Goal: Task Accomplishment & Management: Complete application form

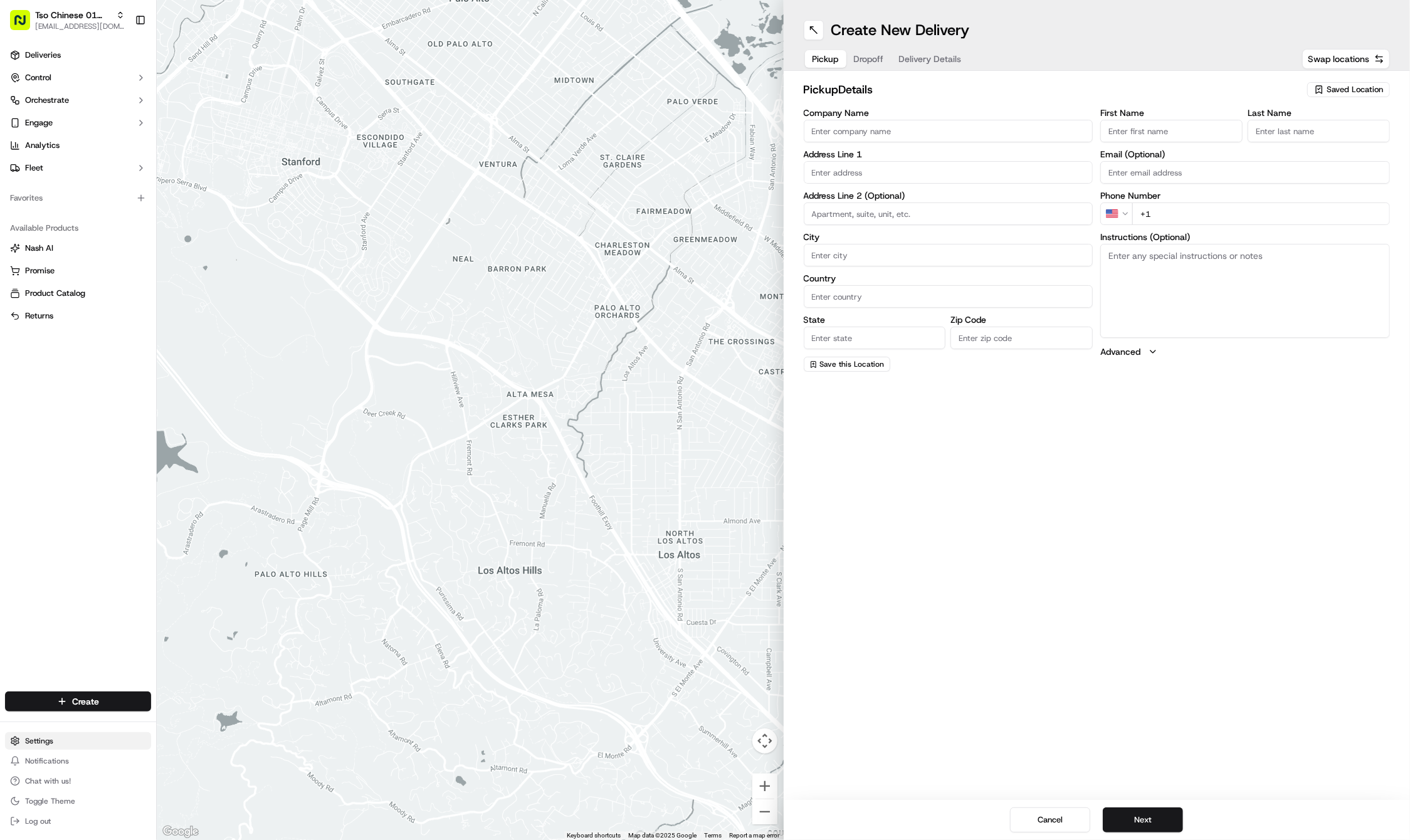
click at [1371, 86] on span "Saved Location" at bounding box center [1355, 89] width 57 height 11
click at [1371, 86] on html "Tso Chinese 01 Cherrywood haran@tsochinese.com Toggle Sidebar Deliveries Contro…" at bounding box center [705, 420] width 1410 height 840
click at [1363, 99] on div "pickup Details Saved Location" at bounding box center [1097, 92] width 587 height 23
click at [1363, 98] on button "Saved Location" at bounding box center [1349, 89] width 82 height 18
click at [1344, 138] on span "(01) Tso Chinese Takeout & Delivery Cherrywood" at bounding box center [1328, 143] width 154 height 23
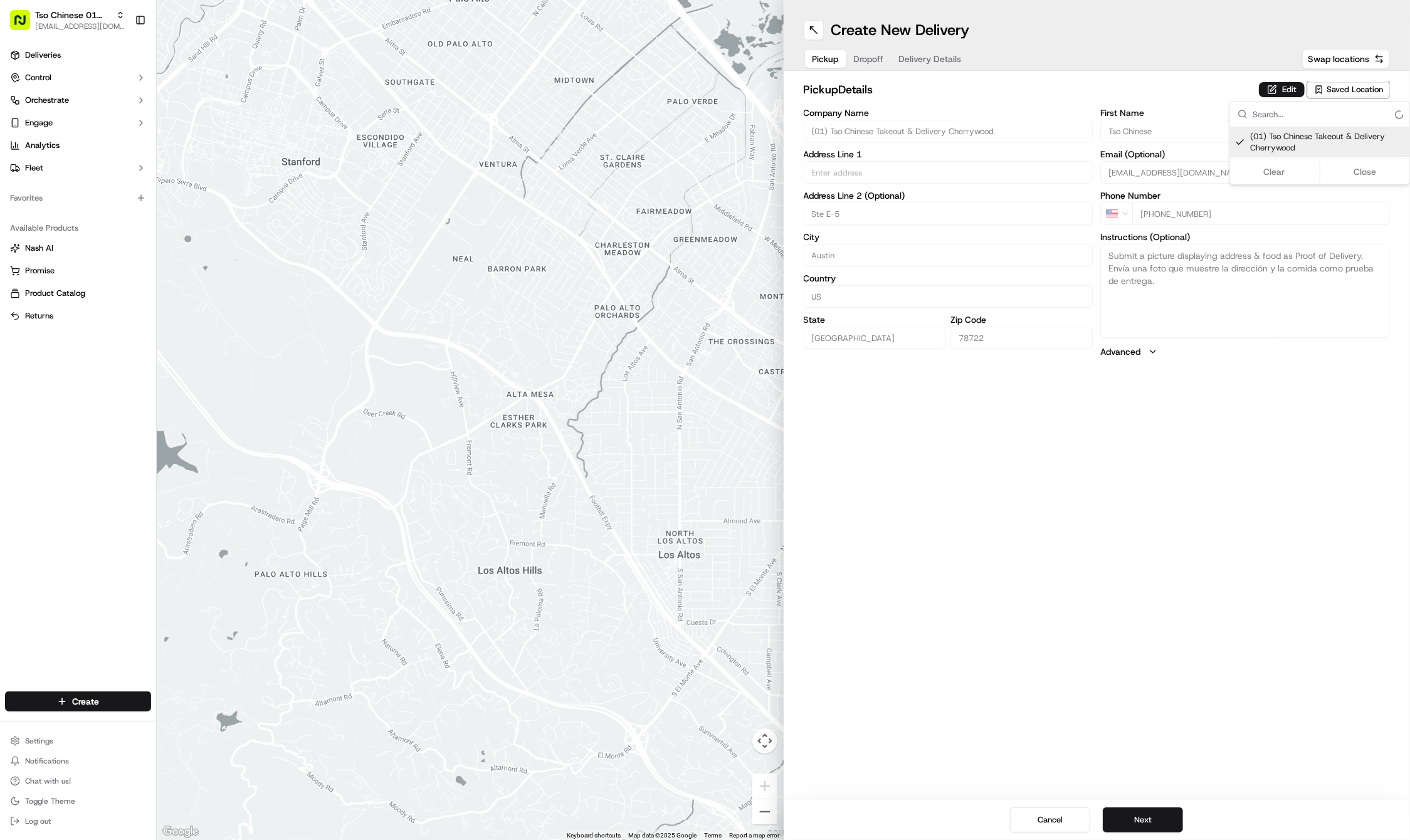
type input "(01) Tso Chinese Takeout & Delivery Cherrywood"
type input "Ste E-5"
type input "Austin"
type input "US"
type input "TX"
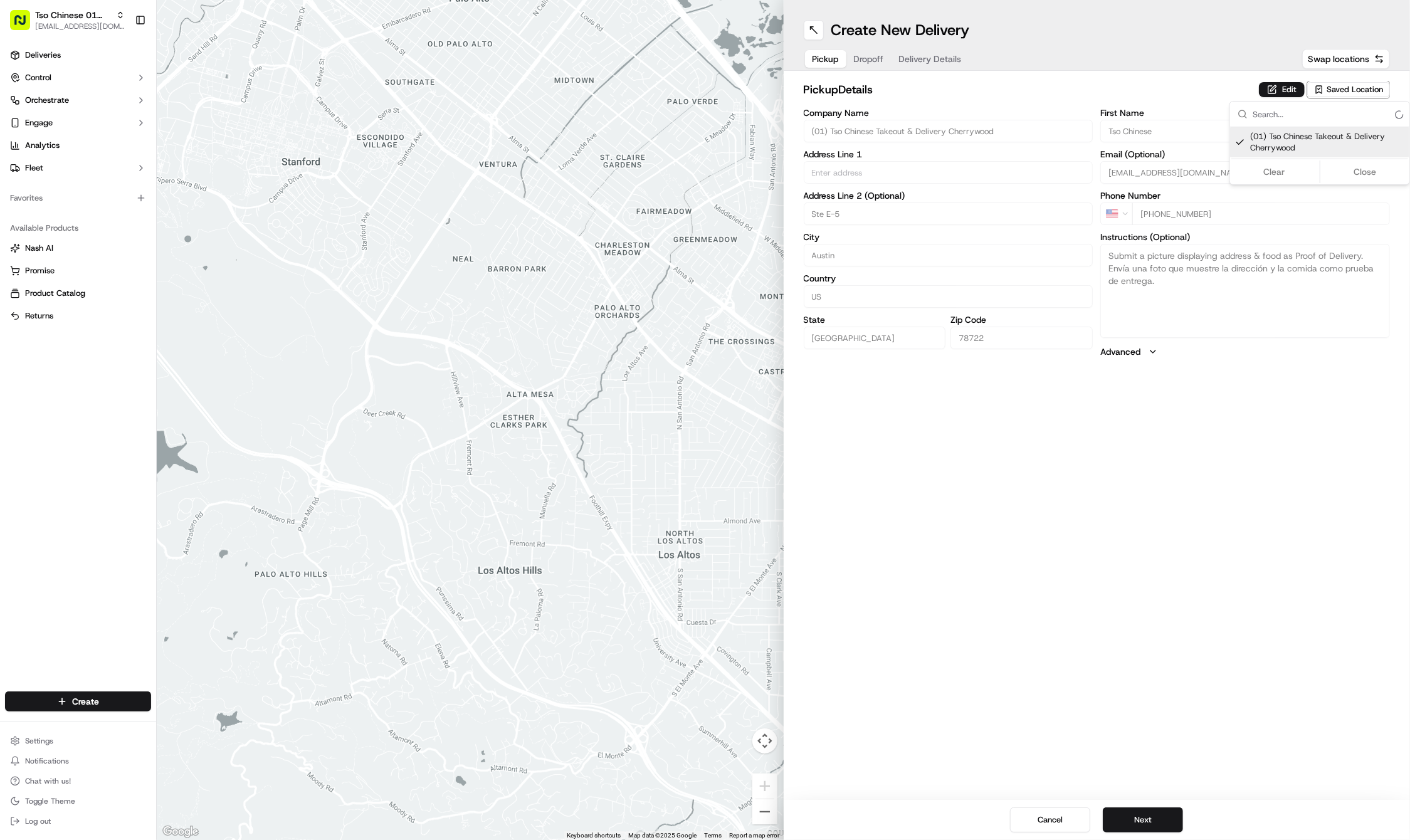
type input "78722"
type input "Tso Chinese"
type input "Cherrywood Manager"
type input "[EMAIL_ADDRESS][DOMAIN_NAME]"
type input "[PHONE_NUMBER]"
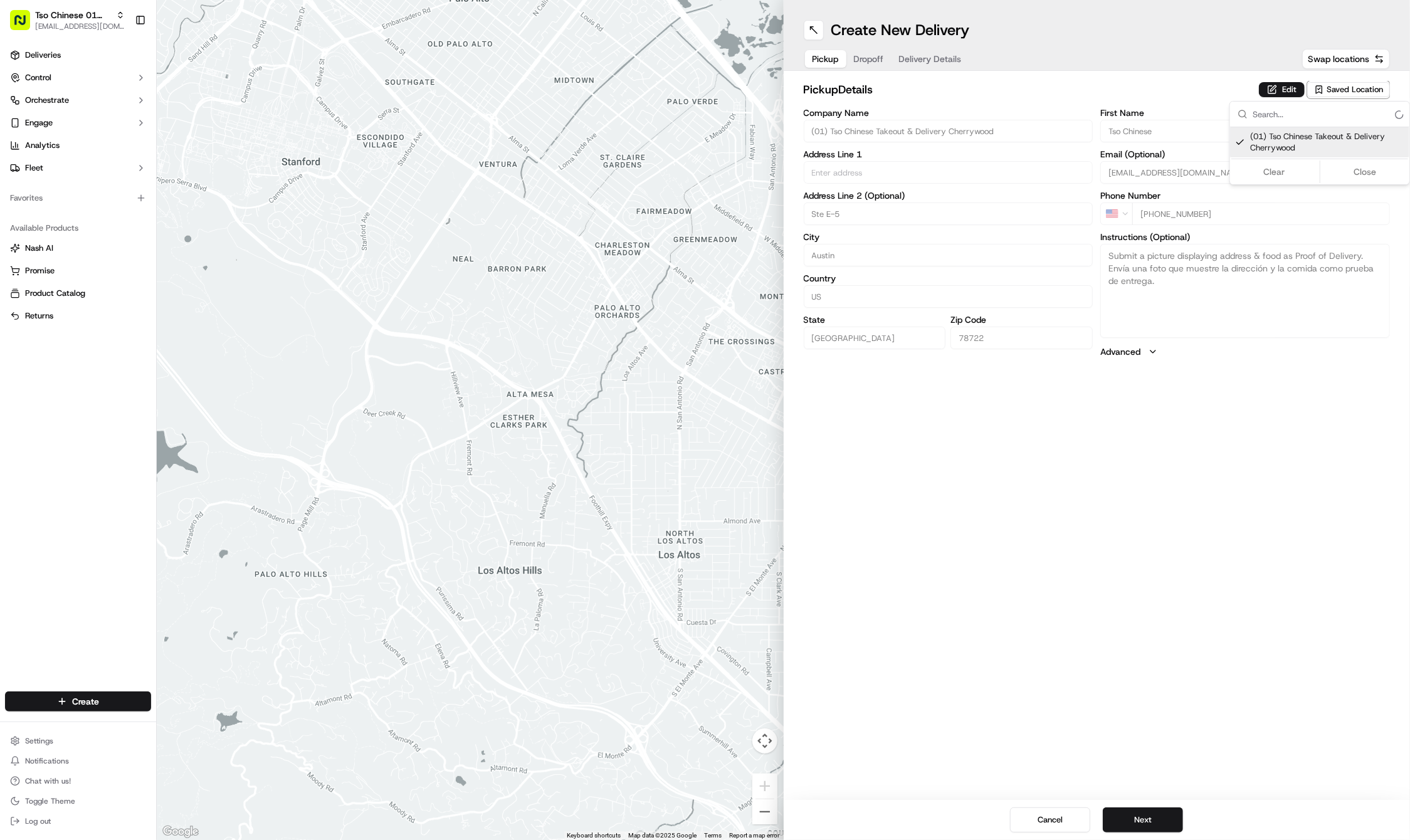
type input "3909 N Interstate Hwy 35"
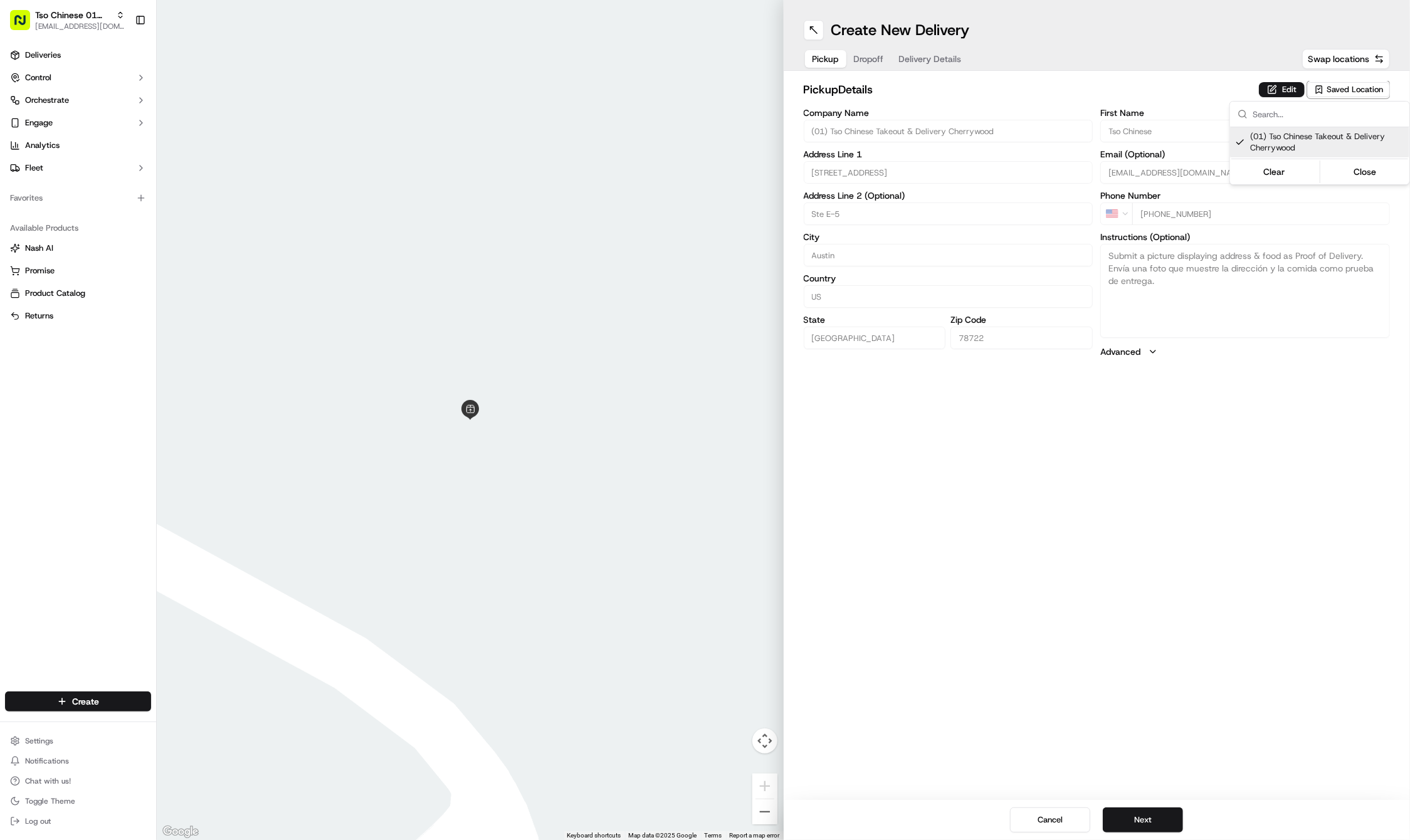
click at [872, 61] on html "Tso Chinese 01 Cherrywood haran@tsochinese.com Toggle Sidebar Deliveries Contro…" at bounding box center [705, 420] width 1410 height 840
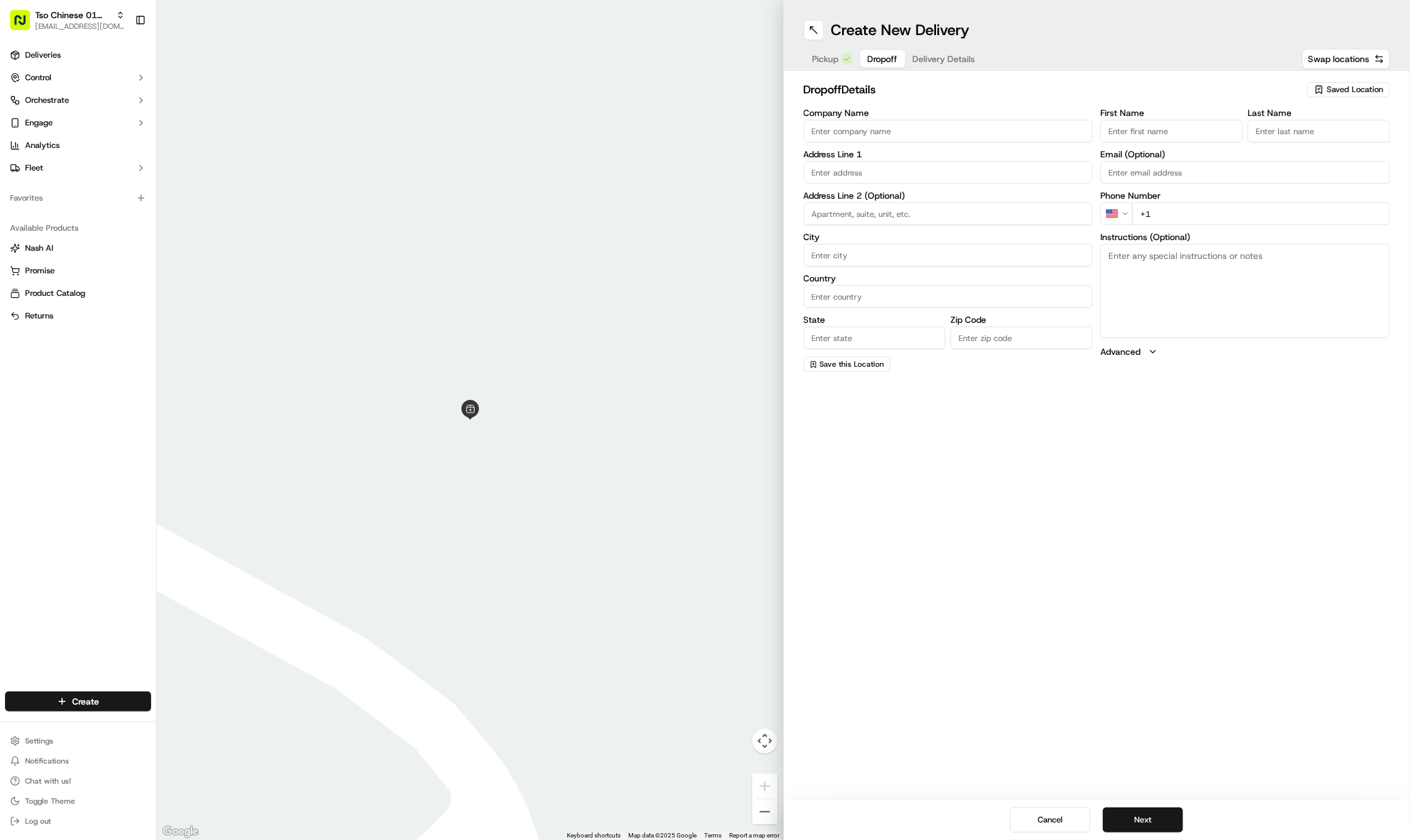
click at [872, 61] on span "Dropoff" at bounding box center [882, 59] width 30 height 12
click at [1134, 134] on input "First Name" at bounding box center [1172, 131] width 142 height 23
paste input "Maya Quintero"
type input "Maya Quintero"
type input "."
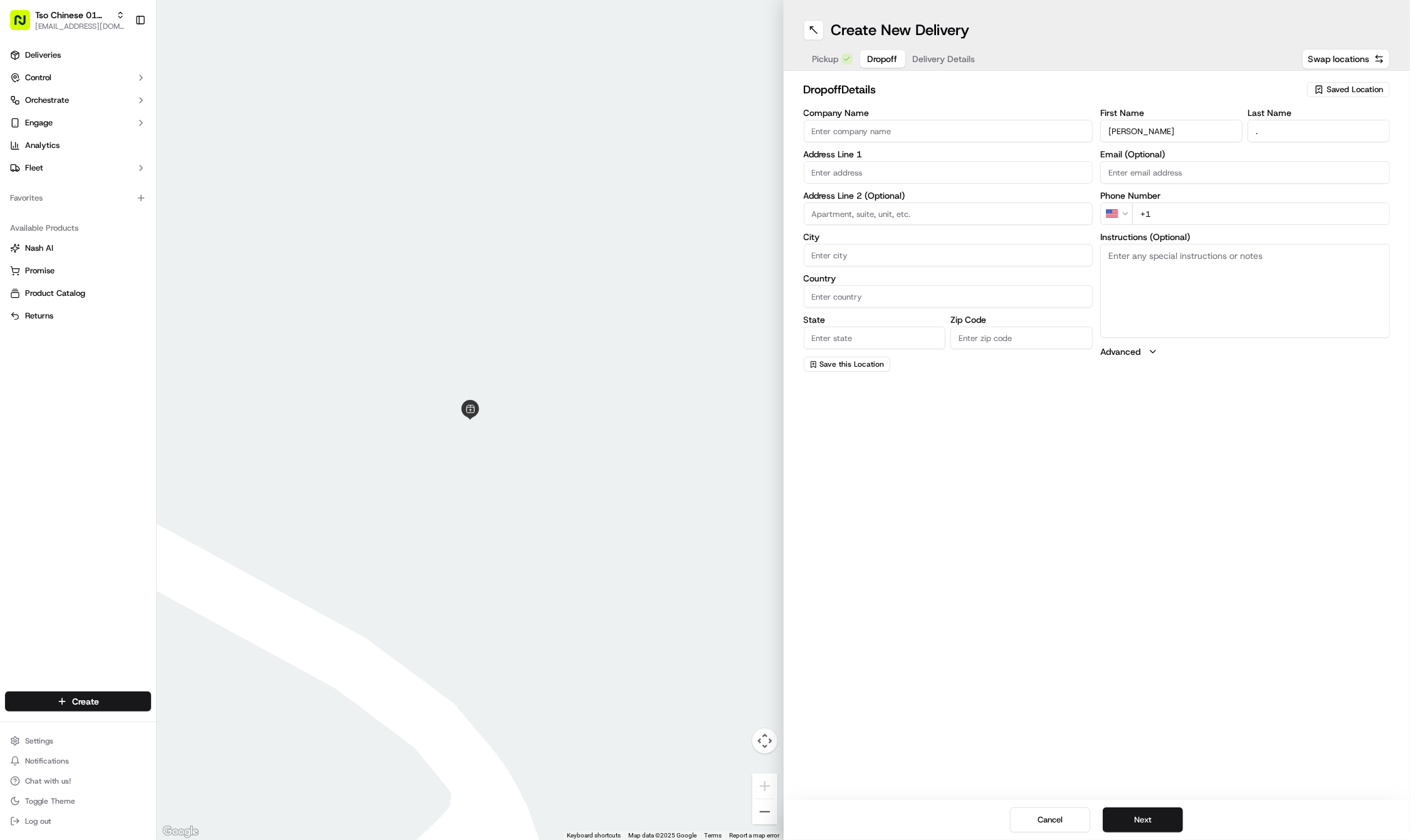
click at [1266, 227] on div "First Name Maya Quintero Last Name . Email (Optional) Phone Number US +1 Instru…" at bounding box center [1245, 240] width 289 height 263
click at [1266, 212] on input "+1" at bounding box center [1261, 214] width 257 height 23
paste input "210 232 0609"
type input "+1 210 232 0609"
click at [1125, 299] on textarea "Instructions (Optional)" at bounding box center [1245, 290] width 289 height 94
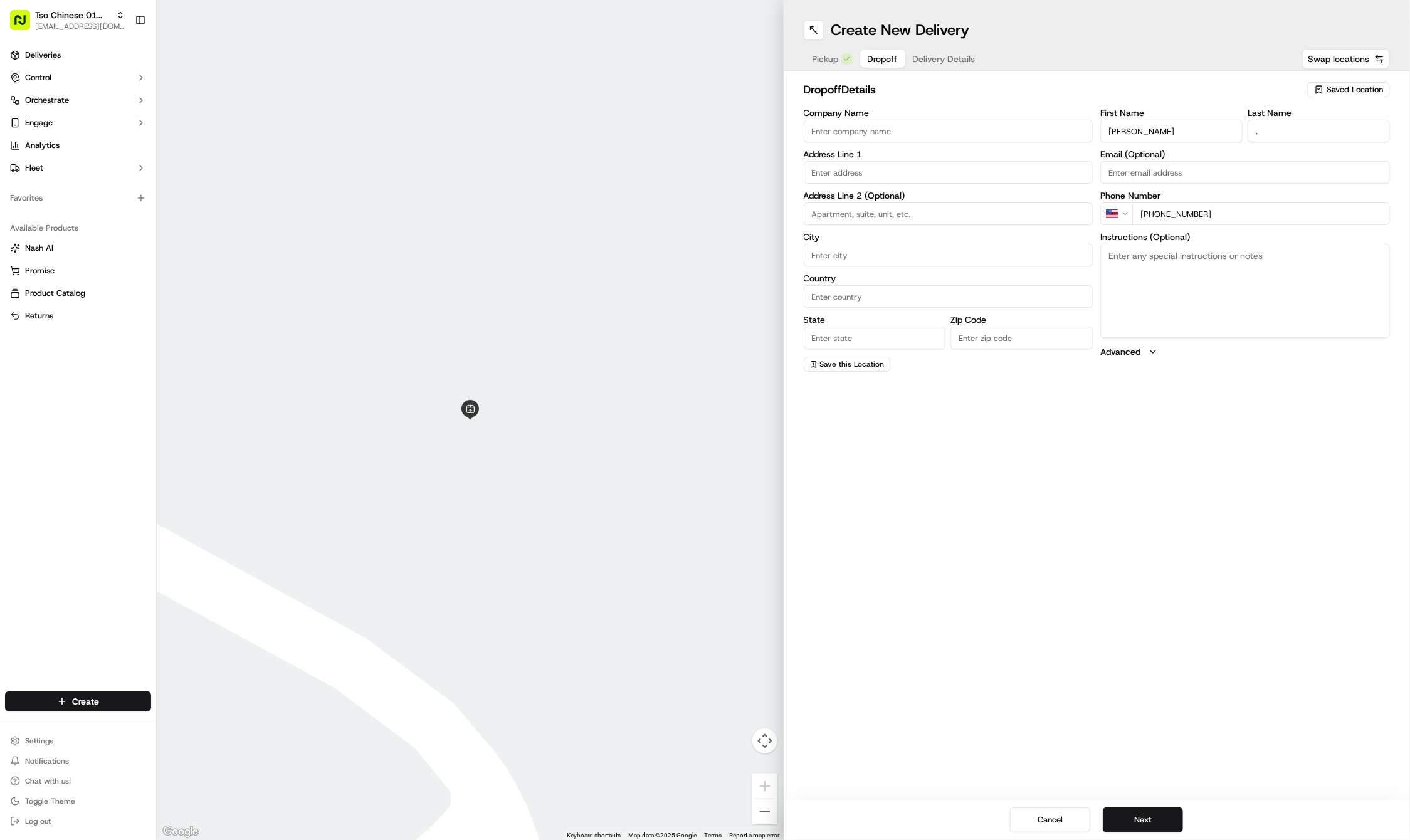
click at [1125, 299] on textarea "Instructions (Optional)" at bounding box center [1245, 290] width 289 height 94
paste textarea "2102320609"
click at [1263, 270] on textarea "2102320609" at bounding box center [1245, 290] width 289 height 94
paste textarea "Company: Teacher Retirement System"
type textarea "2102320609 Company: Teacher Retirement System"
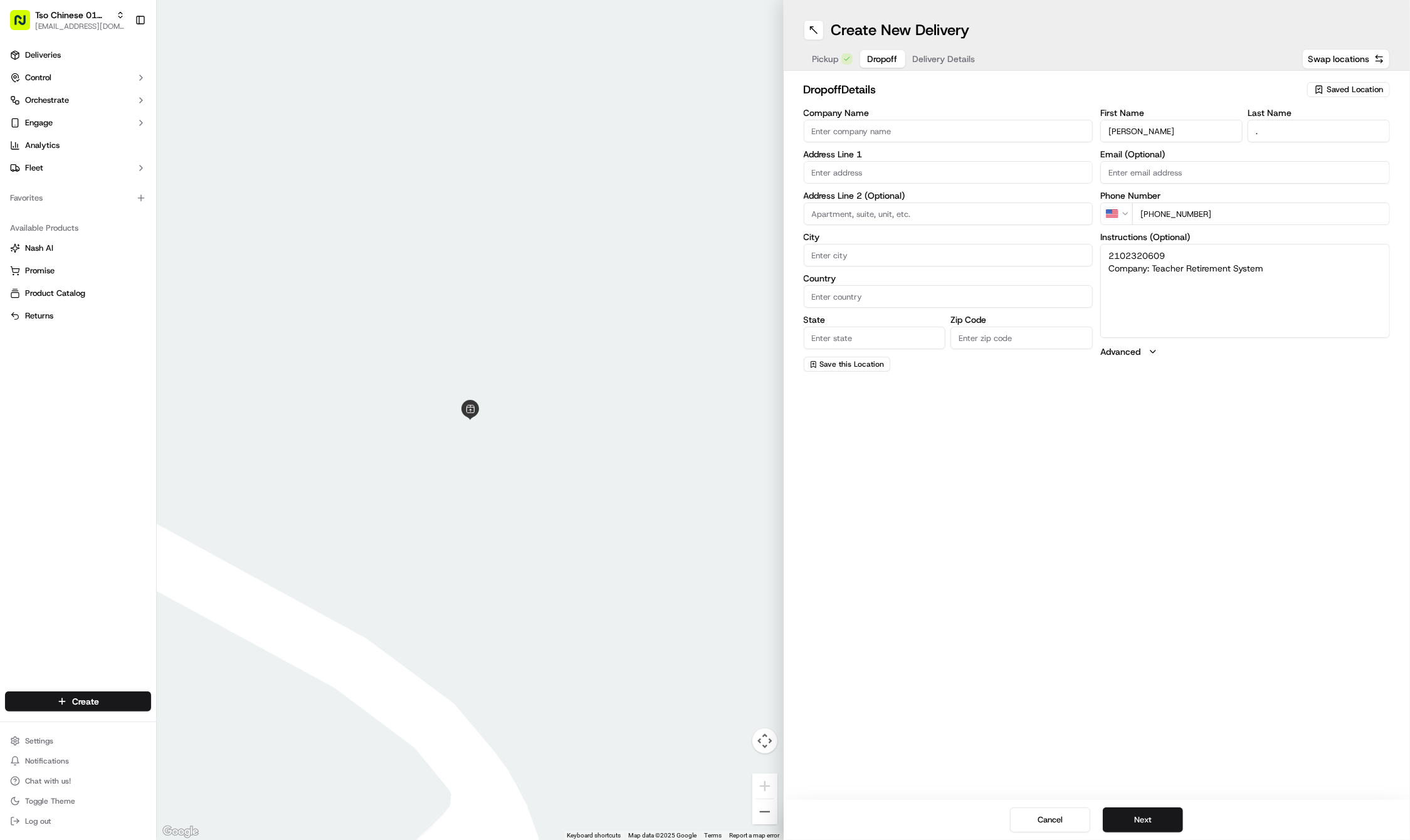
click at [862, 160] on div "Address Line 1" at bounding box center [948, 166] width 289 height 34
paste input "4655 Mueller Blvd"
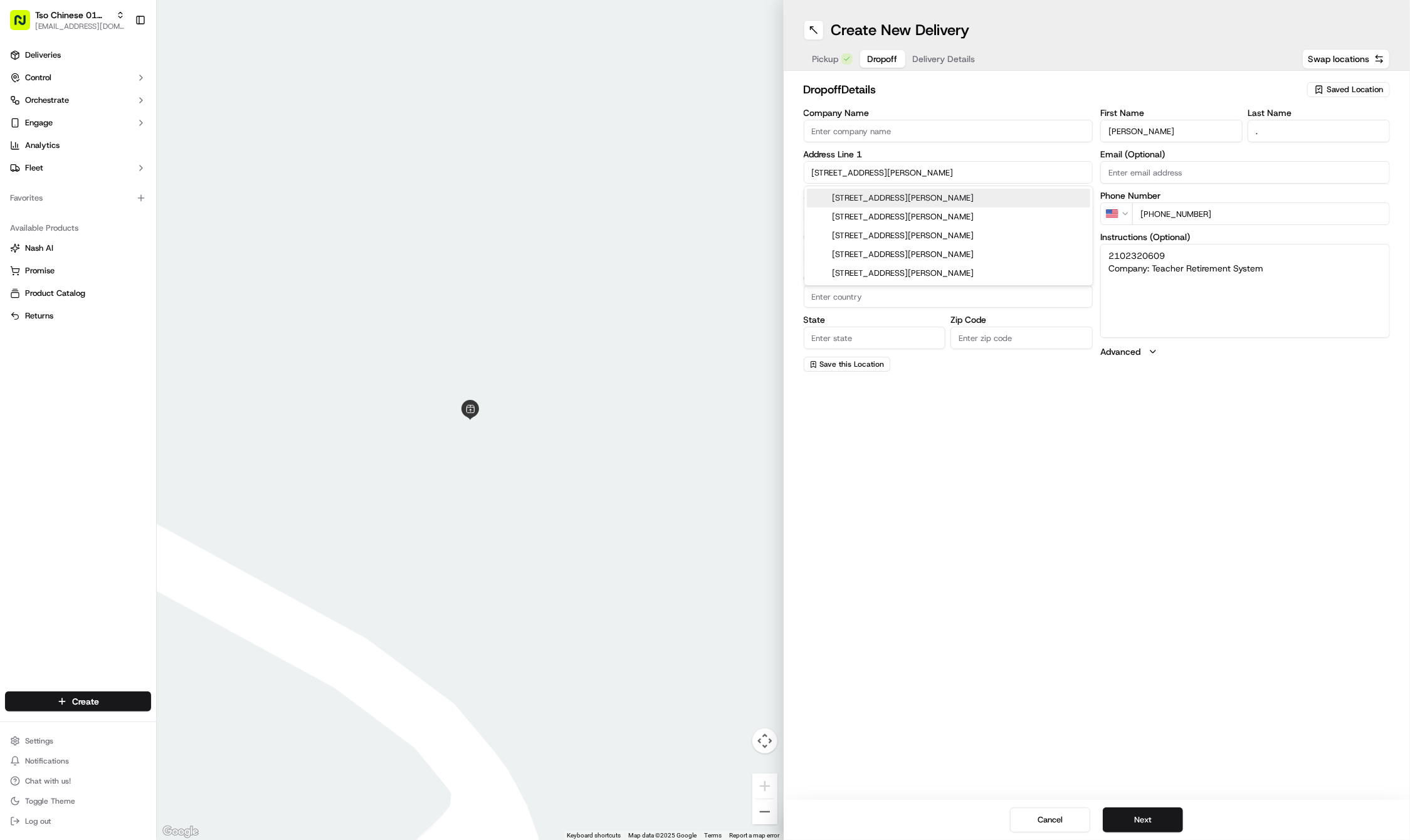
click at [881, 202] on div "4655 Mueller Blvd, Austin, TX" at bounding box center [949, 198] width 283 height 19
type input "[STREET_ADDRESS][PERSON_NAME]"
type input "Austin"
type input "United States"
type input "TX"
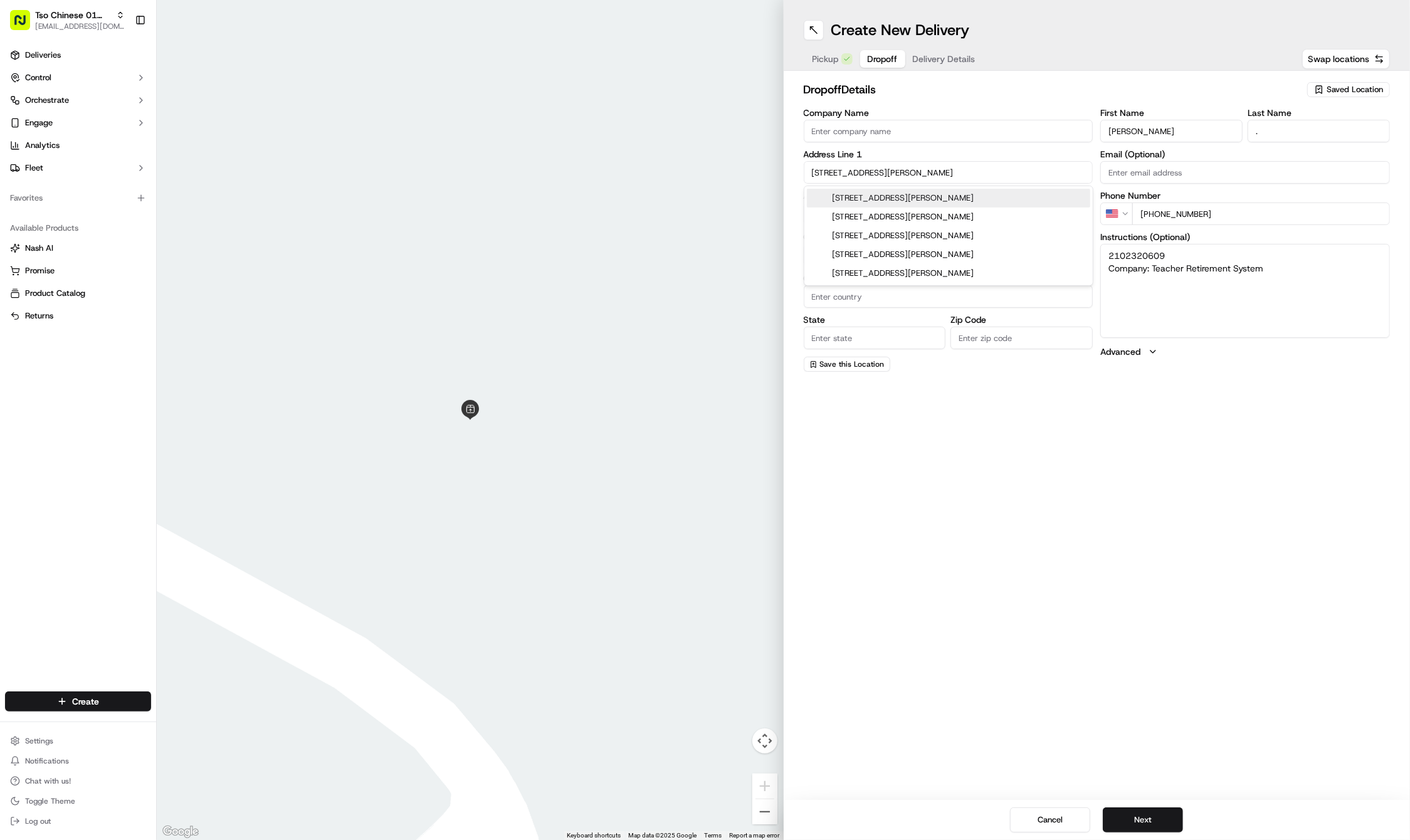
type input "78723"
type input "4655 Mueller Boulevard"
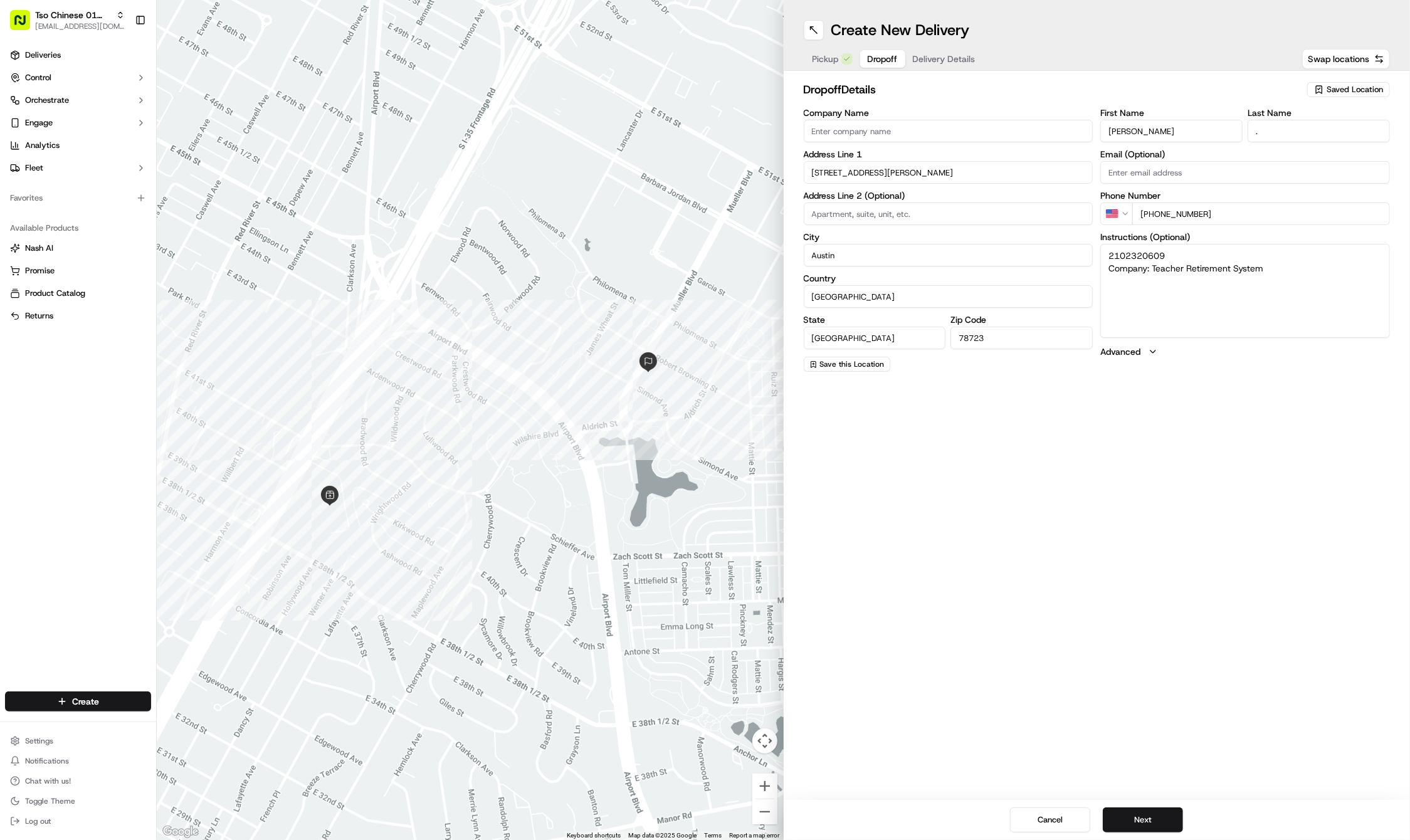
click at [1305, 276] on textarea "2102320609 Company: Teacher Retirement System" at bounding box center [1245, 290] width 289 height 94
click at [1352, 247] on textarea "2102320609 Company: Teacher Retirement System" at bounding box center [1245, 290] width 289 height 94
paste textarea "There's a food drop off when you walk in the sliding glass doors."
type textarea "There's a food drop off when you walk in the sliding glass doors.2102320609 Com…"
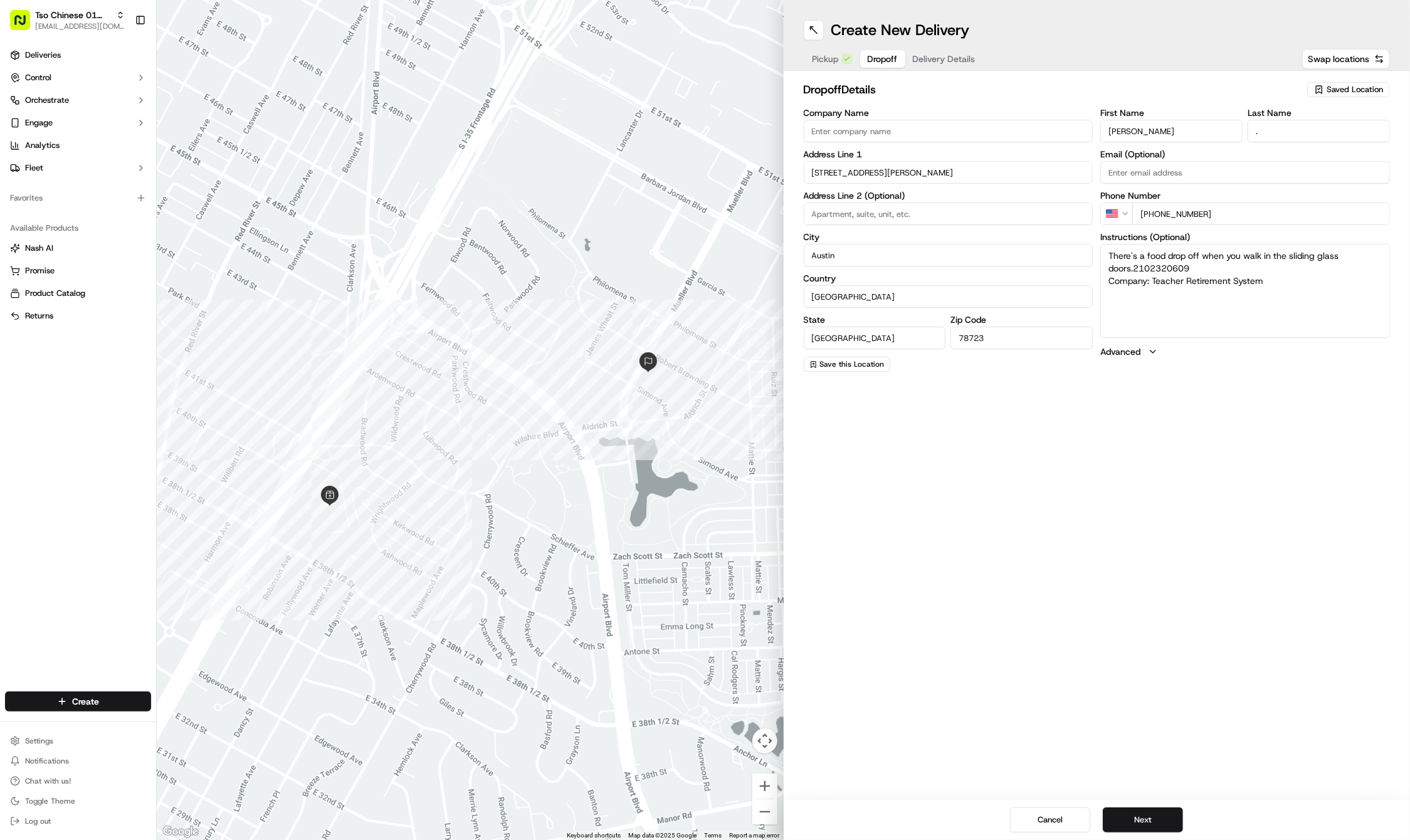
click at [943, 61] on span "Delivery Details" at bounding box center [944, 59] width 63 height 12
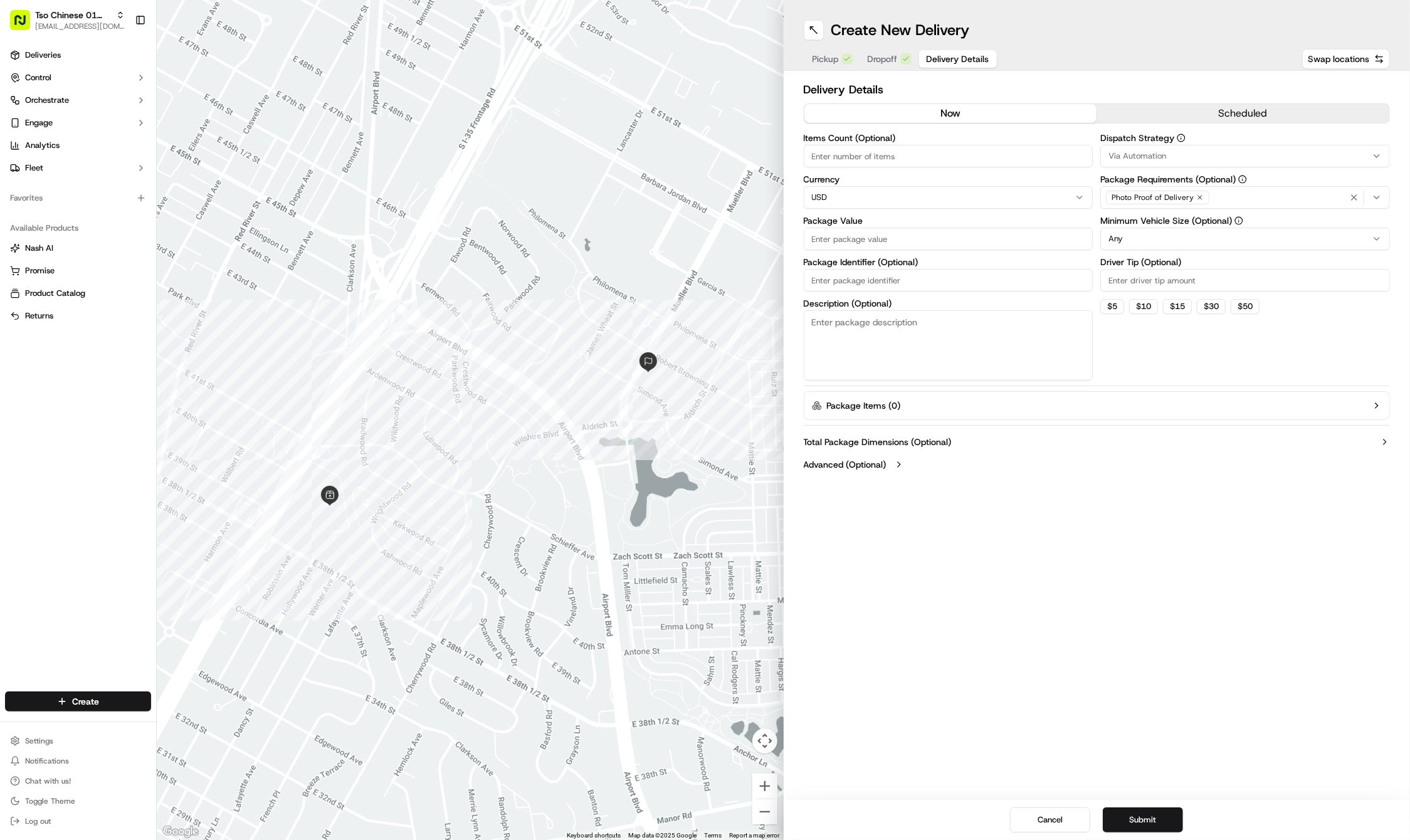
click at [1307, 162] on button "Via Automation" at bounding box center [1245, 157] width 289 height 23
click at [1252, 224] on span "Tso Cherrywood Strategy" at bounding box center [1199, 225] width 154 height 11
click at [1319, 44] on html "Tso Chinese 01 Cherrywood haran@tsochinese.com Toggle Sidebar Deliveries Contro…" at bounding box center [705, 420] width 1410 height 840
click at [1197, 198] on icon "button" at bounding box center [1200, 198] width 8 height 8
click at [1197, 198] on div "Select requirements" at bounding box center [1245, 197] width 283 height 11
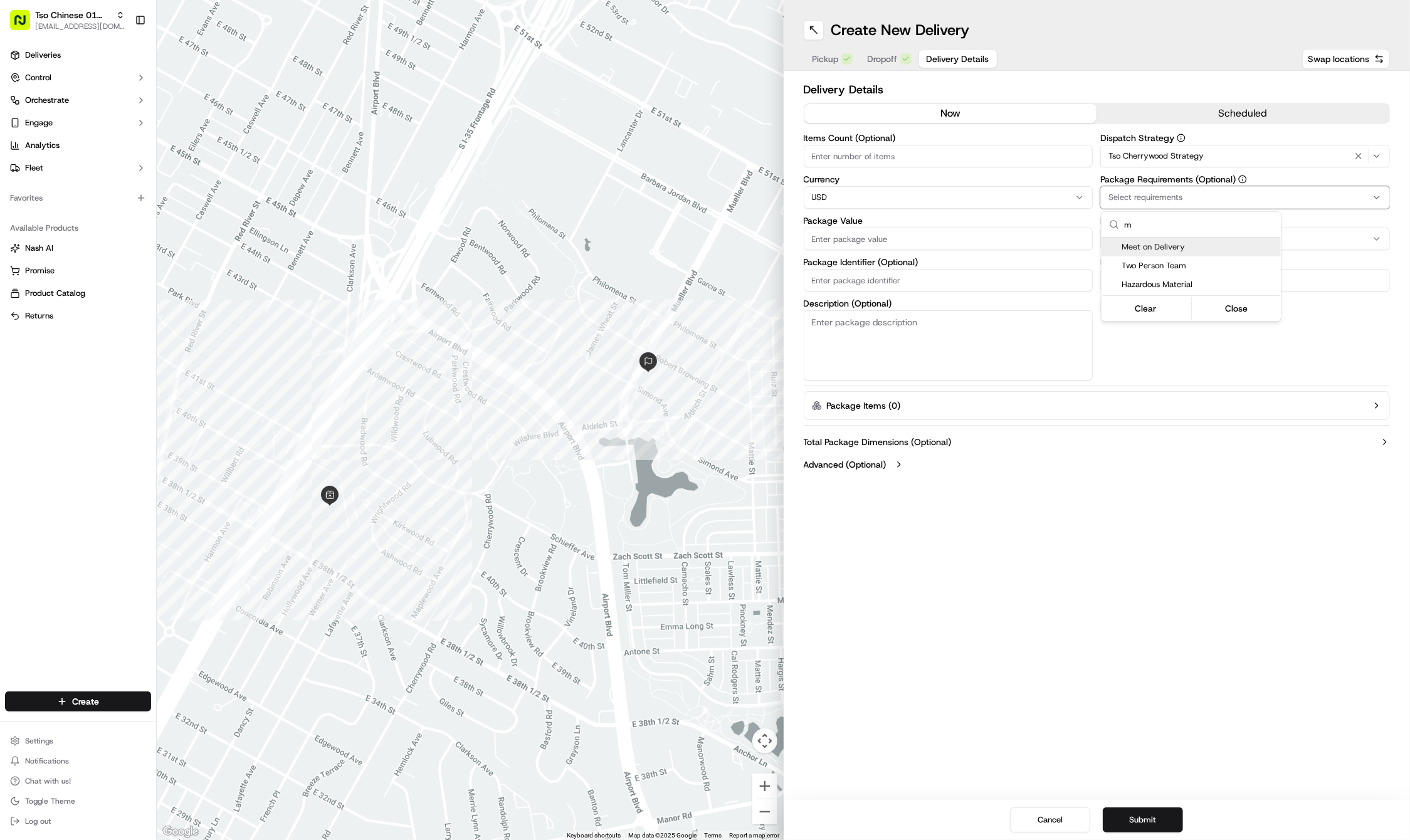
type input "m"
click at [1199, 242] on span "Meet on Delivery" at bounding box center [1199, 247] width 154 height 11
click at [1192, 21] on html "Tso Chinese 01 Cherrywood haran@tsochinese.com Toggle Sidebar Deliveries Contro…" at bounding box center [705, 420] width 1410 height 840
click at [1166, 269] on input "Driver Tip (Optional)" at bounding box center [1245, 280] width 289 height 23
type input "2"
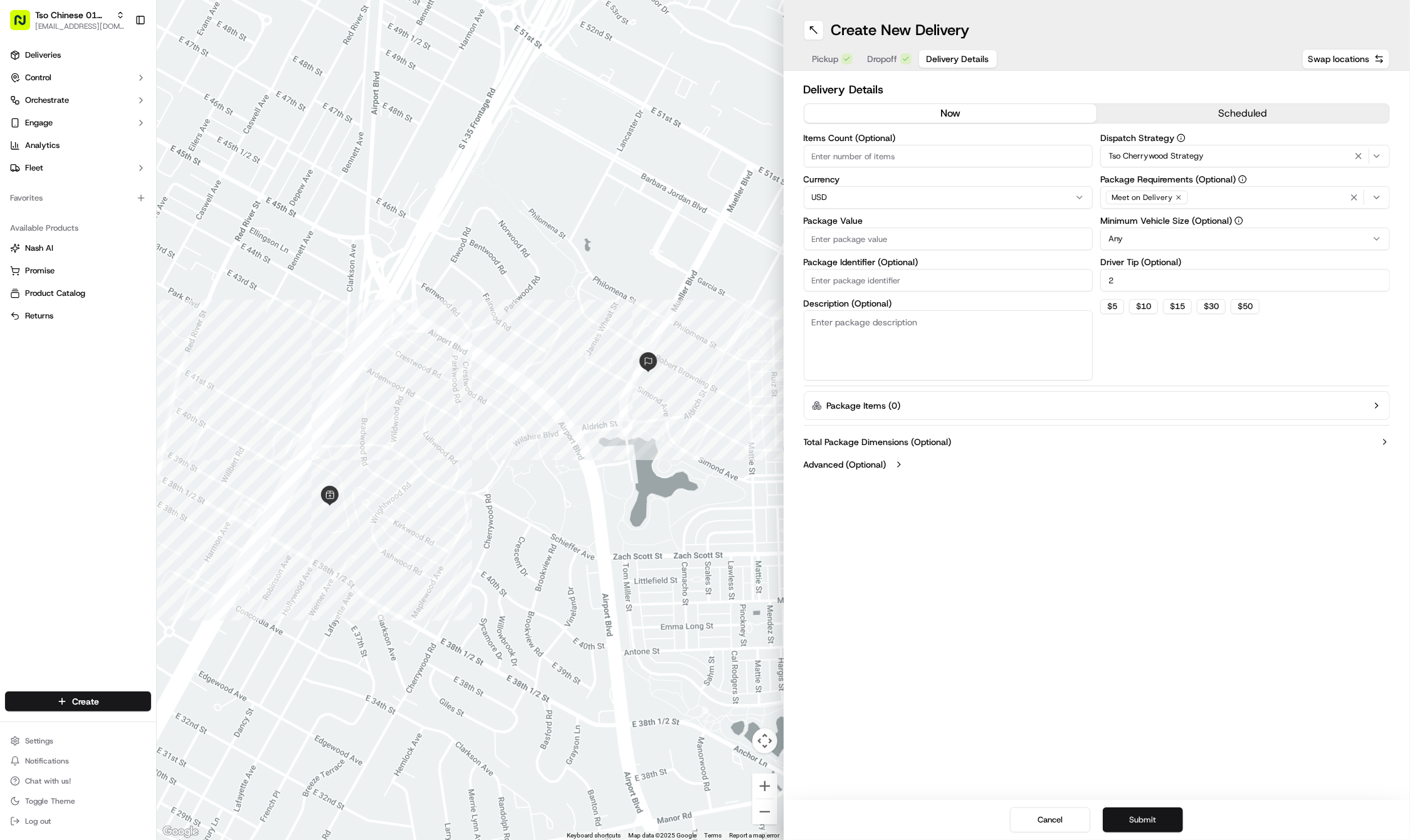
click at [1161, 820] on button "Submit" at bounding box center [1143, 819] width 80 height 25
click at [914, 232] on input "Package Value" at bounding box center [948, 239] width 289 height 23
type input "29.71"
click at [954, 296] on div "Items Count (Optional) Currency USD Package Value 29.71 Must be a number Packag…" at bounding box center [948, 264] width 289 height 261
click at [954, 296] on div "Items Count (Optional) Currency USD Package Value 29.71 Package Identifier (Opt…" at bounding box center [948, 257] width 289 height 247
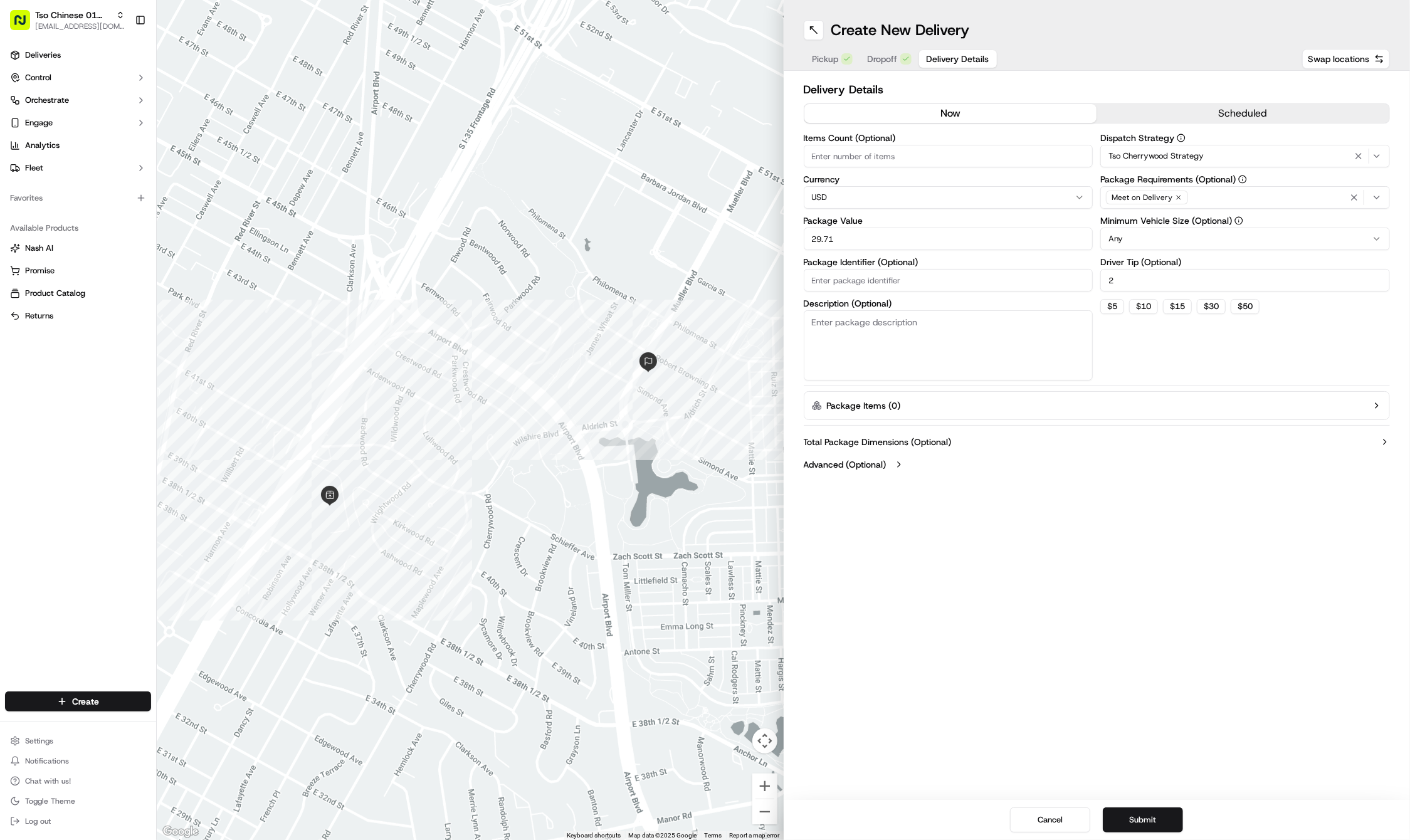
click at [954, 296] on div "Items Count (Optional) Currency USD Package Value 29.71 Package Identifier (Opt…" at bounding box center [948, 257] width 289 height 247
click at [959, 283] on input "Package Identifier (Optional)" at bounding box center [948, 280] width 289 height 23
paste input "#YURSL51"
type input "#YURSL51"
click at [1151, 820] on button "Submit" at bounding box center [1143, 819] width 80 height 25
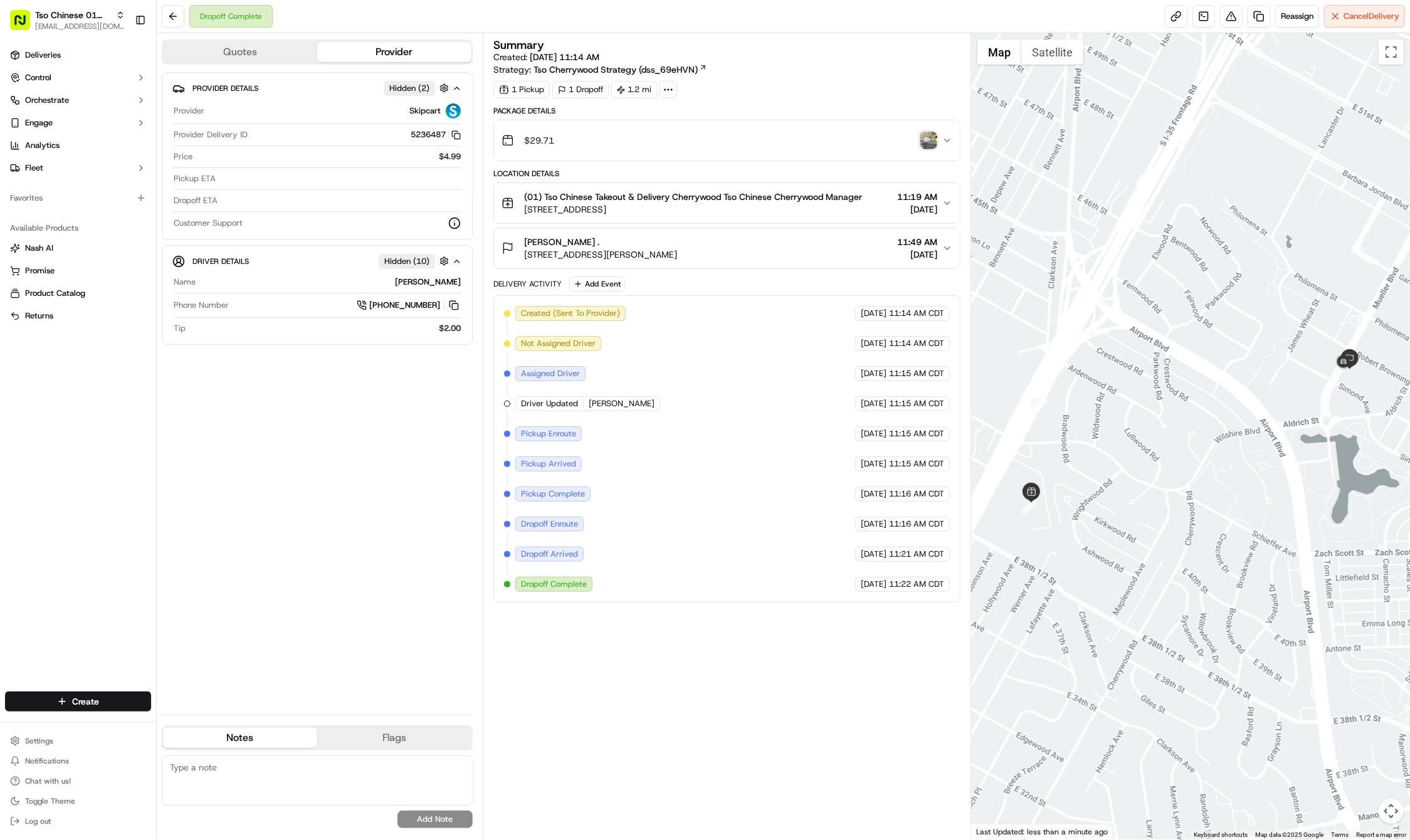
click at [402, 0] on div "Dropoff Complete Reassign Cancel Delivery" at bounding box center [783, 17] width 1253 height 34
click at [117, 707] on html "Tso Chinese 01 Cherrywood haran@tsochinese.com Toggle Sidebar Deliveries Contro…" at bounding box center [705, 420] width 1410 height 840
click at [176, 726] on div at bounding box center [170, 725] width 15 height 15
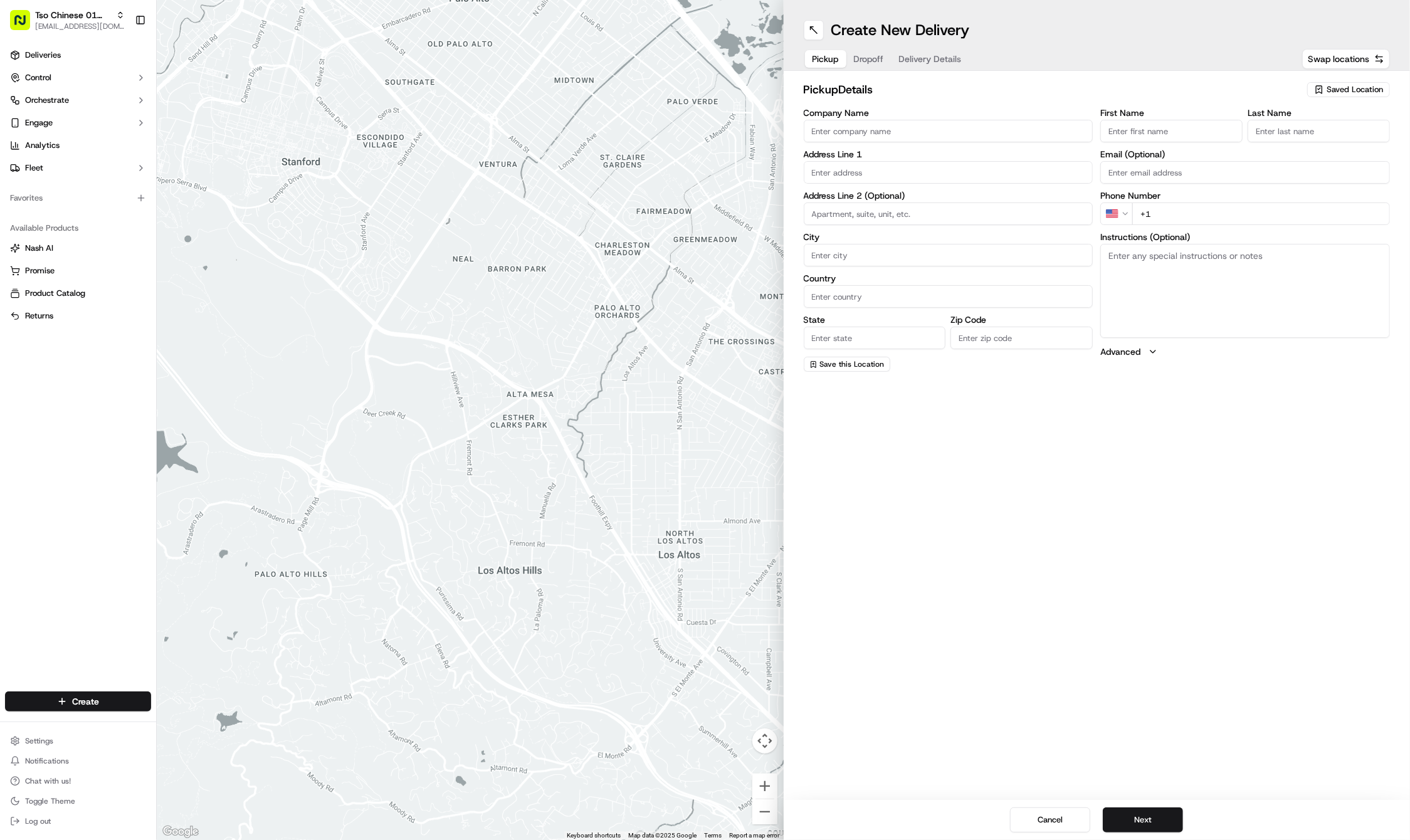
click at [1360, 86] on span "Saved Location" at bounding box center [1355, 89] width 57 height 11
click at [1360, 86] on html "Tso Chinese 01 Cherrywood haran@tsochinese.com Toggle Sidebar Deliveries Contro…" at bounding box center [705, 420] width 1410 height 840
click at [1360, 86] on span "Saved Location" at bounding box center [1355, 89] width 57 height 11
click at [1337, 148] on span "(01) Tso Chinese Takeout & Delivery Cherrywood" at bounding box center [1328, 143] width 154 height 23
type input "(01) Tso Chinese Takeout & Delivery Cherrywood"
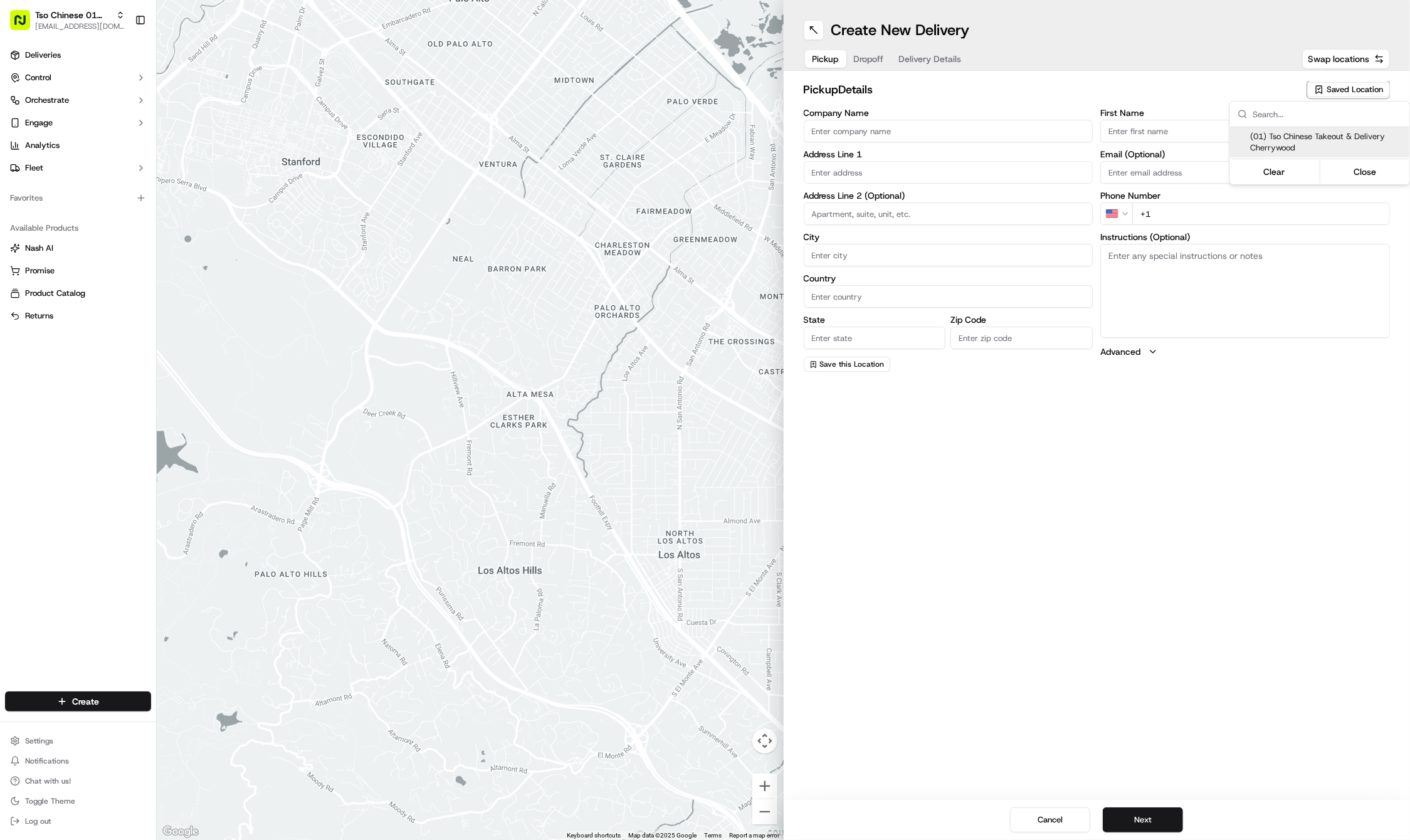
type input "3909 N Interstate Hwy 35"
type input "Ste E-5"
type input "Austin"
type input "US"
type input "TX"
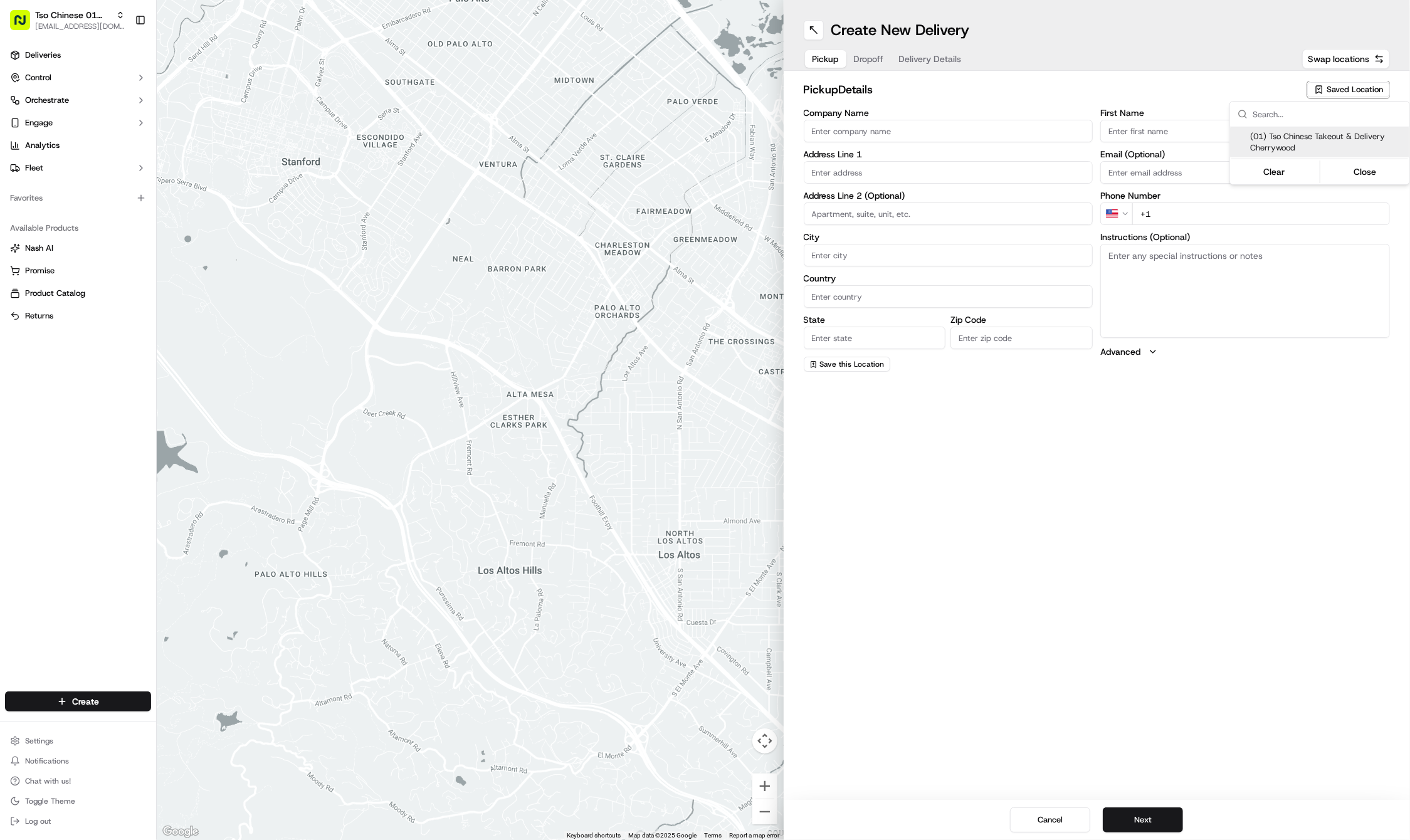
type input "78722"
type input "Tso Chinese"
type input "Cherrywood Manager"
type input "cherrywoodstore@tsochinese.com"
type input "+1 512 401 3232"
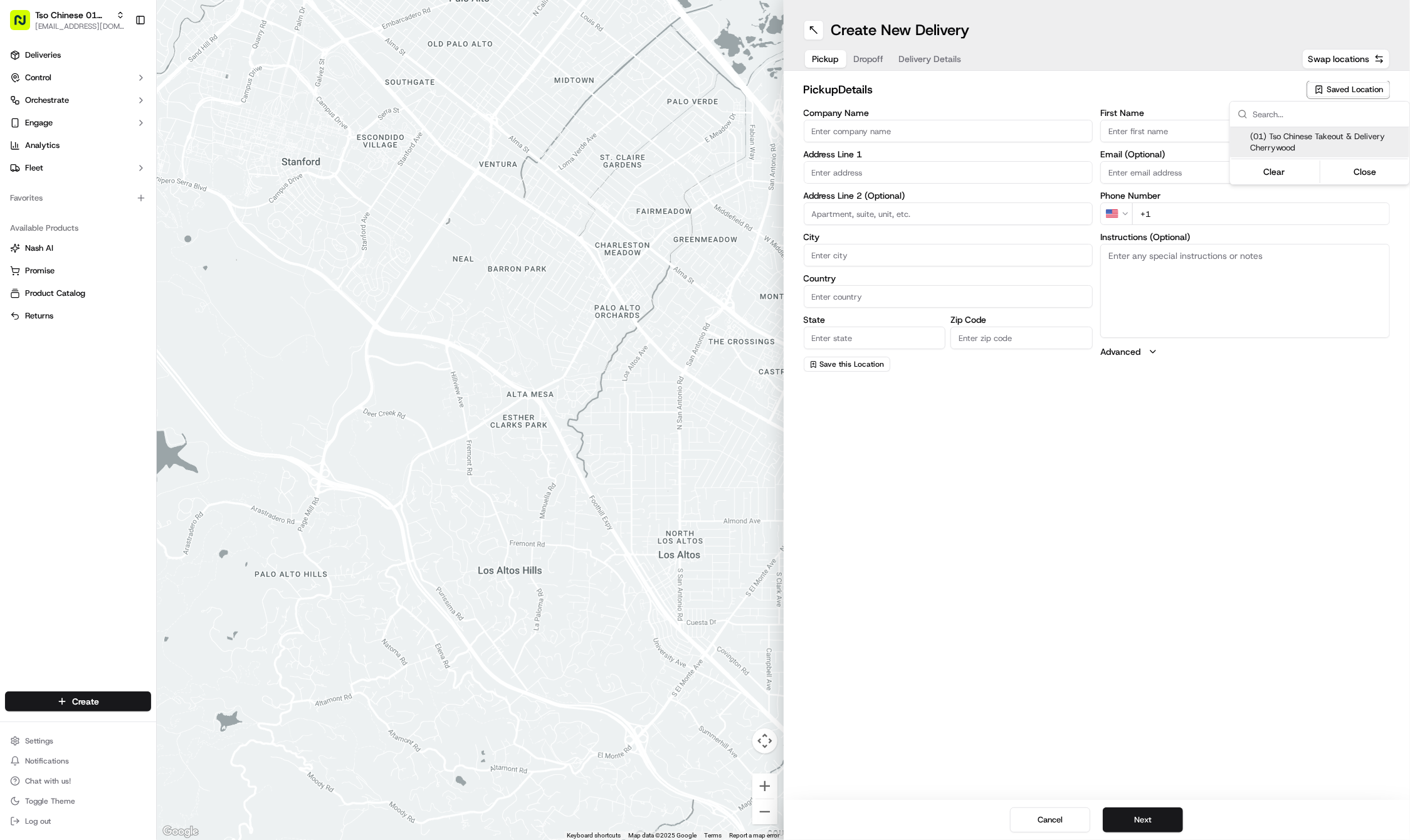
type textarea "Submit a picture displaying address & food as Proof of Delivery. Envía una foto…"
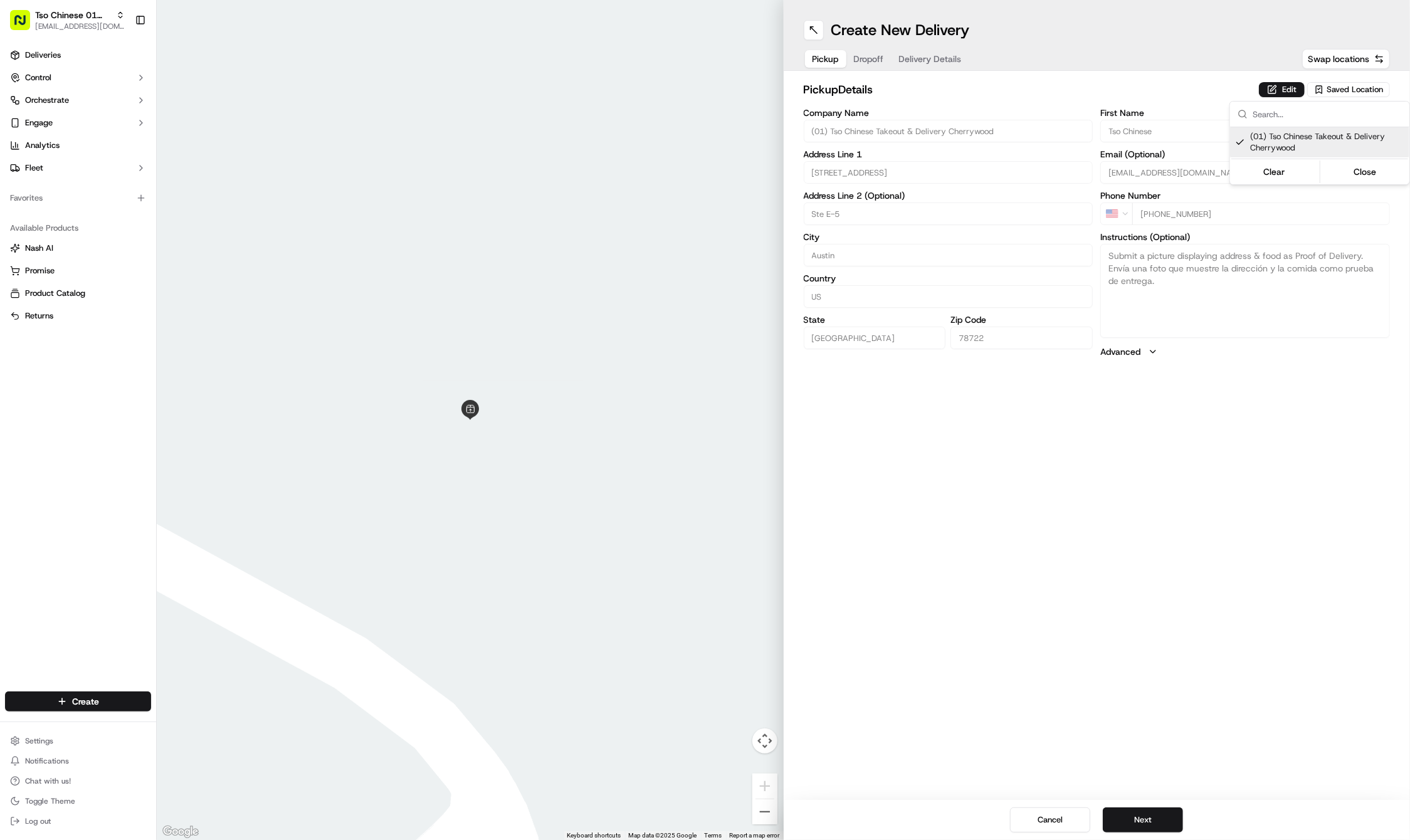
click at [875, 60] on html "Tso Chinese 01 Cherrywood haran@tsochinese.com Toggle Sidebar Deliveries Contro…" at bounding box center [705, 420] width 1410 height 840
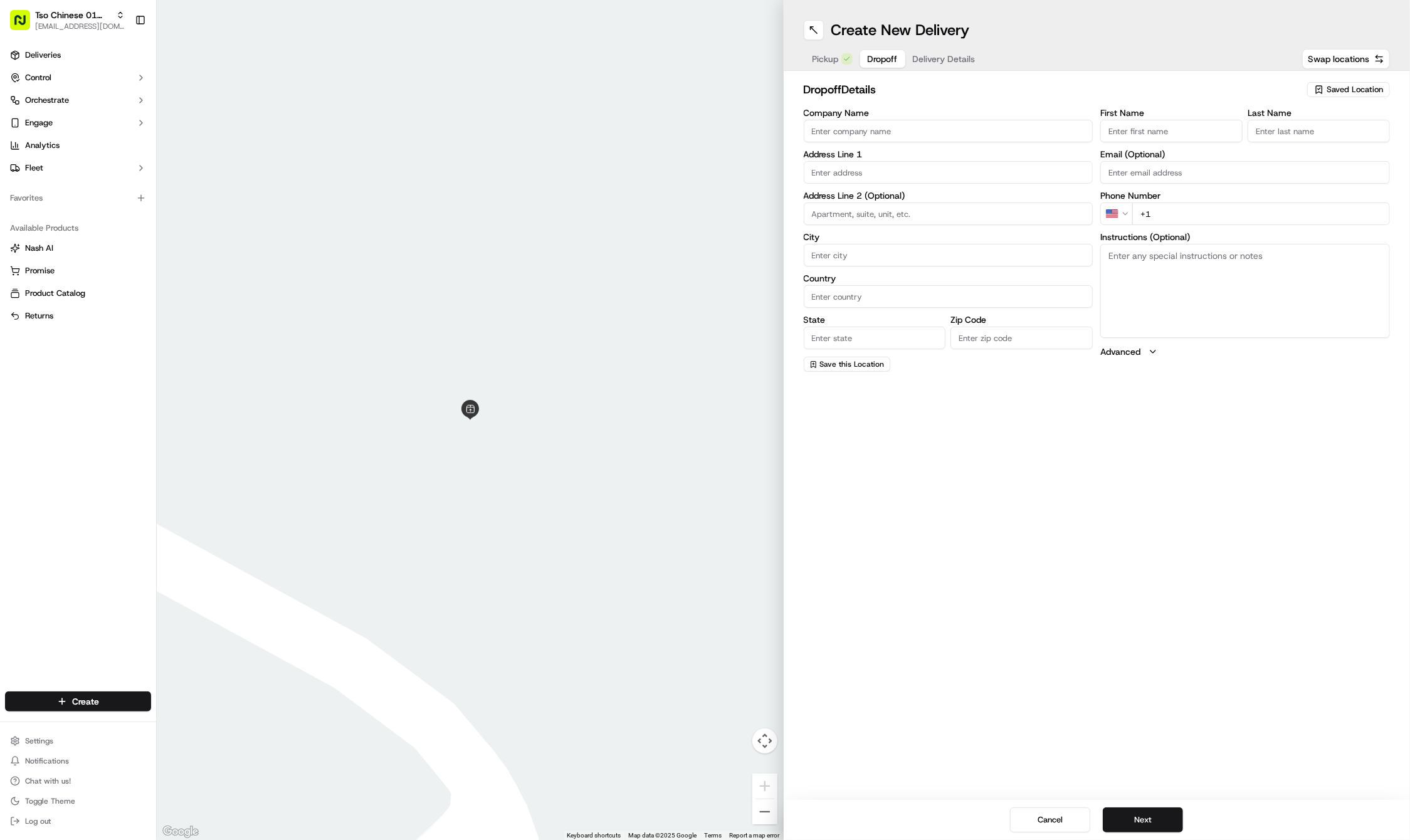
click at [875, 60] on span "Dropoff" at bounding box center [882, 59] width 30 height 12
click at [1160, 125] on input "First Name" at bounding box center [1172, 131] width 142 height 23
paste input "Linda Galaviz"
type input "Linda Galaviz"
click at [1289, 117] on label "Last Name" at bounding box center [1319, 112] width 142 height 8
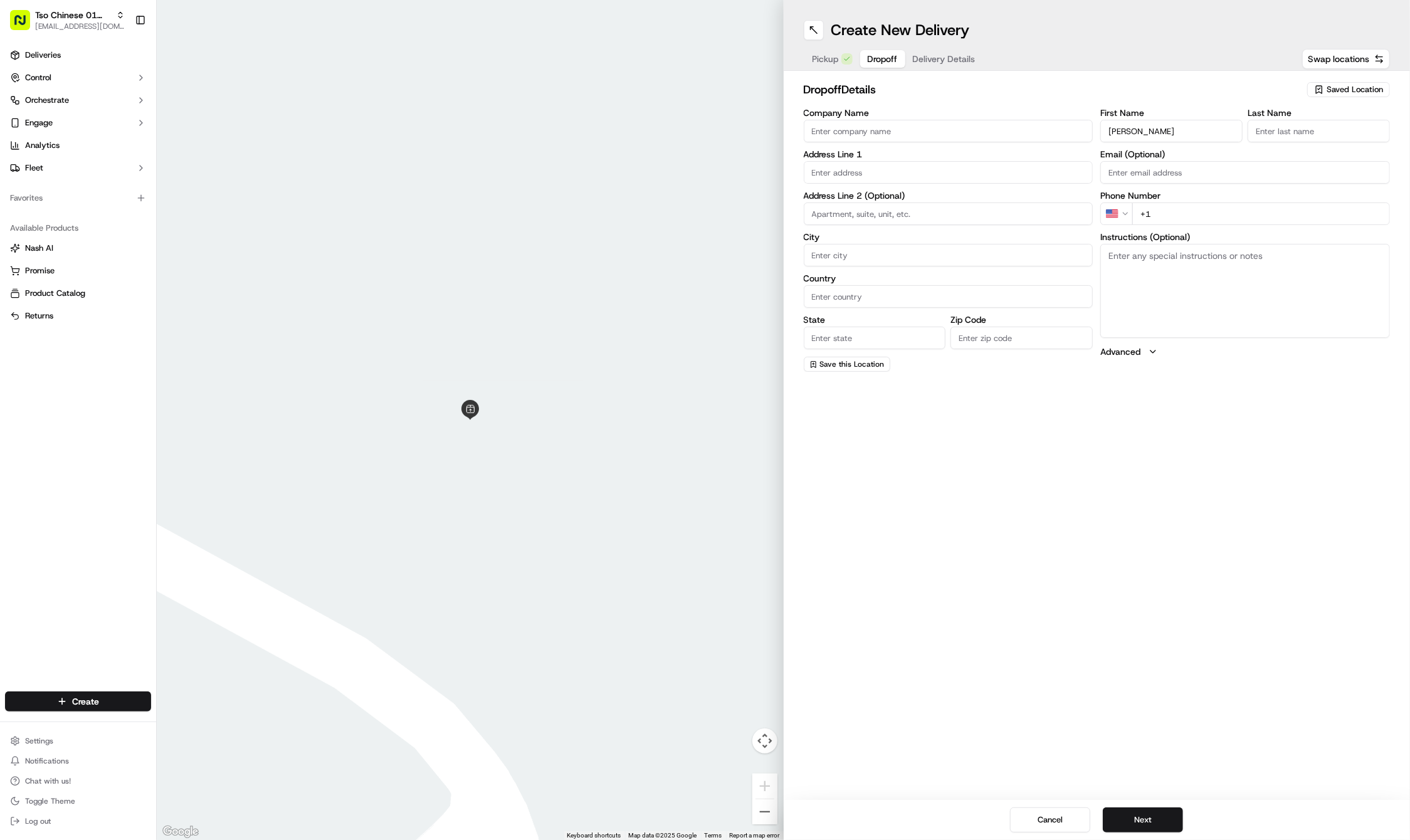
click at [1289, 120] on input "Last Name" at bounding box center [1319, 131] width 142 height 23
type input ".."
click at [1217, 221] on input "+1" at bounding box center [1261, 214] width 257 height 23
click at [1240, 218] on input "+1" at bounding box center [1261, 214] width 257 height 23
paste input "512 426 1539"
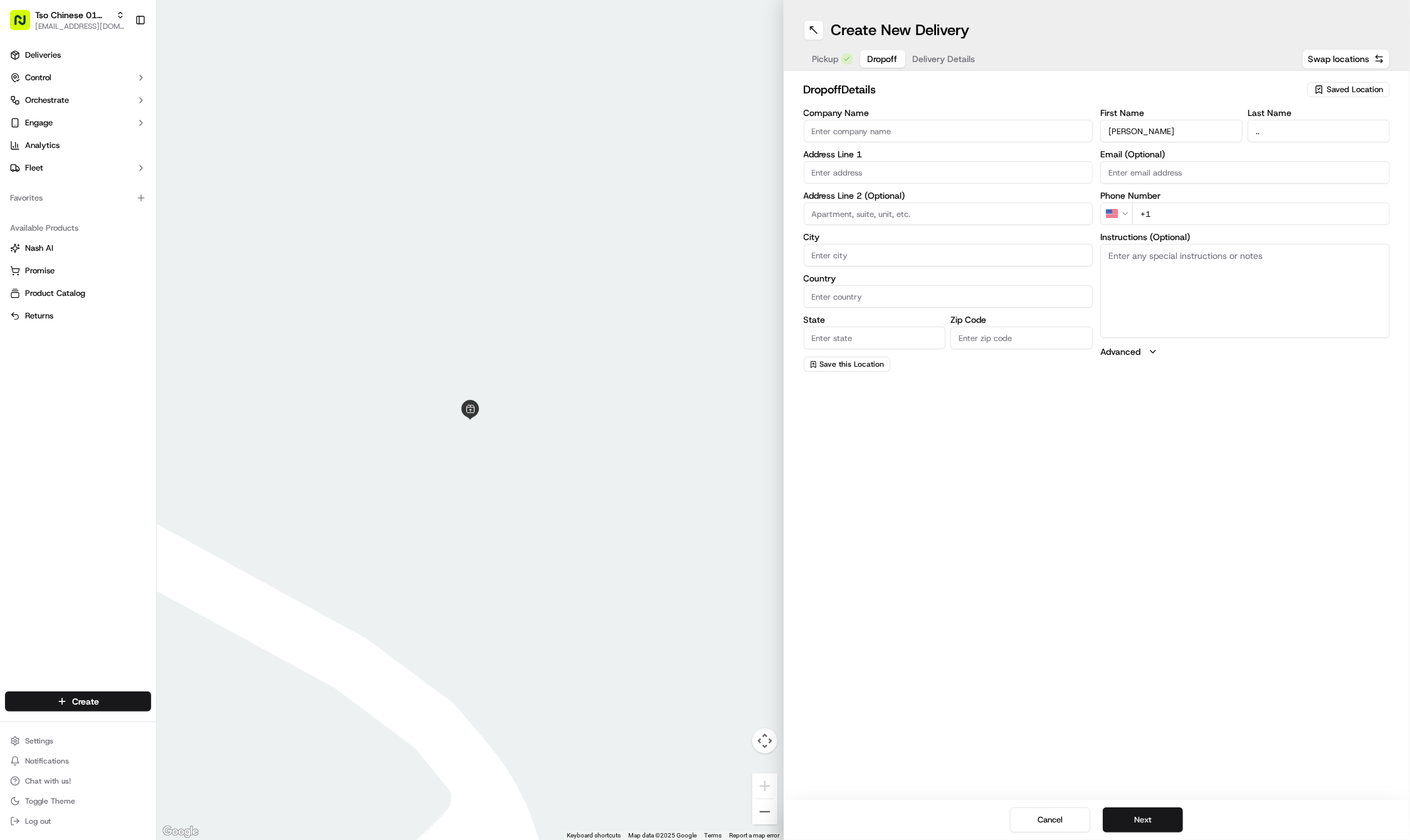
type input "+1 512 426 1539"
click at [866, 169] on input "text" at bounding box center [948, 173] width 289 height 23
paste input "1019 Brazos St"
click at [937, 196] on div "1019 Brazos Street, Austin, TX" at bounding box center [949, 198] width 283 height 19
type input "1019 Brazos St, Austin, TX 78701, USA"
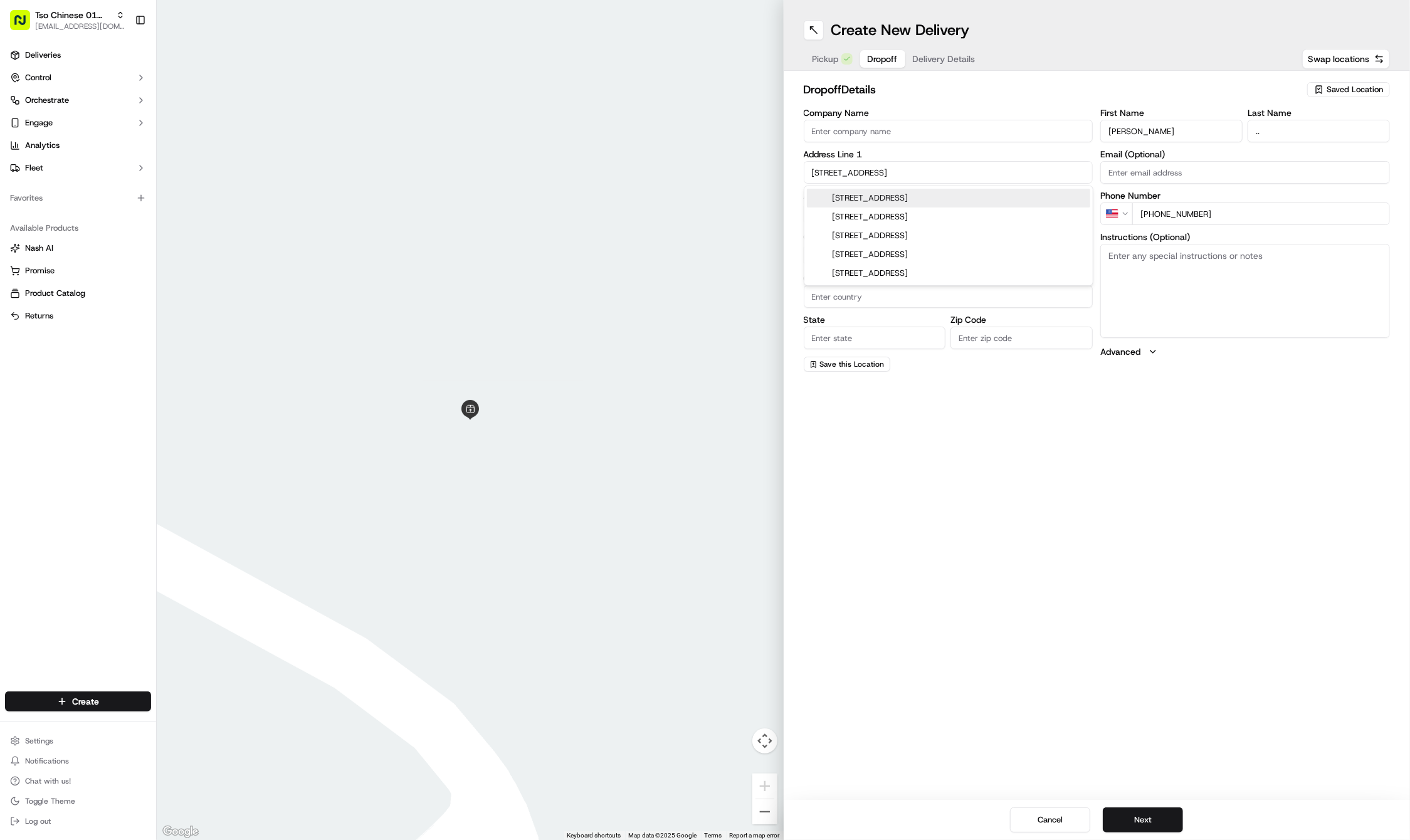
type input "Austin"
type input "United States"
type input "TX"
type input "78701"
type input "1019 Brazos Street"
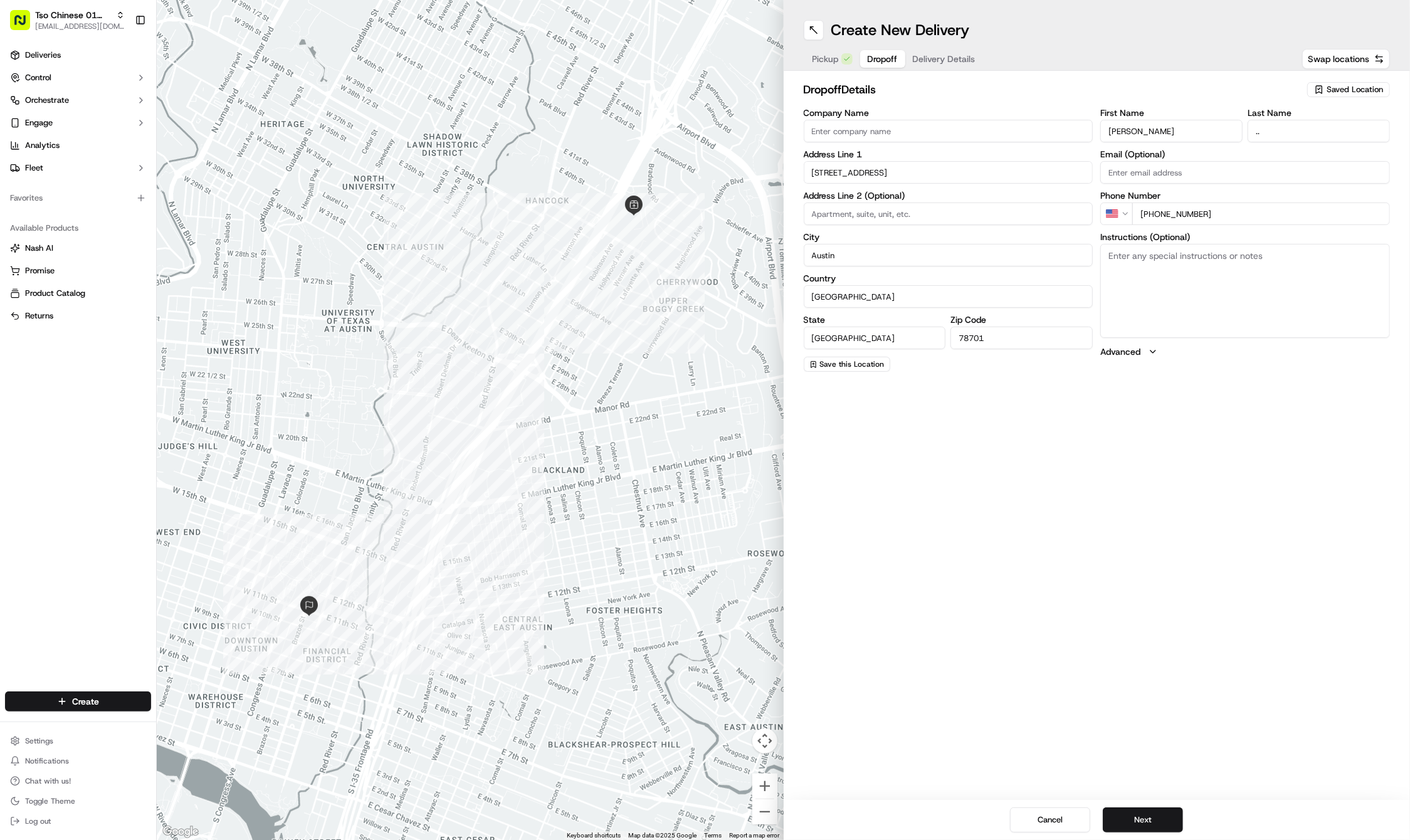
click at [969, 55] on span "Delivery Details" at bounding box center [944, 59] width 63 height 12
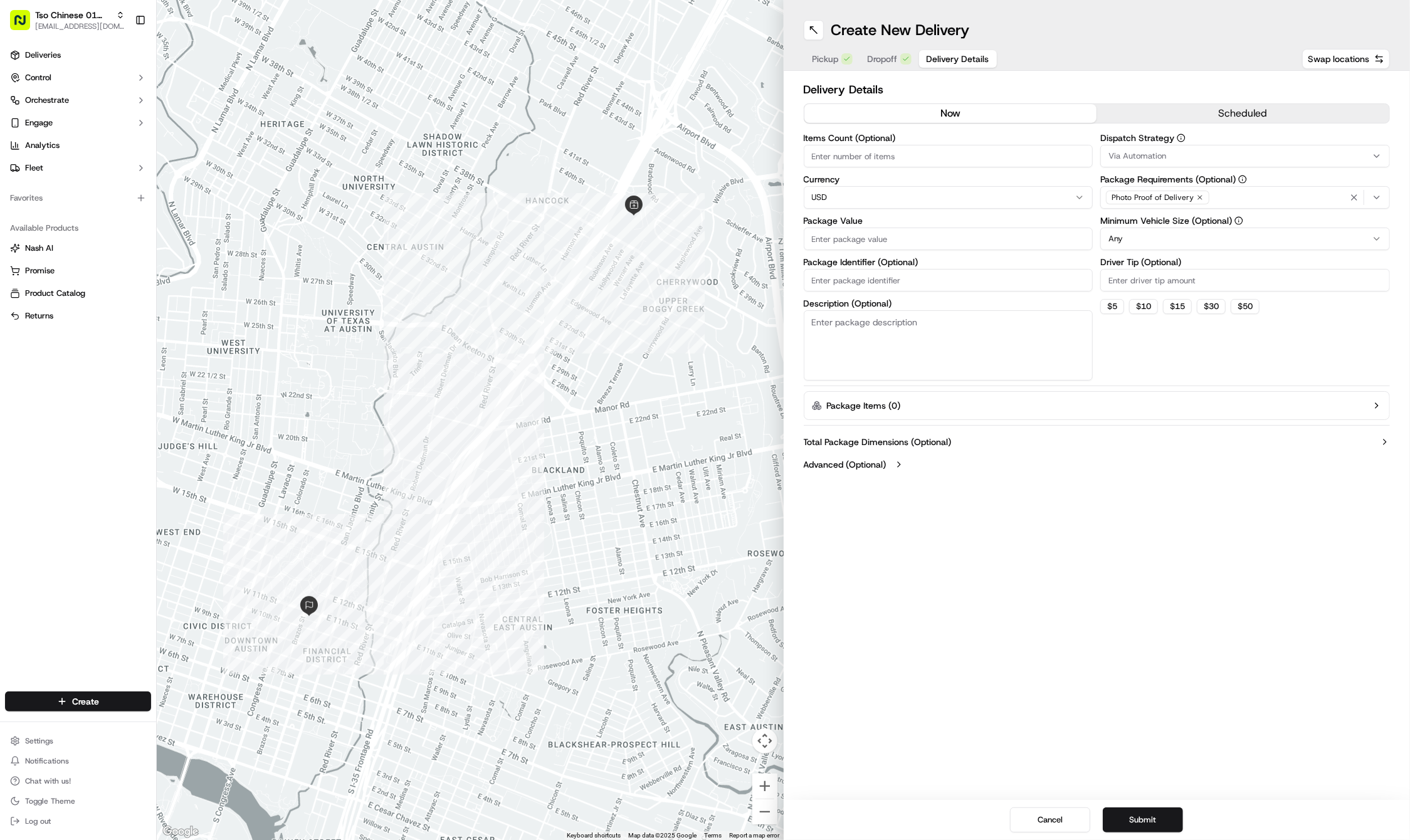
click at [1256, 152] on div "Via Automation" at bounding box center [1245, 156] width 283 height 11
click at [1189, 229] on span "Tso Cherrywood Strategy" at bounding box center [1199, 225] width 154 height 11
click at [1184, 53] on html "Tso Chinese 01 Cherrywood haran@tsochinese.com Toggle Sidebar Deliveries Contro…" at bounding box center [705, 420] width 1410 height 840
click at [1200, 196] on icon "button" at bounding box center [1200, 198] width 8 height 8
click at [1200, 196] on div "Photo Proof of Delivery" at bounding box center [1245, 197] width 283 height 19
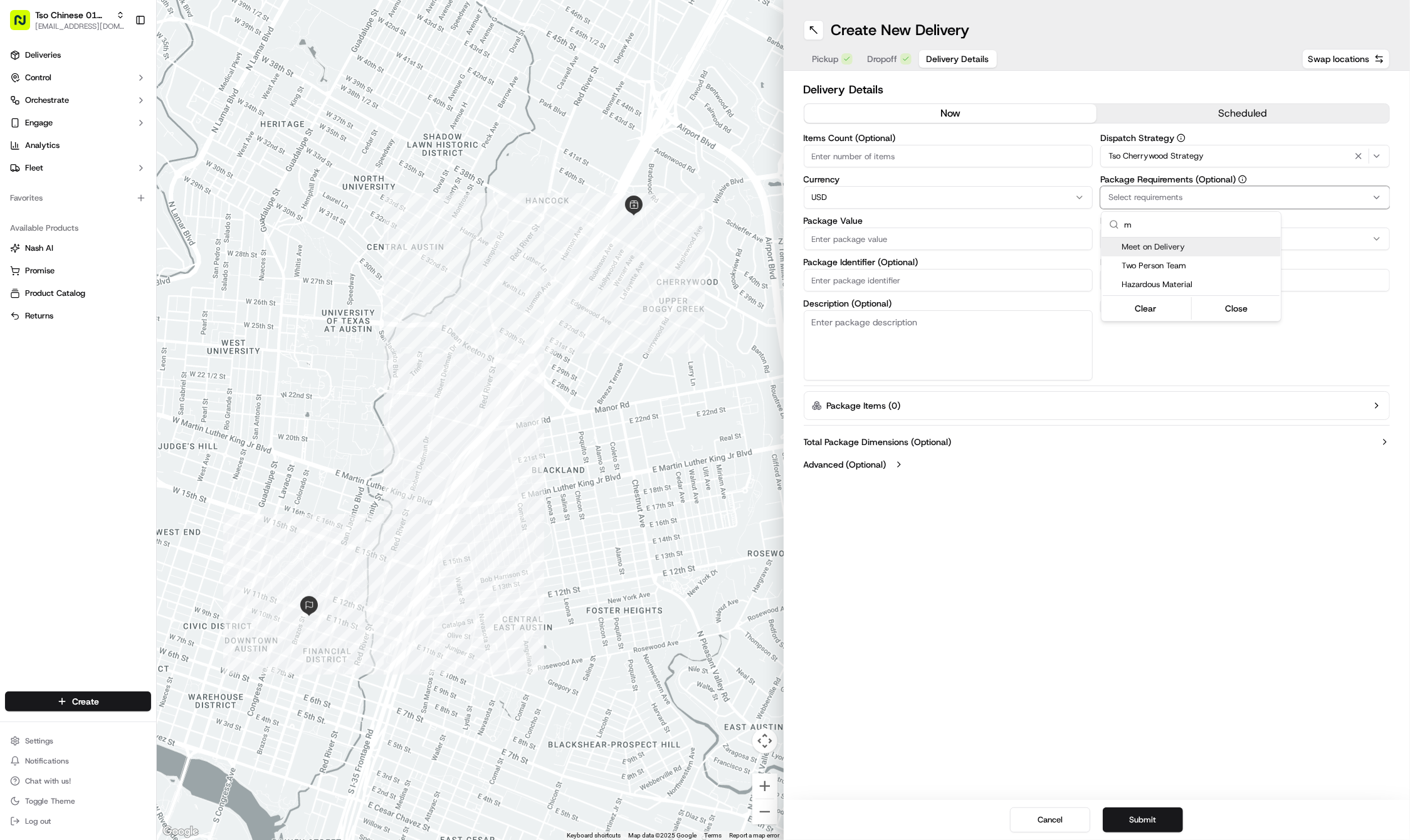
type input "m"
click at [1198, 244] on span "Meet on Delivery" at bounding box center [1199, 247] width 154 height 11
click at [1178, 103] on html "Tso Chinese 01 Cherrywood haran@tsochinese.com Toggle Sidebar Deliveries Contro…" at bounding box center [705, 420] width 1410 height 840
click at [1164, 282] on input "Driver Tip (Optional)" at bounding box center [1245, 280] width 289 height 23
type input "2"
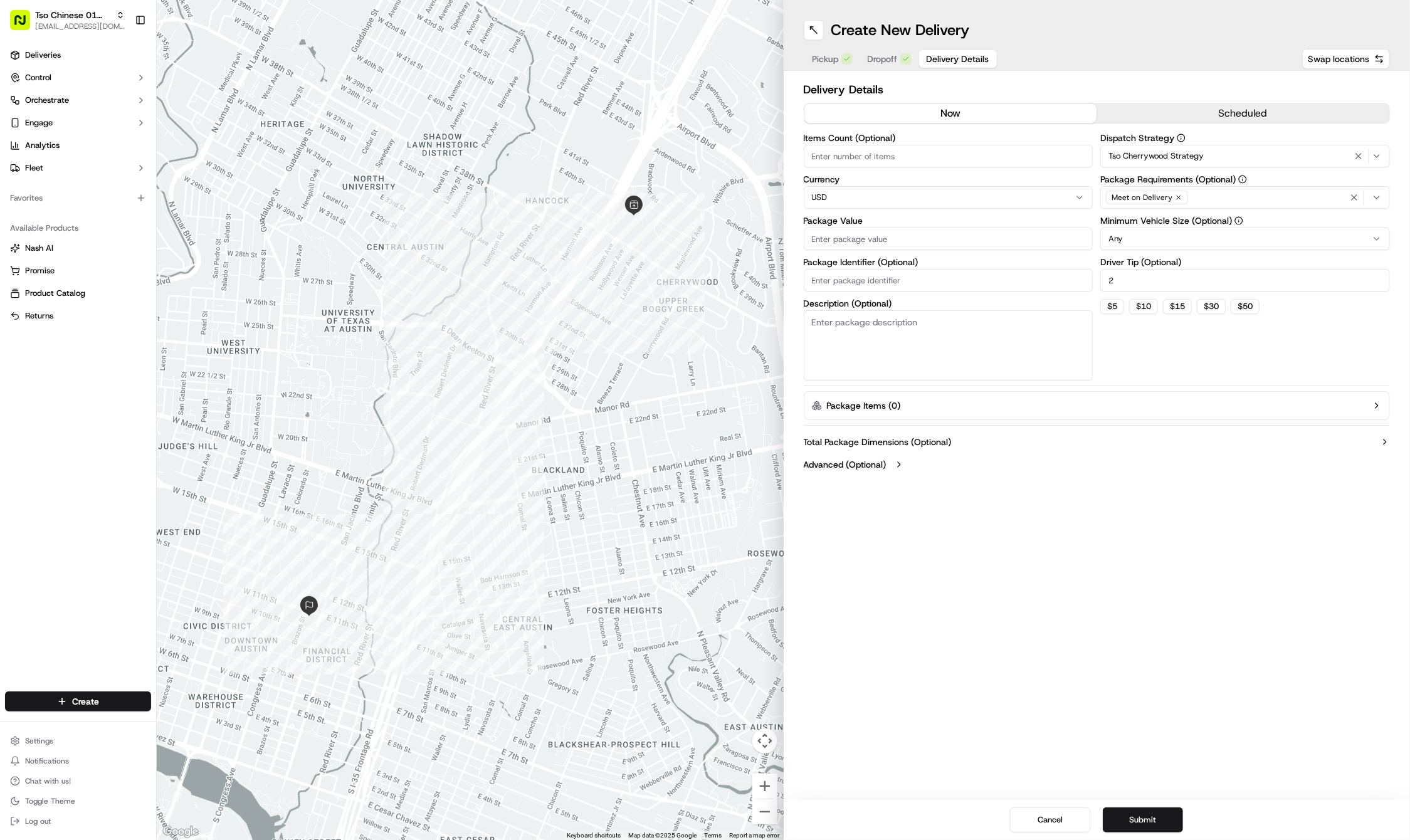
click at [954, 238] on input "Package Value" at bounding box center [948, 239] width 289 height 23
type input "38.32"
click at [860, 279] on input "Package Identifier (Optional)" at bounding box center [948, 280] width 289 height 23
paste input "#2WHRZFH"
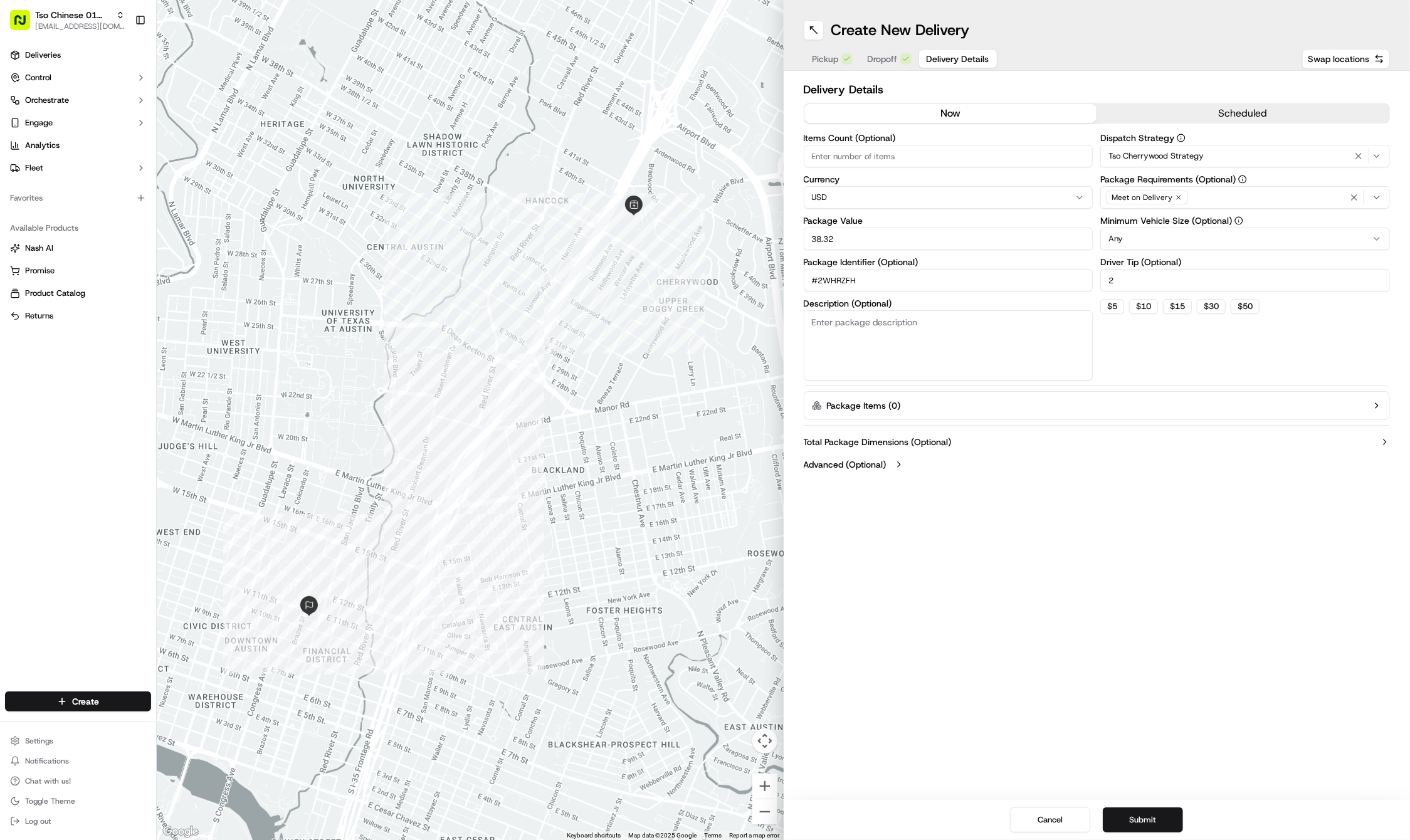
type input "#2WHRZFH"
click at [474, 8] on div at bounding box center [470, 420] width 627 height 840
click at [1172, 813] on button "Submit" at bounding box center [1143, 819] width 80 height 25
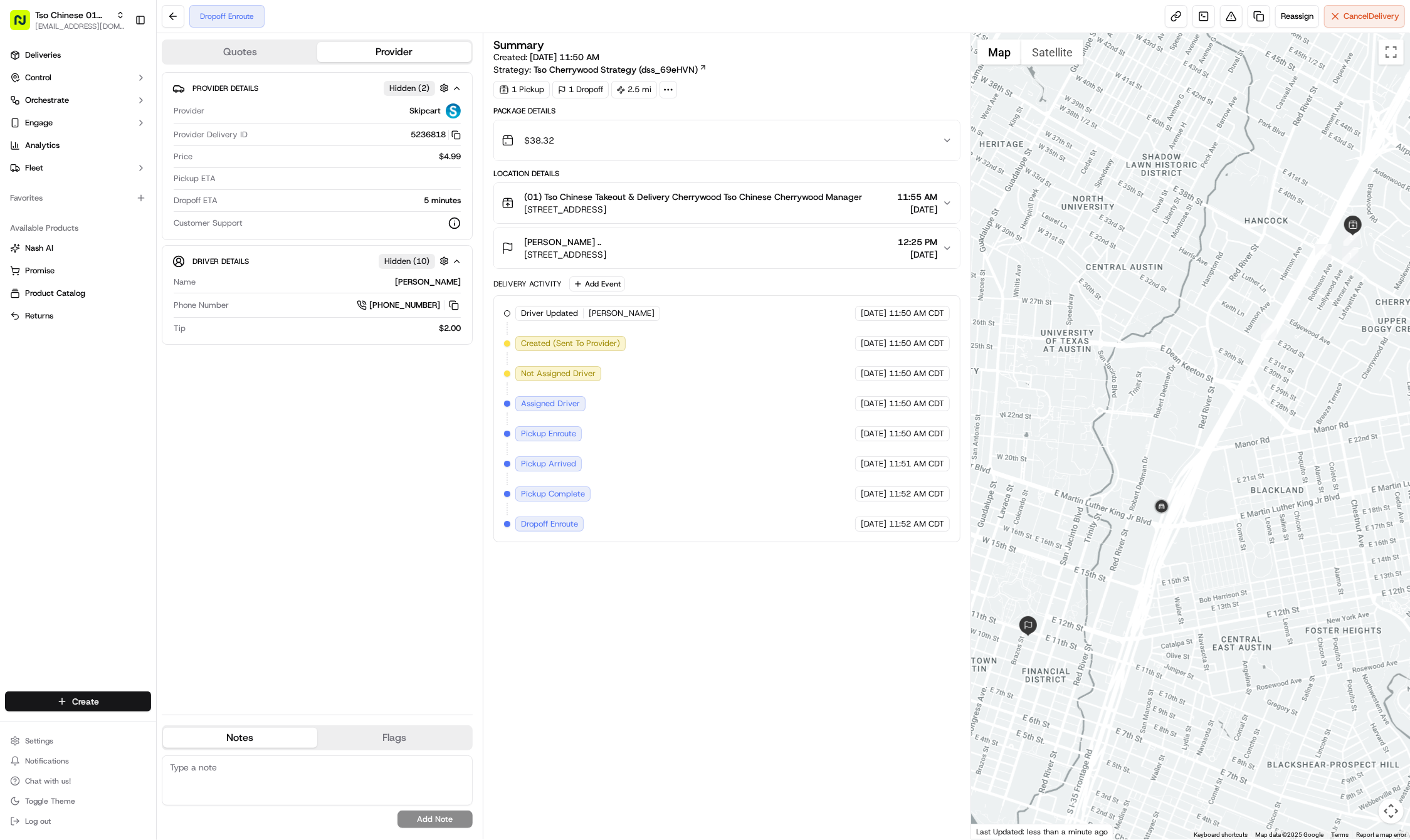
click at [99, 706] on html "Tso Chinese 01 Cherrywood haran@tsochinese.com Toggle Sidebar Deliveries Contro…" at bounding box center [705, 420] width 1410 height 840
click at [184, 728] on link "Delivery" at bounding box center [226, 725] width 140 height 23
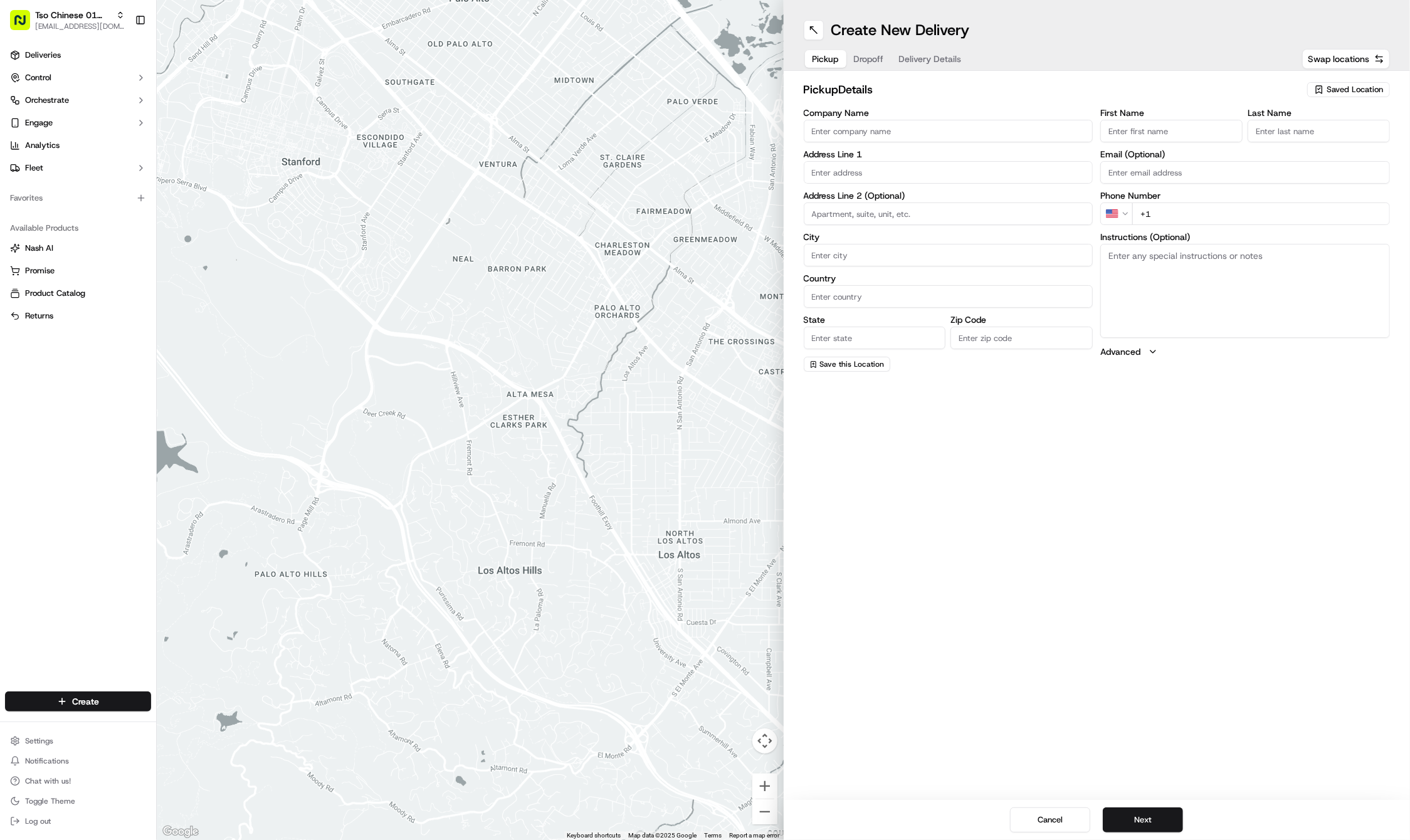
click at [1357, 92] on span "Saved Location" at bounding box center [1355, 89] width 57 height 11
click at [1337, 143] on span "(01) Tso Chinese Takeout & Delivery Cherrywood" at bounding box center [1328, 143] width 154 height 23
type input "(01) Tso Chinese Takeout & Delivery Cherrywood"
type input "Ste E-5"
type input "Austin"
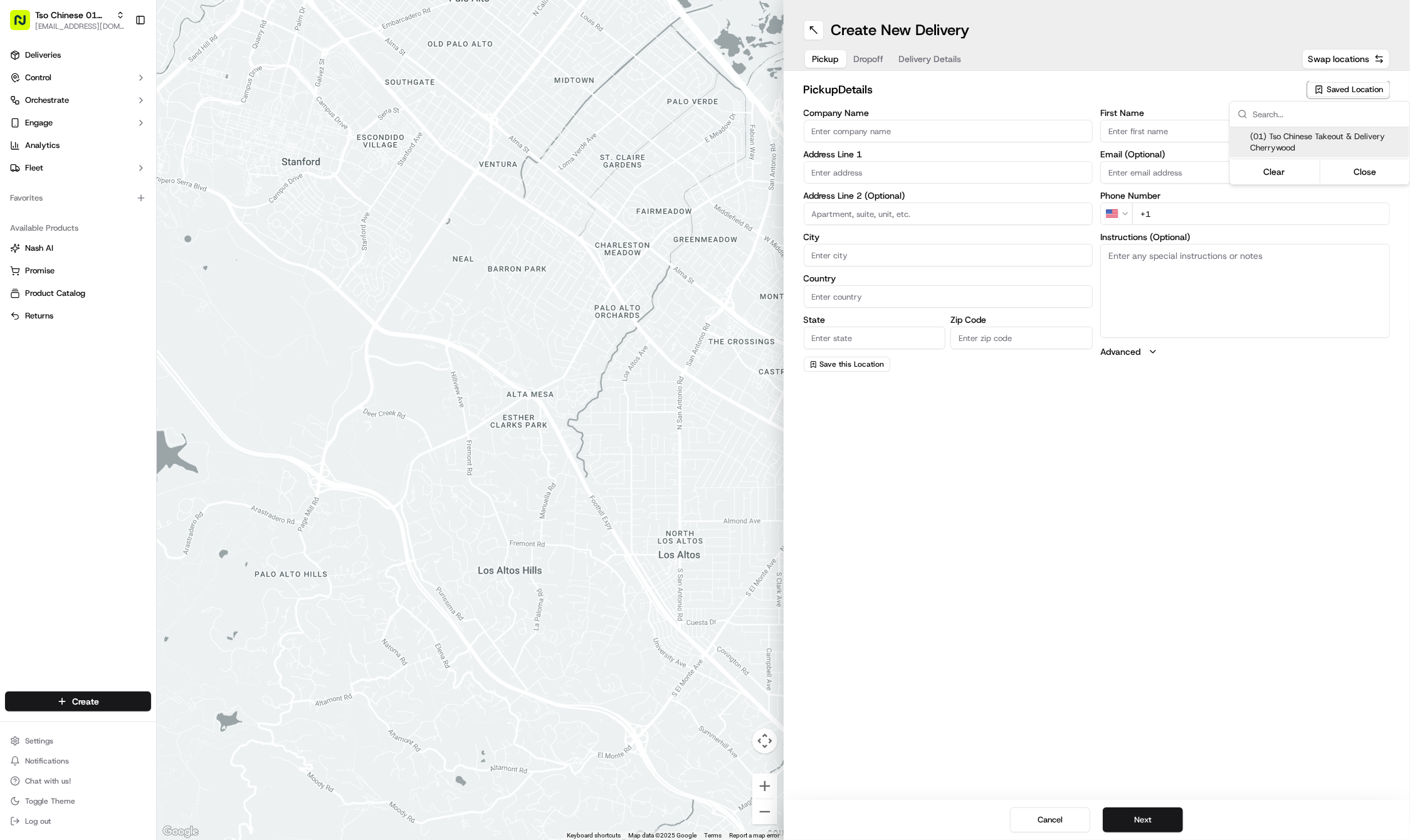
type input "US"
type input "TX"
type input "78722"
type input "Tso Chinese"
type input "Cherrywood Manager"
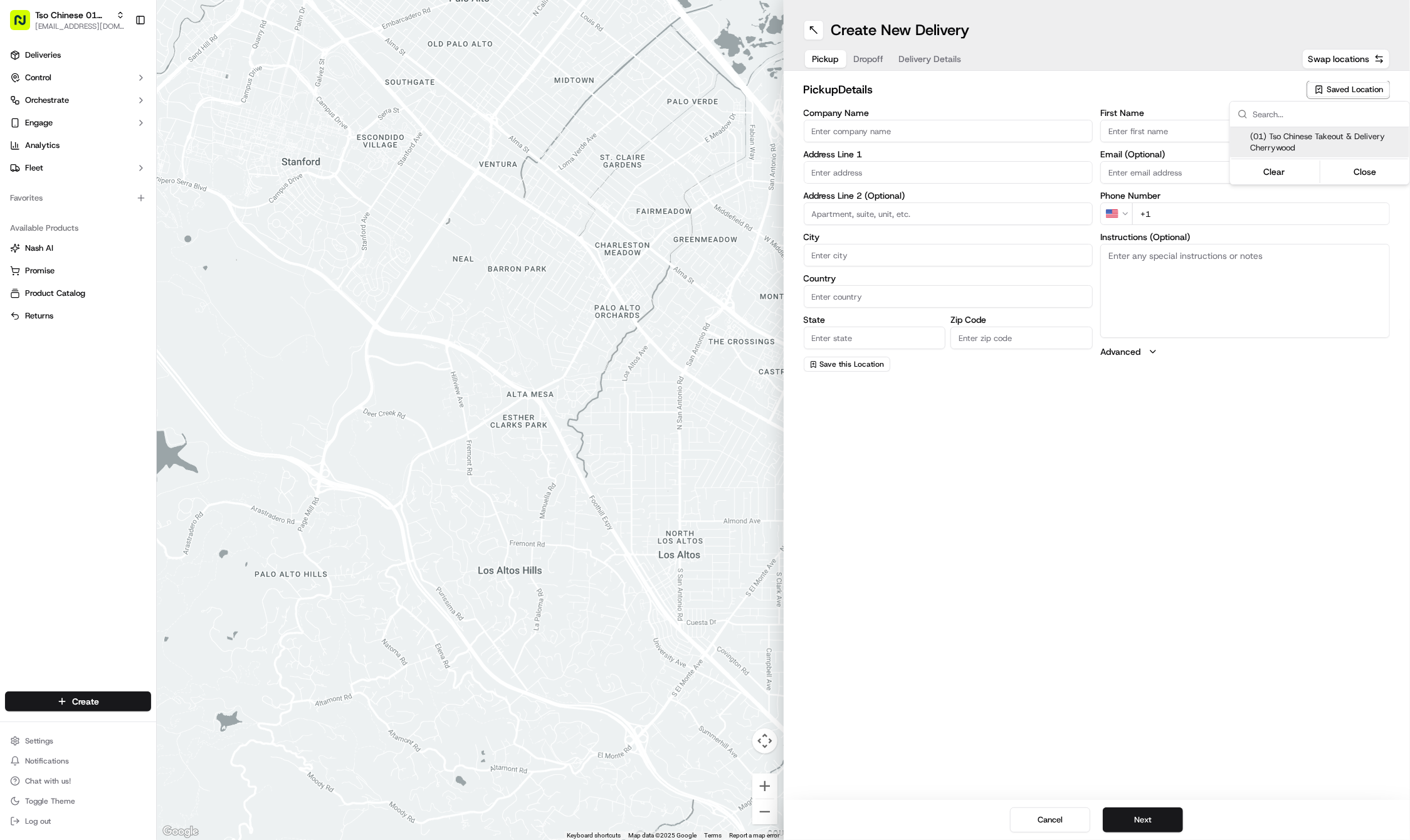
type input "cherrywoodstore@tsochinese.com"
type input "+1 512 401 3232"
type textarea "Submit a picture displaying address & food as Proof of Delivery. Envía una foto…"
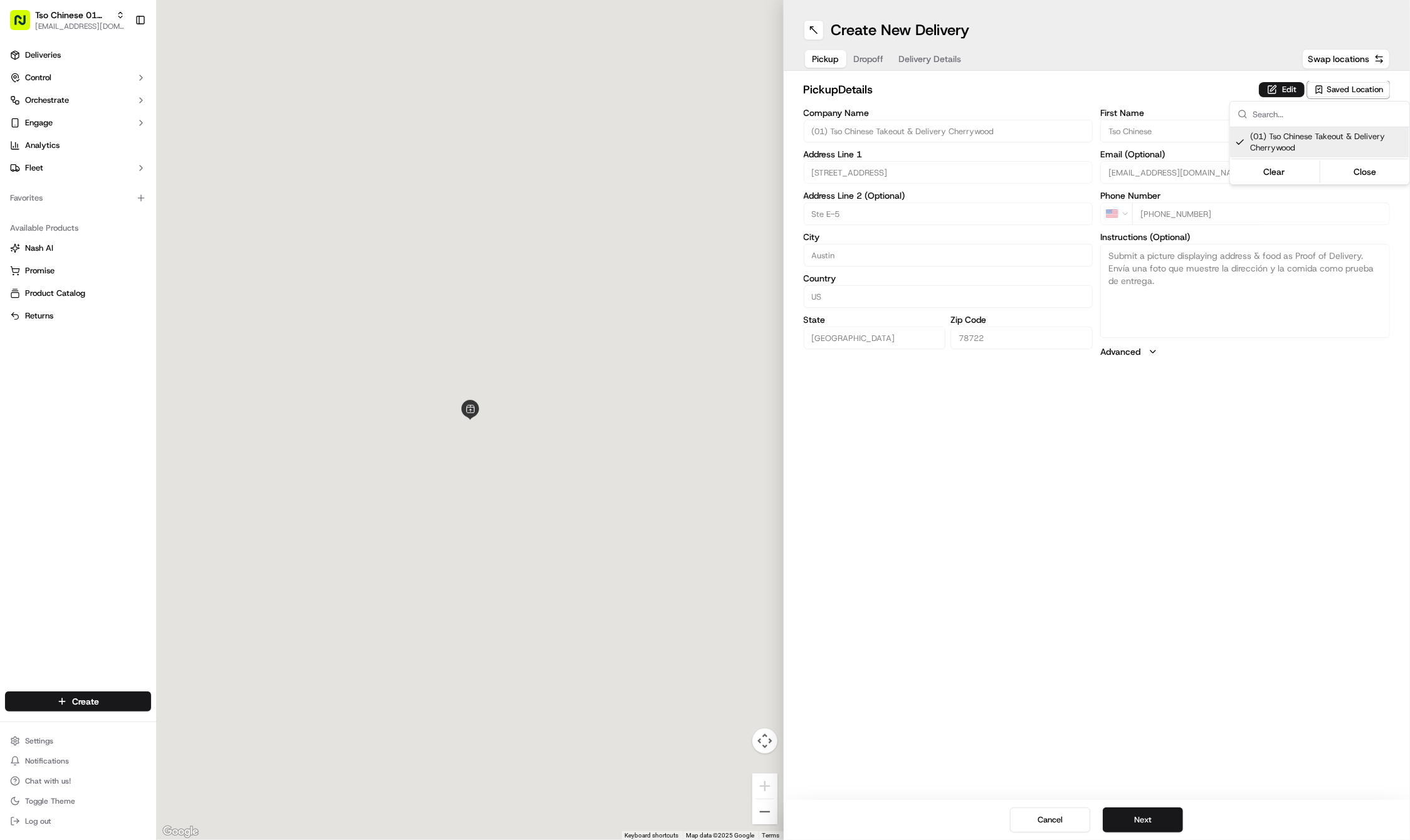
type input "3909 N Interstate Hwy 35"
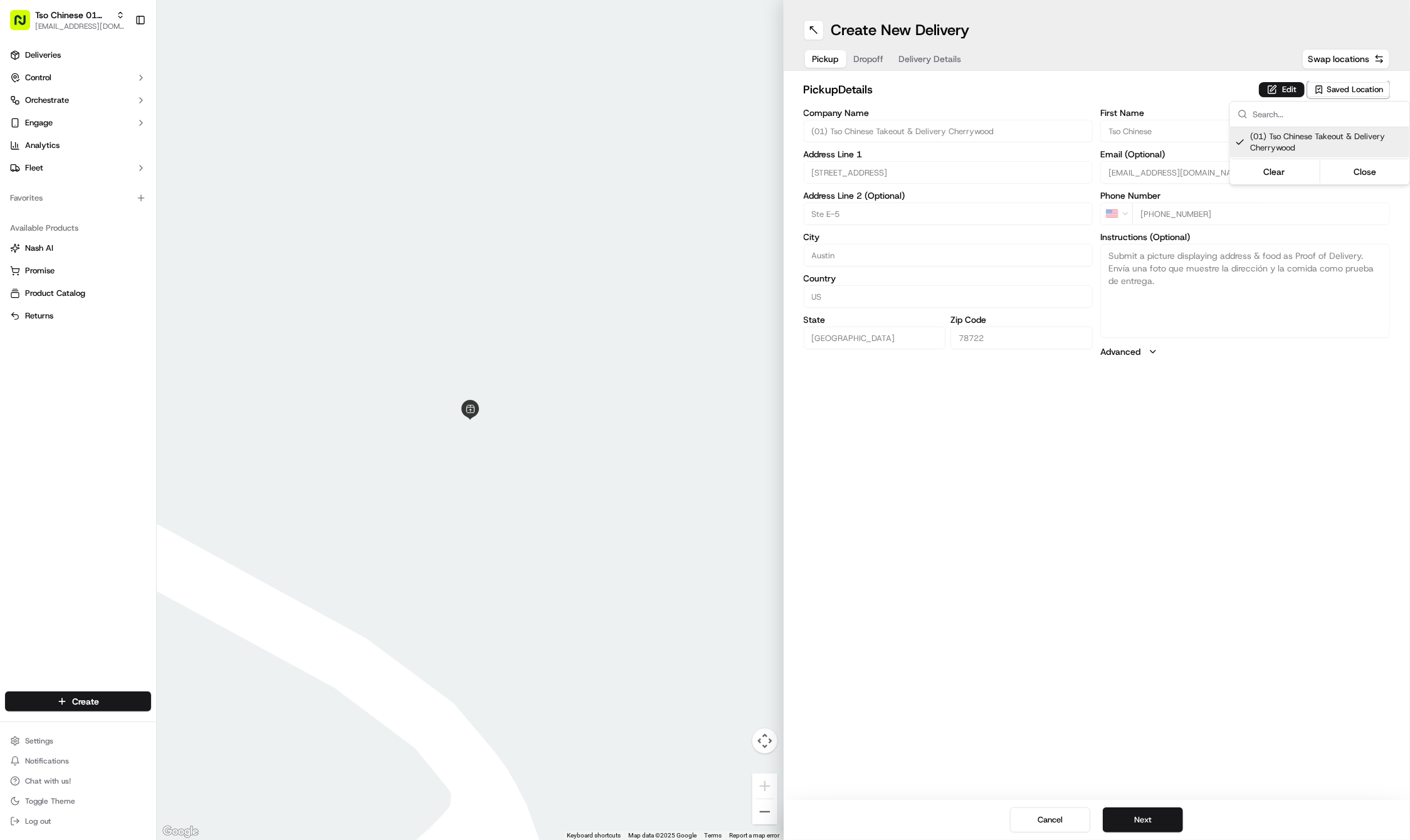
click at [868, 63] on html "Tso Chinese 01 Cherrywood haran@tsochinese.com Toggle Sidebar Deliveries Contro…" at bounding box center [705, 420] width 1410 height 840
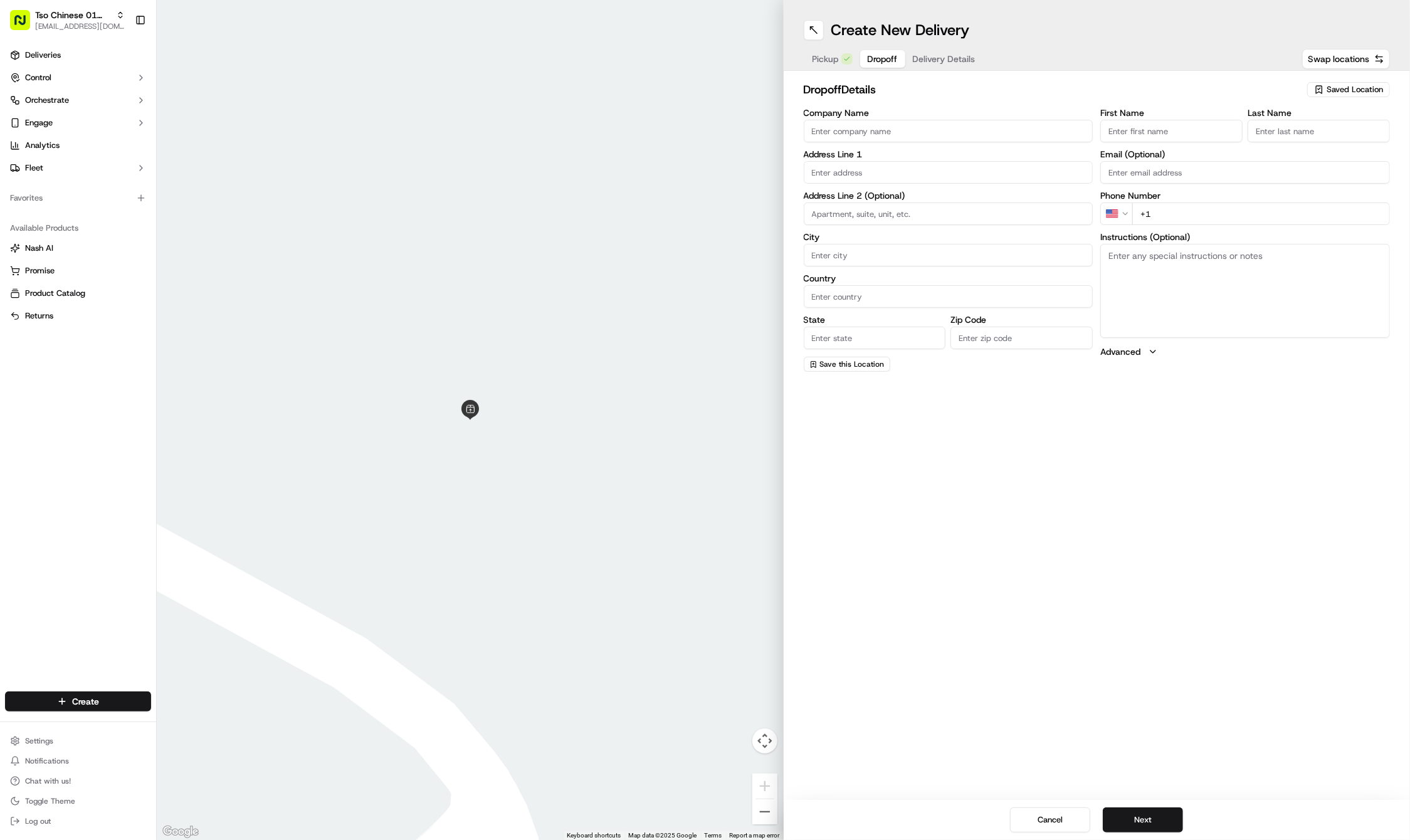
click at [868, 63] on span "Dropoff" at bounding box center [882, 59] width 30 height 12
click at [828, 63] on span "Pickup" at bounding box center [826, 59] width 26 height 12
click at [1340, 94] on span "Saved Location" at bounding box center [1355, 89] width 57 height 11
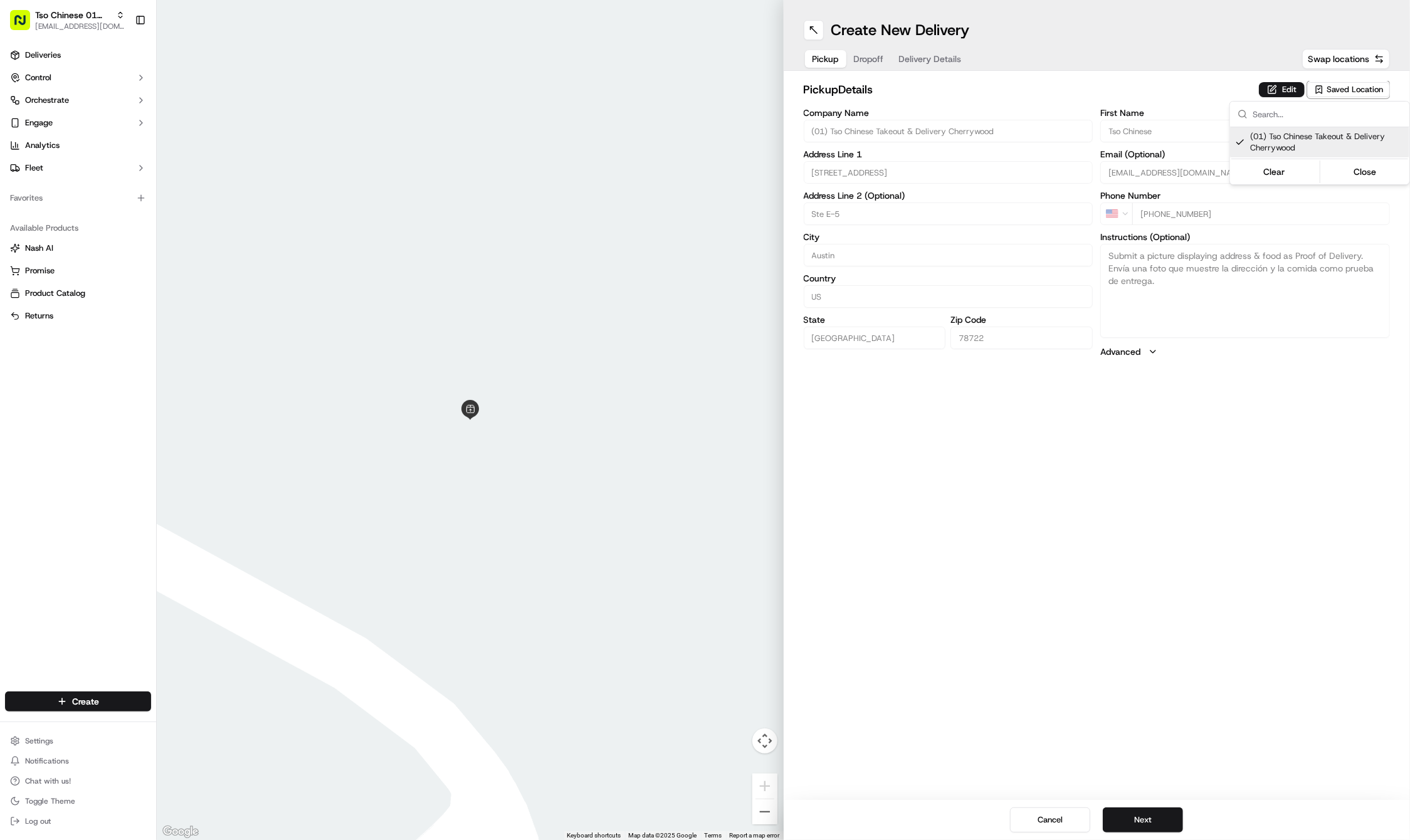
click at [1330, 137] on span "(01) Tso Chinese Takeout & Delivery Cherrywood" at bounding box center [1328, 143] width 154 height 23
type input "+1"
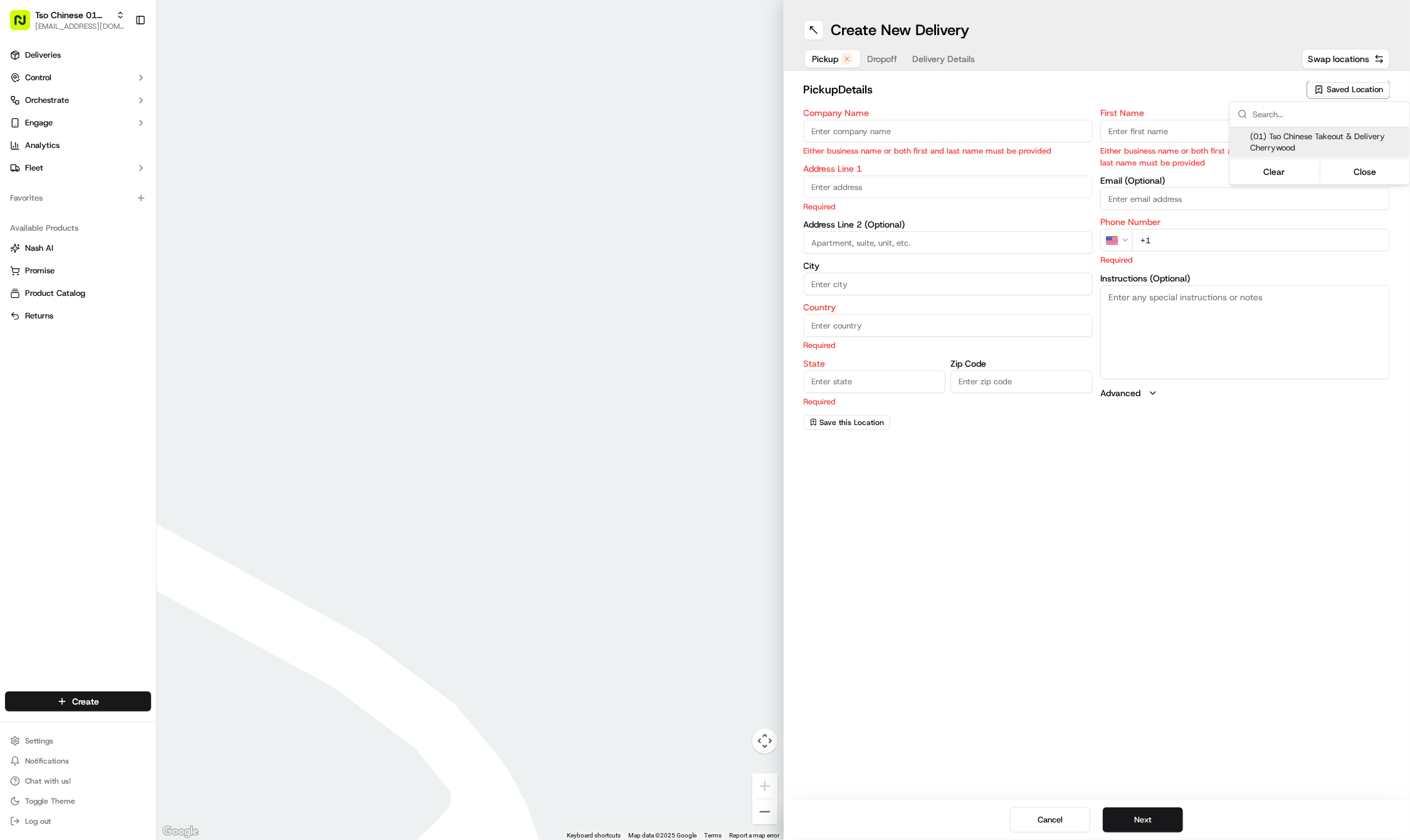
click at [1330, 137] on span "(01) Tso Chinese Takeout & Delivery Cherrywood" at bounding box center [1328, 143] width 154 height 23
type input "(01) Tso Chinese Takeout & Delivery Cherrywood"
type input "Ste E-5"
type input "Austin"
type input "US"
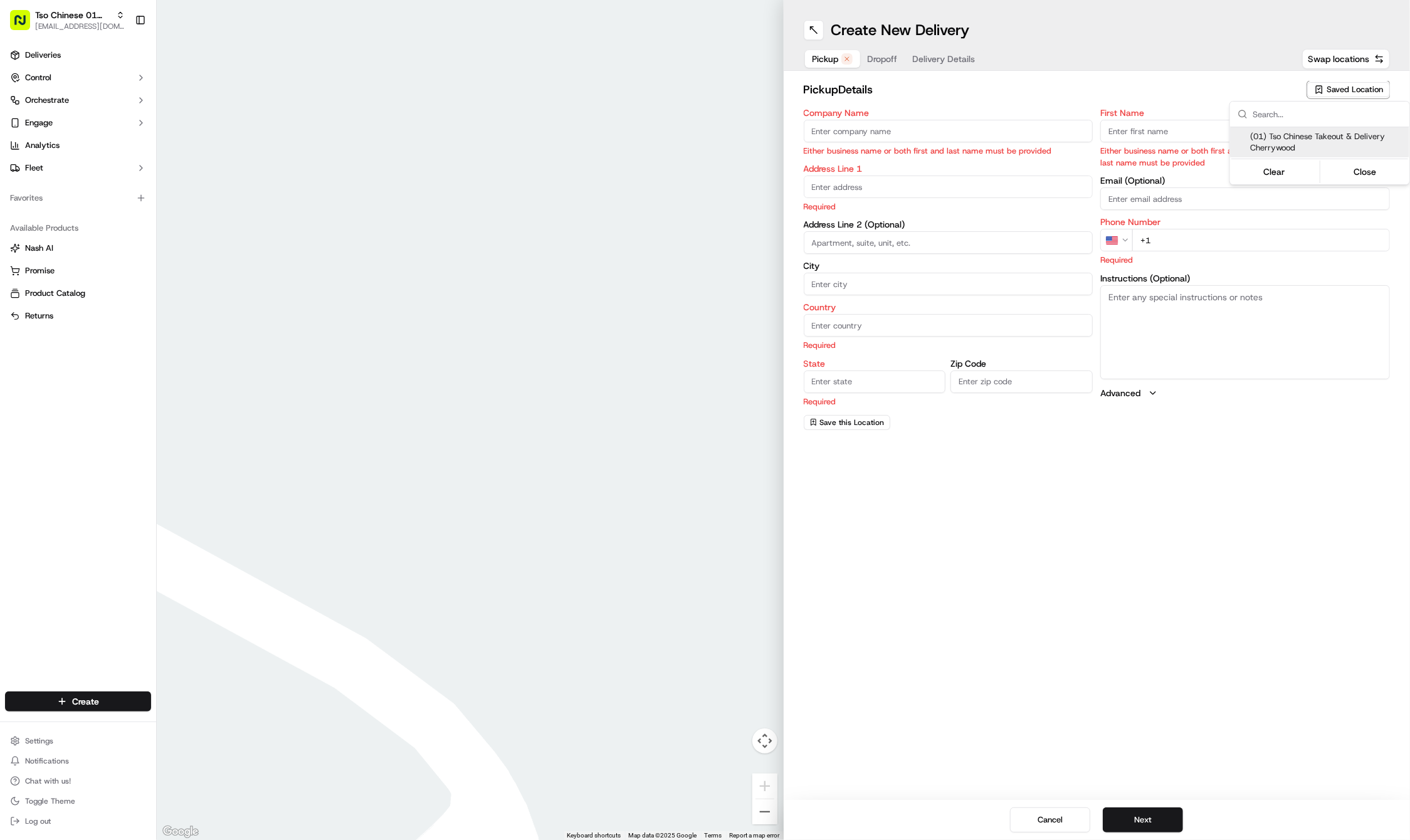
type input "TX"
type input "78722"
type input "Tso Chinese"
type input "Cherrywood Manager"
type input "cherrywoodstore@tsochinese.com"
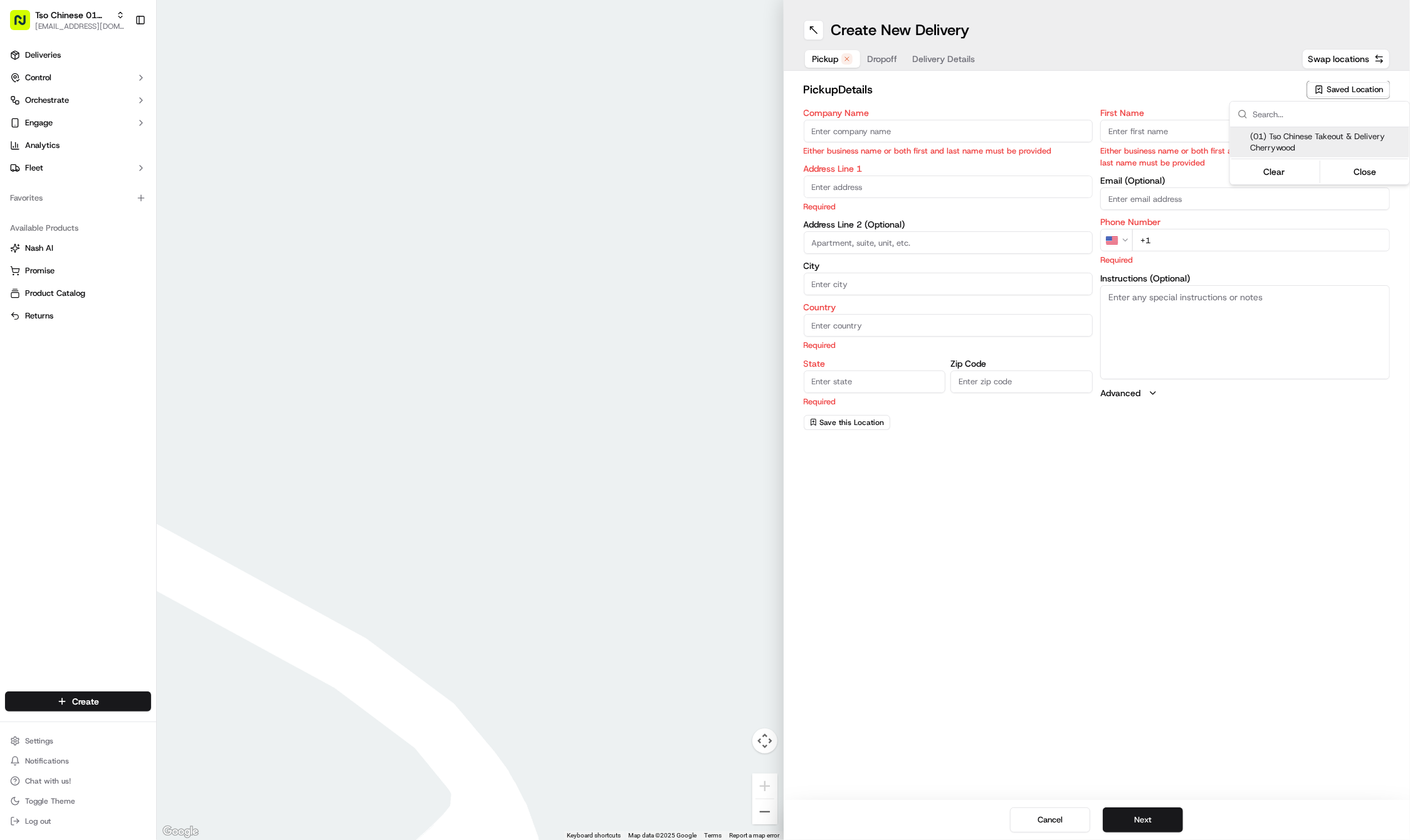
type input "+1 512 401 3232"
type textarea "Submit a picture displaying address & food as Proof of Delivery. Envía una foto…"
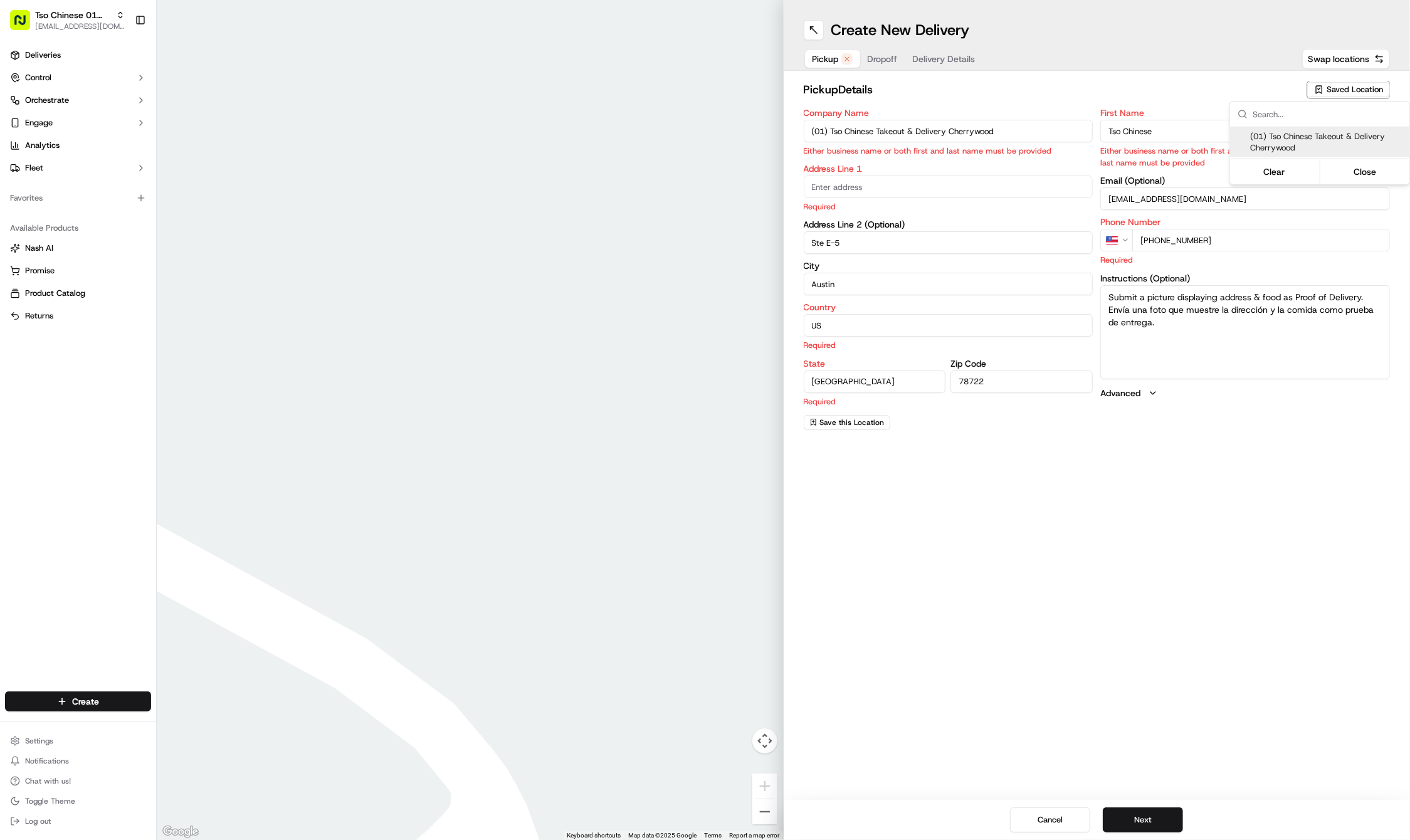
type input "3909 N Interstate Hwy 35"
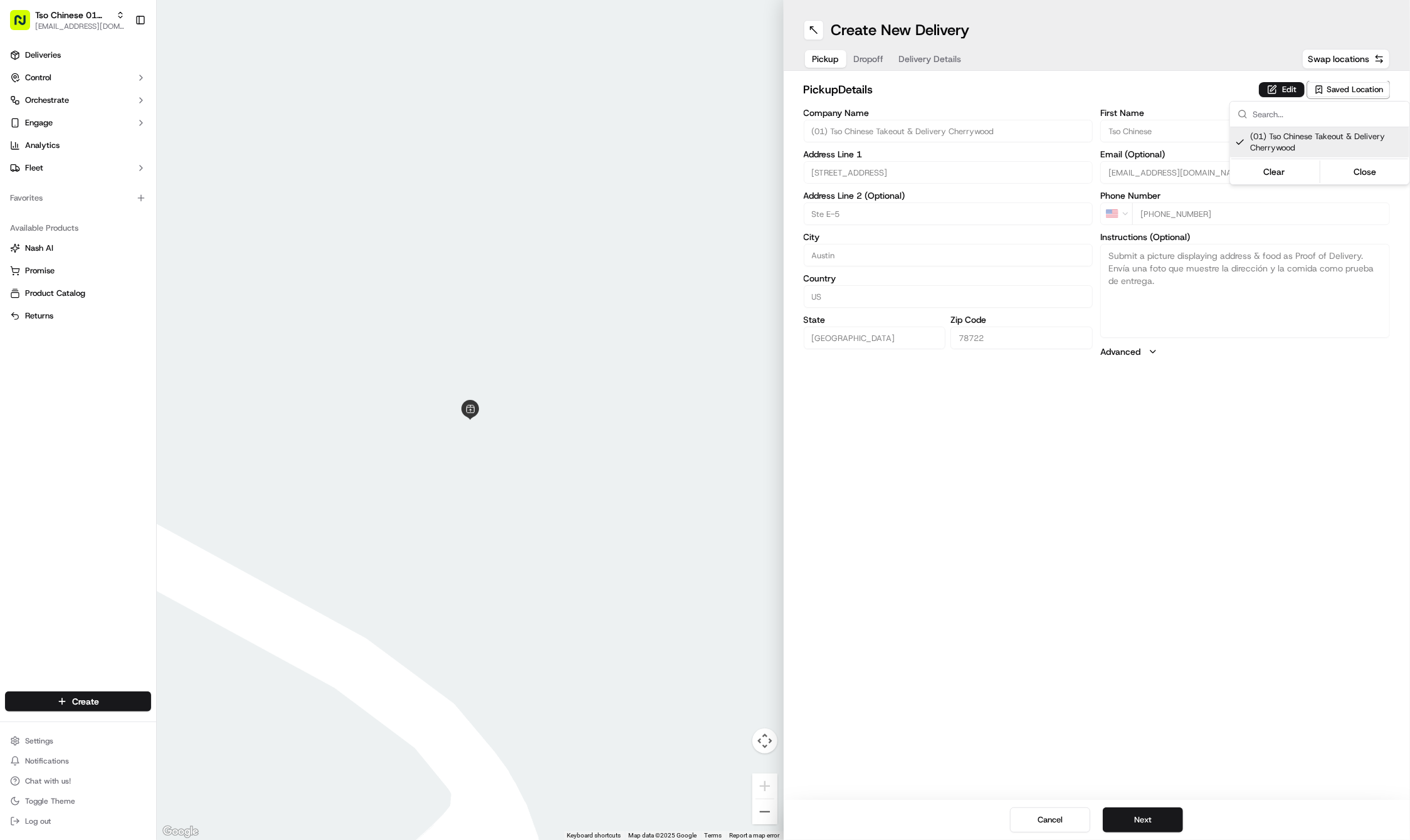
click at [1330, 137] on span "(01) Tso Chinese Takeout & Delivery Cherrywood" at bounding box center [1328, 143] width 154 height 23
type input "+1"
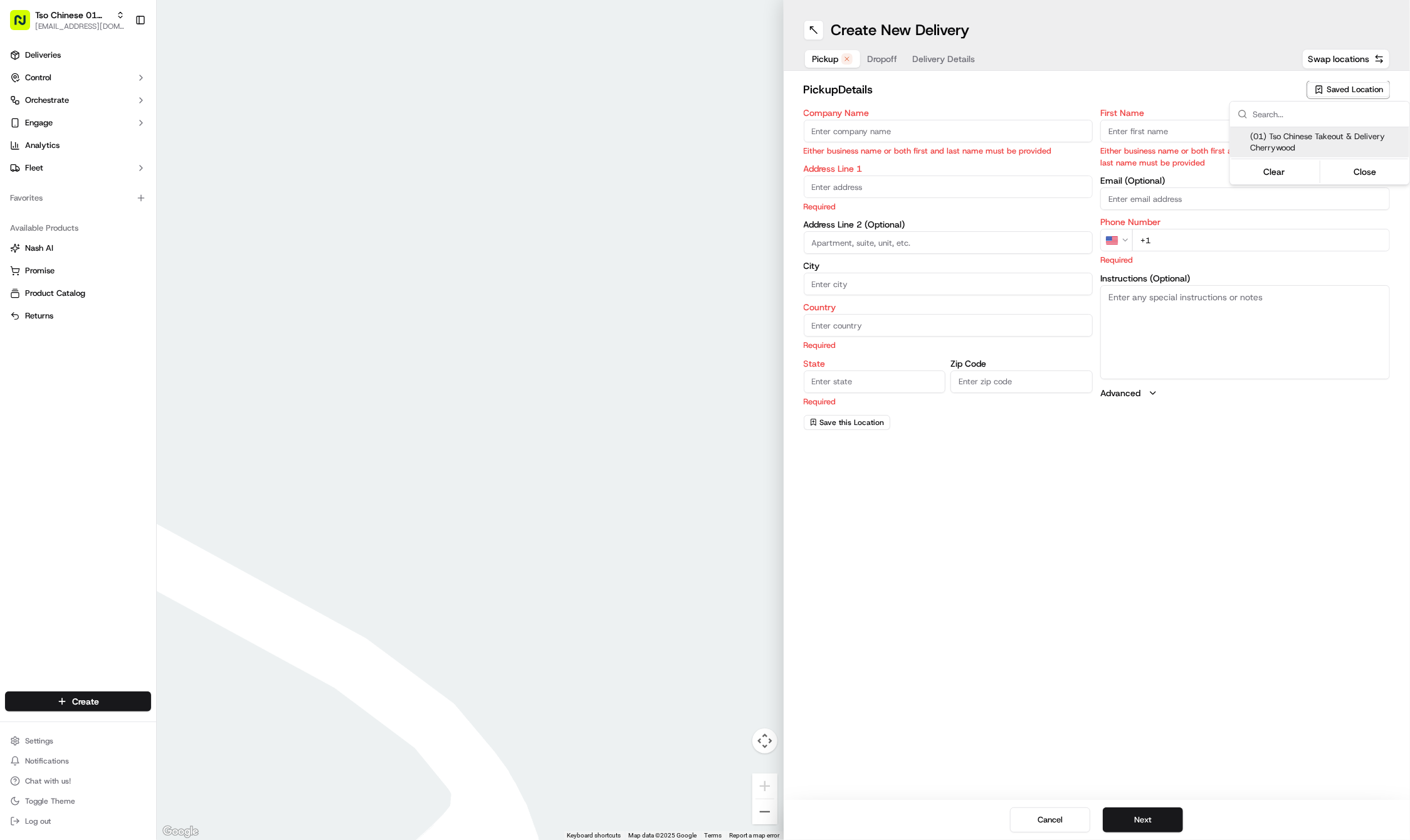
click at [1330, 137] on span "(01) Tso Chinese Takeout & Delivery Cherrywood" at bounding box center [1328, 143] width 154 height 23
type input "(01) Tso Chinese Takeout & Delivery Cherrywood"
type input "3909 N Interstate Hwy 35"
type input "Ste E-5"
type input "Austin"
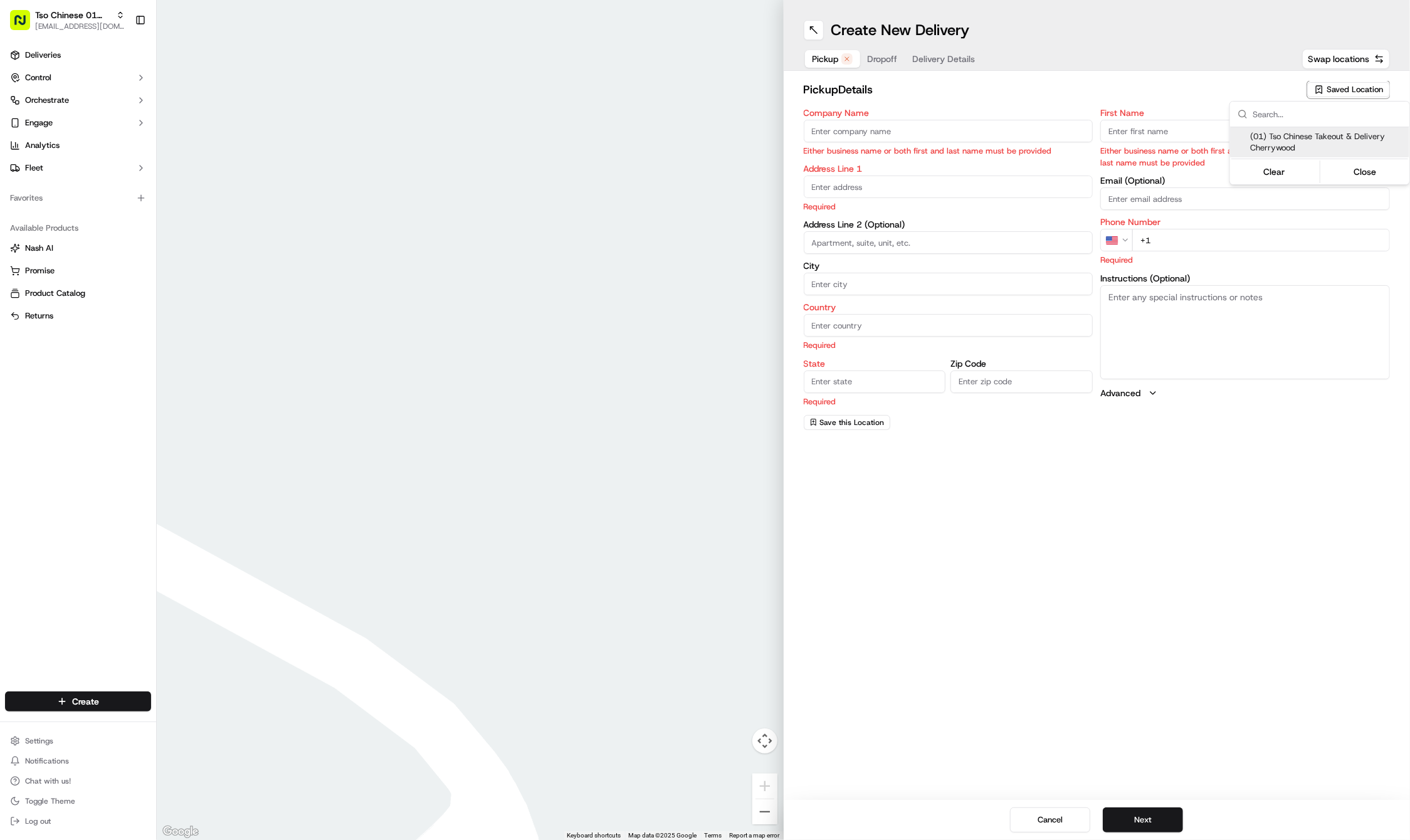
type input "US"
type input "TX"
type input "78722"
type input "Tso Chinese"
type input "Cherrywood Manager"
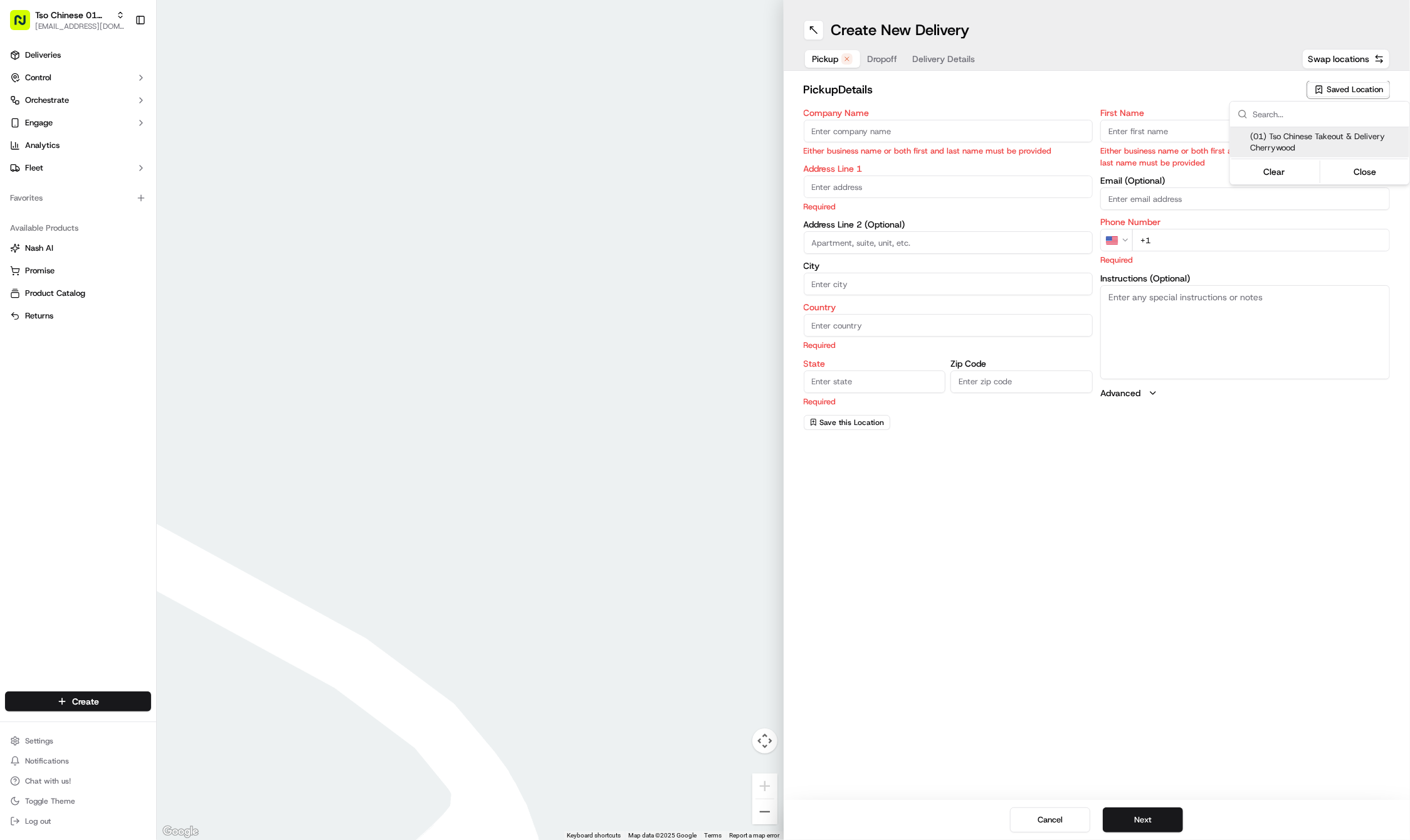
type input "cherrywoodstore@tsochinese.com"
type input "+1 512 401 3232"
type textarea "Submit a picture displaying address & food as Proof of Delivery. Envía una foto…"
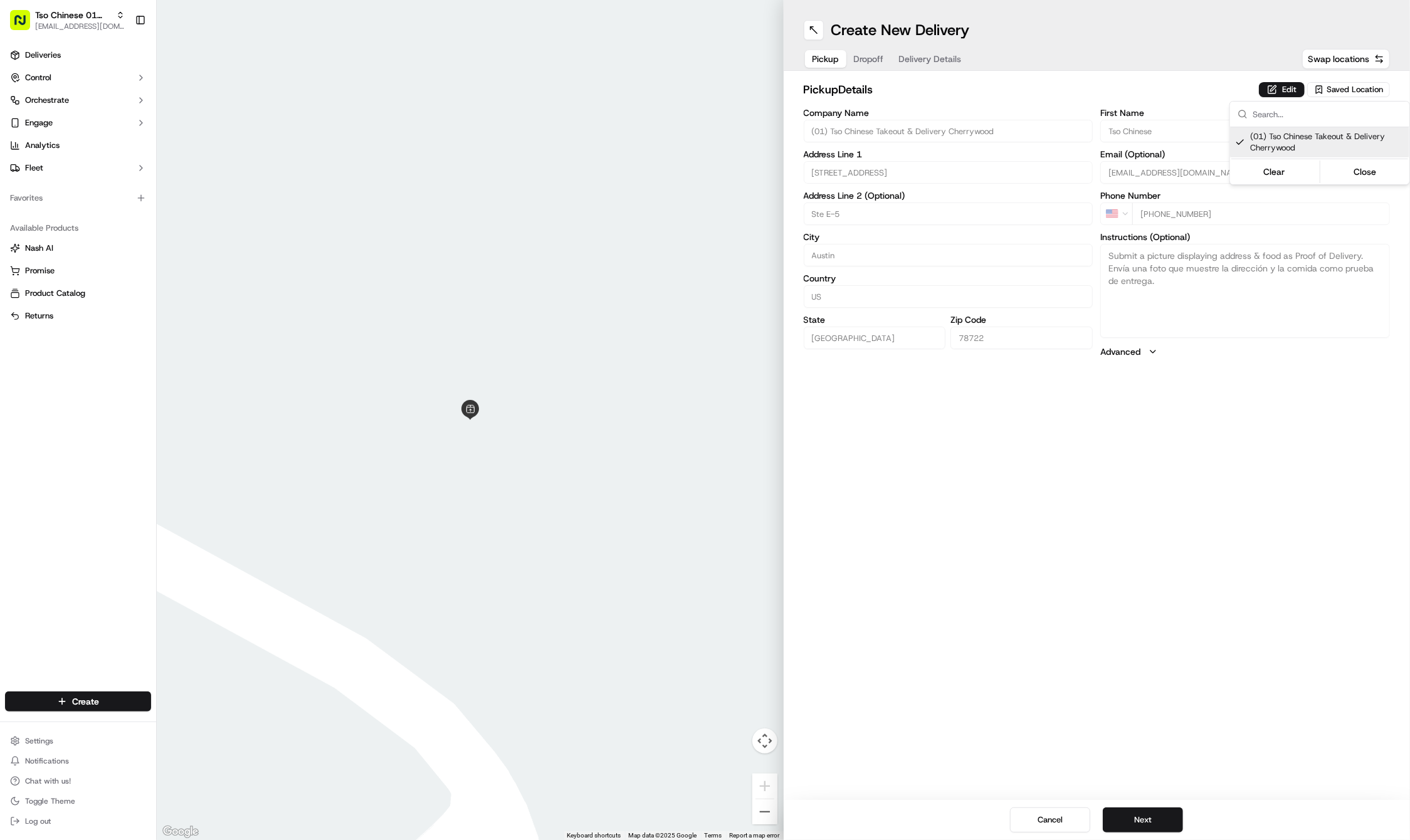
click at [1030, 43] on html "Tso Chinese 01 Cherrywood haran@tsochinese.com Toggle Sidebar Deliveries Contro…" at bounding box center [705, 420] width 1410 height 840
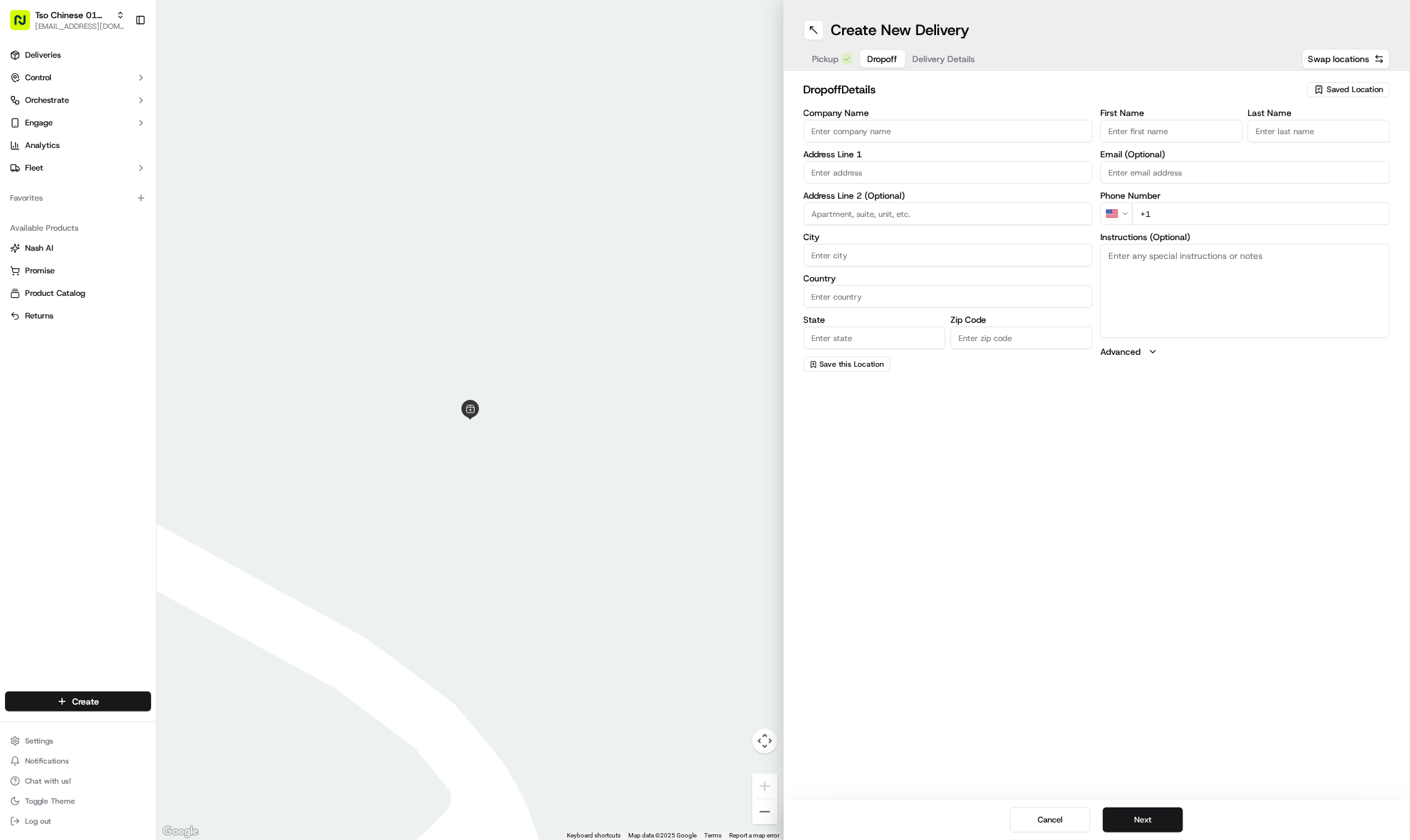
click at [877, 58] on span "Dropoff" at bounding box center [882, 59] width 30 height 12
click at [1168, 125] on input "First Name" at bounding box center [1172, 131] width 142 height 23
paste input "stephanie cuellar"
type input "stephanie cuellar"
type input ".."
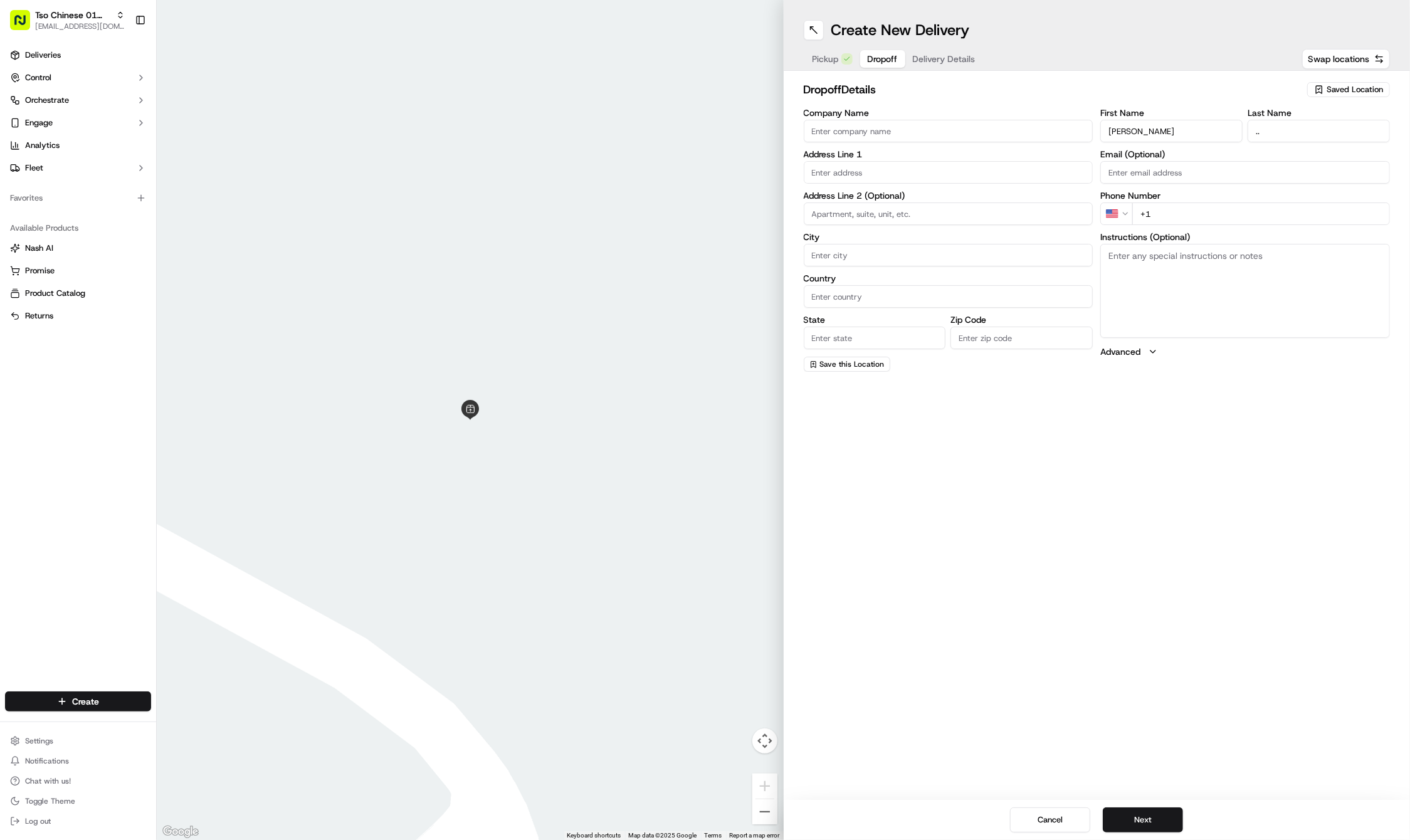
click at [1221, 229] on div "First Name stephanie cuellar Last Name .. Email (Optional) Phone Number US +1 I…" at bounding box center [1245, 240] width 289 height 263
click at [1234, 215] on input "+1" at bounding box center [1261, 214] width 257 height 23
paste input "512 656 9007"
type input "+1 512 656 9007"
paste input "2911 Medical Arts St"
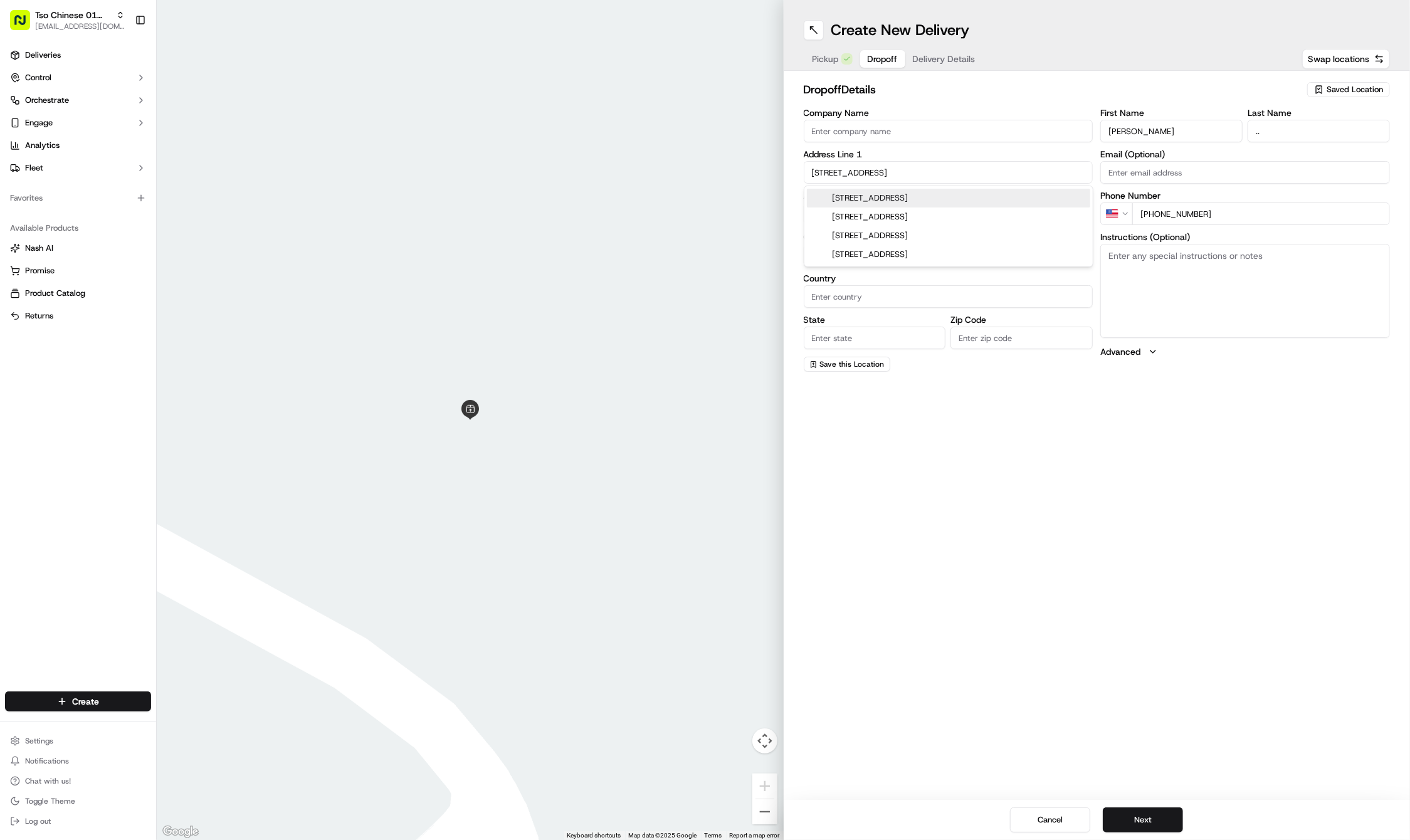
click at [942, 194] on div "2911 Medical Arts Street, Austin, TX" at bounding box center [949, 198] width 283 height 19
type input "2911 Medical Arts St, Austin, TX 78705, USA"
type input "Austin"
type input "United States"
type input "TX"
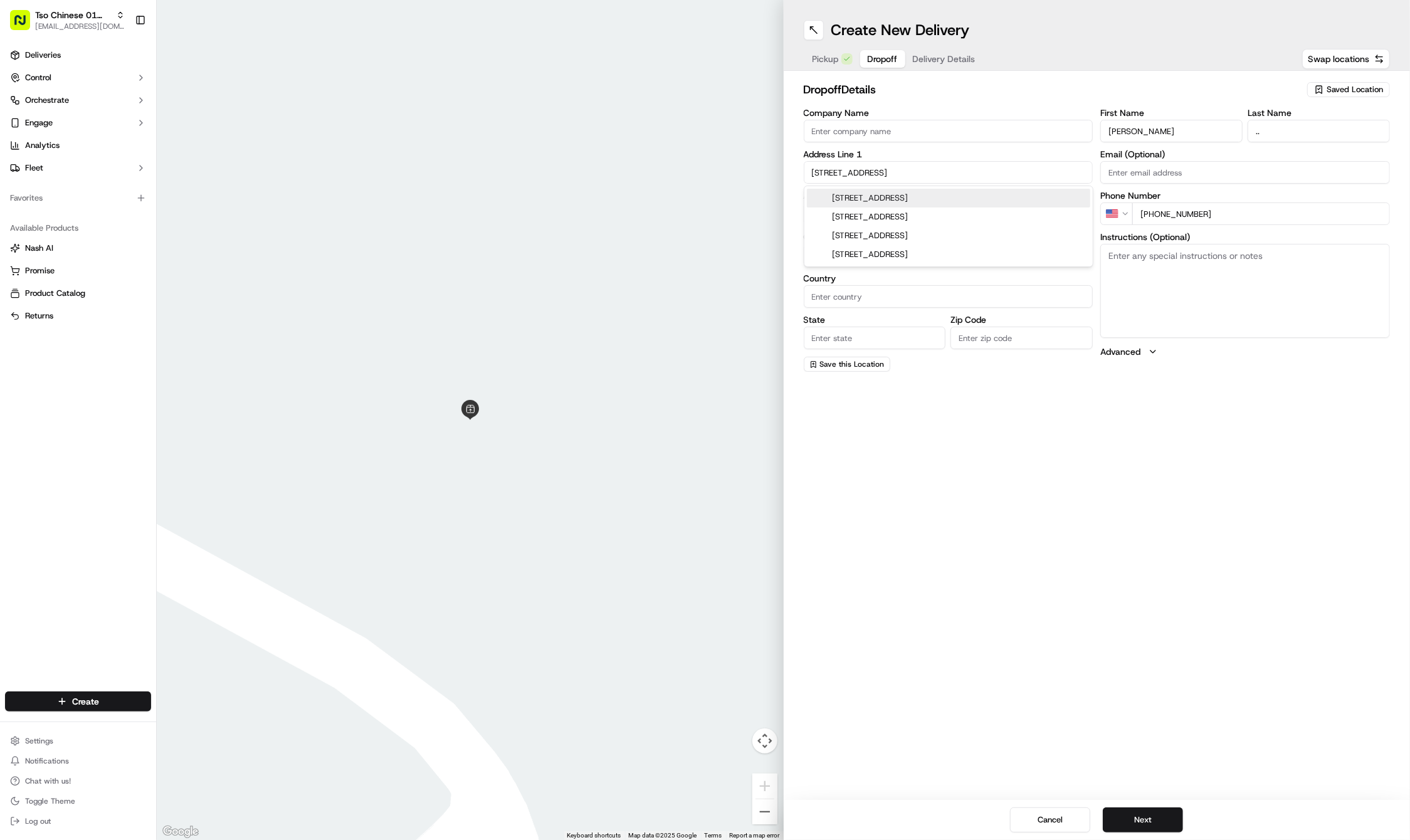
type input "78705"
type input "2911 Medical Arts Street"
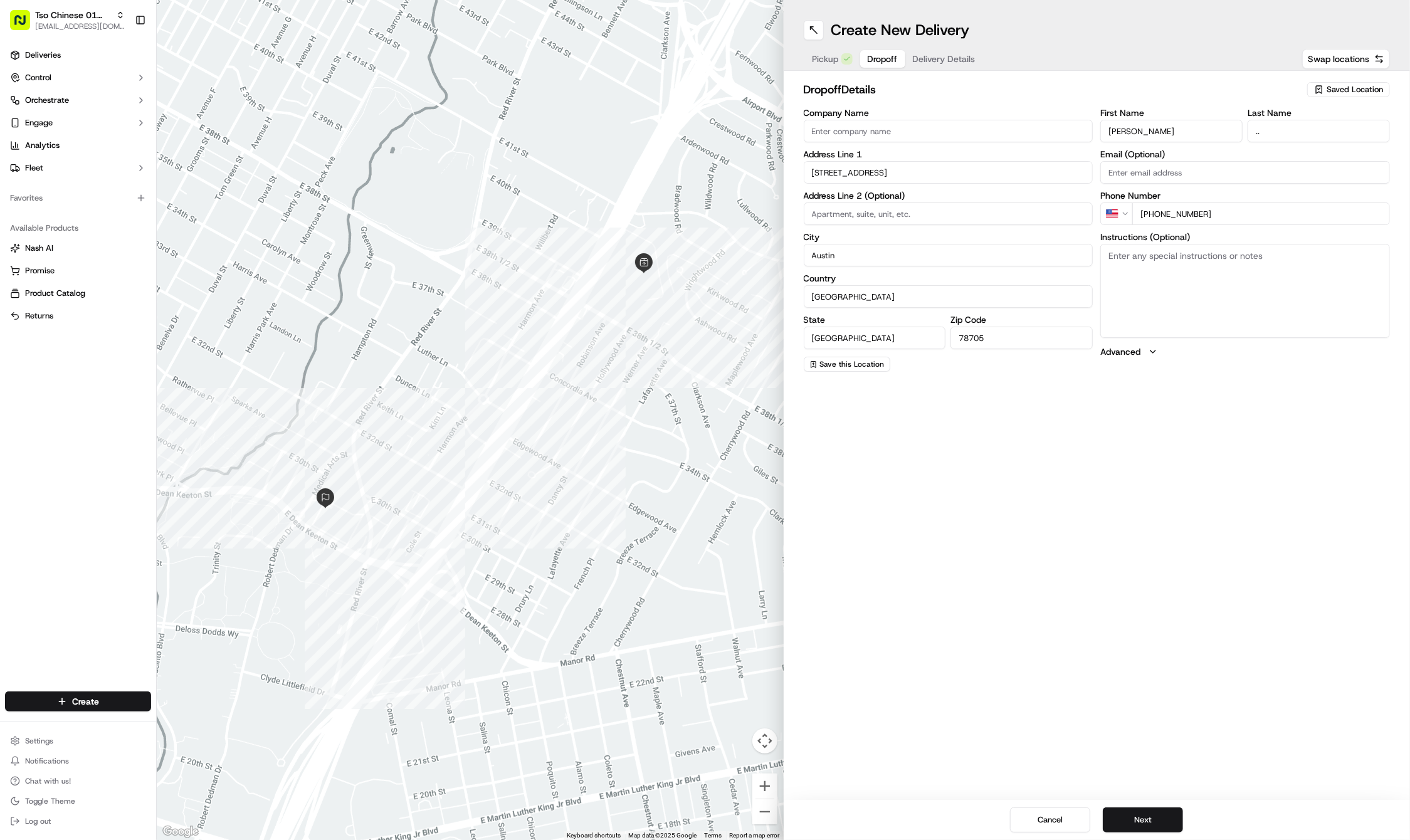
click at [957, 219] on input at bounding box center [948, 214] width 289 height 23
paste input "Bld 2"
type input "Bld 2"
click at [1159, 286] on textarea "Instructions (Optional)" at bounding box center [1245, 290] width 289 height 94
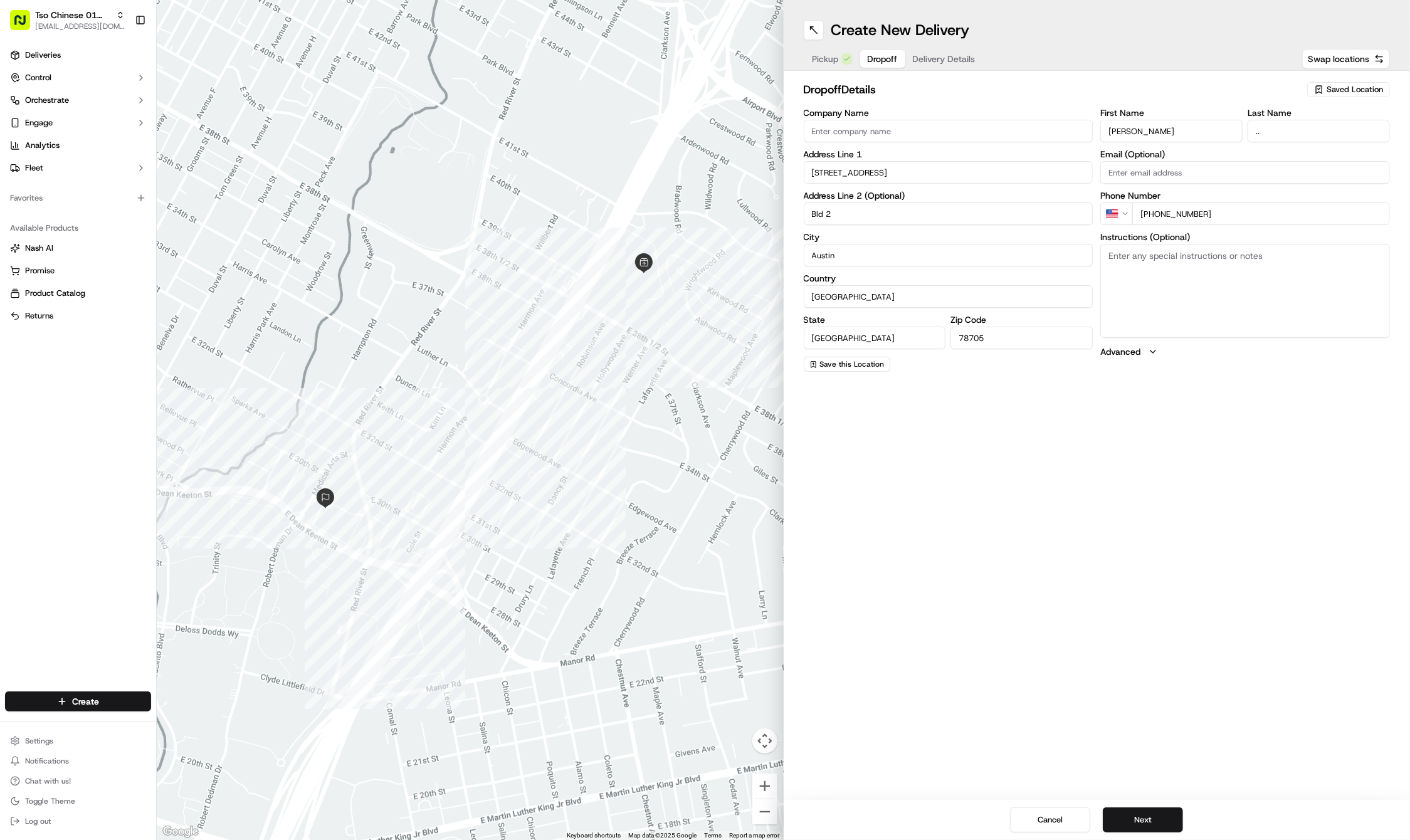
click at [1159, 286] on textarea "Instructions (Optional)" at bounding box center [1245, 290] width 289 height 94
paste textarea "Knock on door"
type textarea "Knock on door"
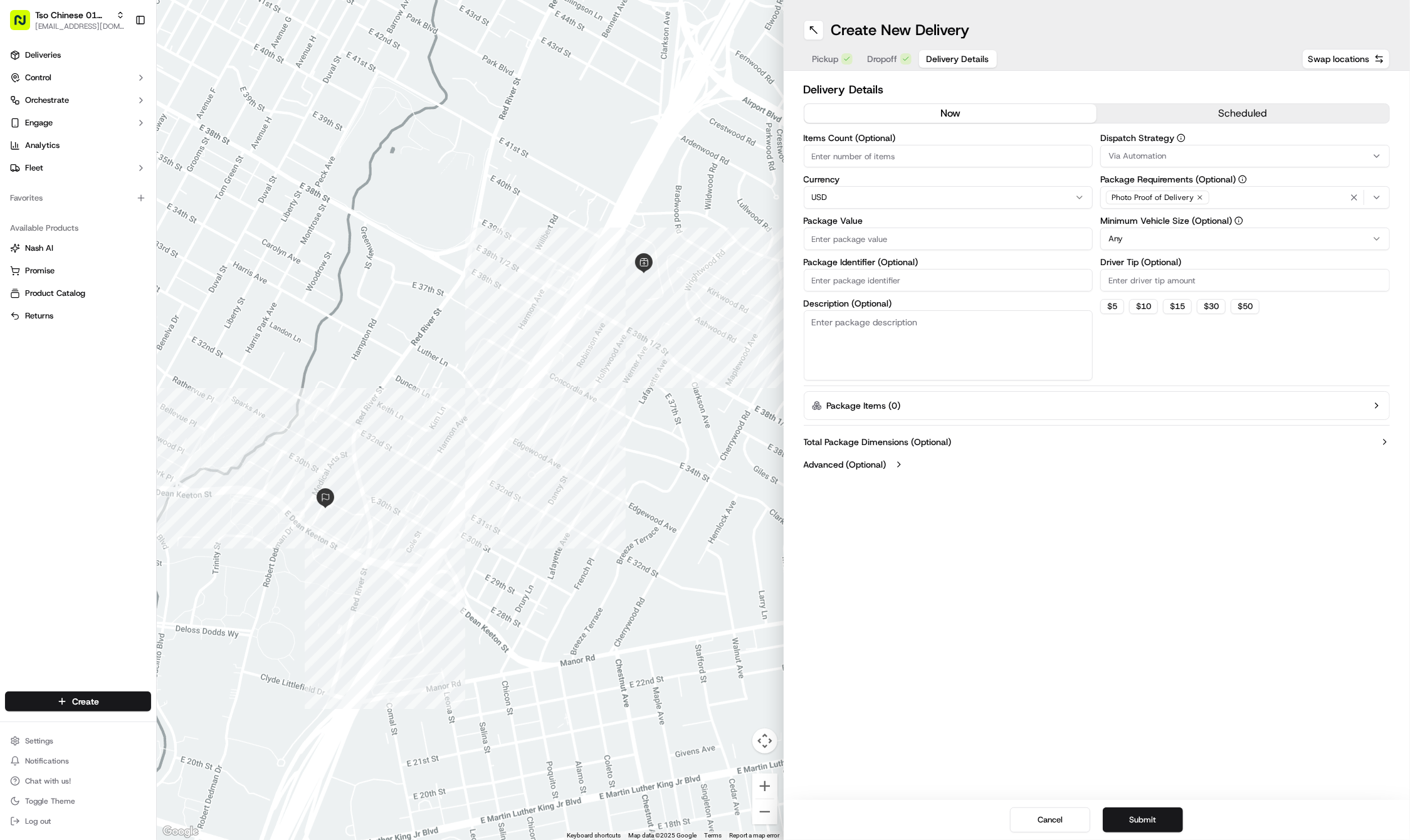
click at [927, 63] on span "Delivery Details" at bounding box center [958, 59] width 63 height 12
click at [1189, 156] on div "Via Automation" at bounding box center [1245, 156] width 283 height 11
click at [1189, 216] on div "Tso Cherrywood Strategy" at bounding box center [1191, 225] width 179 height 19
click at [1154, 470] on html "Tso Chinese 01 Cherrywood haran@tsochinese.com Toggle Sidebar Deliveries Contro…" at bounding box center [705, 420] width 1410 height 840
click at [1199, 196] on icon "button" at bounding box center [1200, 198] width 8 height 8
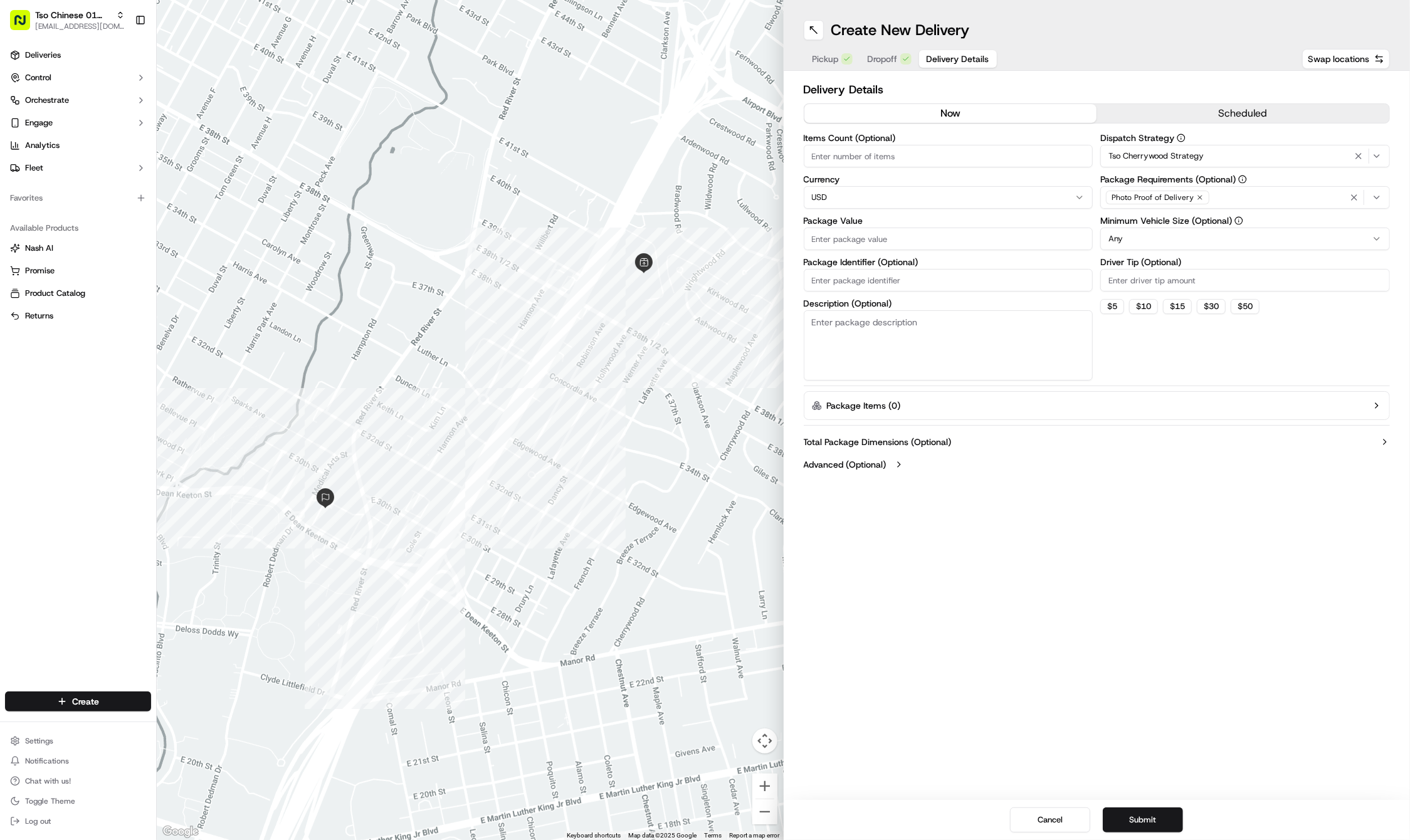
click at [1199, 196] on div "Photo Proof of Delivery" at bounding box center [1245, 197] width 283 height 19
type input "m"
click at [1199, 244] on span "Meet on Delivery" at bounding box center [1199, 247] width 154 height 11
click at [1179, 82] on html "Tso Chinese 01 Cherrywood haran@tsochinese.com Toggle Sidebar Deliveries Contro…" at bounding box center [705, 420] width 1410 height 840
click at [1172, 271] on input "Driver Tip (Optional)" at bounding box center [1245, 280] width 289 height 23
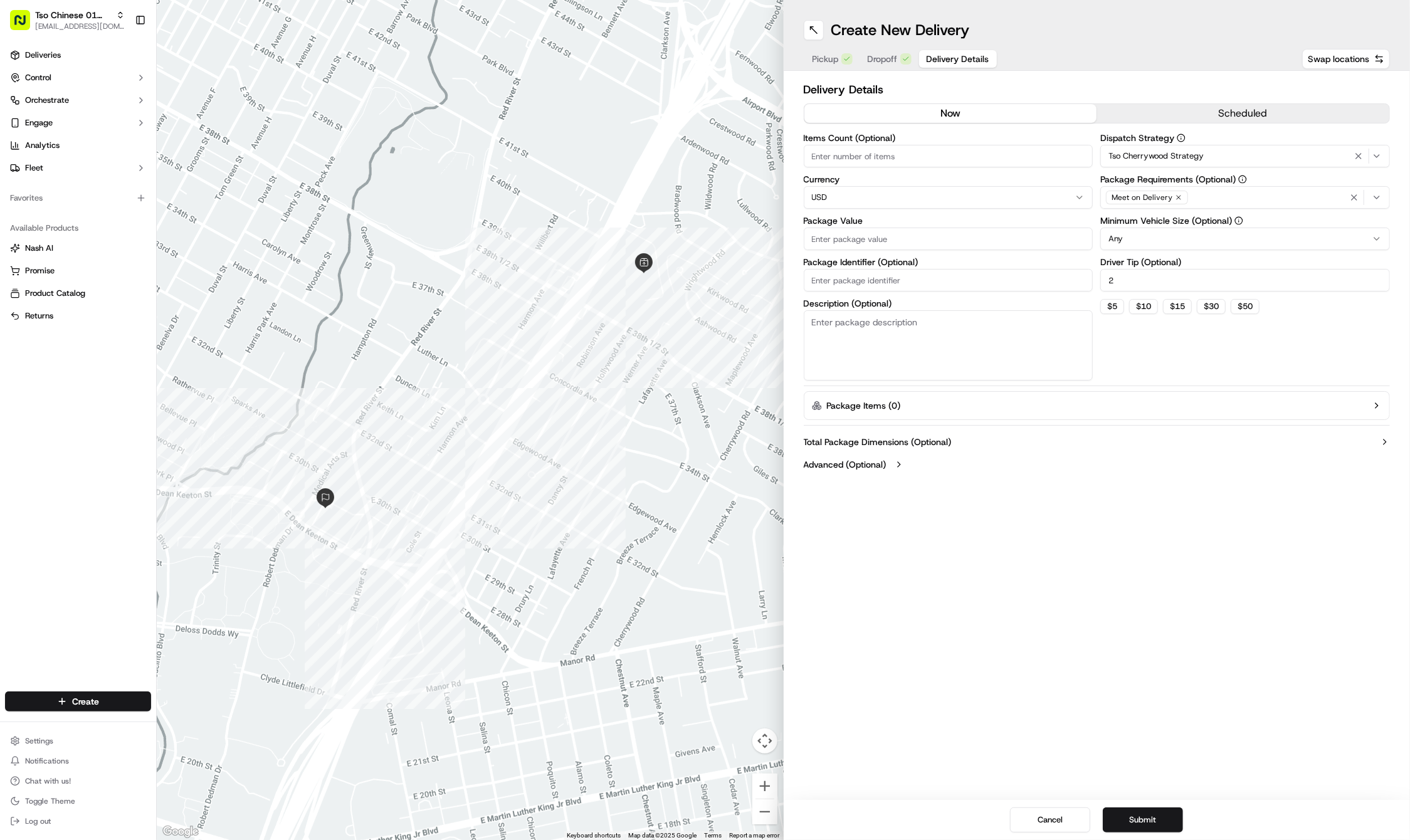
type input "2"
click at [830, 244] on input "Package Value" at bounding box center [948, 239] width 289 height 23
type input "31.28"
click at [948, 283] on input "Package Identifier (Optional)" at bounding box center [948, 280] width 289 height 23
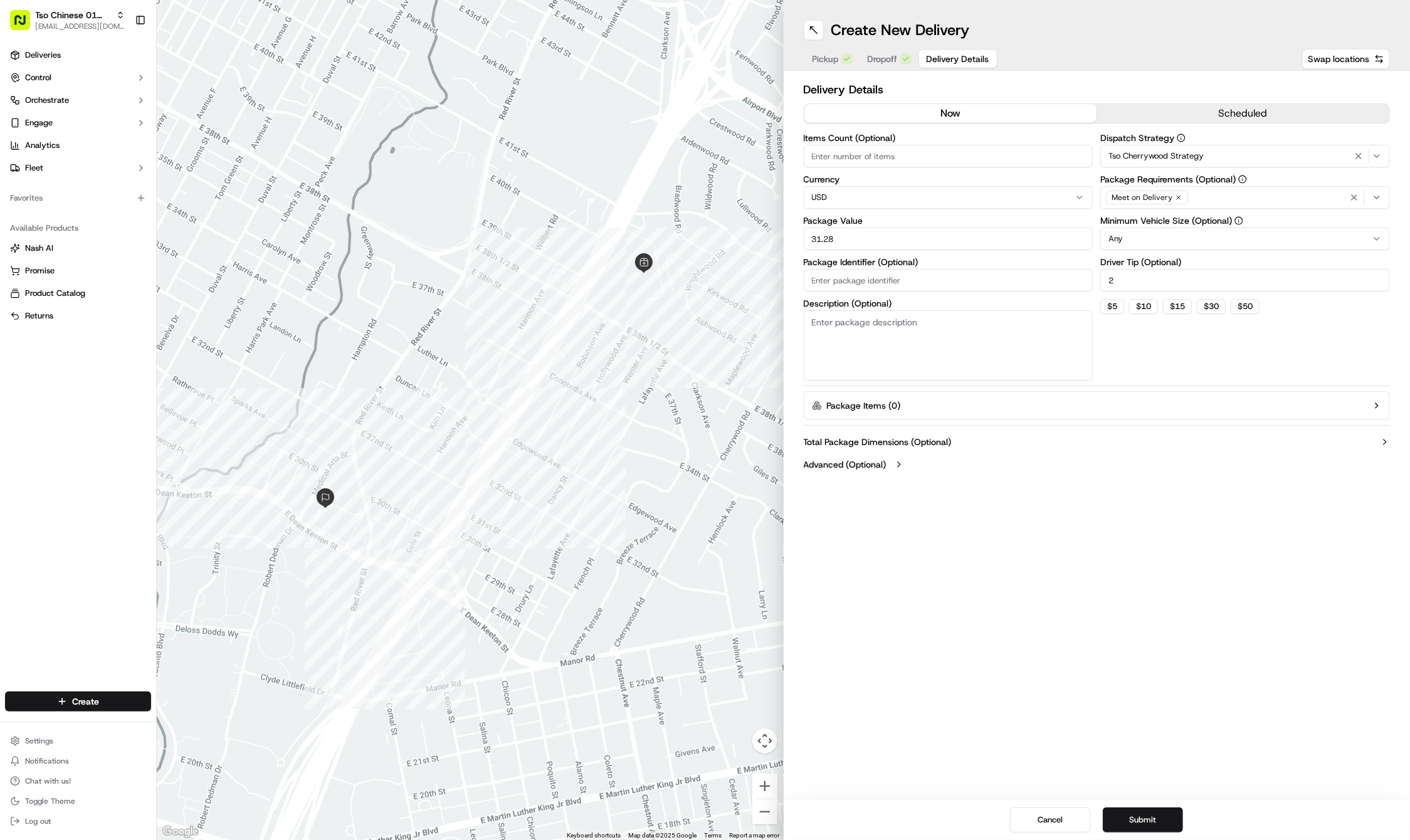
paste input "#I777F9L"
type input "#I777F9L"
click at [959, 592] on div "Create New Delivery Pickup Dropoff Delivery Details Swap locations Delivery Det…" at bounding box center [1097, 420] width 627 height 840
click at [1162, 814] on button "Submit" at bounding box center [1143, 819] width 80 height 25
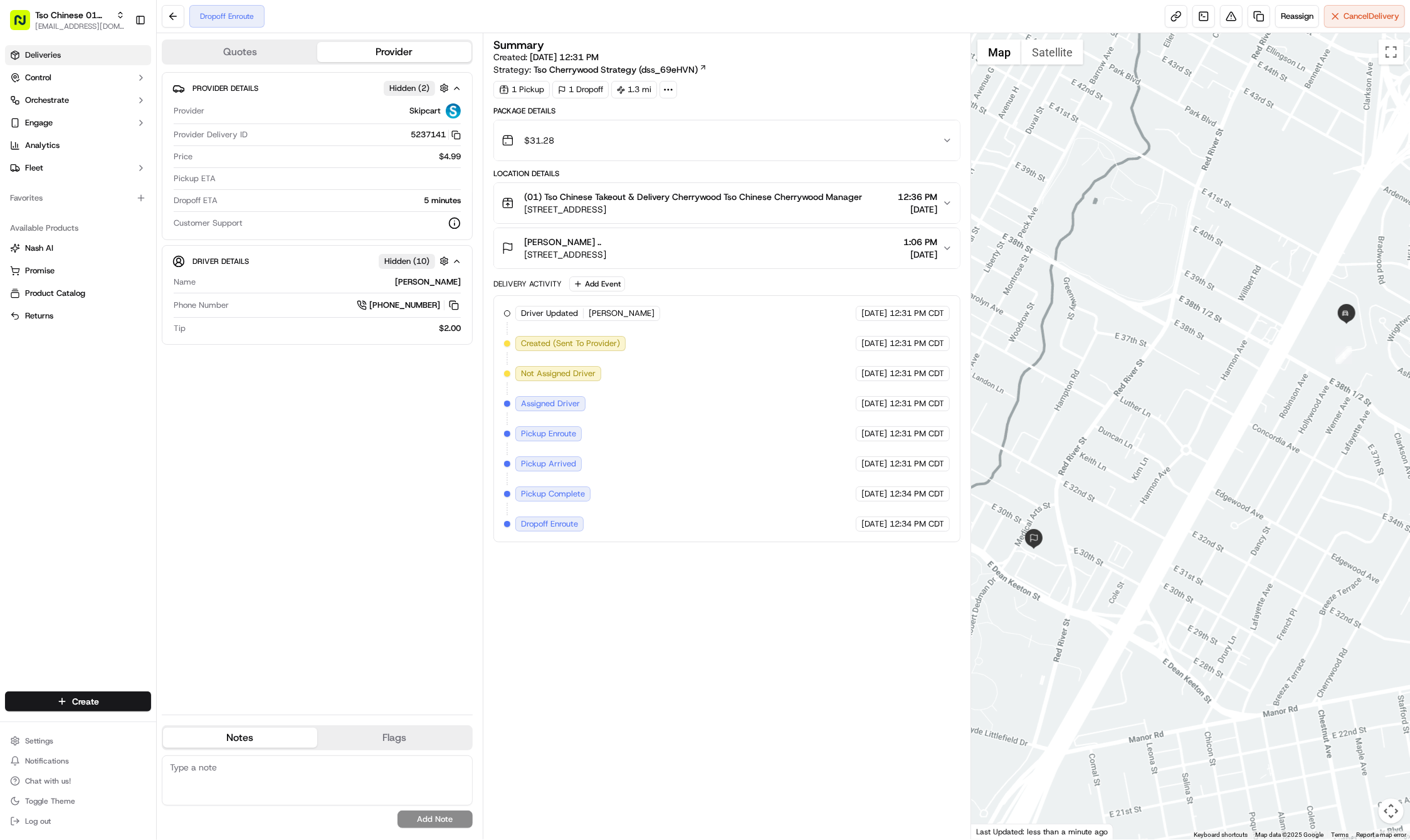
click at [29, 51] on span "Deliveries" at bounding box center [43, 55] width 36 height 11
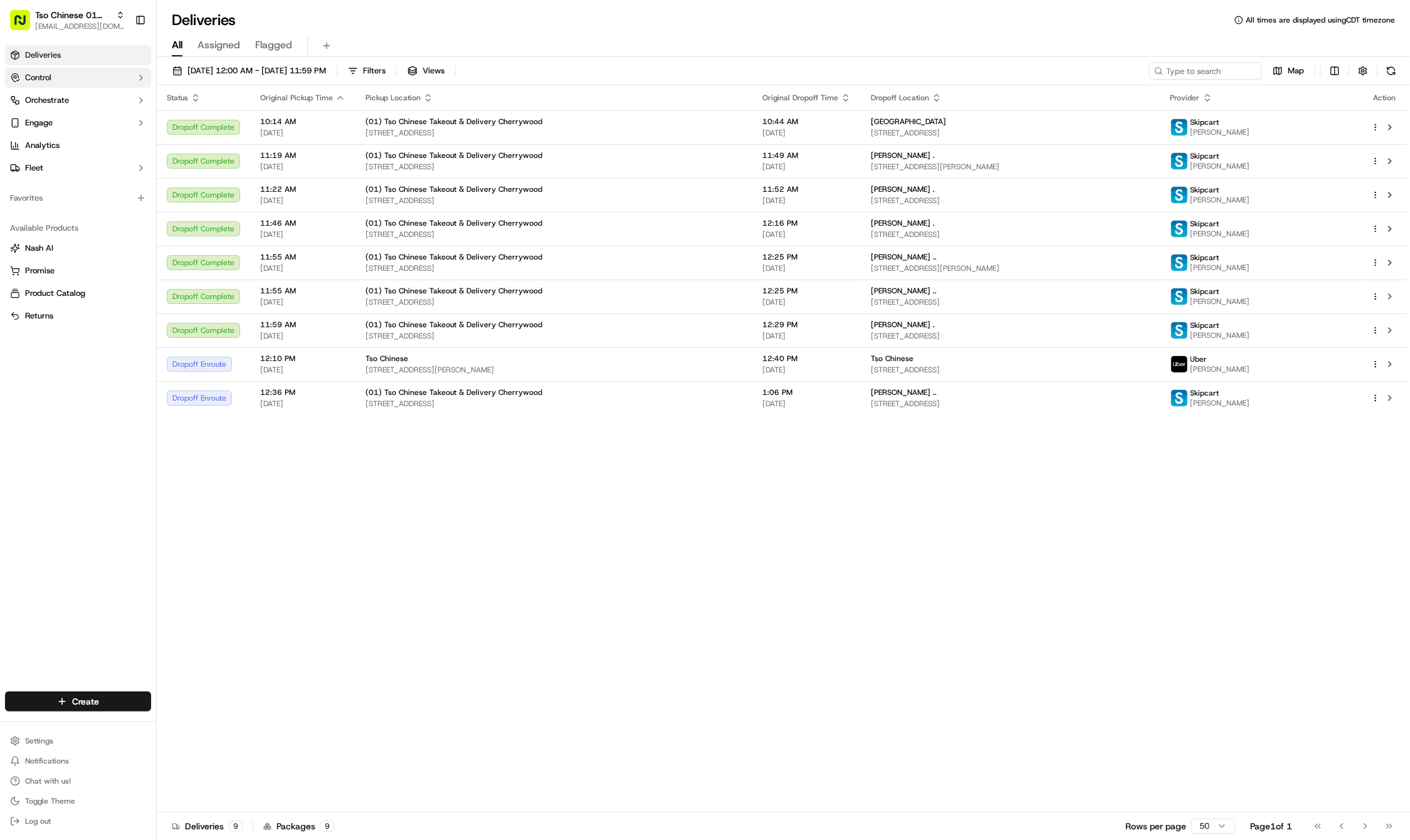
click at [39, 72] on span "Control" at bounding box center [38, 77] width 26 height 11
click at [53, 138] on span "Dropoff Locations" at bounding box center [57, 137] width 65 height 11
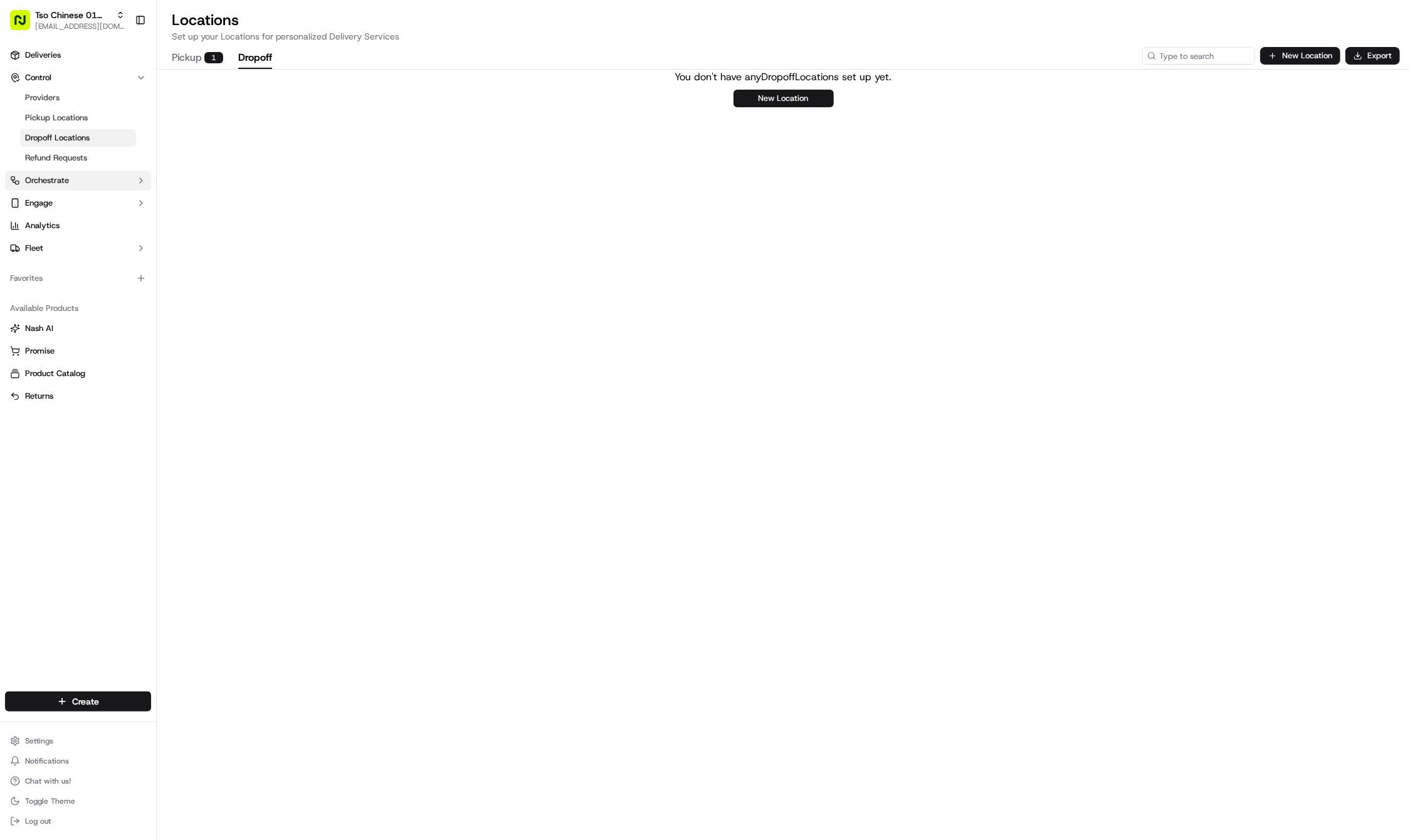
click at [40, 184] on span "Orchestrate" at bounding box center [47, 180] width 44 height 11
click at [53, 225] on span "Dispatch Strategies" at bounding box center [62, 221] width 73 height 11
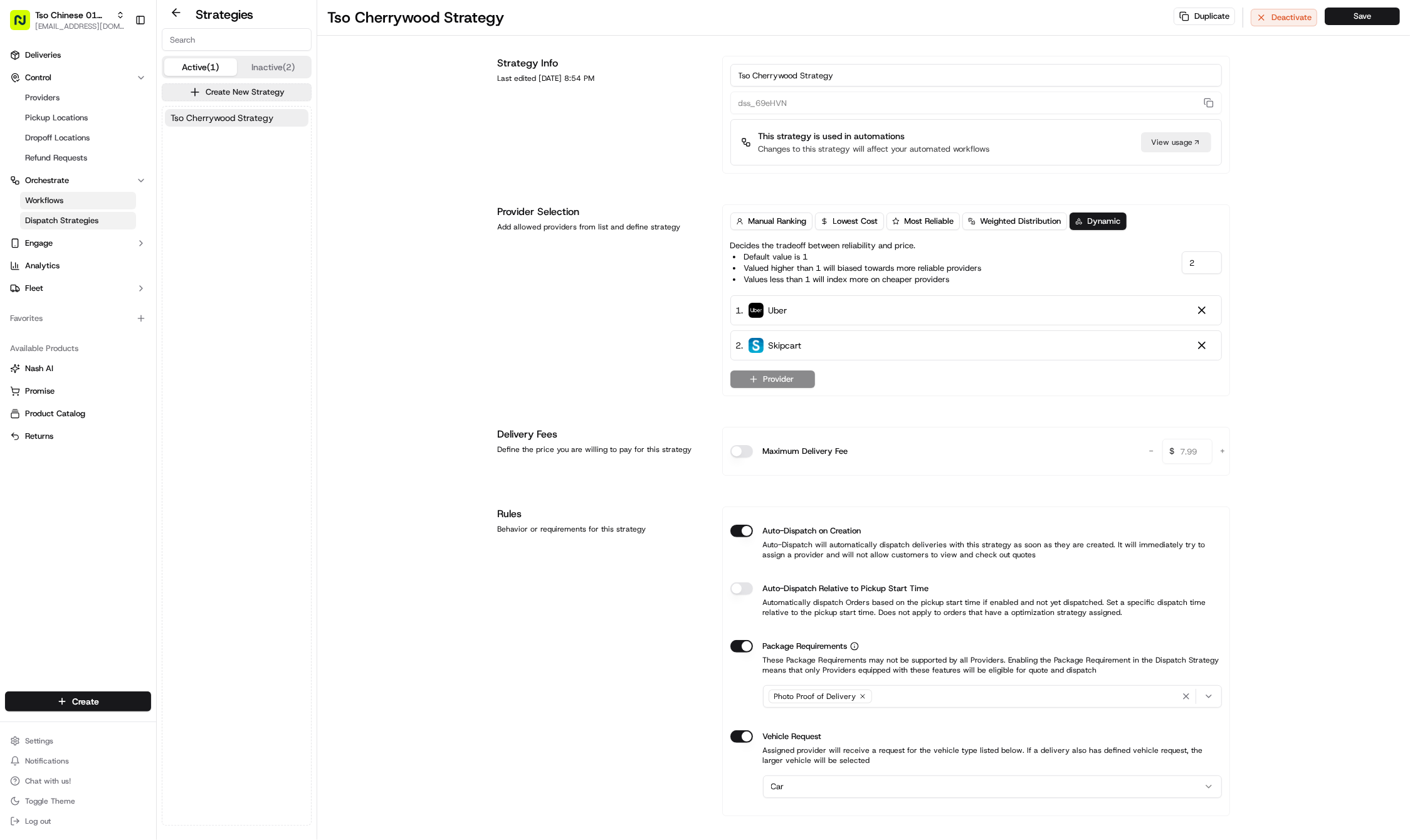
click at [56, 202] on span "Workflows" at bounding box center [44, 200] width 38 height 11
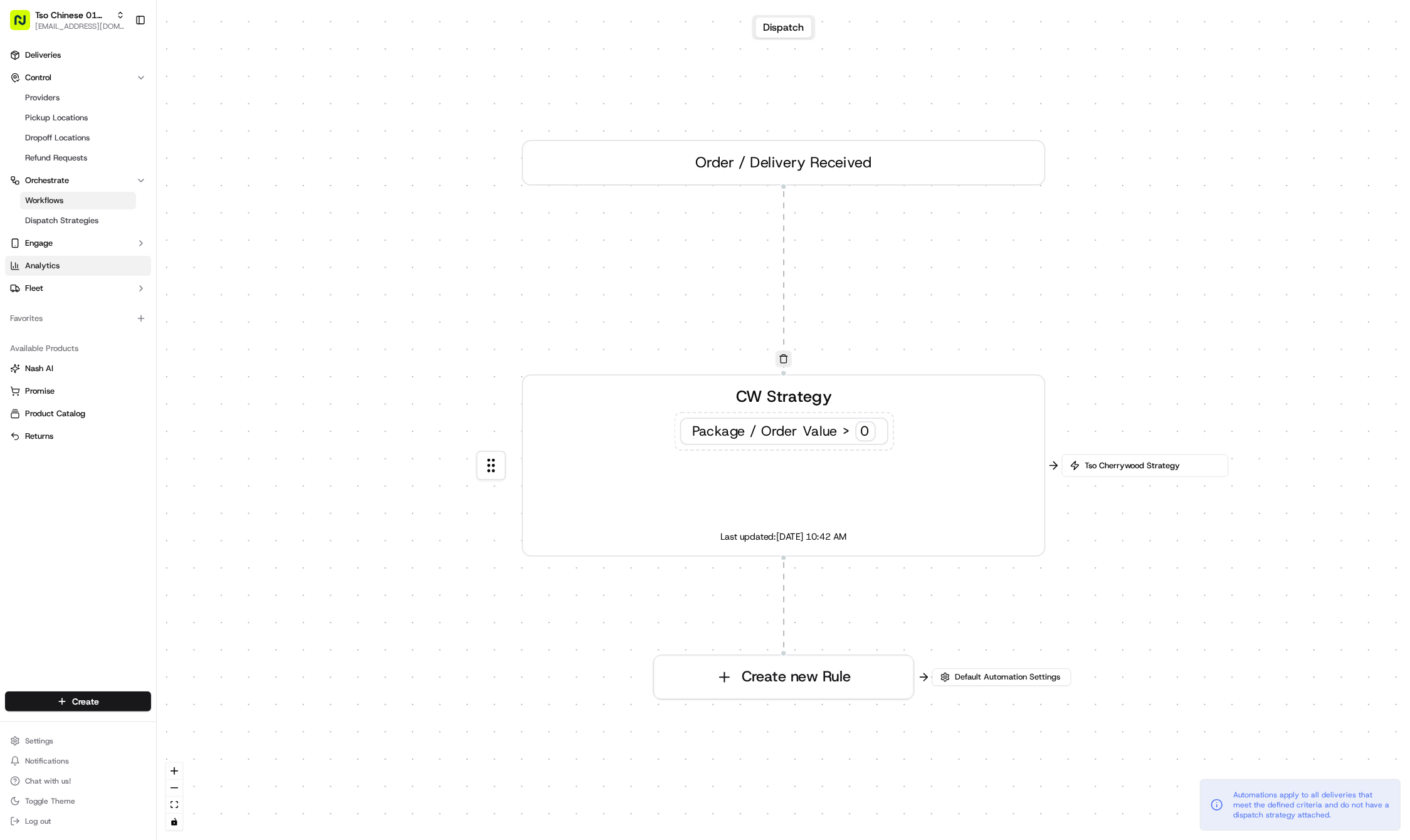
click at [54, 268] on span "Analytics" at bounding box center [42, 266] width 34 height 11
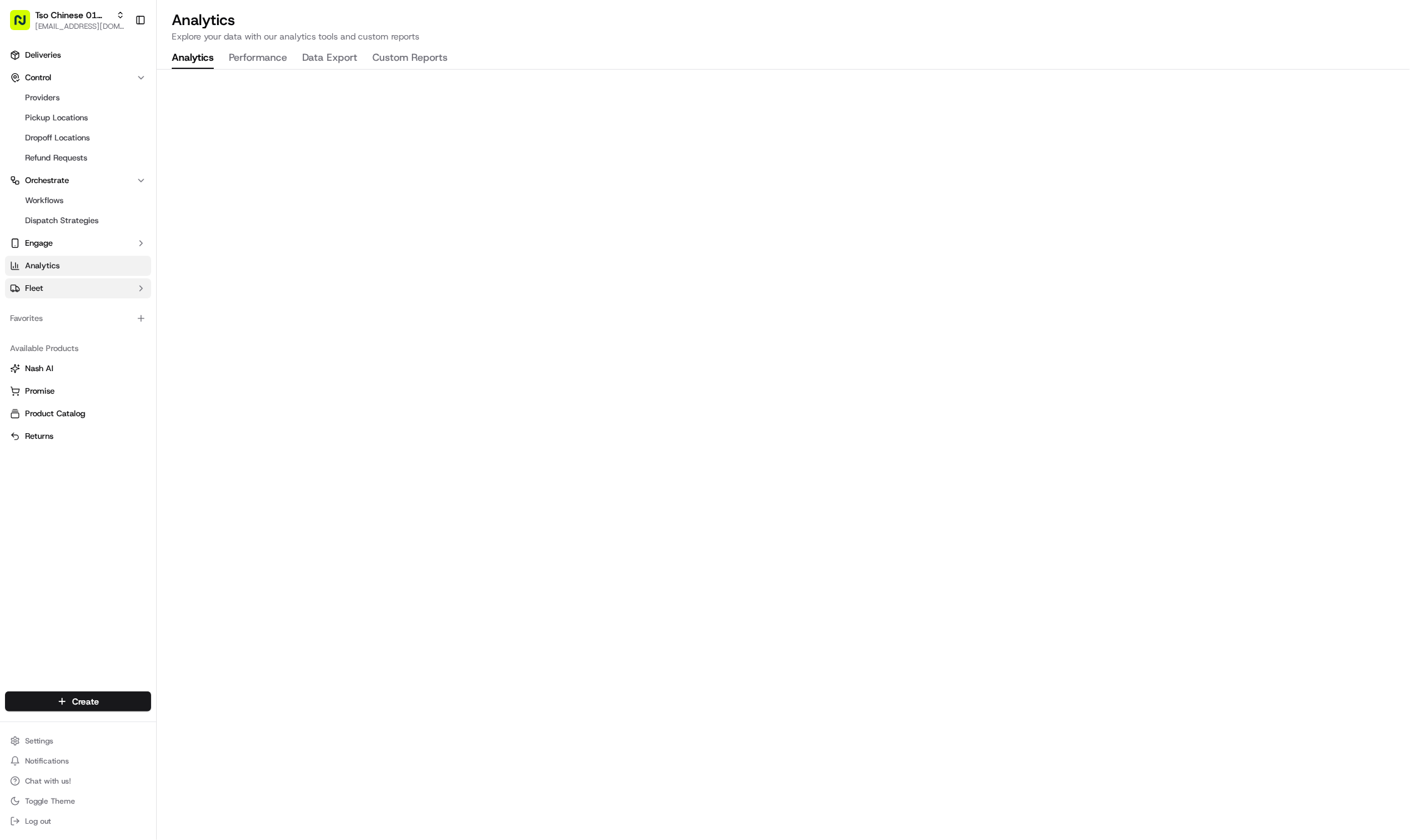
click at [53, 294] on button "Fleet" at bounding box center [78, 289] width 146 height 20
click at [53, 426] on span "Nash AI" at bounding box center [39, 428] width 28 height 11
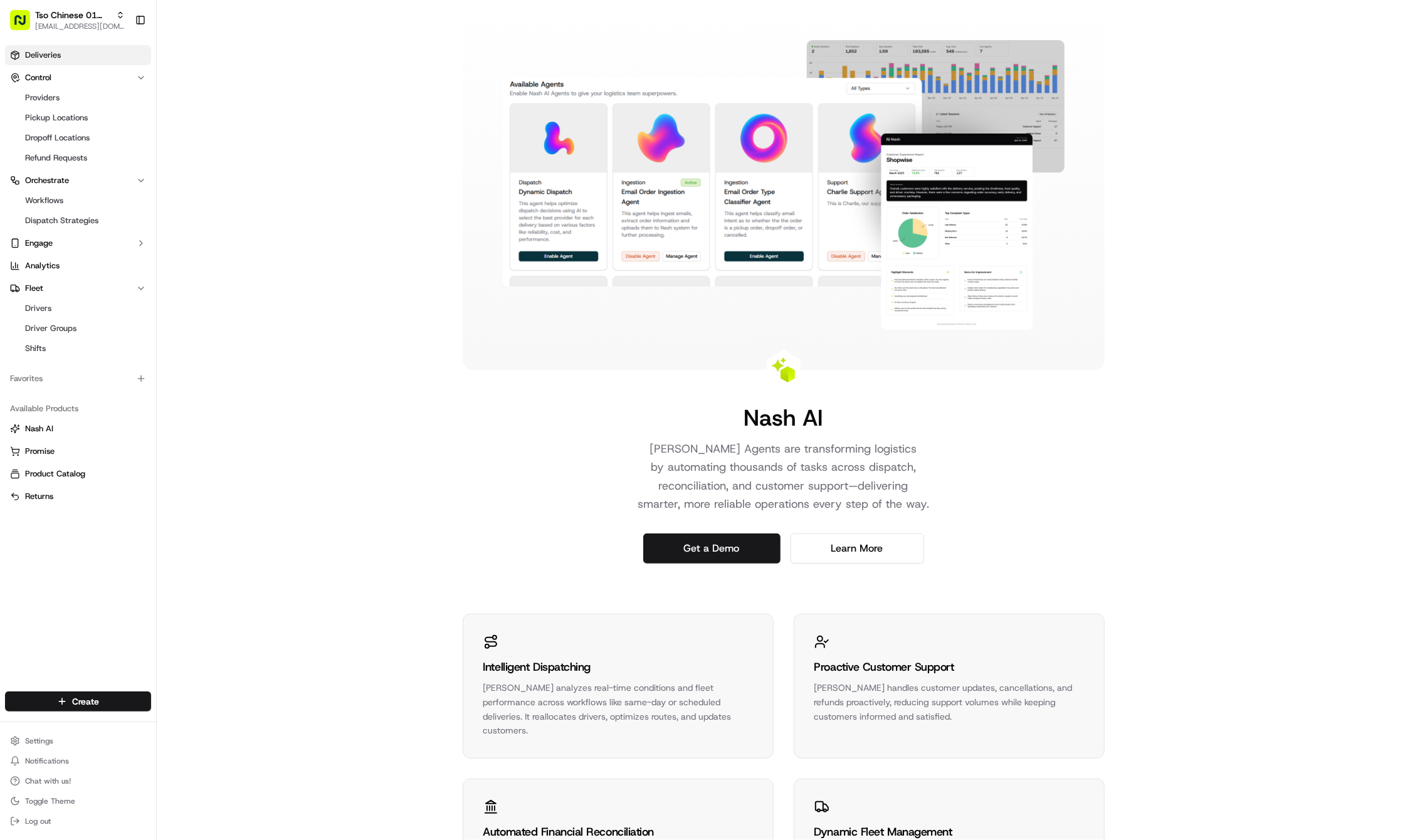
click at [45, 47] on link "Deliveries" at bounding box center [78, 55] width 146 height 20
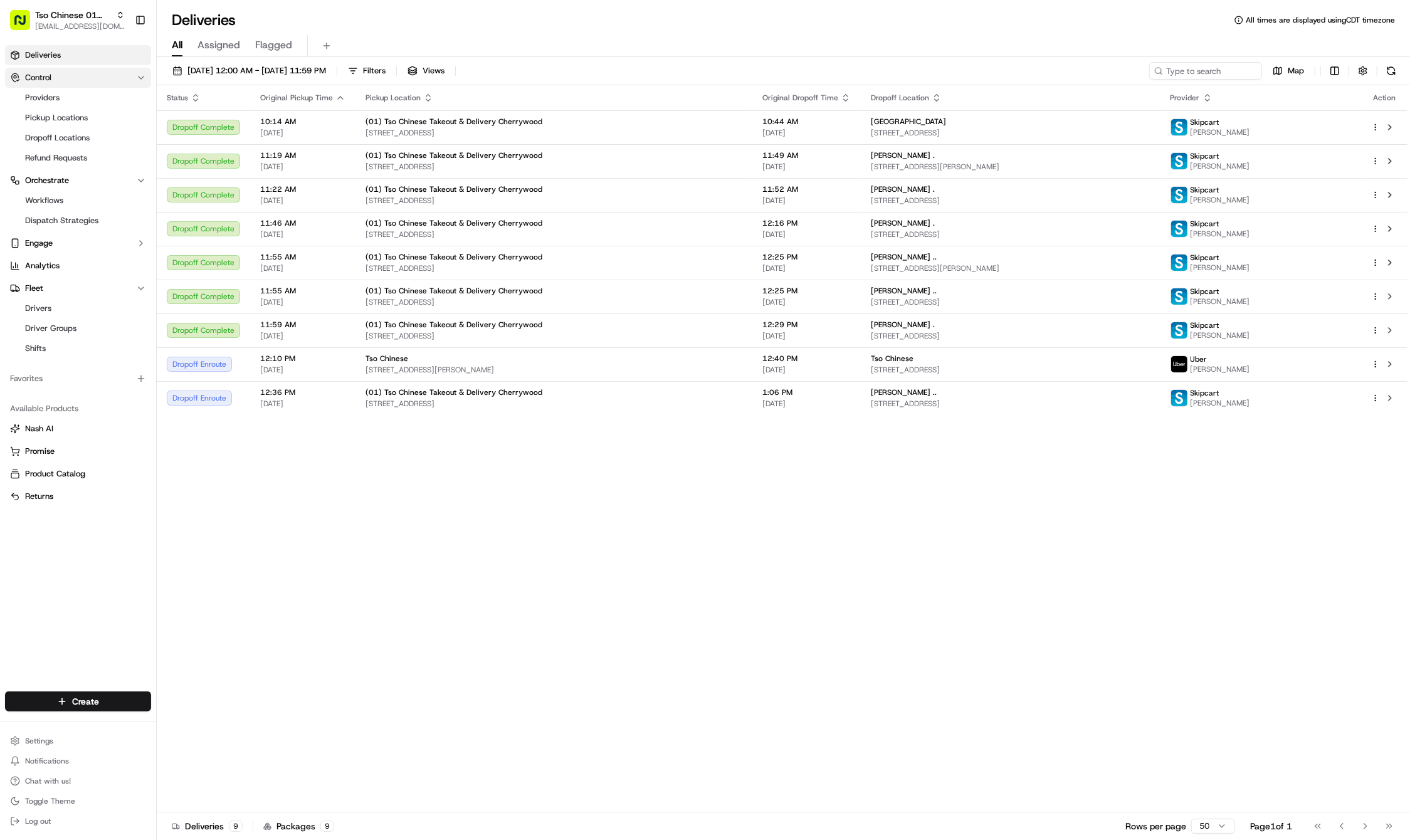
click at [44, 68] on button "Control" at bounding box center [78, 78] width 146 height 20
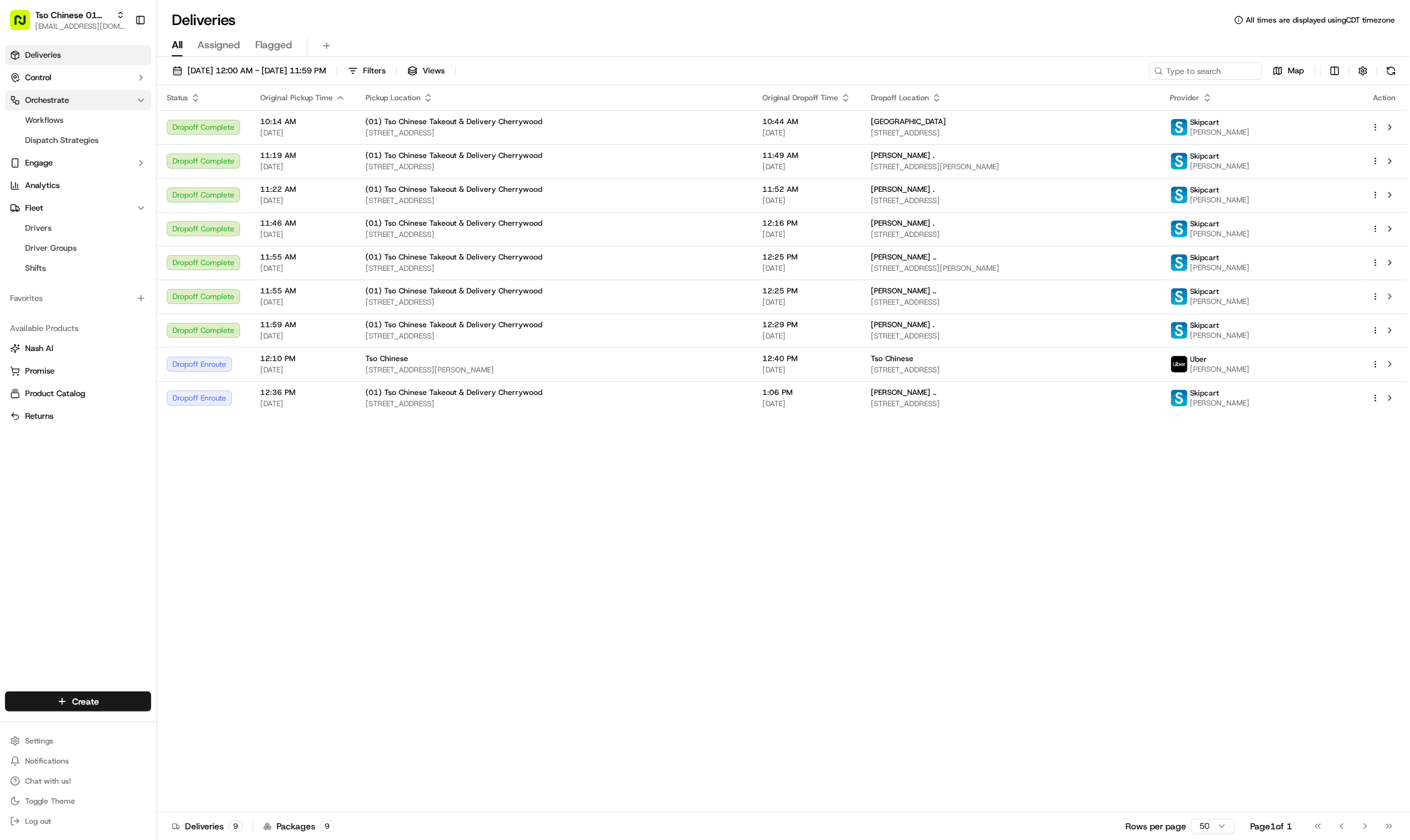
click at [49, 103] on span "Orchestrate" at bounding box center [47, 100] width 44 height 11
click at [49, 104] on span "Orchestrate" at bounding box center [47, 100] width 44 height 11
click at [83, 688] on div "Create" at bounding box center [78, 701] width 156 height 30
click at [94, 695] on html "Tso Chinese 01 Cherrywood haran@tsochinese.com Toggle Sidebar Deliveries Contro…" at bounding box center [705, 420] width 1410 height 840
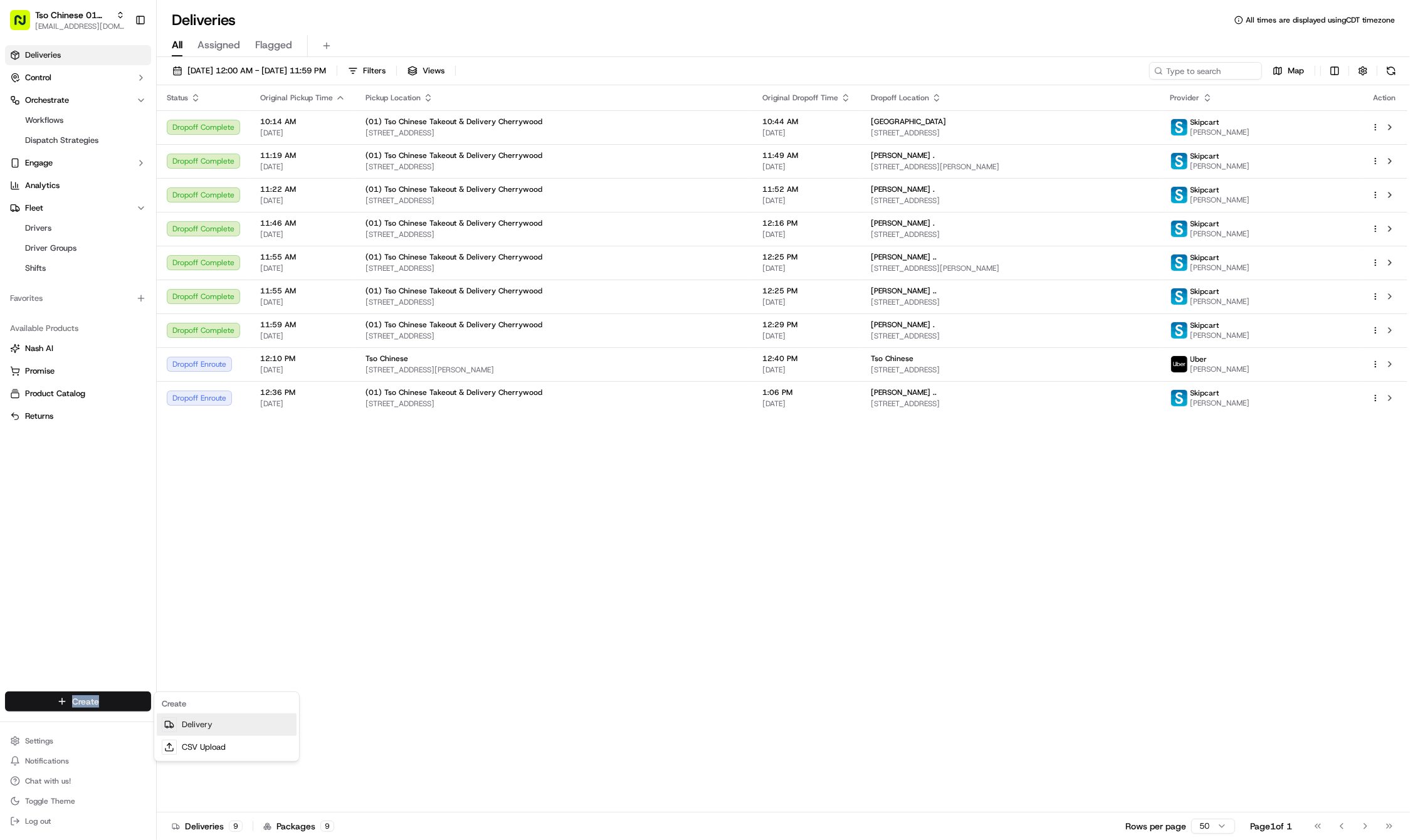
click at [212, 720] on link "Delivery" at bounding box center [226, 725] width 140 height 23
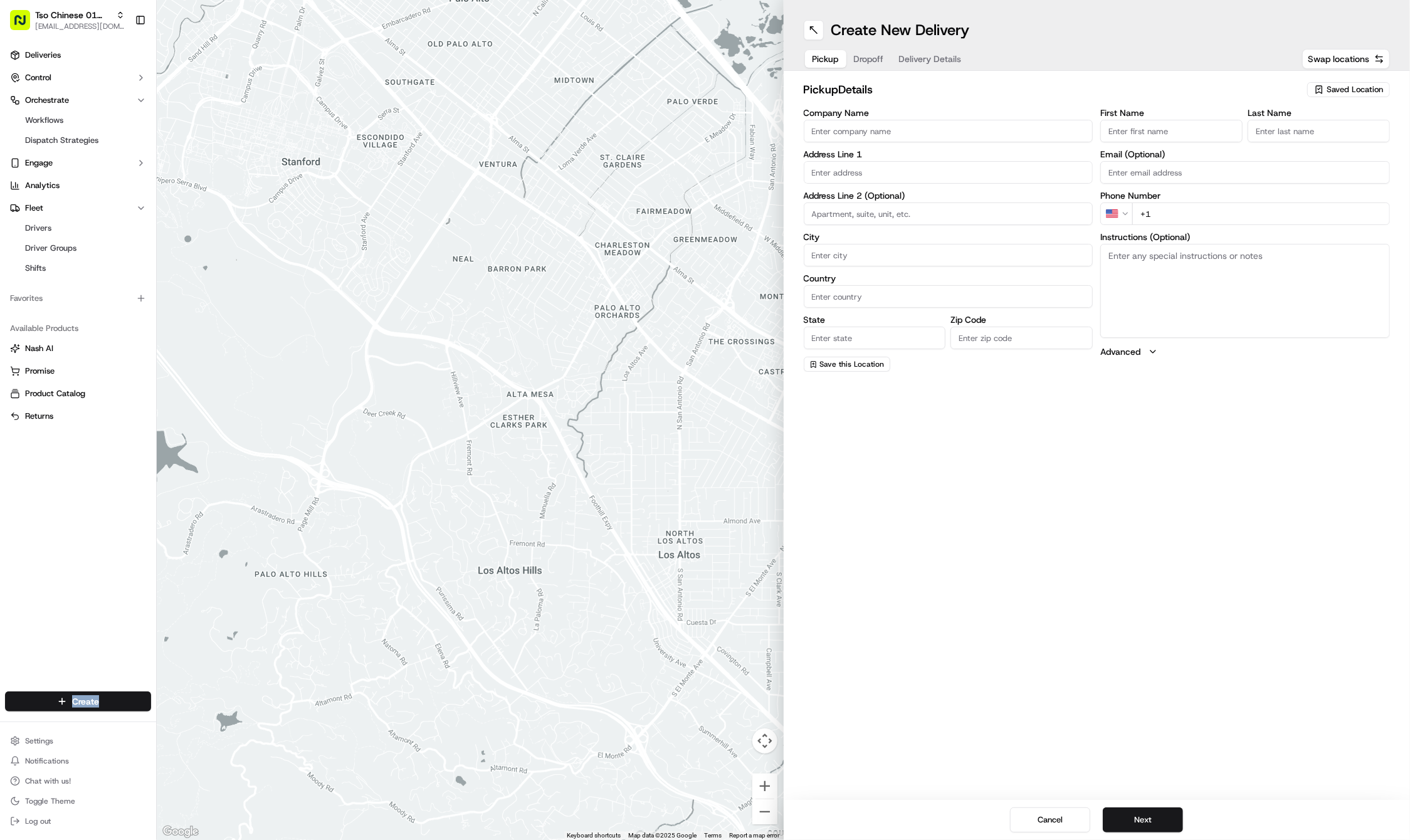
click at [1323, 86] on icon "button" at bounding box center [1319, 89] width 10 height 10
click at [1323, 89] on icon "button" at bounding box center [1319, 89] width 10 height 10
click at [1285, 144] on span "(01) Tso Chinese Takeout & Delivery Cherrywood" at bounding box center [1328, 143] width 154 height 23
type input "(01) Tso Chinese Takeout & Delivery Cherrywood"
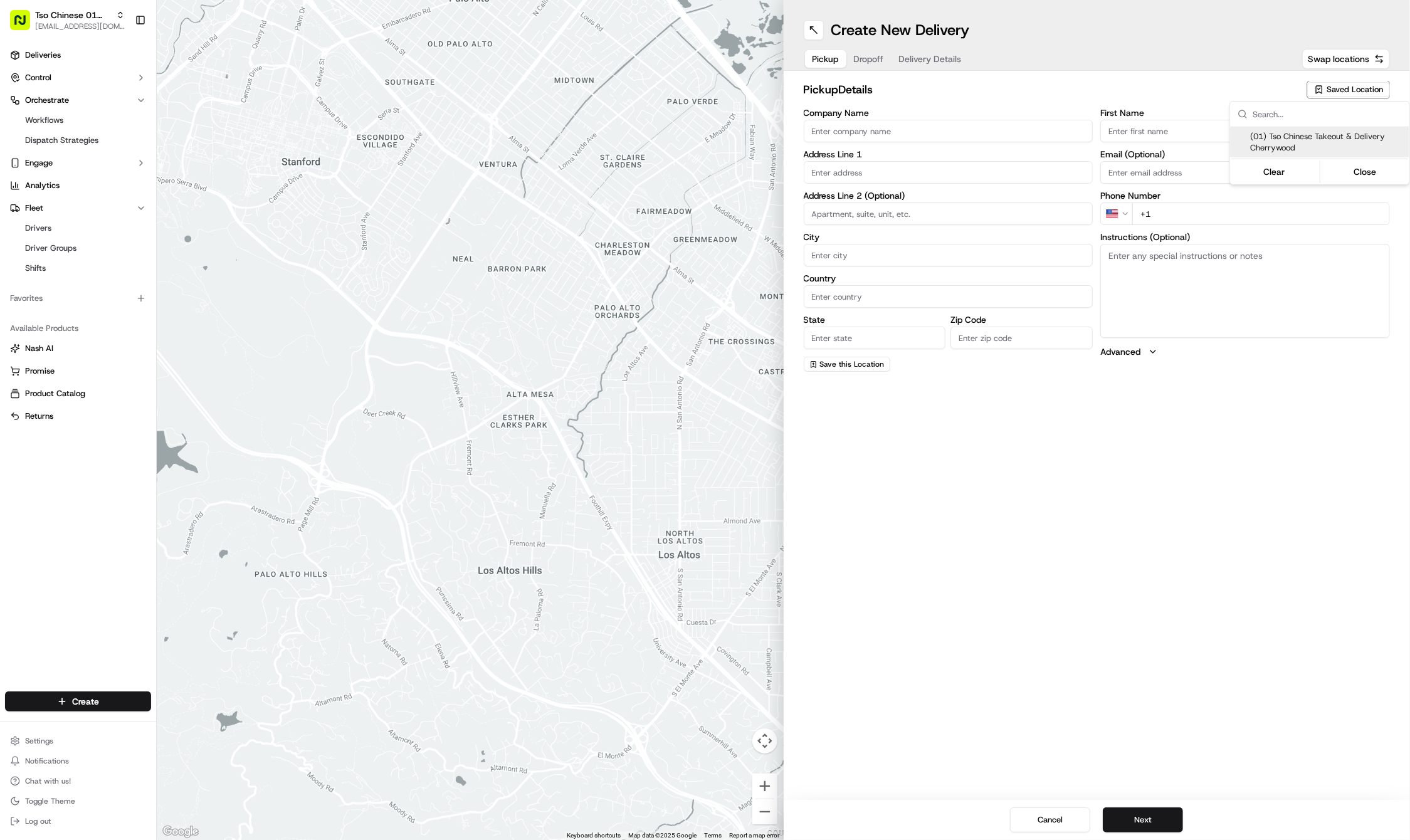
type input "Ste E-5"
type input "Austin"
type input "US"
type input "TX"
type input "78722"
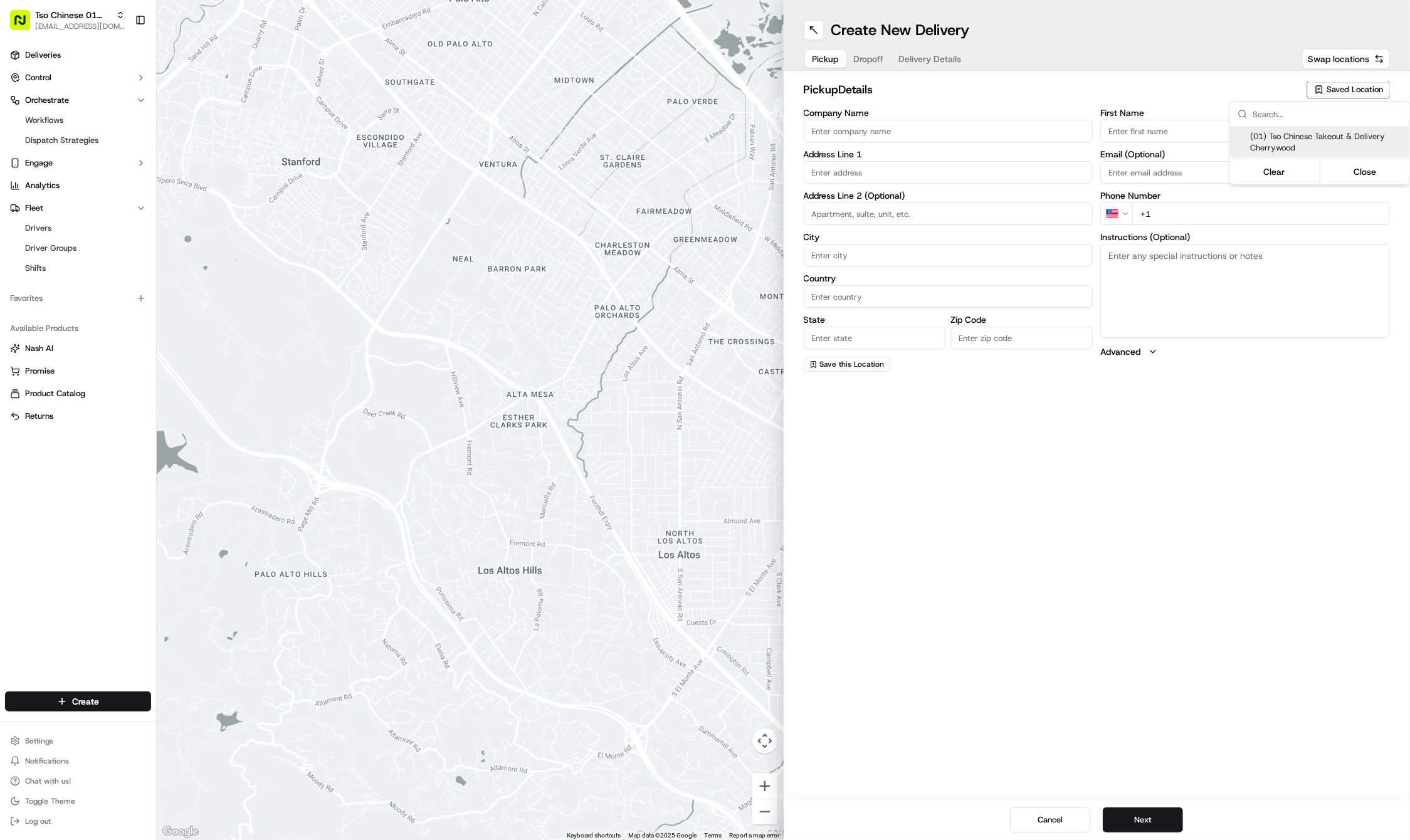
type input "Tso Chinese"
type input "Cherrywood Manager"
type input "cherrywoodstore@tsochinese.com"
type input "+1 512 401 3232"
type textarea "Submit a picture displaying address & food as Proof of Delivery. Envía una foto…"
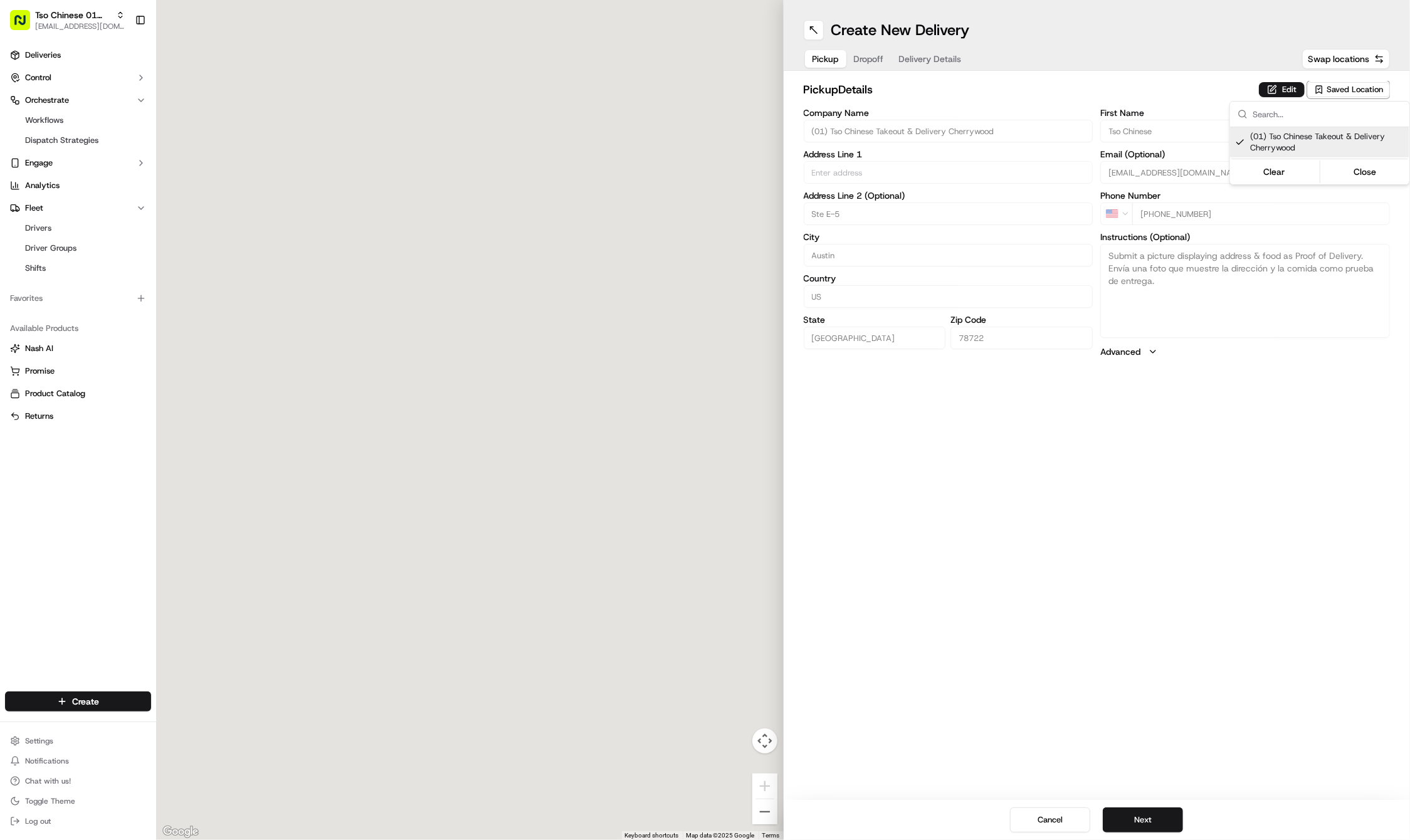
type input "3909 N Interstate Hwy 35"
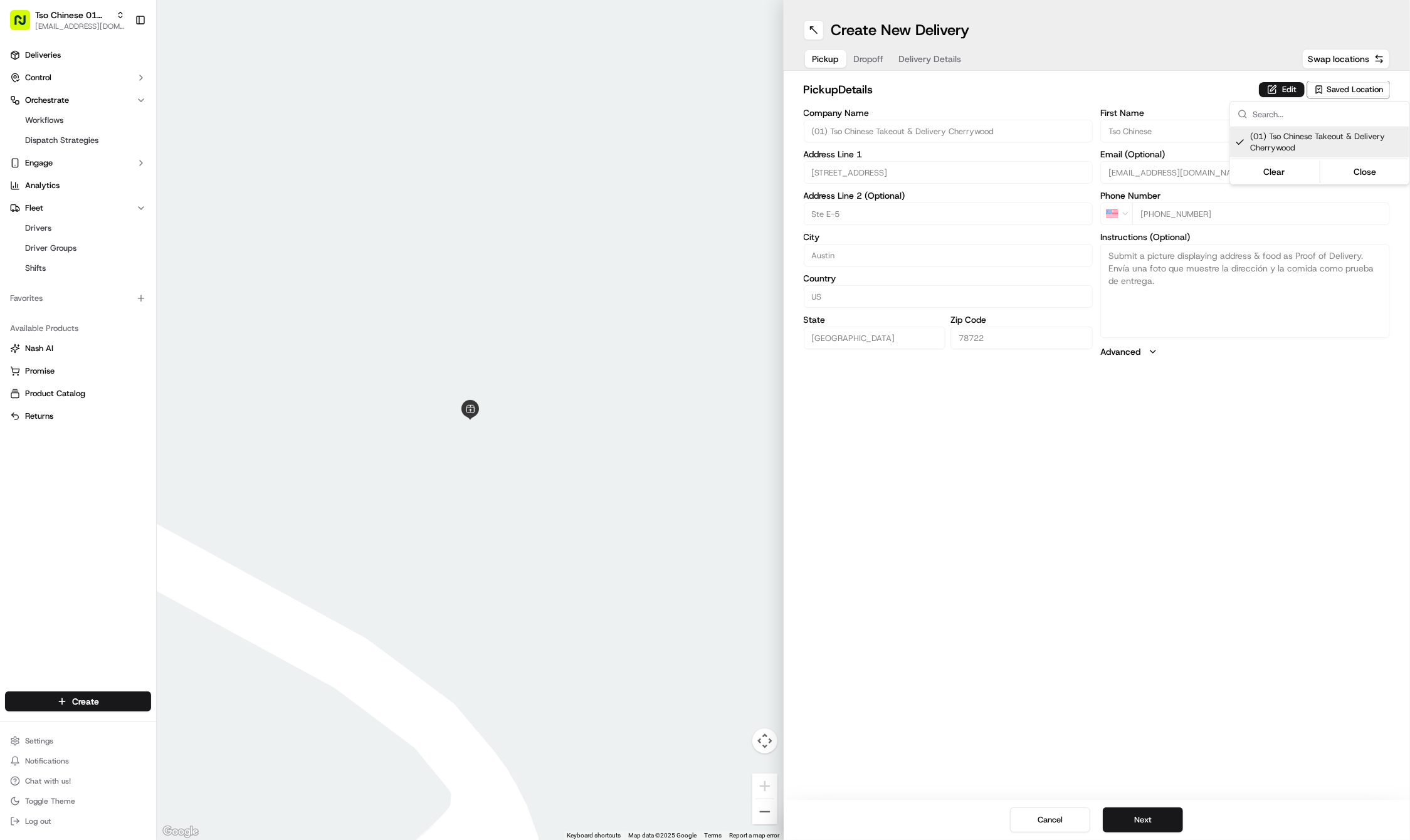
click at [1147, 811] on html "Tso Chinese 01 Cherrywood haran@tsochinese.com Toggle Sidebar Deliveries Contro…" at bounding box center [705, 420] width 1410 height 840
click at [1155, 821] on button "Next" at bounding box center [1143, 819] width 80 height 25
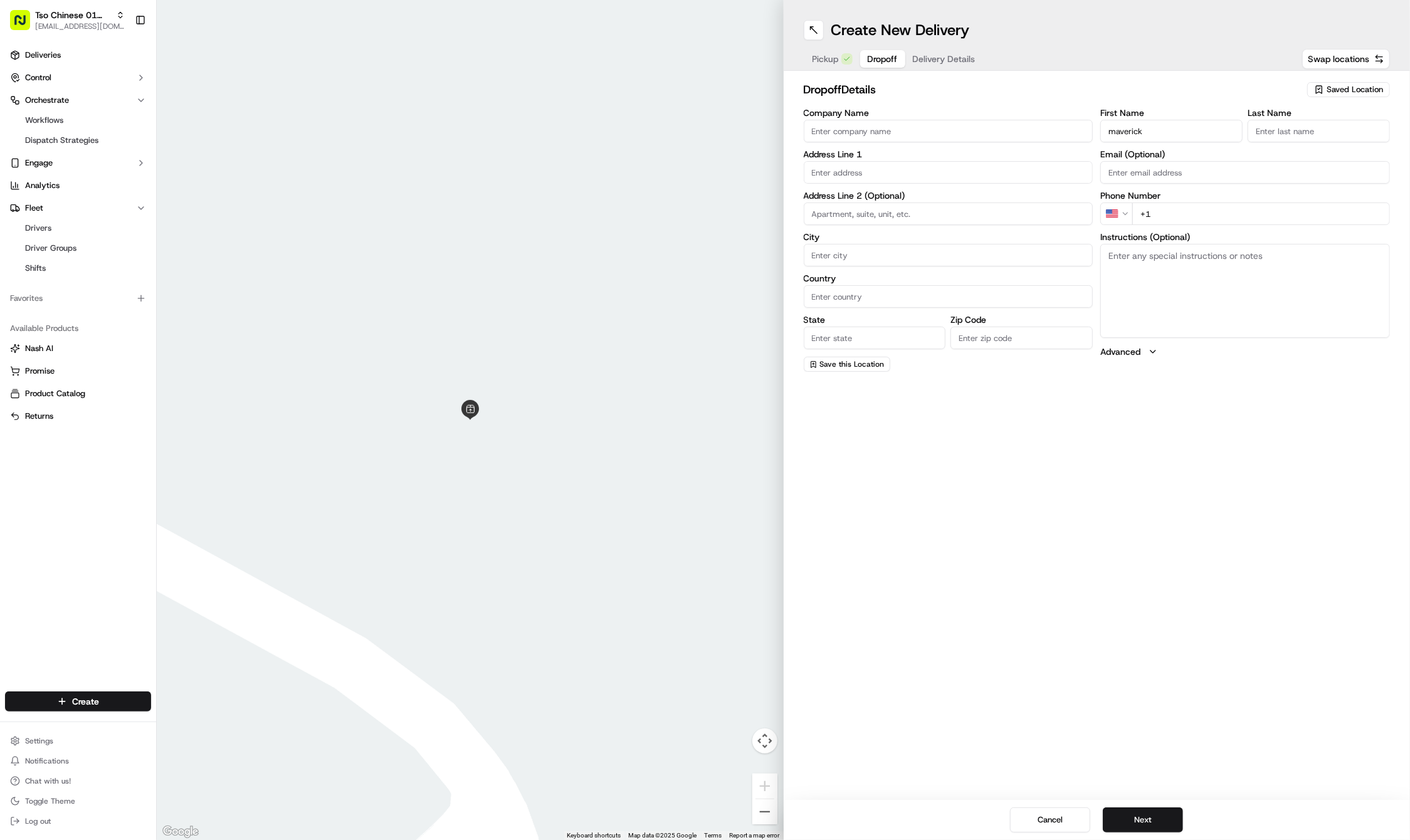
type input "maverick"
type input "d"
type input "segura"
click at [1170, 217] on input "+1" at bounding box center [1261, 214] width 257 height 23
type input "+1 737 717 2161"
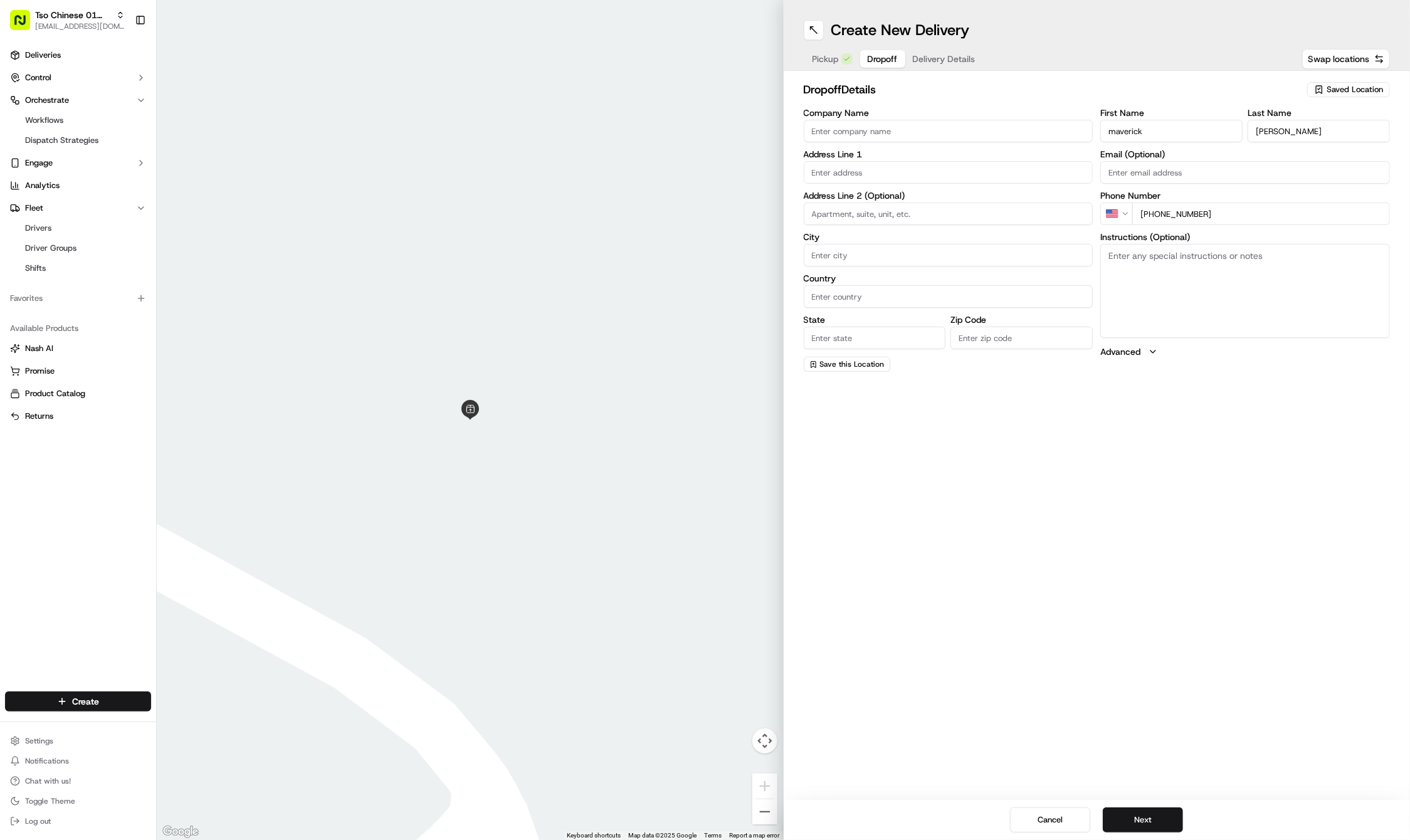
click at [1192, 276] on textarea "Instructions (Optional)" at bounding box center [1245, 290] width 289 height 94
type textarea "enter small round about, pull to the front, I can run out and meet you!"
click at [951, 195] on div "5315 Ed Bluestein Boulevard, Austin, TX" at bounding box center [949, 198] width 283 height 19
type input "5315 Ed Bluestein Boulevard"
type input "Austin"
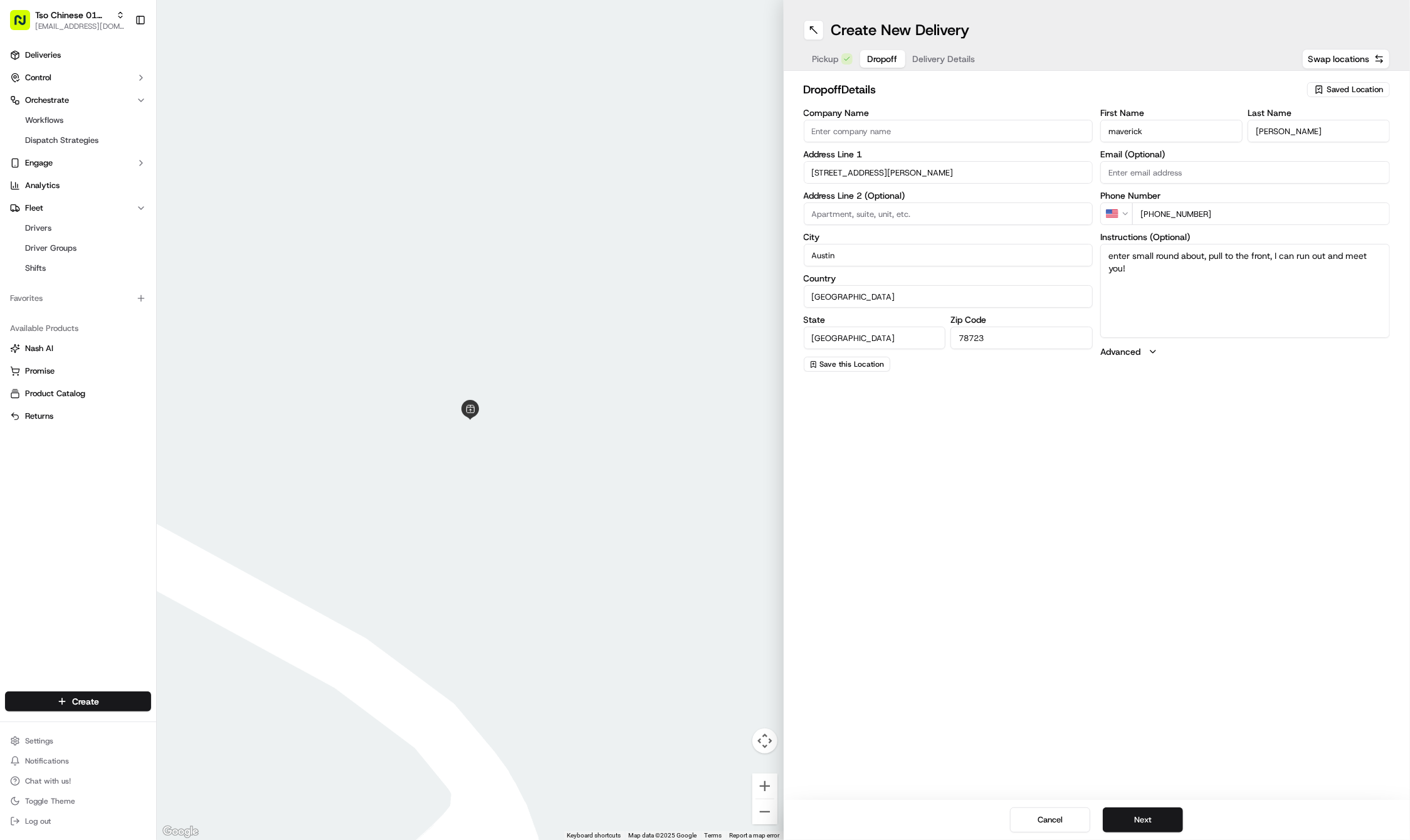
type input "United States"
type input "TX"
type input "78723"
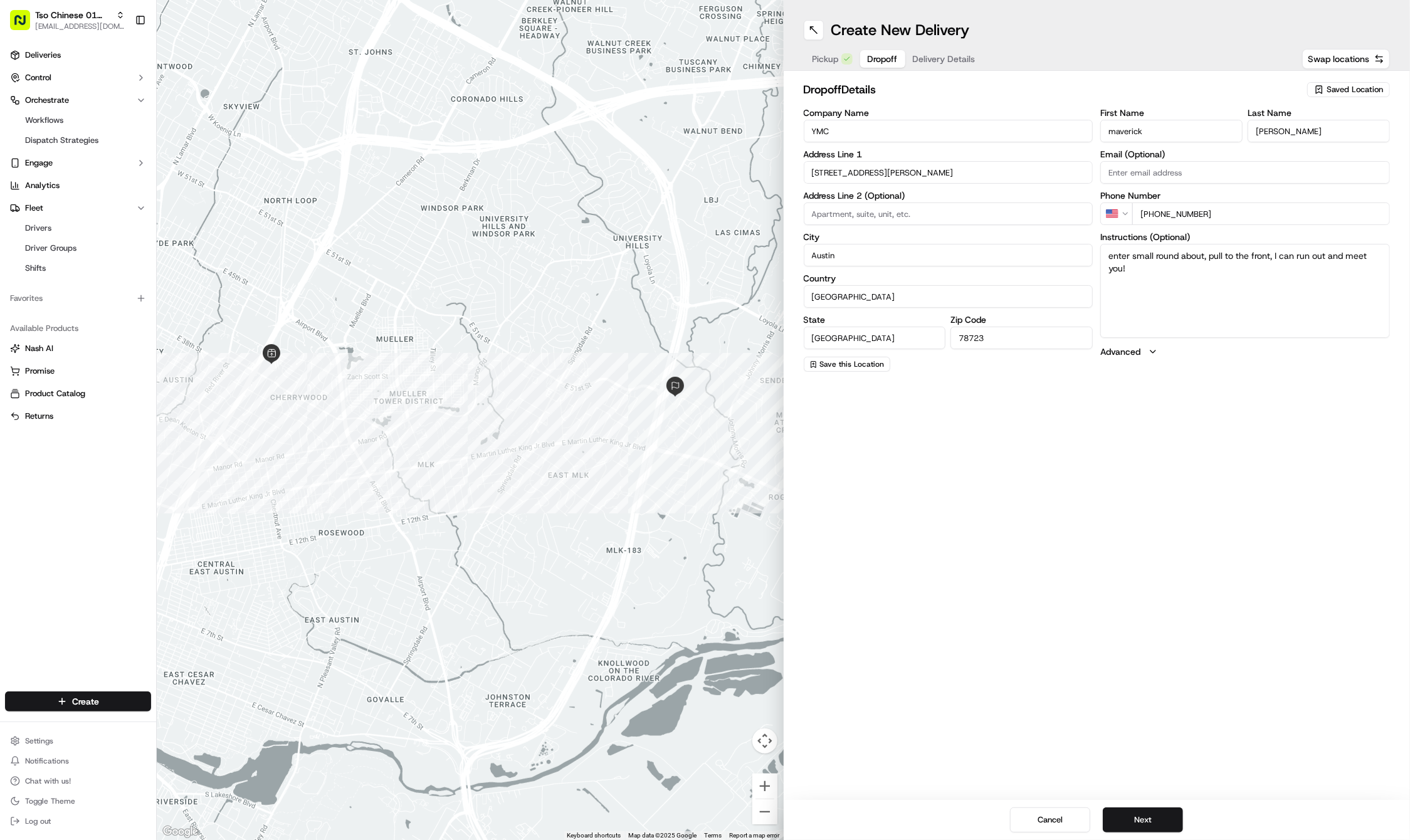
type input "YMCA"
click at [1165, 818] on button "Next" at bounding box center [1143, 819] width 80 height 25
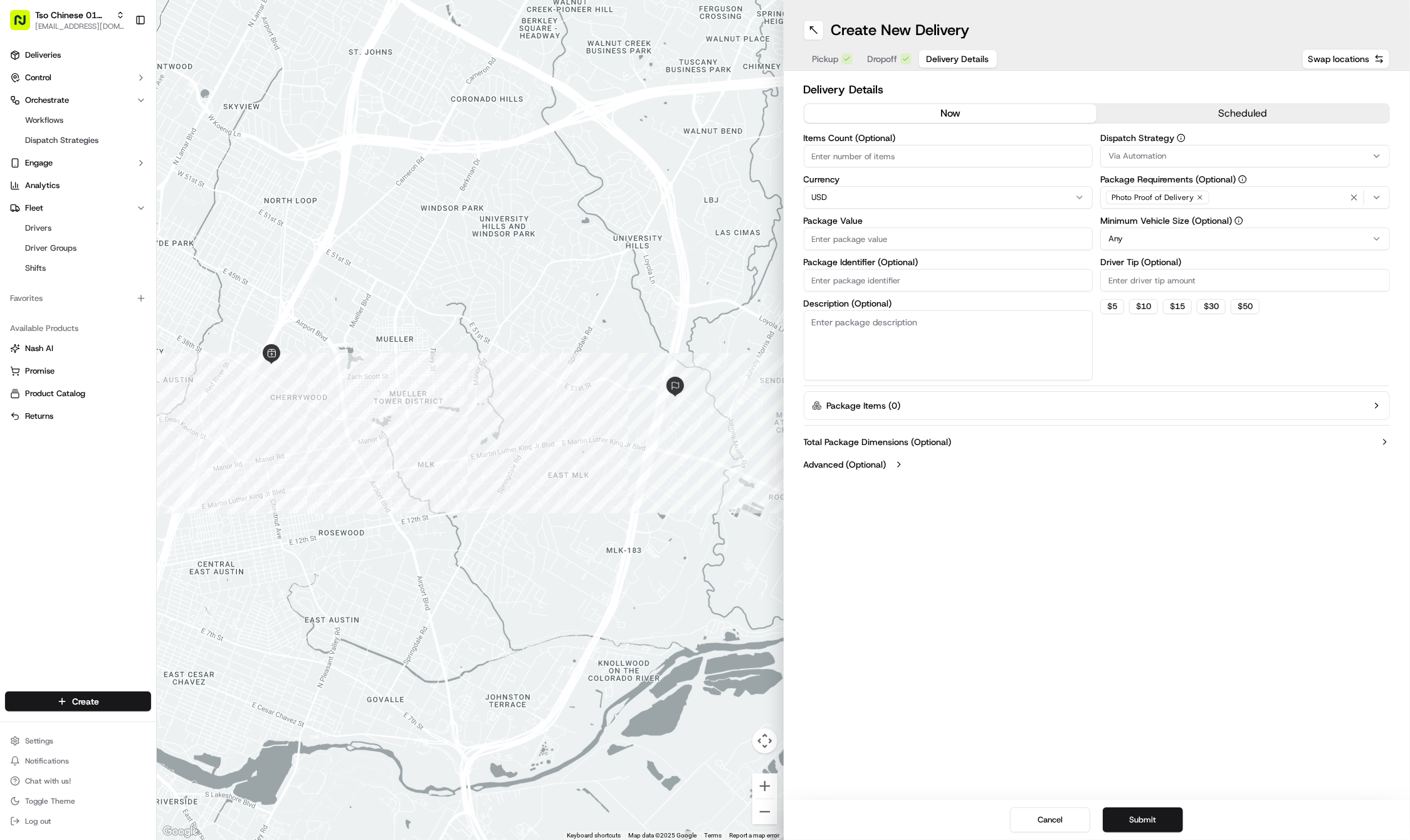
click at [1140, 153] on span "Via Automation" at bounding box center [1137, 156] width 58 height 11
click at [1142, 221] on span "Tso Cherrywood Strategy" at bounding box center [1199, 225] width 154 height 11
click at [1132, 453] on html "Tso Chinese 01 Cherrywood haran@tsochinese.com Toggle Sidebar Deliveries Contro…" at bounding box center [705, 420] width 1410 height 840
click at [1133, 279] on input "Driver Tip (Optional)" at bounding box center [1245, 280] width 289 height 23
type input "2"
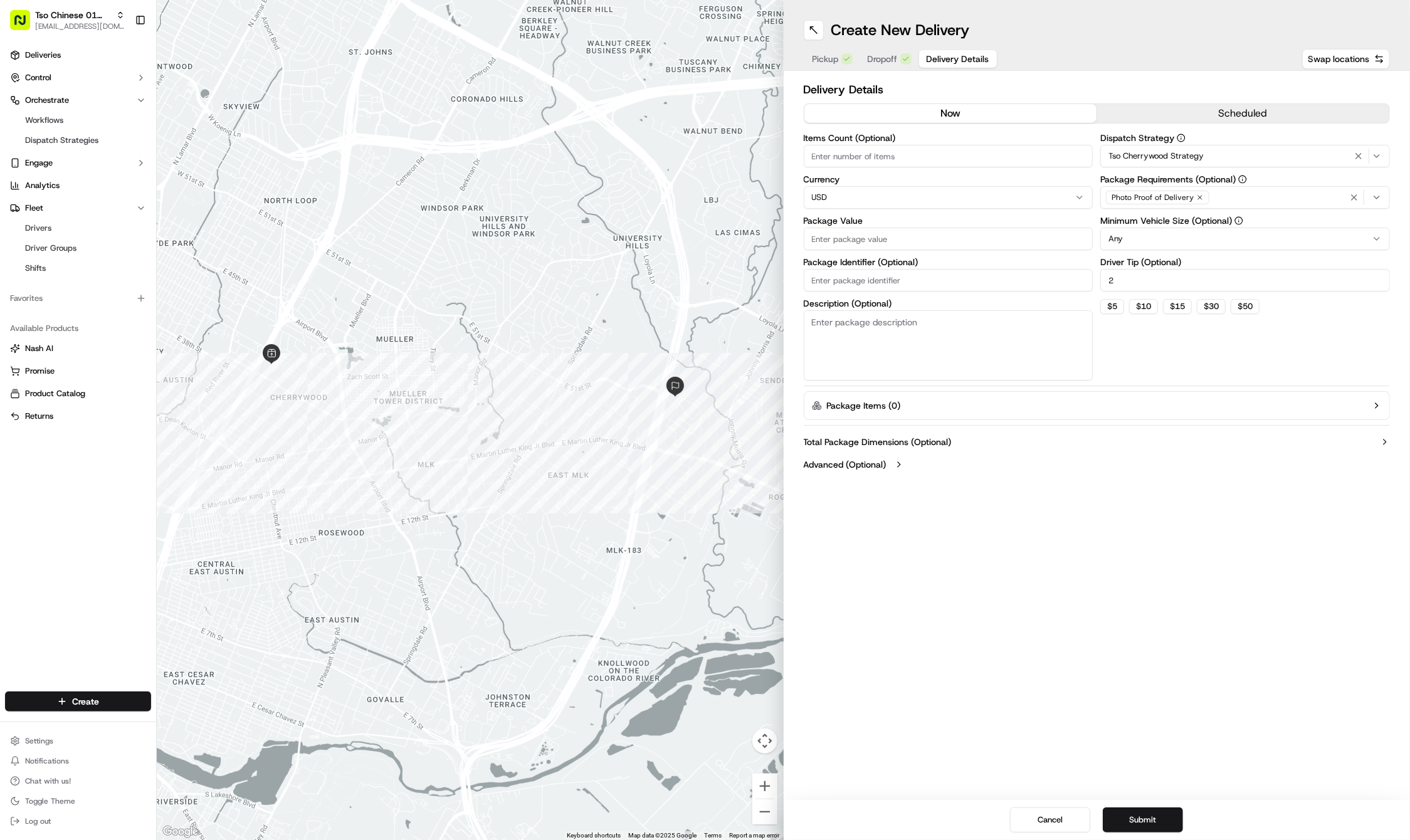
click at [1179, 225] on label "Minimum Vehicle Size (Optional)" at bounding box center [1245, 220] width 289 height 8
click at [1172, 234] on html "Tso Chinese 01 Cherrywood haran@tsochinese.com Toggle Sidebar Deliveries Contro…" at bounding box center [705, 420] width 1410 height 840
click at [885, 145] on input "Items Count (Optional)" at bounding box center [948, 157] width 289 height 23
type input "4"
click at [868, 231] on input "Package Value" at bounding box center [948, 239] width 289 height 23
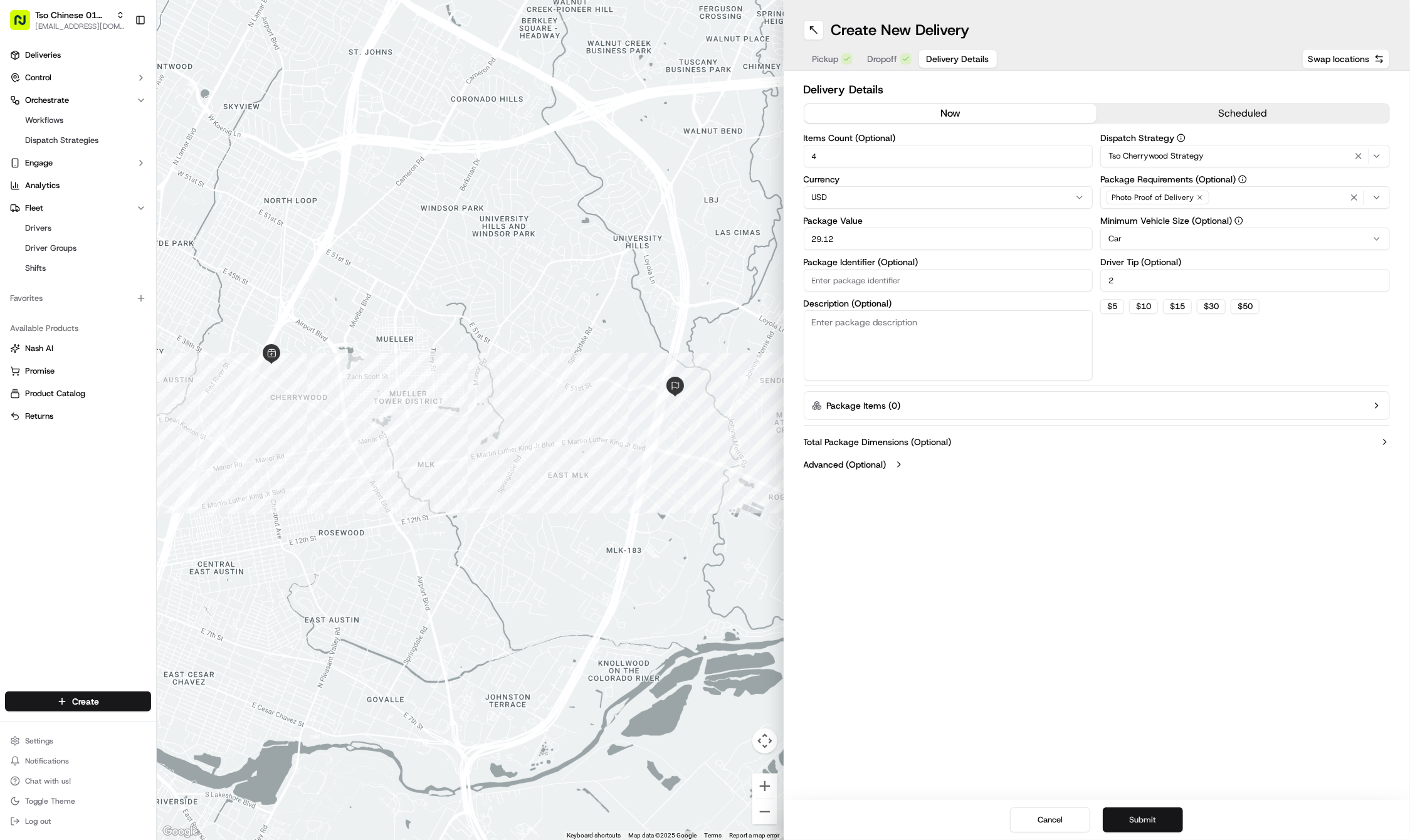
type input "29.12"
click at [1149, 813] on button "Submit" at bounding box center [1143, 819] width 80 height 25
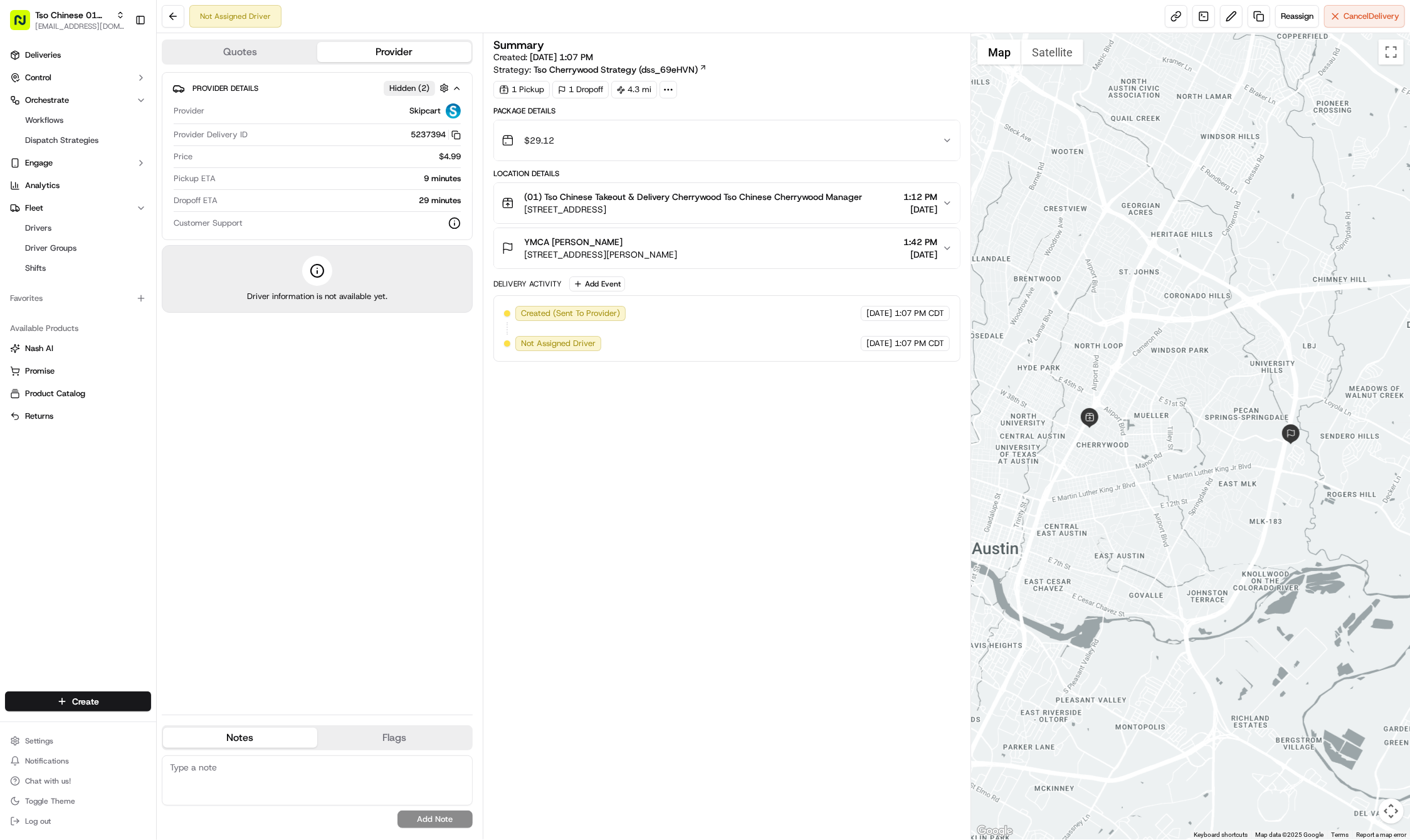
click at [1150, 643] on div at bounding box center [1191, 437] width 439 height 806
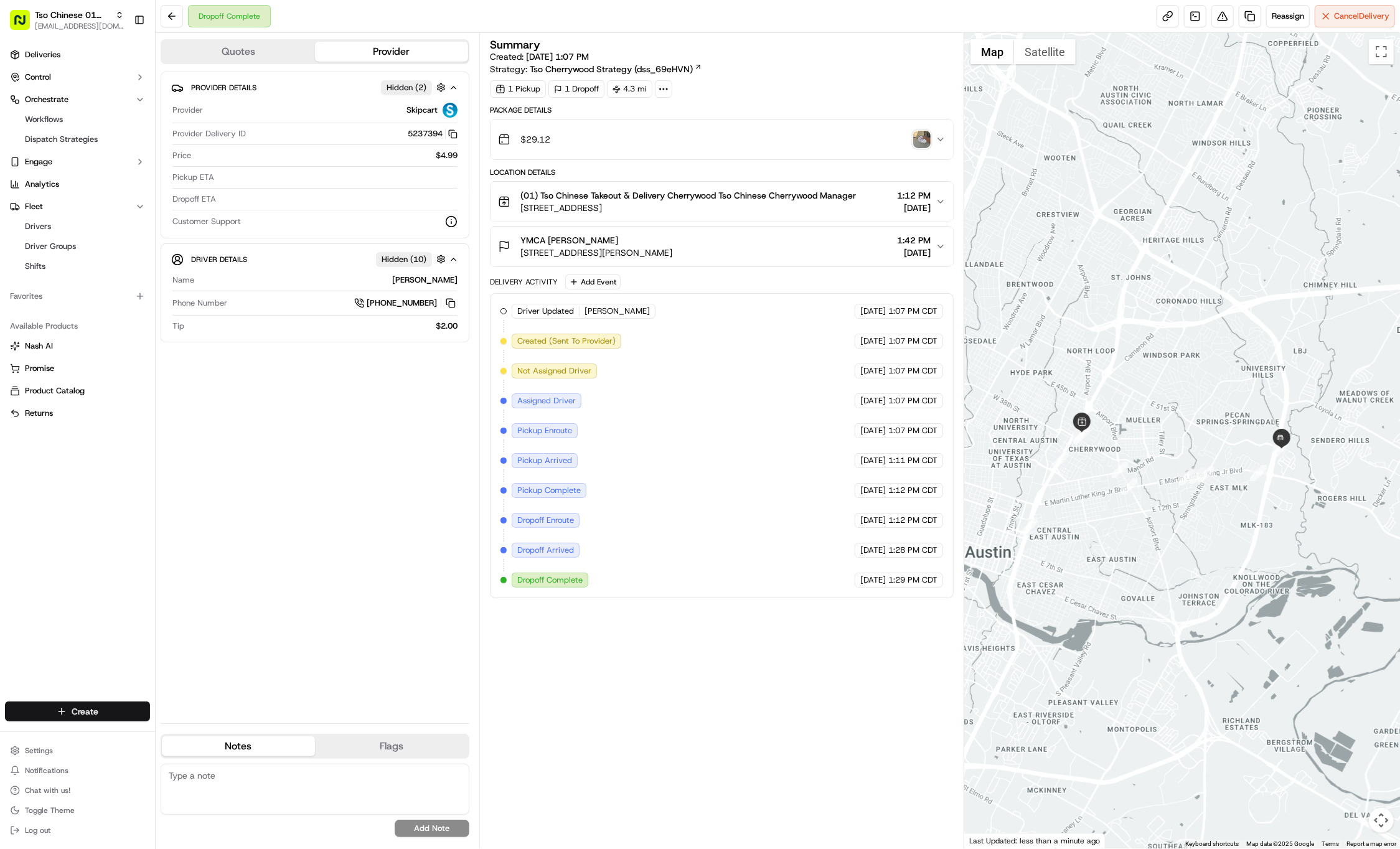
click at [118, 710] on html "Tso Chinese 01 Cherrywood haran@tsochinese.com Toggle Sidebar Deliveries Contro…" at bounding box center [700, 424] width 1400 height 849
click at [217, 735] on link "Delivery" at bounding box center [224, 735] width 139 height 23
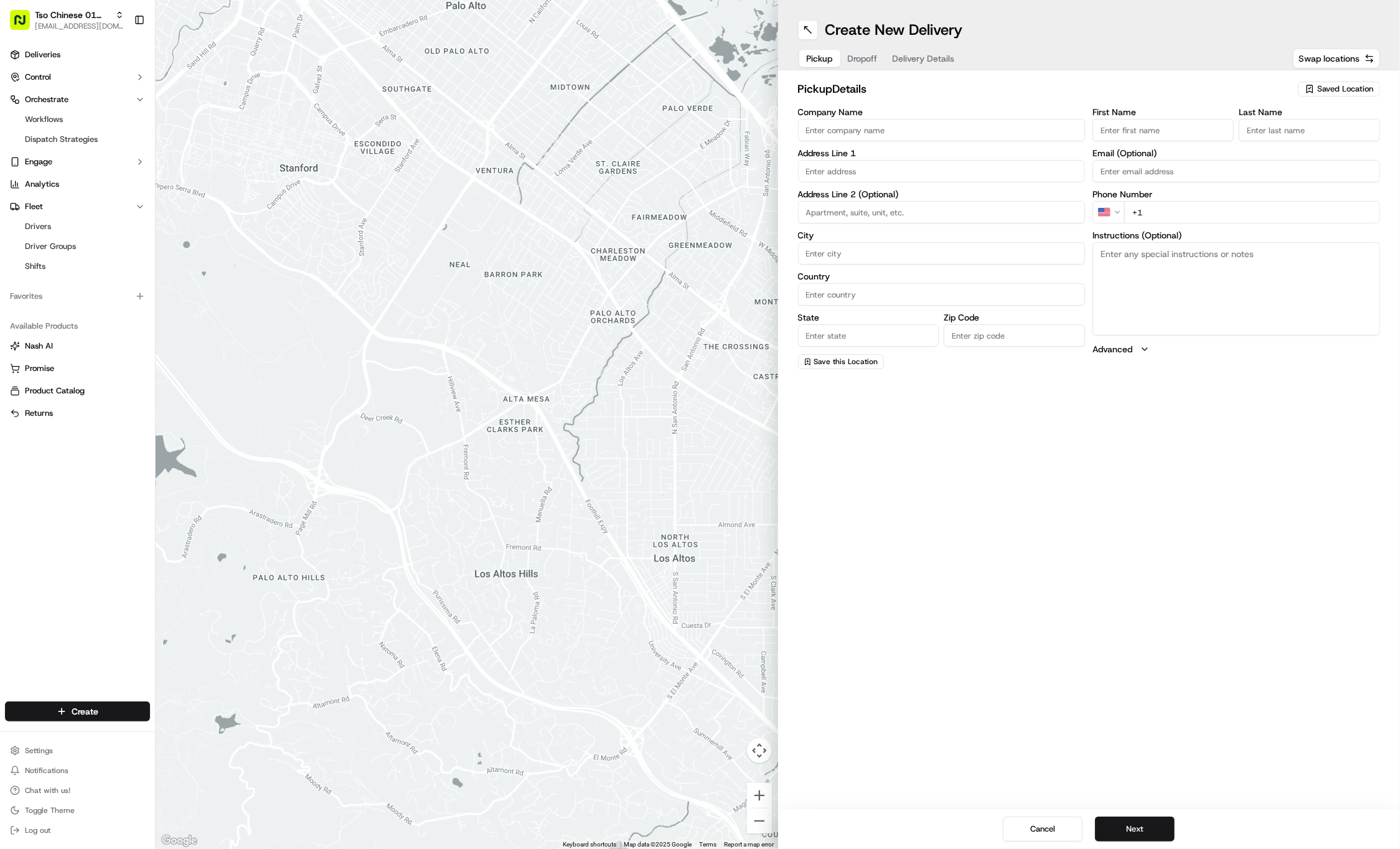
click at [1333, 86] on span "Saved Location" at bounding box center [1345, 89] width 56 height 11
click at [1301, 137] on span "(01) Tso Chinese Takeout & Delivery Cherrywood" at bounding box center [1318, 142] width 153 height 23
type input "(01) Tso Chinese Takeout & Delivery Cherrywood"
type input "Ste E-5"
type input "Austin"
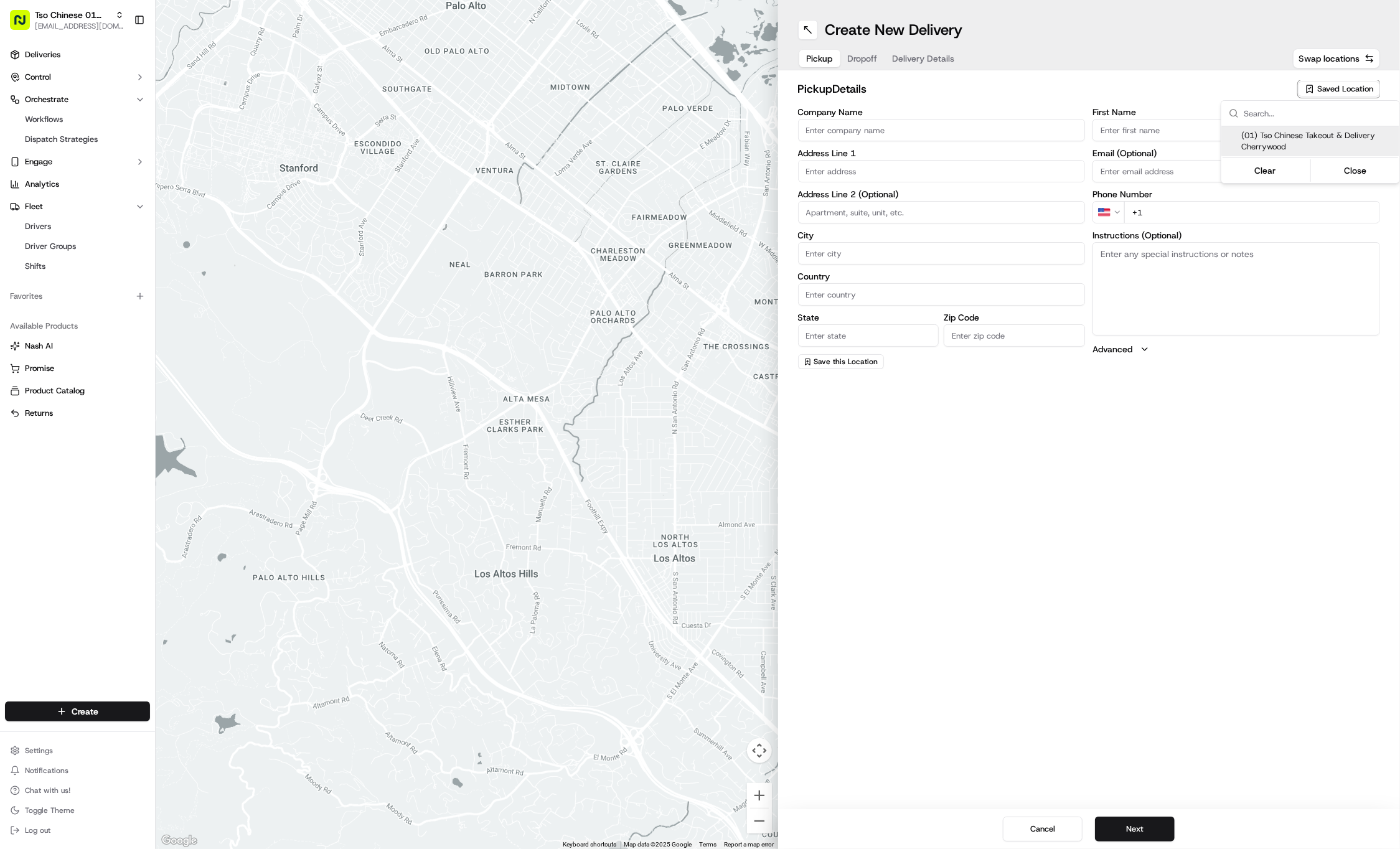
type input "US"
type input "TX"
type input "78722"
type input "Tso Chinese"
type input "Cherrywood Manager"
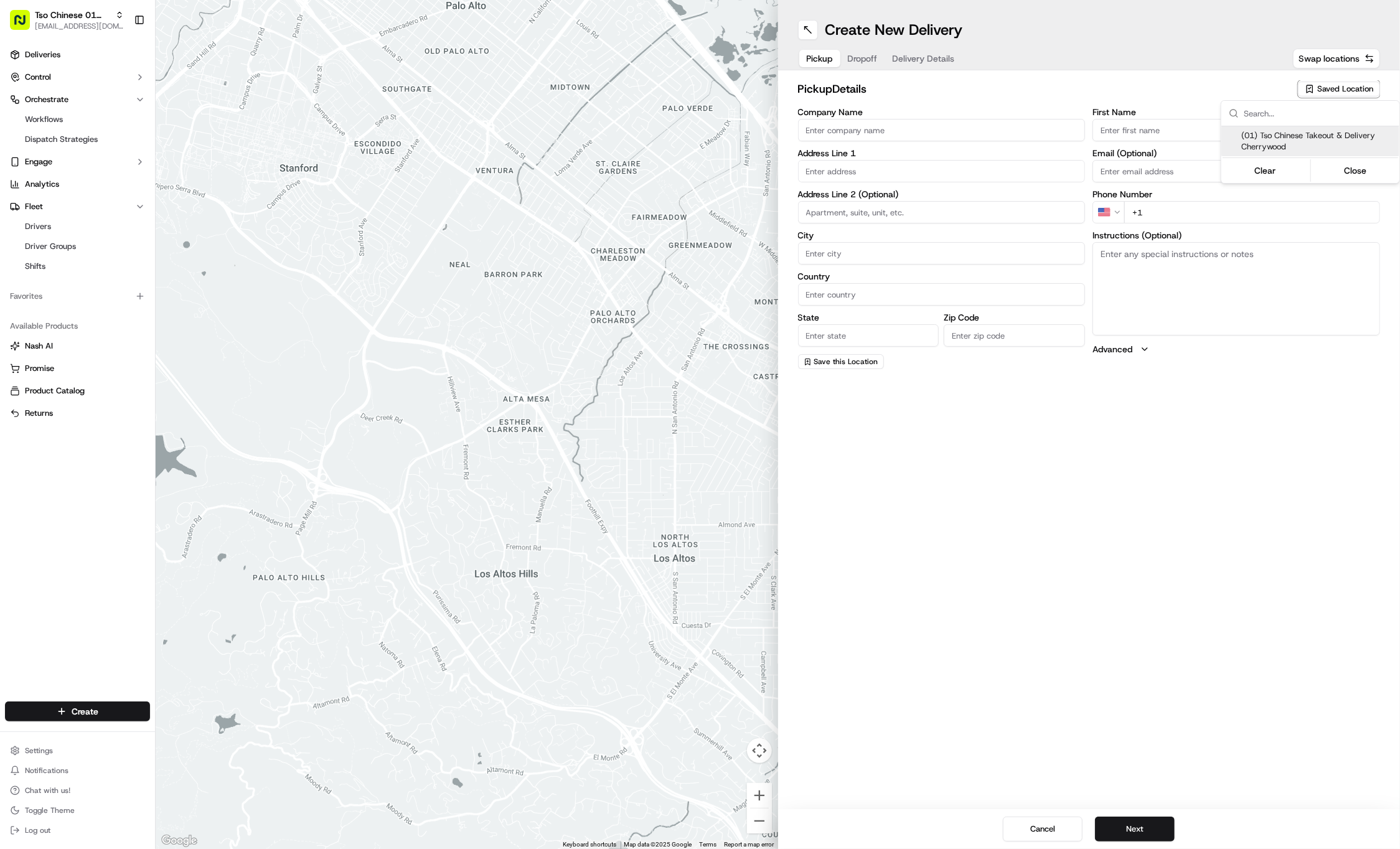
type input "cherrywoodstore@tsochinese.com"
type input "+1 512 401 3232"
type textarea "Submit a picture displaying address & food as Proof of Delivery. Envía una foto…"
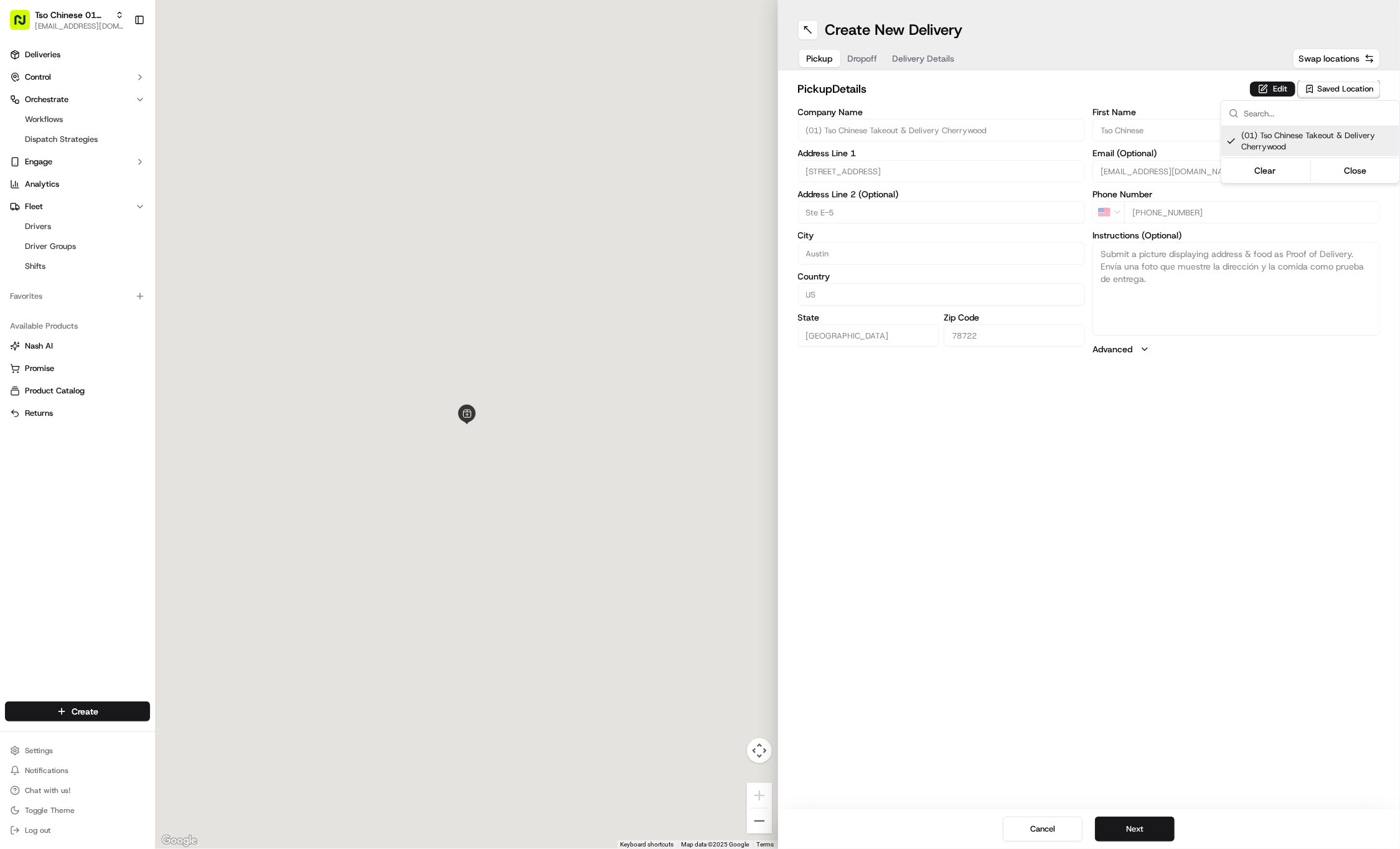
type input "3909 N Interstate Hwy 35"
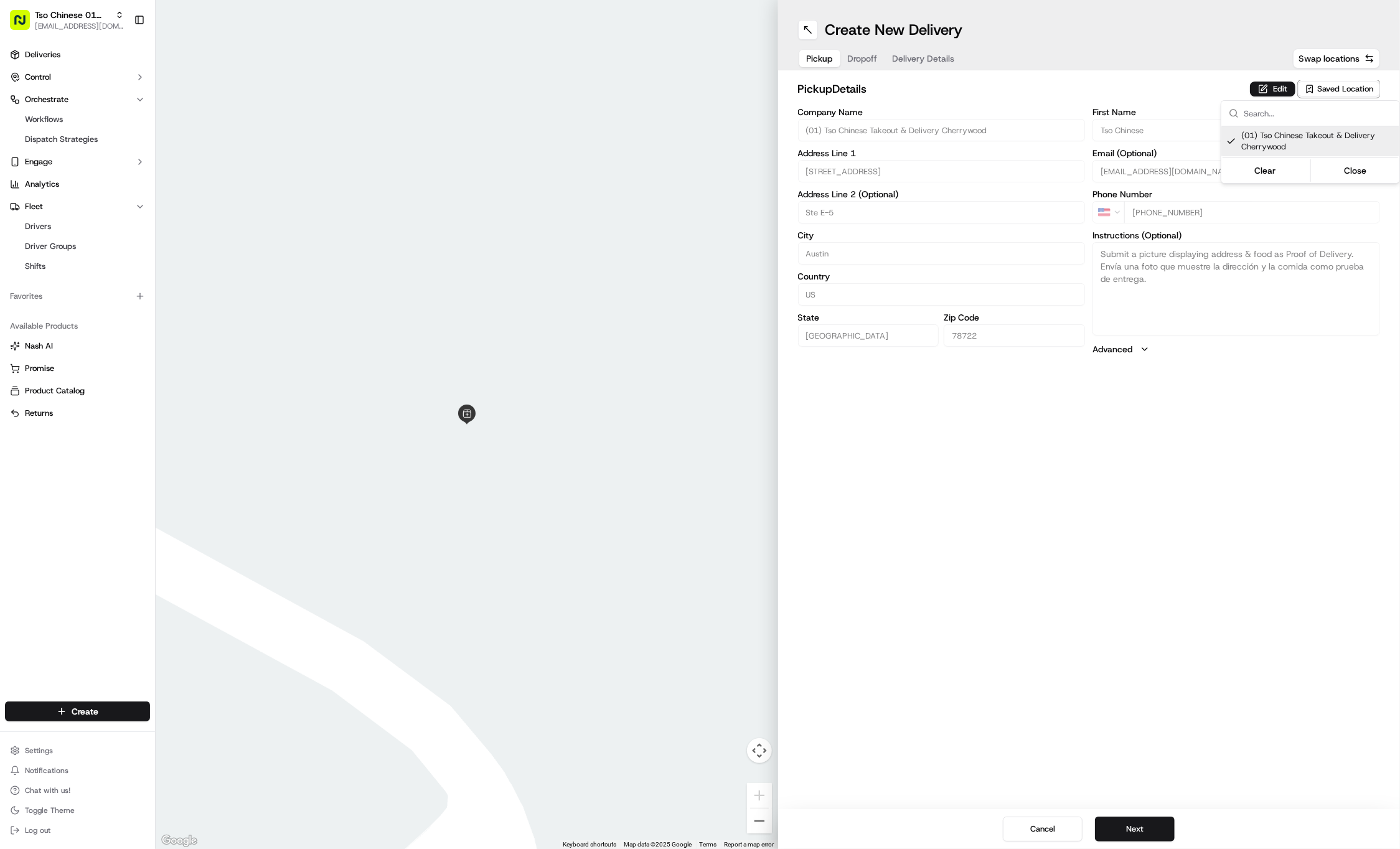
click at [864, 60] on html "Tso Chinese 01 Cherrywood haran@tsochinese.com Toggle Sidebar Deliveries Contro…" at bounding box center [700, 424] width 1400 height 849
click at [864, 60] on span "Dropoff" at bounding box center [862, 58] width 30 height 12
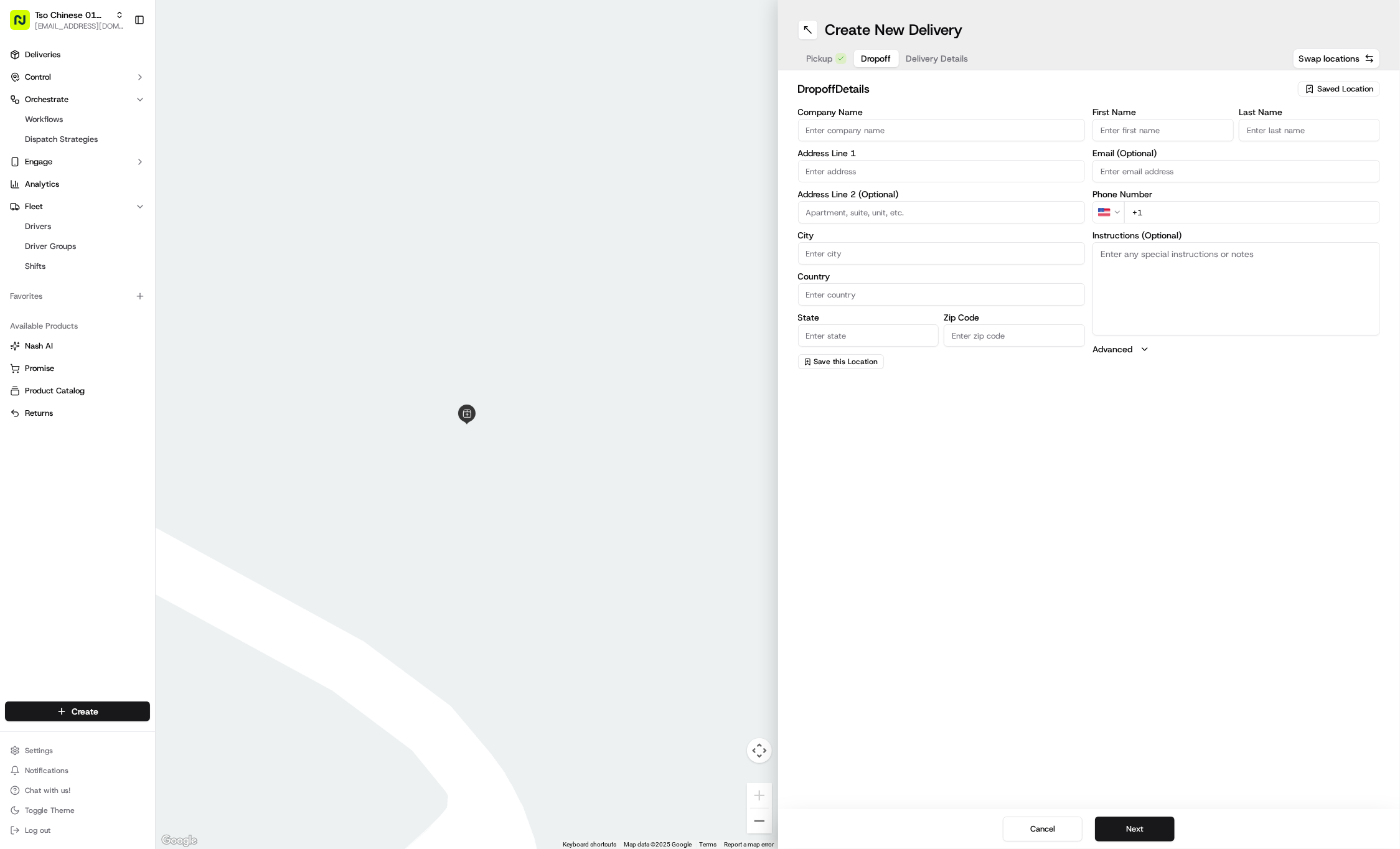
click at [1177, 134] on input "First Name" at bounding box center [1163, 130] width 141 height 23
paste input "stephanie cuellar"
type input "stephanie cuellar"
type input ".."
click at [1162, 227] on div "First Name stephanie cuellar Last Name .. Required Email (Optional) Phone Numbe…" at bounding box center [1236, 239] width 287 height 262
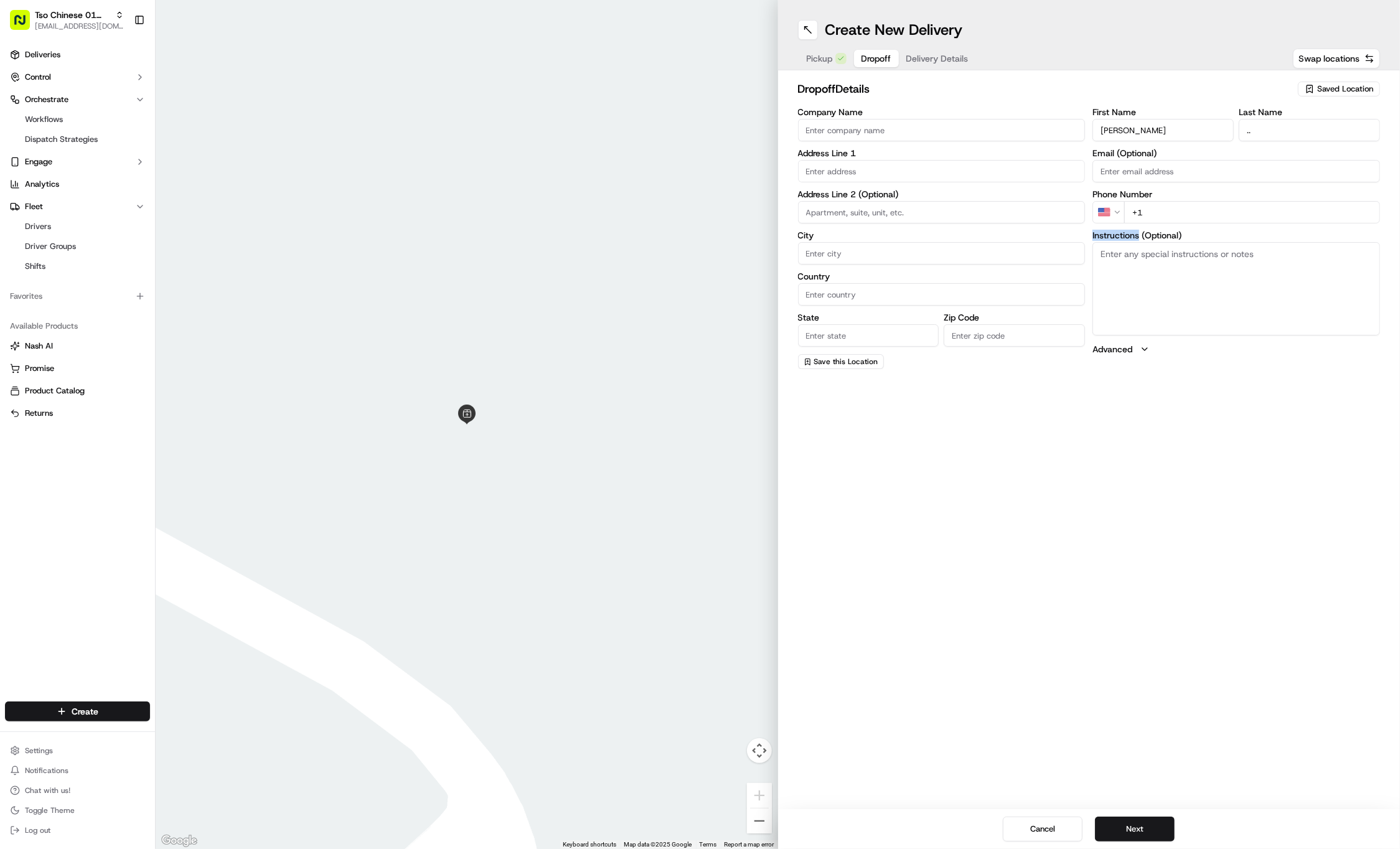
click at [1203, 209] on input "+1" at bounding box center [1252, 212] width 256 height 23
paste input "512 656 9007"
type input "+1 512 656 9007"
click at [871, 176] on input "text" at bounding box center [941, 171] width 287 height 23
paste input "2911 Medical Arts St"
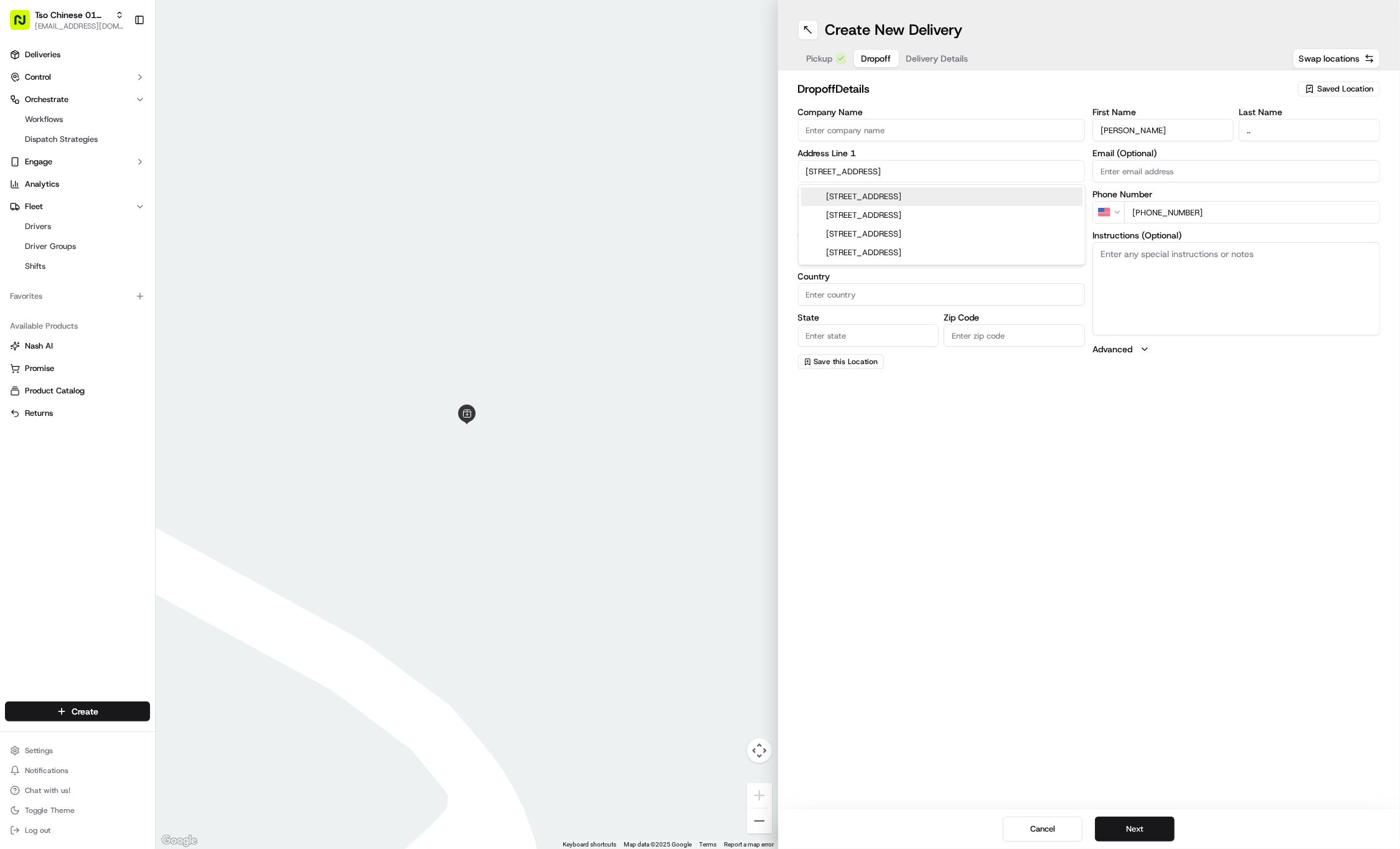
click at [877, 190] on div "2911 Medical Arts Street, Austin, TX" at bounding box center [942, 196] width 281 height 19
type input "2911 Medical Arts St, Austin, TX 78705, USA"
type input "Austin"
type input "United States"
type input "TX"
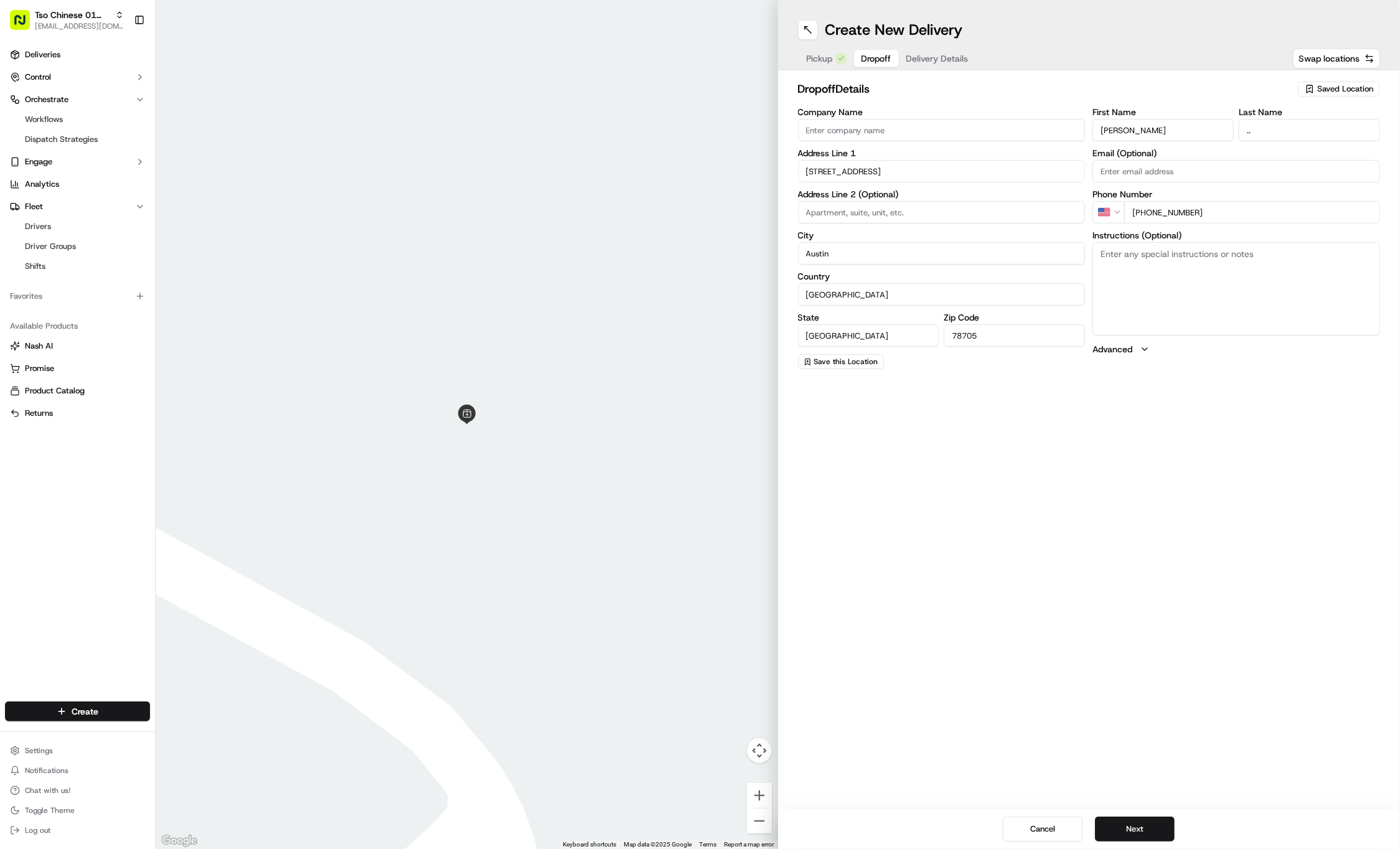
type input "78705"
type input "2911 Medical Arts Street"
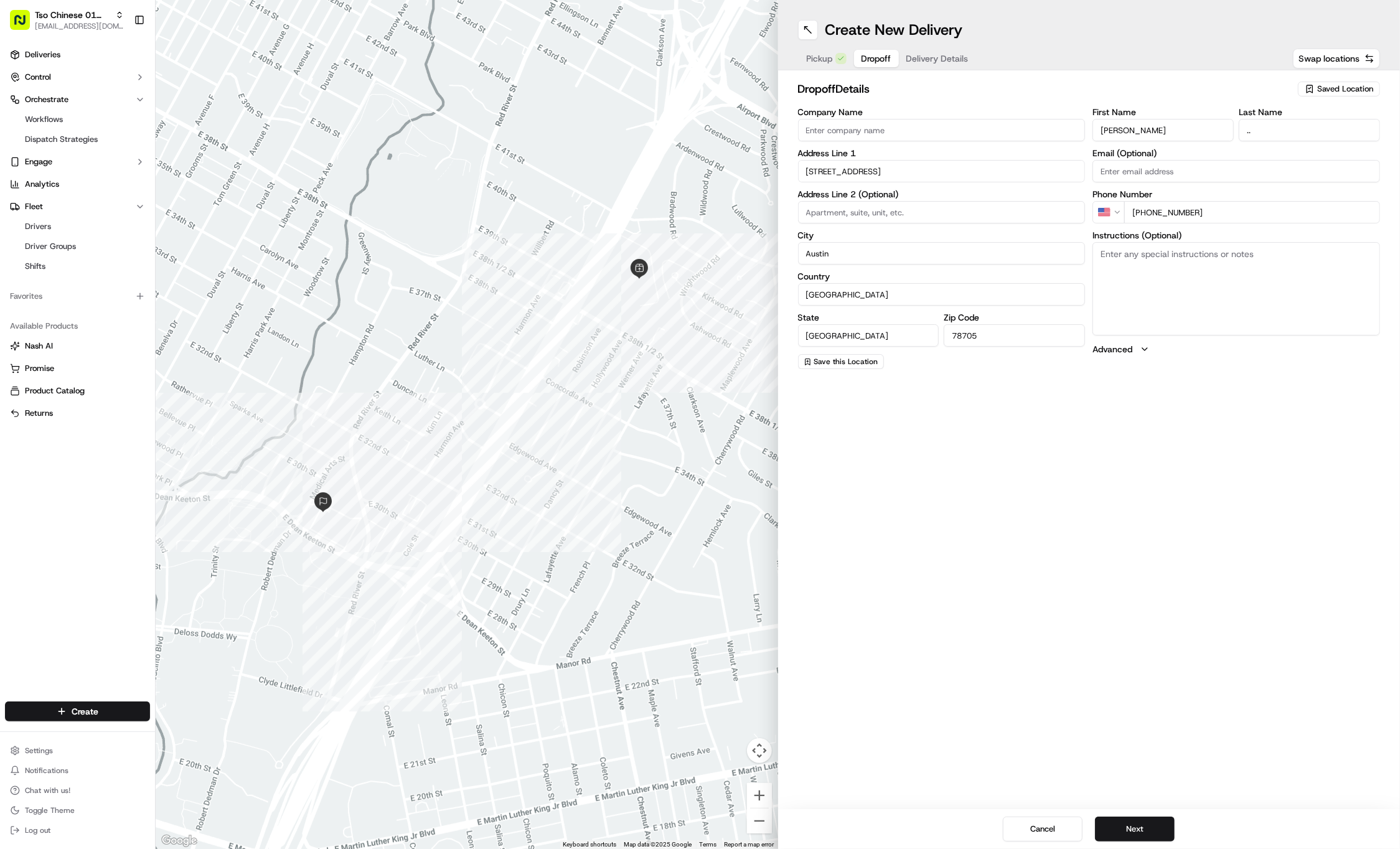
click at [846, 211] on input at bounding box center [941, 212] width 287 height 23
paste input "Bld 2"
type input "Bld 2"
click at [914, 58] on button "Delivery Details" at bounding box center [937, 58] width 77 height 17
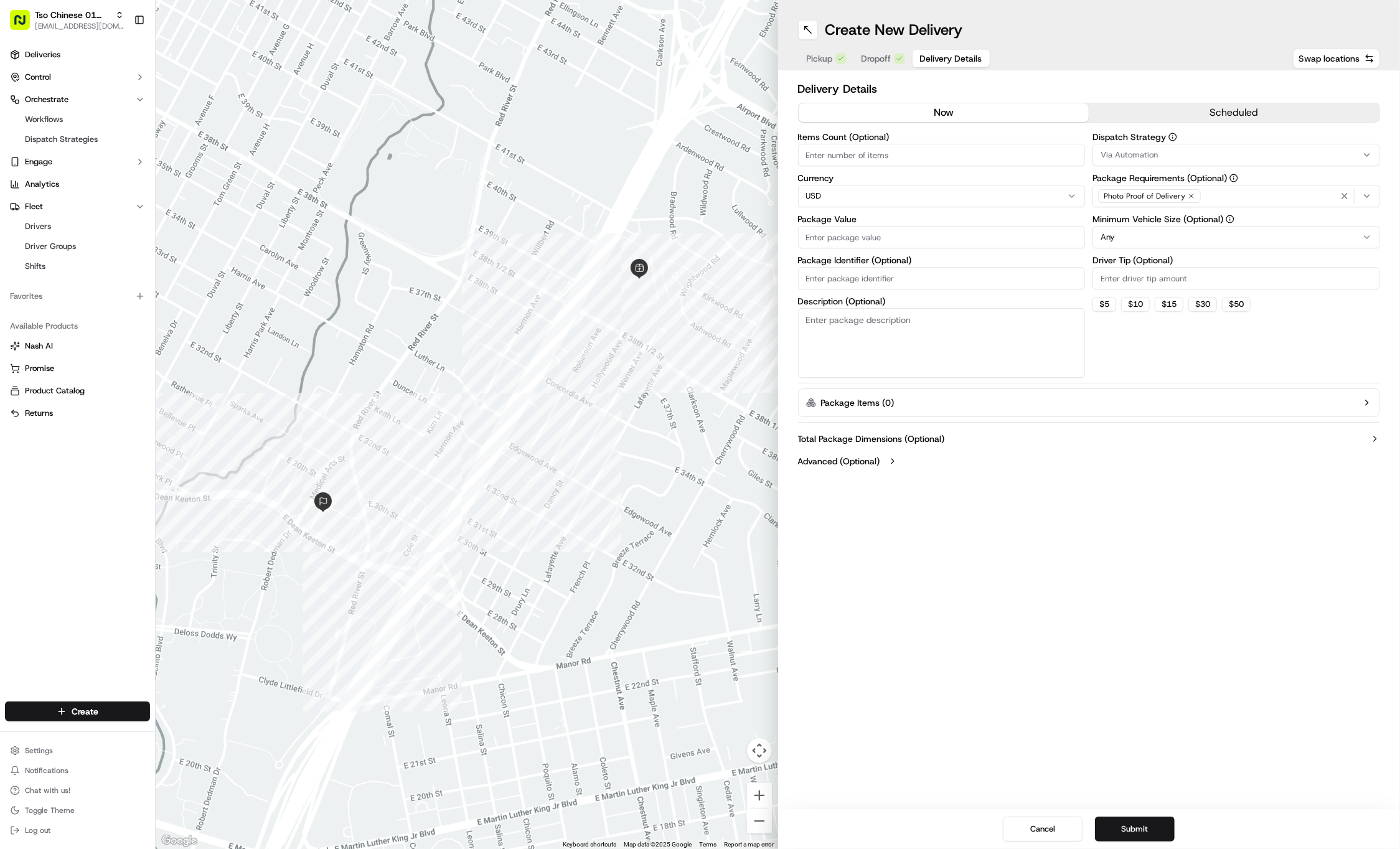
click at [1203, 149] on div "Via Automation" at bounding box center [1236, 155] width 281 height 11
click at [1171, 222] on span "Tso Cherrywood Strategy" at bounding box center [1191, 223] width 153 height 11
click at [1141, 40] on html "Tso Chinese 01 Cherrywood haran@tsochinese.com Toggle Sidebar Deliveries Contro…" at bounding box center [700, 424] width 1400 height 849
click at [1194, 195] on div "Photo Proof of Delivery" at bounding box center [1149, 196] width 102 height 14
click at [1194, 195] on html "Tso Chinese 01 Cherrywood haran@tsochinese.com Toggle Sidebar Deliveries Contro…" at bounding box center [700, 424] width 1400 height 849
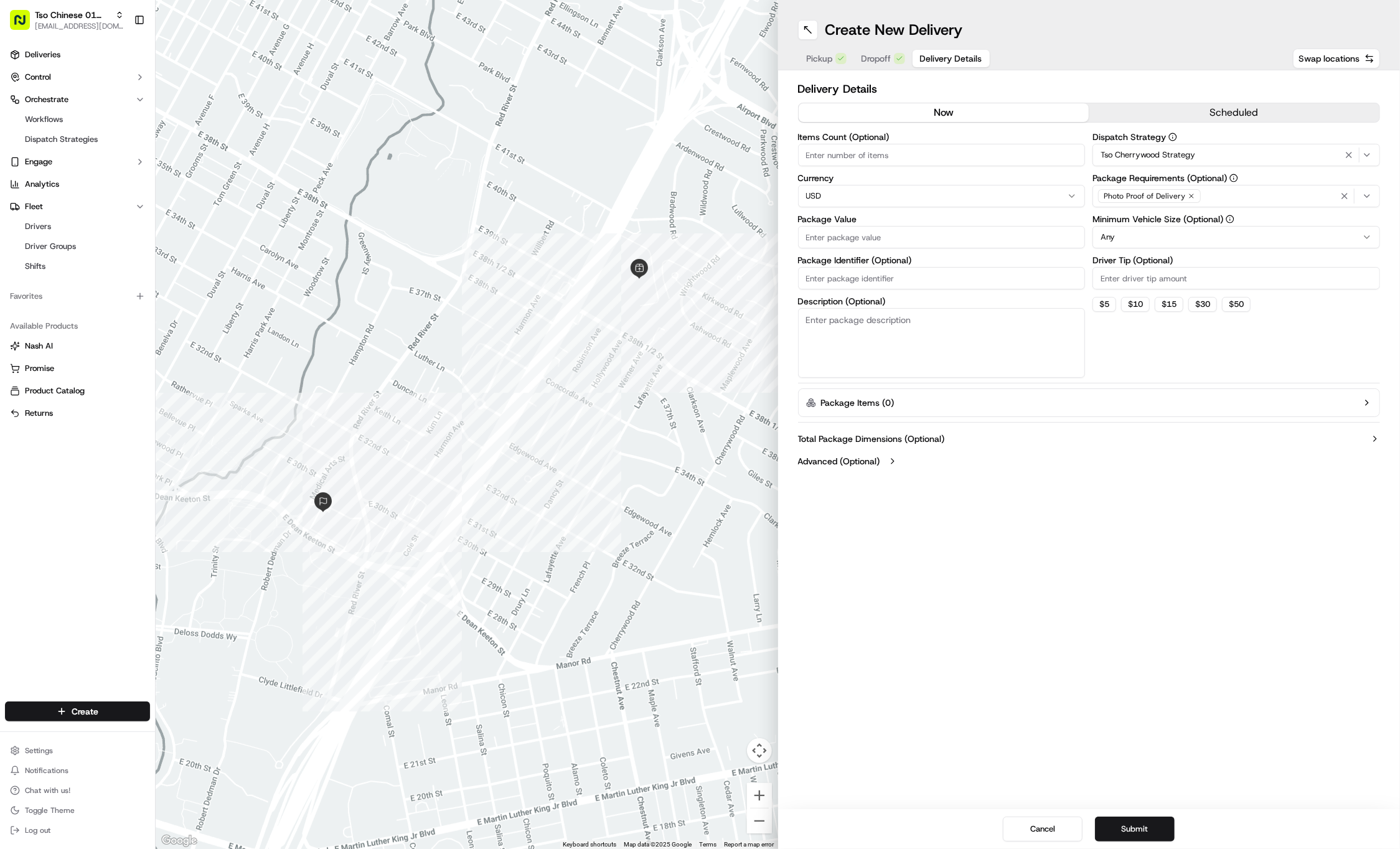
click at [1189, 195] on icon "button" at bounding box center [1191, 196] width 8 height 8
click at [1189, 195] on div "Photo Proof of Delivery" at bounding box center [1236, 196] width 281 height 19
type input "m"
click at [1194, 242] on span "Meet on Delivery" at bounding box center [1191, 245] width 153 height 11
click at [1168, 108] on html "Tso Chinese 01 Cherrywood haran@tsochinese.com Toggle Sidebar Deliveries Contro…" at bounding box center [700, 424] width 1400 height 849
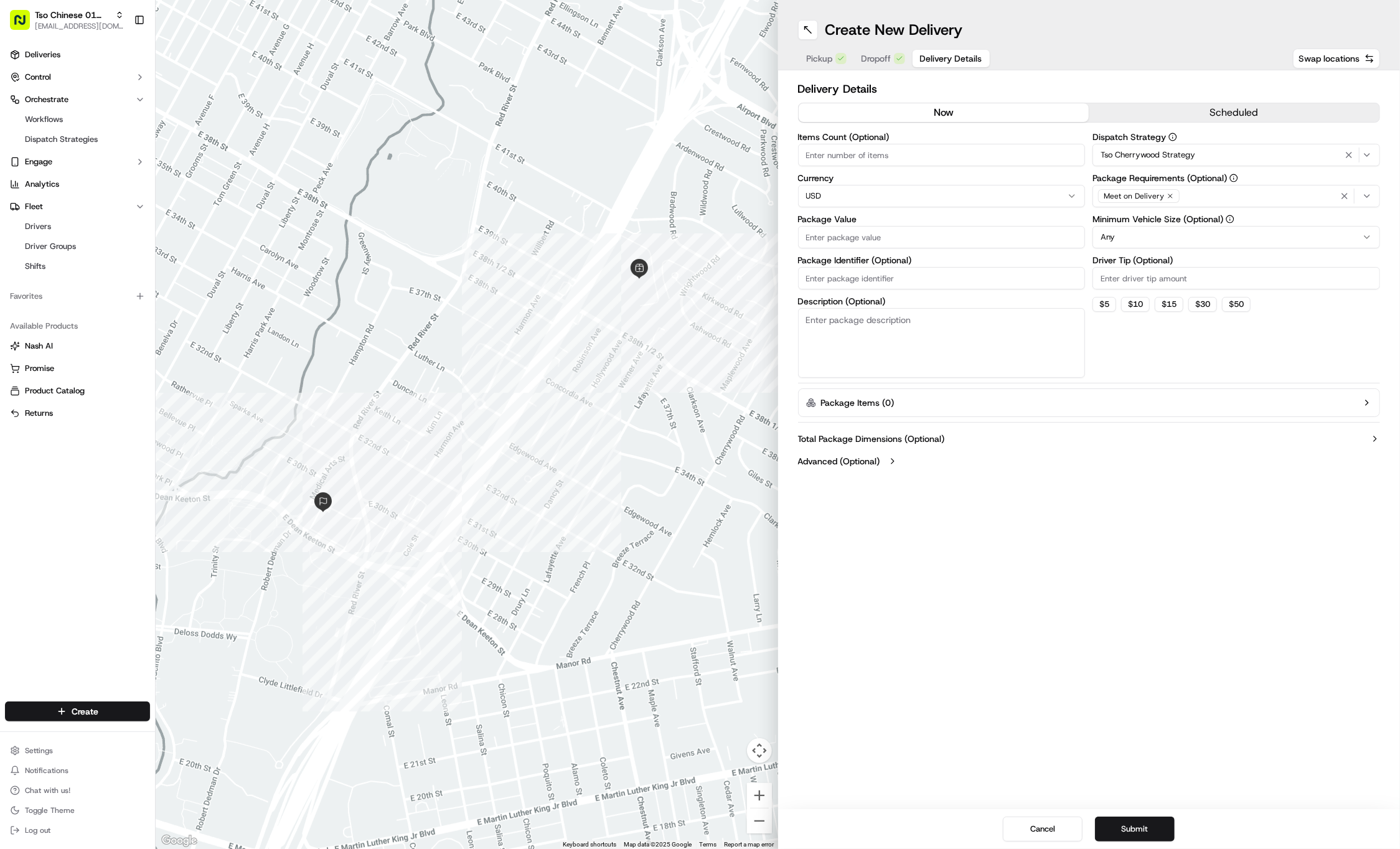
click at [1157, 270] on input "Driver Tip (Optional)" at bounding box center [1236, 278] width 287 height 23
type input "2"
click at [925, 239] on input "Package Value" at bounding box center [941, 237] width 287 height 23
type input "31.28"
click at [855, 275] on input "Package Identifier (Optional)" at bounding box center [941, 278] width 287 height 23
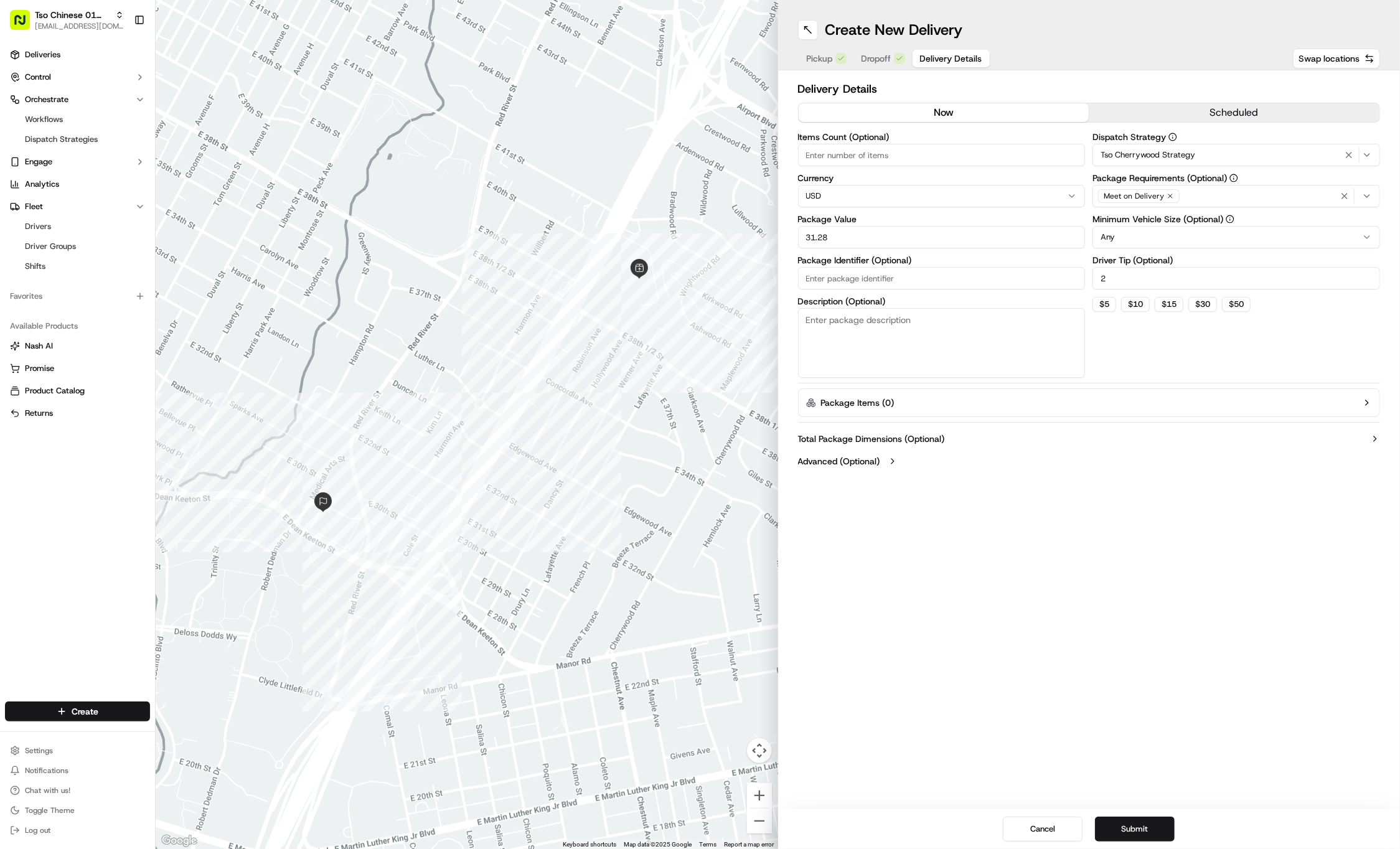
click at [855, 275] on input "Package Identifier (Optional)" at bounding box center [941, 278] width 287 height 23
paste input "#I777F9L"
type input "#I777F9L"
click at [934, 520] on div "Create New Delivery Pickup Dropoff Delivery Details Swap locations Delivery Det…" at bounding box center [1089, 424] width 623 height 849
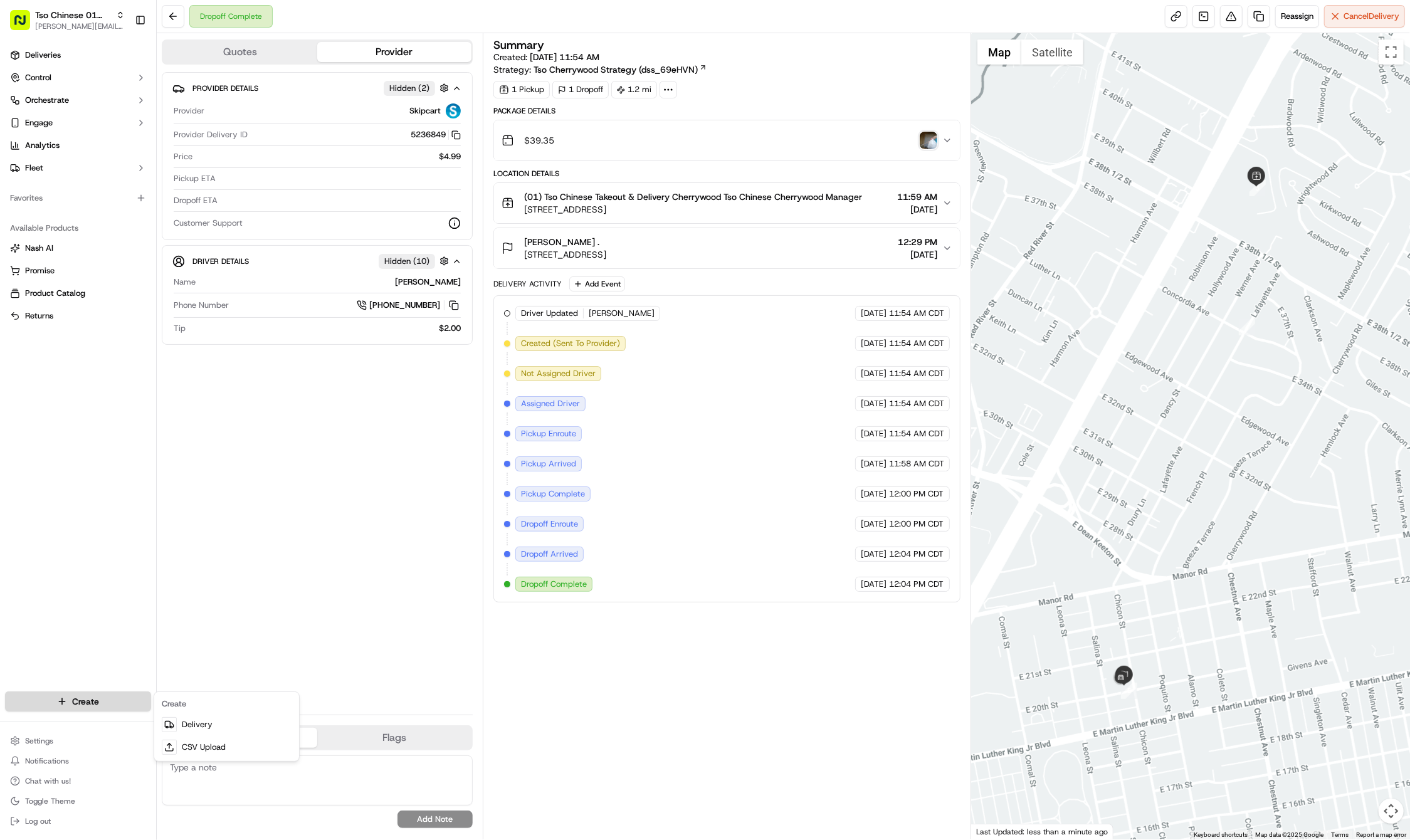
click at [121, 705] on html "Tso Chinese 01 Cherrywood jason@tsochinese.com Toggle Sidebar Deliveries Contro…" at bounding box center [705, 420] width 1410 height 840
click at [196, 730] on link "Delivery" at bounding box center [226, 725] width 140 height 23
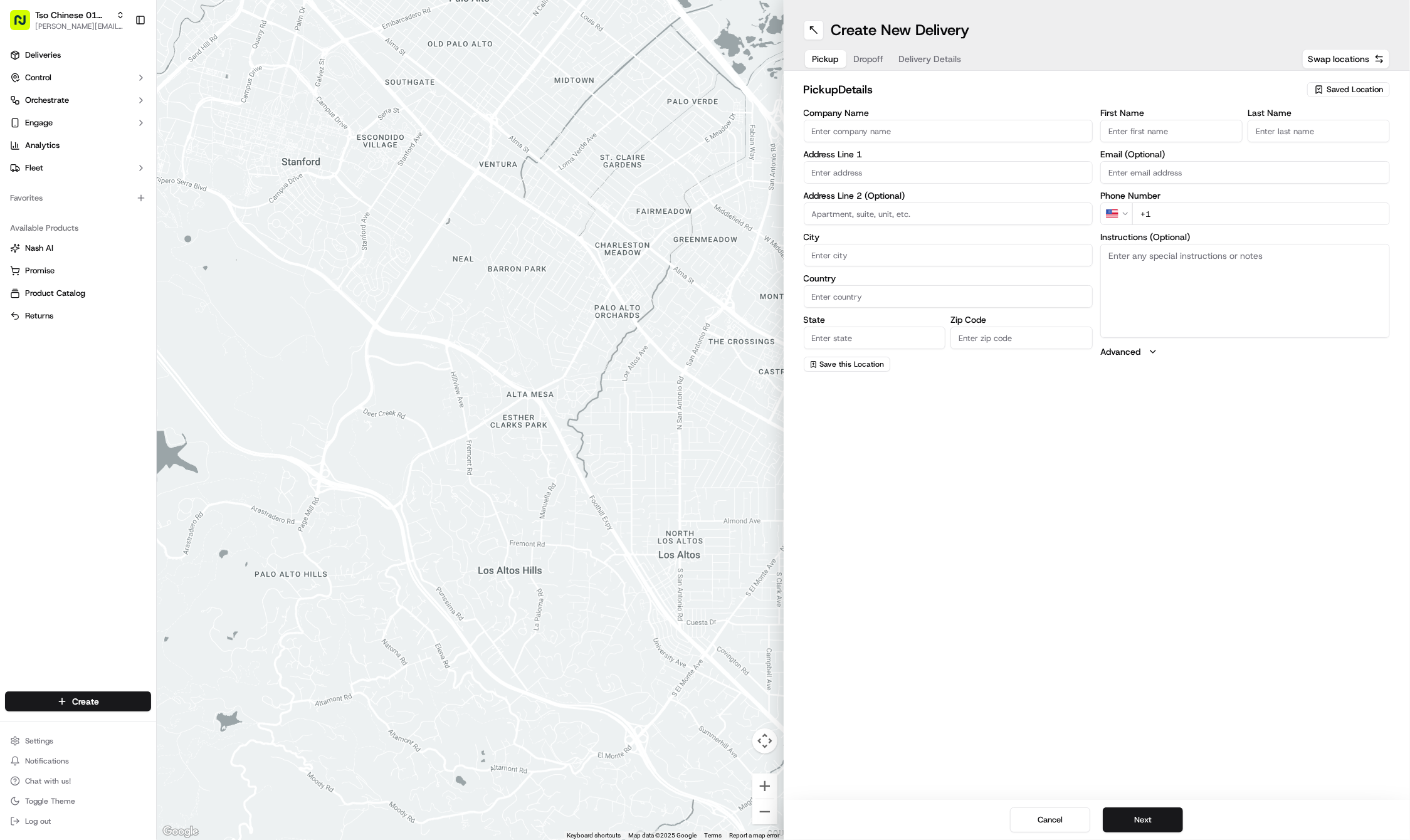
click at [483, 2] on div at bounding box center [470, 420] width 627 height 840
click at [482, 3] on div at bounding box center [470, 420] width 627 height 840
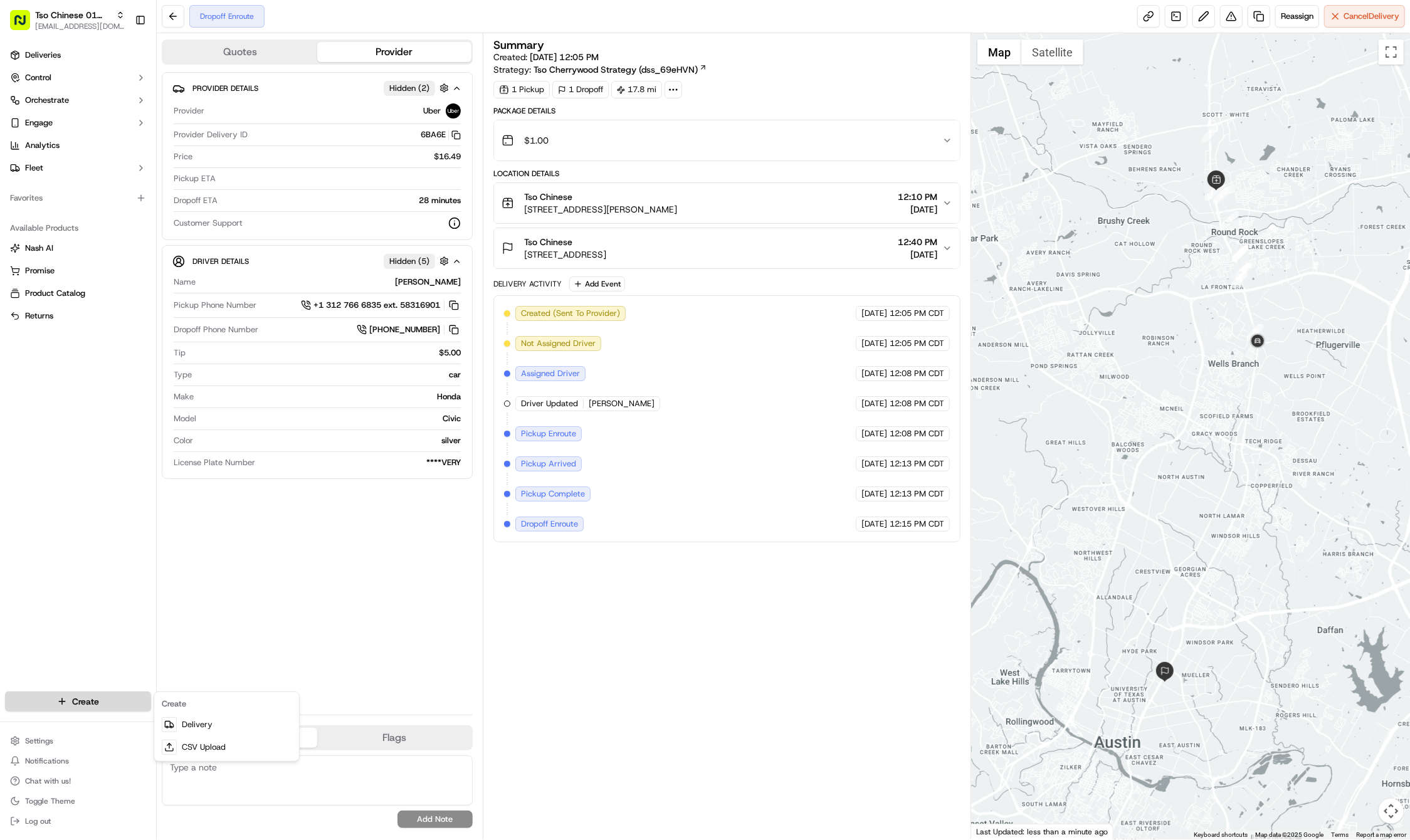
click at [117, 702] on html "Tso Chinese 01 Cherrywood [EMAIL_ADDRESS][DOMAIN_NAME] Toggle Sidebar Deliverie…" at bounding box center [705, 420] width 1410 height 840
click at [186, 719] on link "Delivery" at bounding box center [226, 725] width 140 height 23
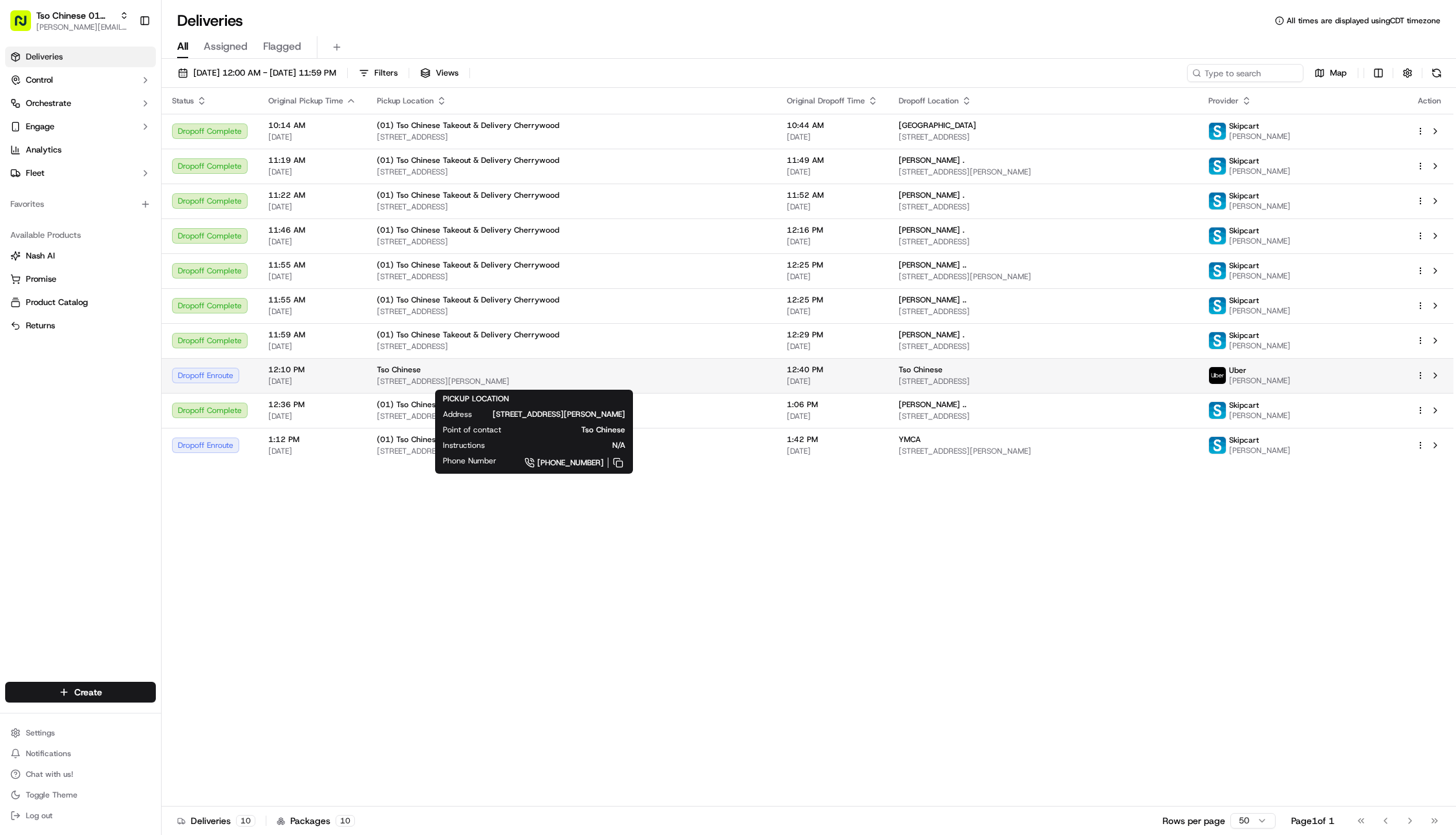
click at [637, 367] on div "Tso Chinese" at bounding box center [572, 369] width 389 height 10
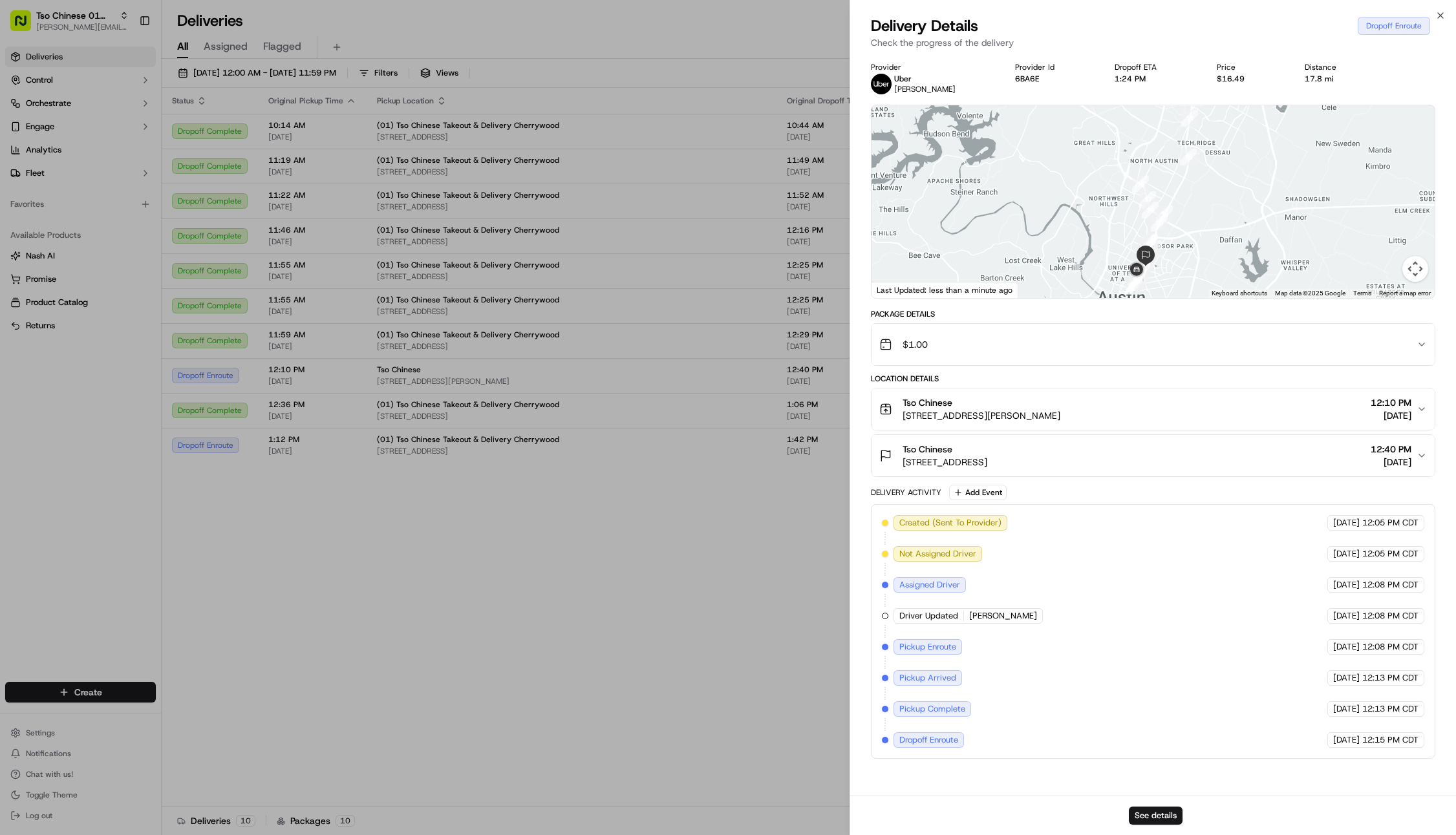
click at [1226, 240] on div at bounding box center [1153, 201] width 563 height 193
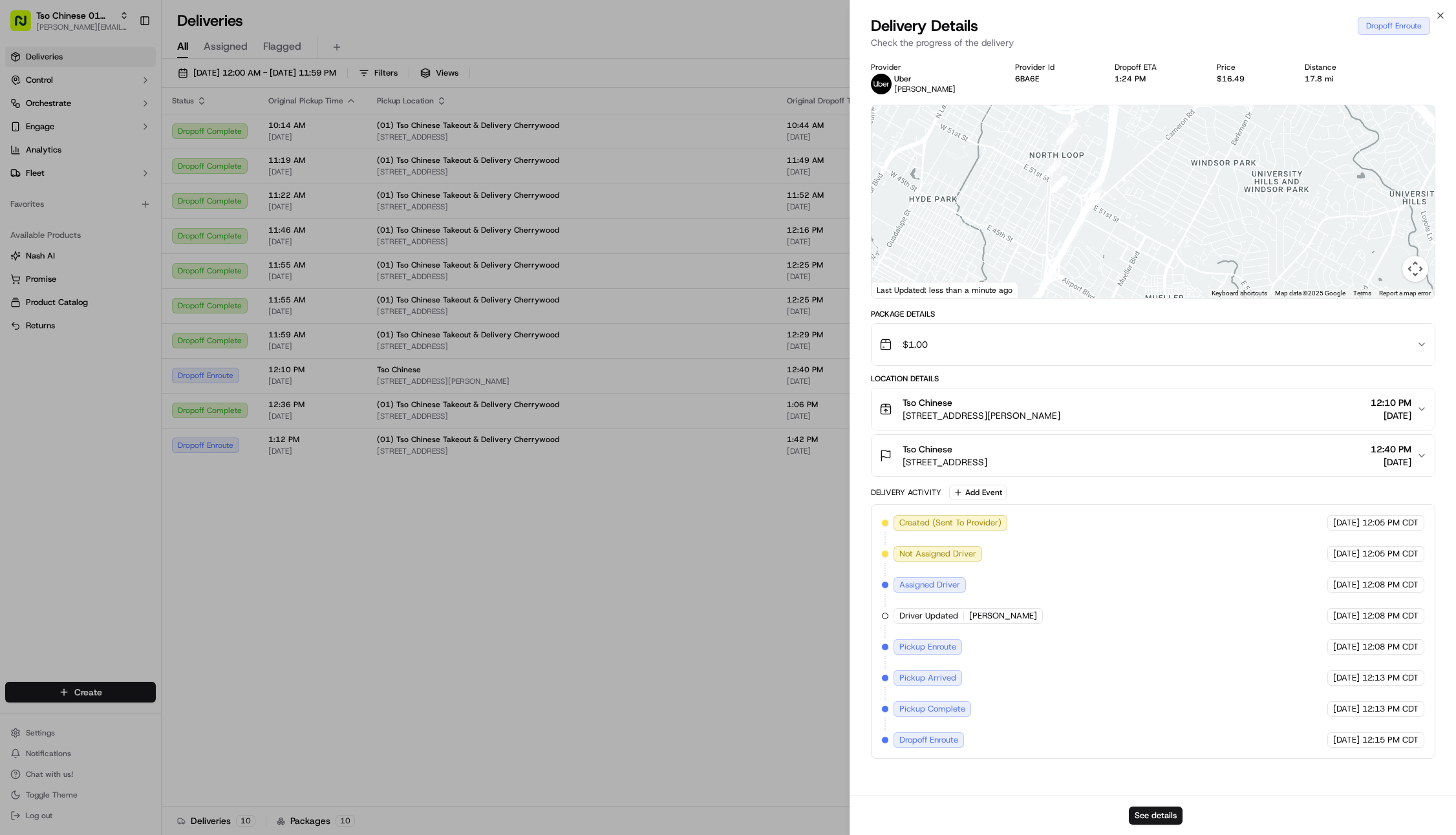
click at [1063, 147] on div at bounding box center [1153, 201] width 563 height 193
click at [1080, 115] on img "25" at bounding box center [1076, 114] width 17 height 17
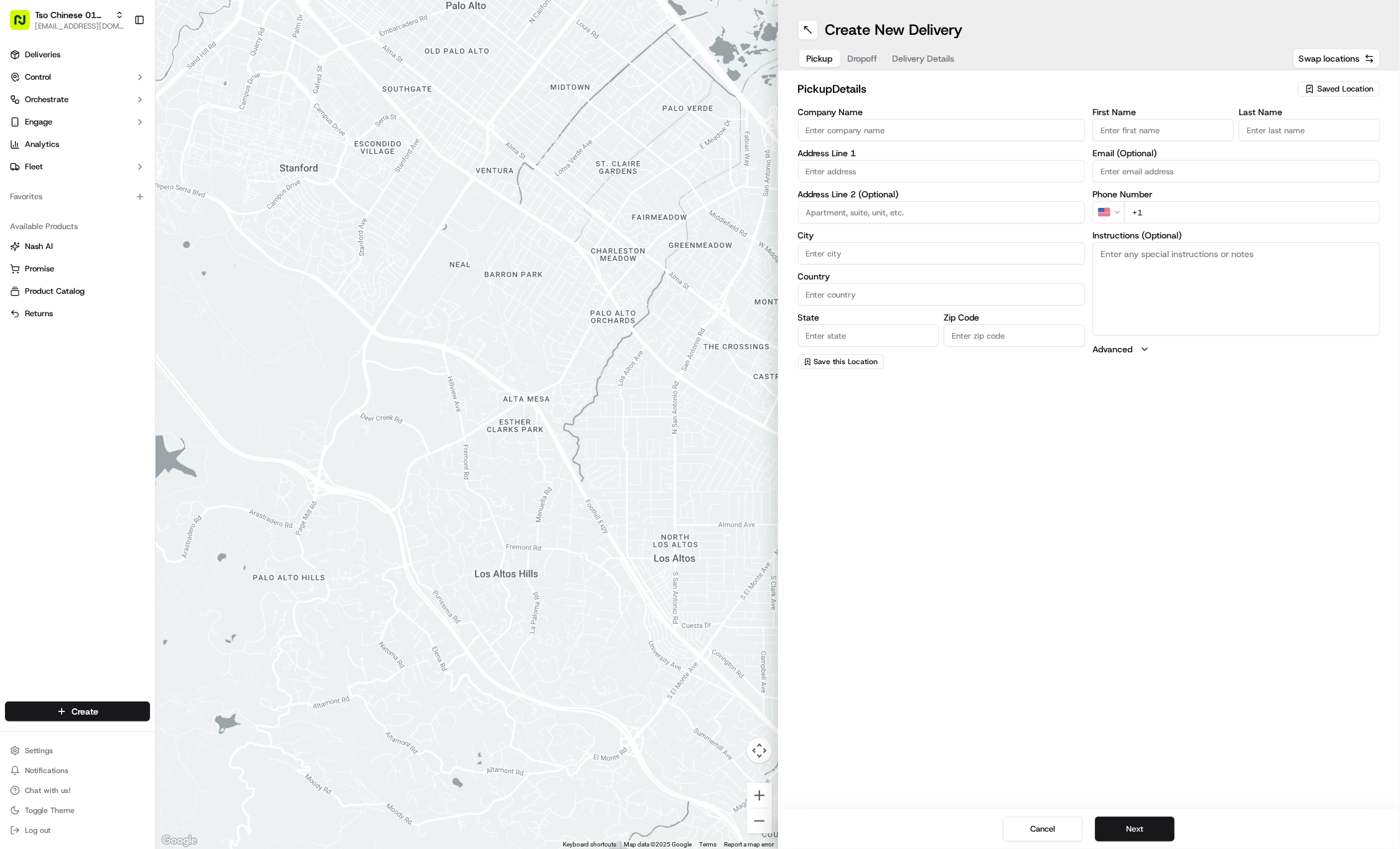
click at [1355, 87] on span "Saved Location" at bounding box center [1345, 89] width 56 height 11
click at [1285, 143] on span "(01) Tso Chinese Takeout & Delivery Cherrywood" at bounding box center [1318, 142] width 153 height 23
type input "(01) Tso Chinese Takeout & Delivery Cherrywood"
type input "Ste E-5"
type input "Austin"
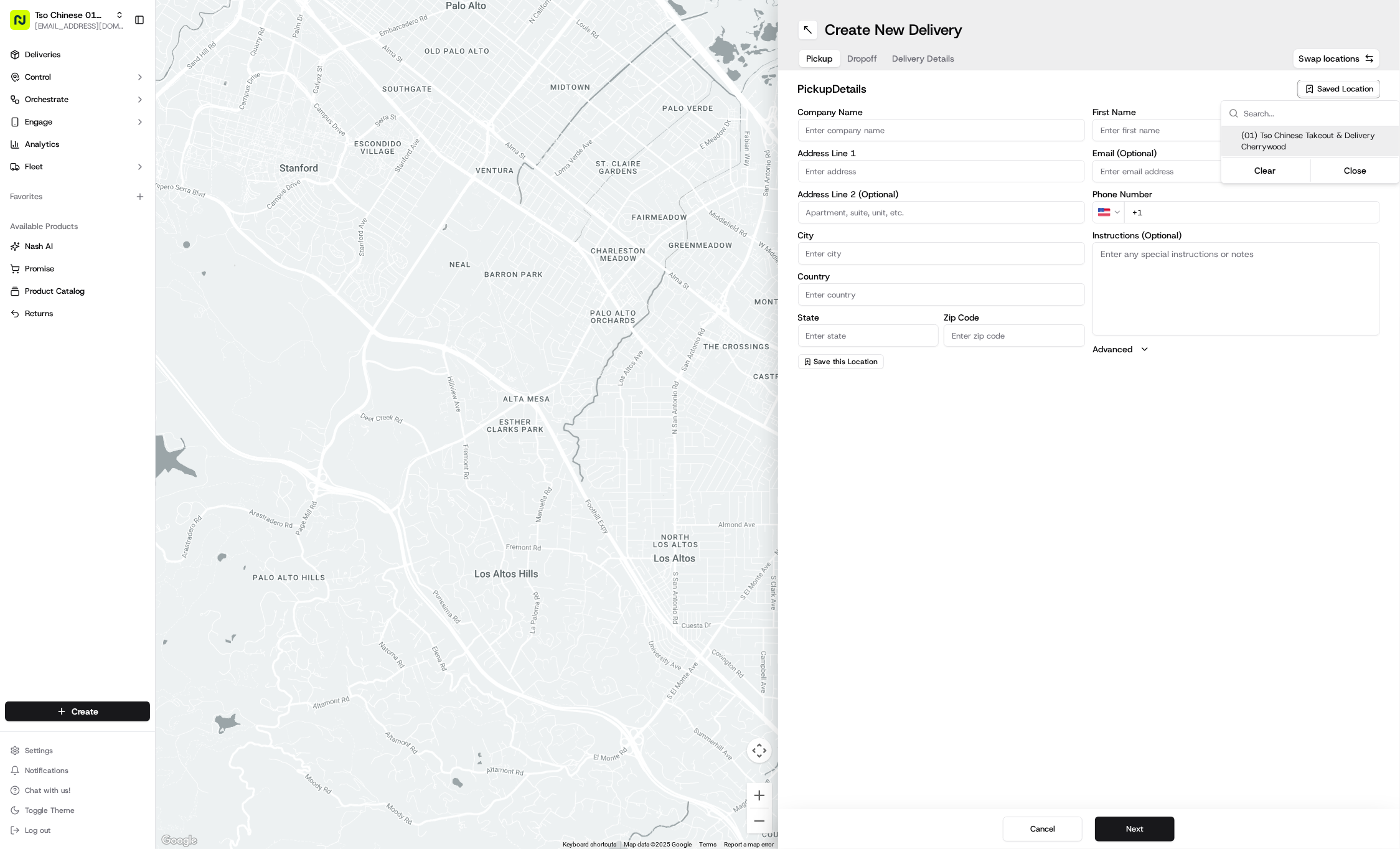
type input "US"
type input "[GEOGRAPHIC_DATA]"
type input "78722"
type input "Tso Chinese"
type input "Cherrywood Manager"
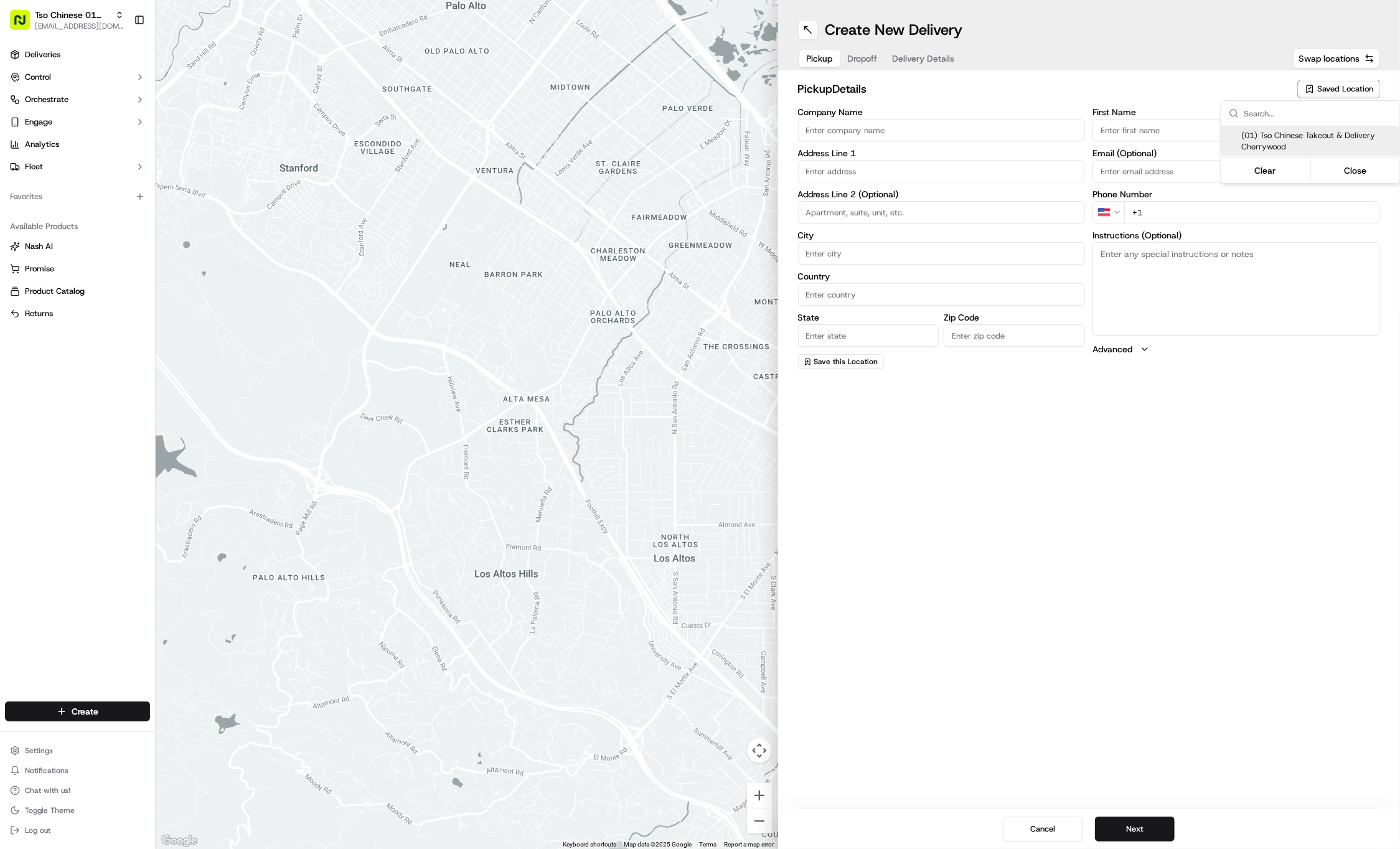
type input "[EMAIL_ADDRESS][DOMAIN_NAME]"
type input "[PHONE_NUMBER]"
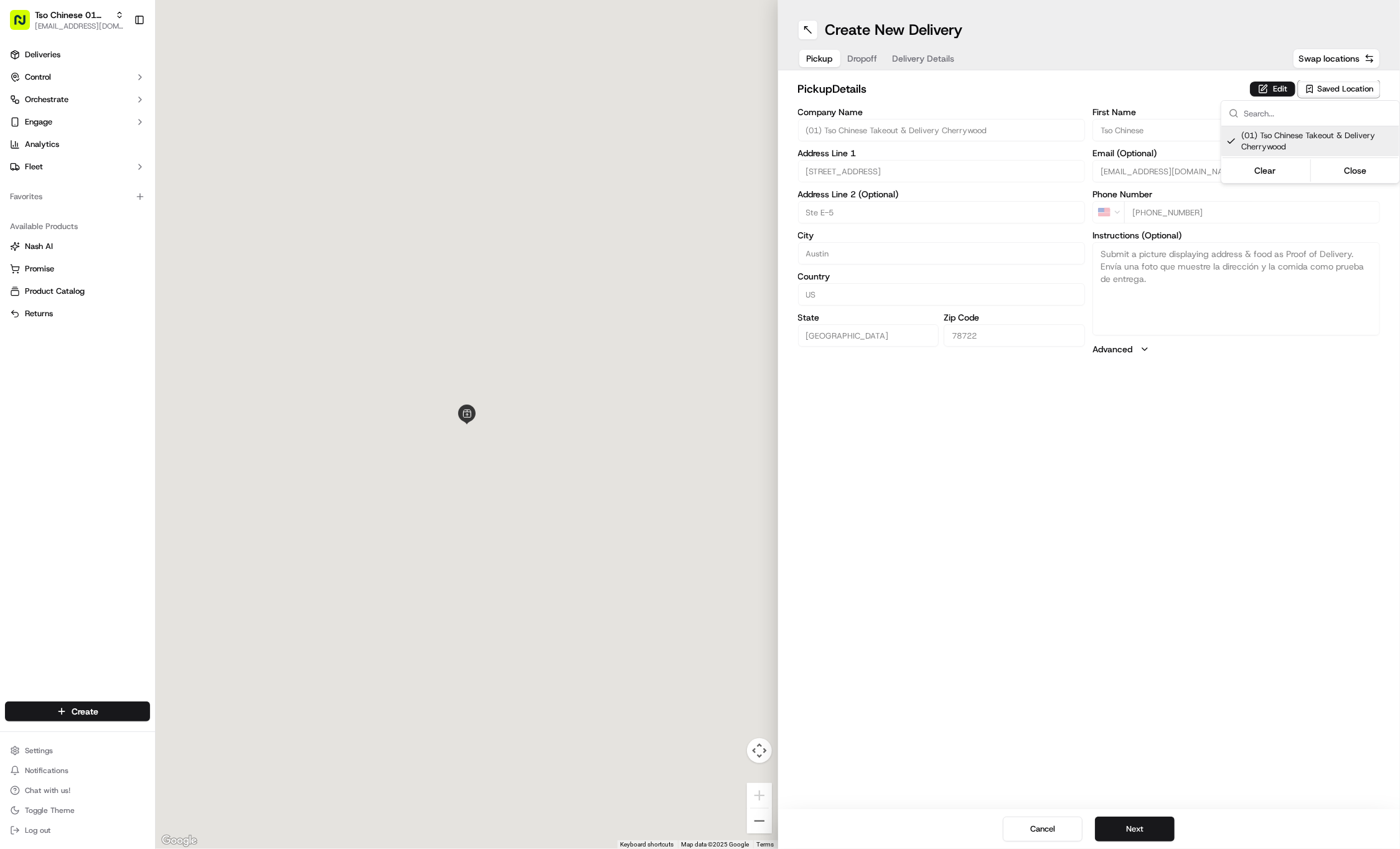
type input "[STREET_ADDRESS]"
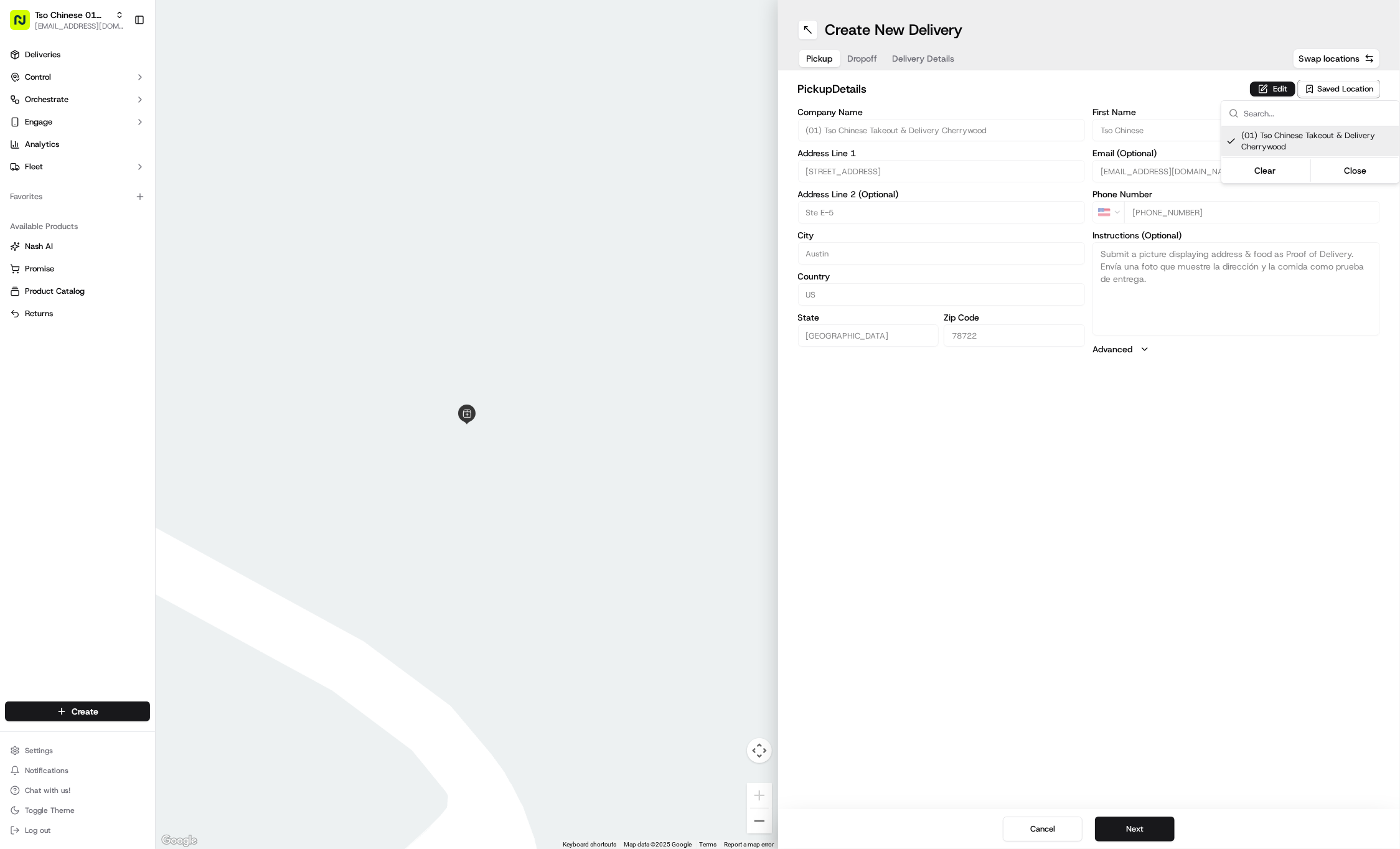
click at [864, 50] on html "Tso Chinese 01 Cherrywood [EMAIL_ADDRESS][DOMAIN_NAME] Toggle Sidebar Deliverie…" at bounding box center [700, 424] width 1400 height 849
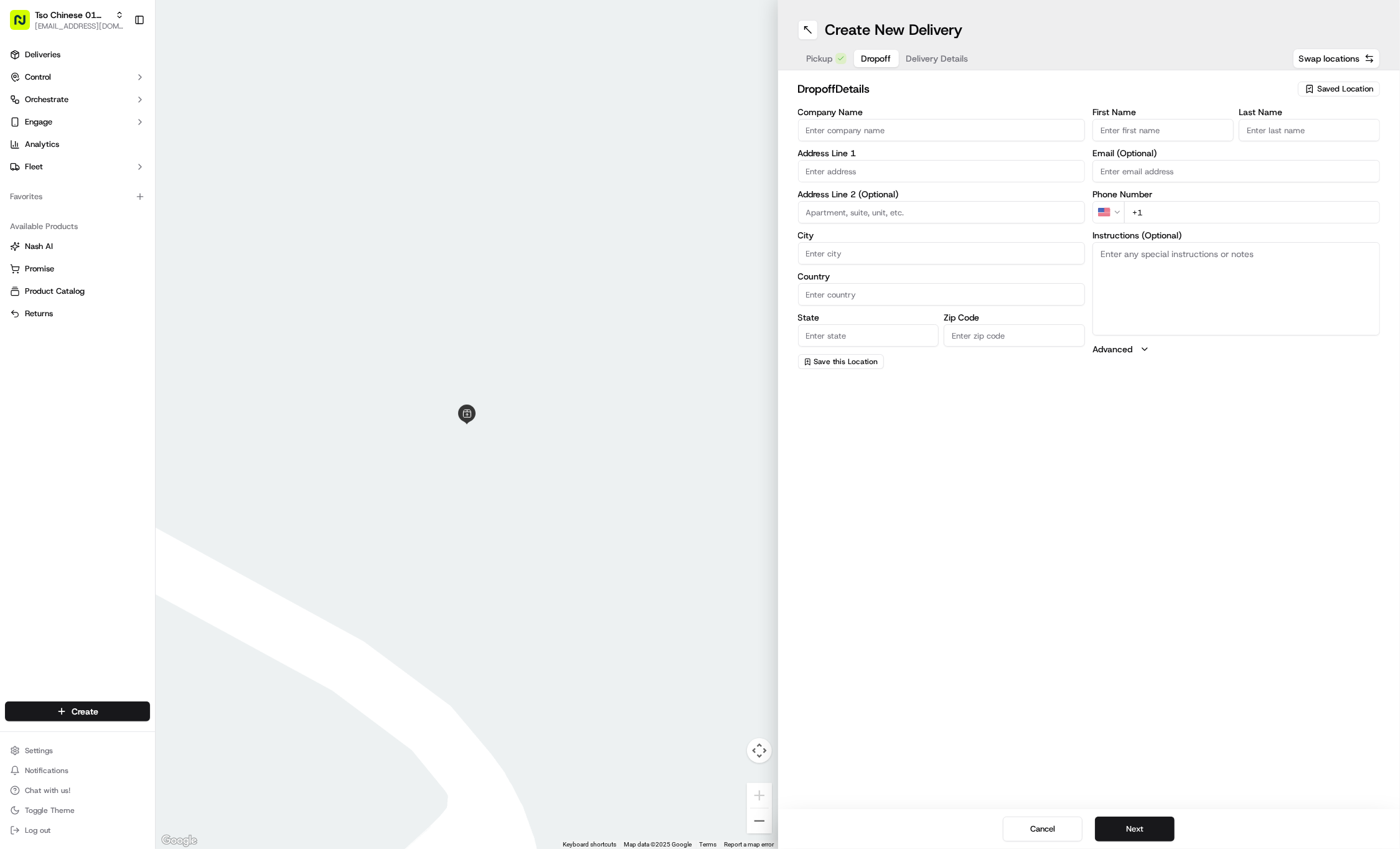
click at [864, 50] on button "Dropoff" at bounding box center [876, 58] width 45 height 17
click at [1150, 132] on input "First Name" at bounding box center [1163, 130] width 141 height 23
paste input "Kim Liu"
type input "Kim Liu"
paste input "973 960 8214"
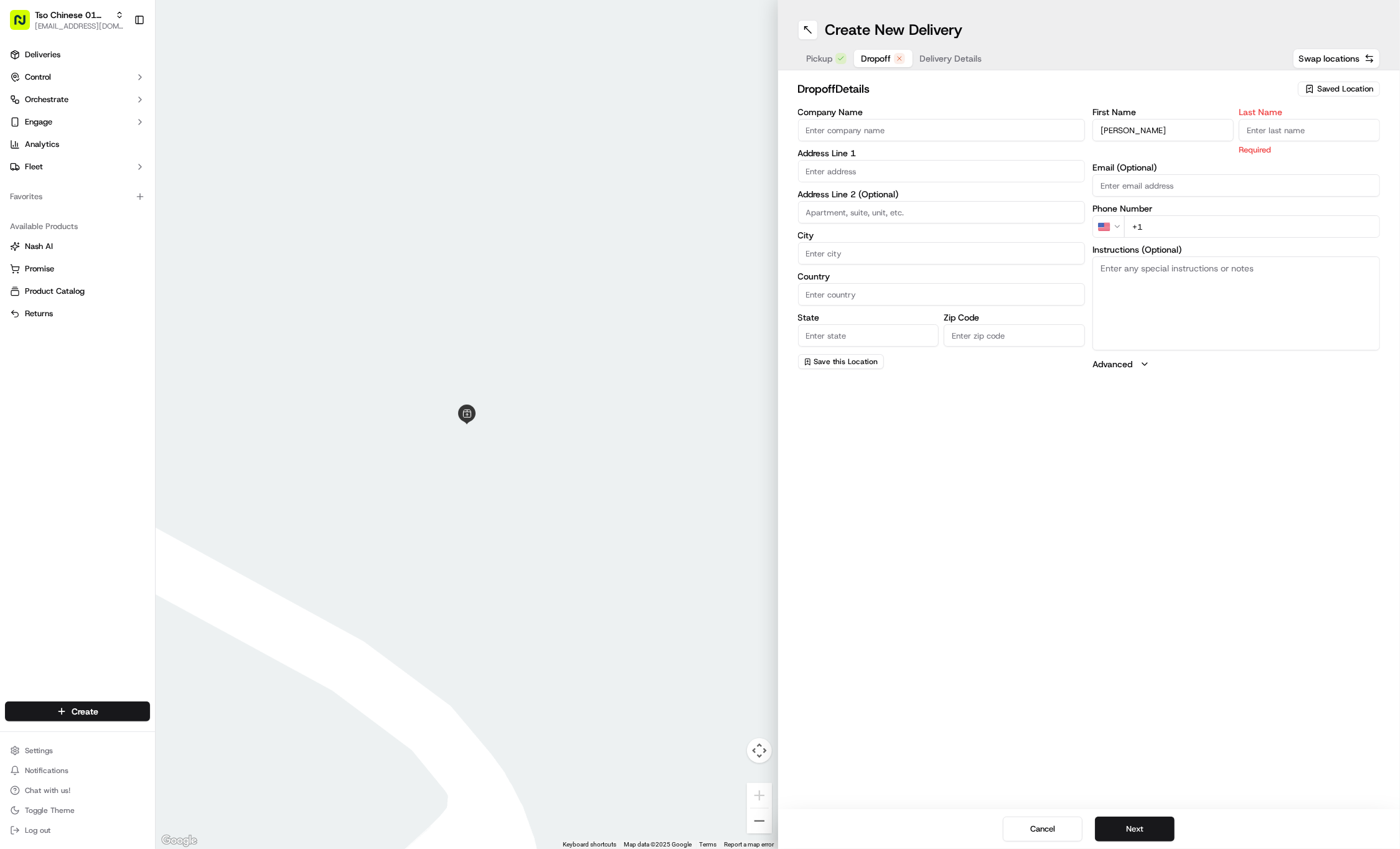
type input "+1 973 960 8214"
click at [1284, 113] on label "Last Name" at bounding box center [1310, 111] width 141 height 8
click at [1284, 119] on input "Last Name" at bounding box center [1310, 130] width 141 height 23
click at [1284, 113] on label "Last Name" at bounding box center [1310, 111] width 141 height 8
click at [1284, 119] on input "Last Name" at bounding box center [1310, 130] width 141 height 23
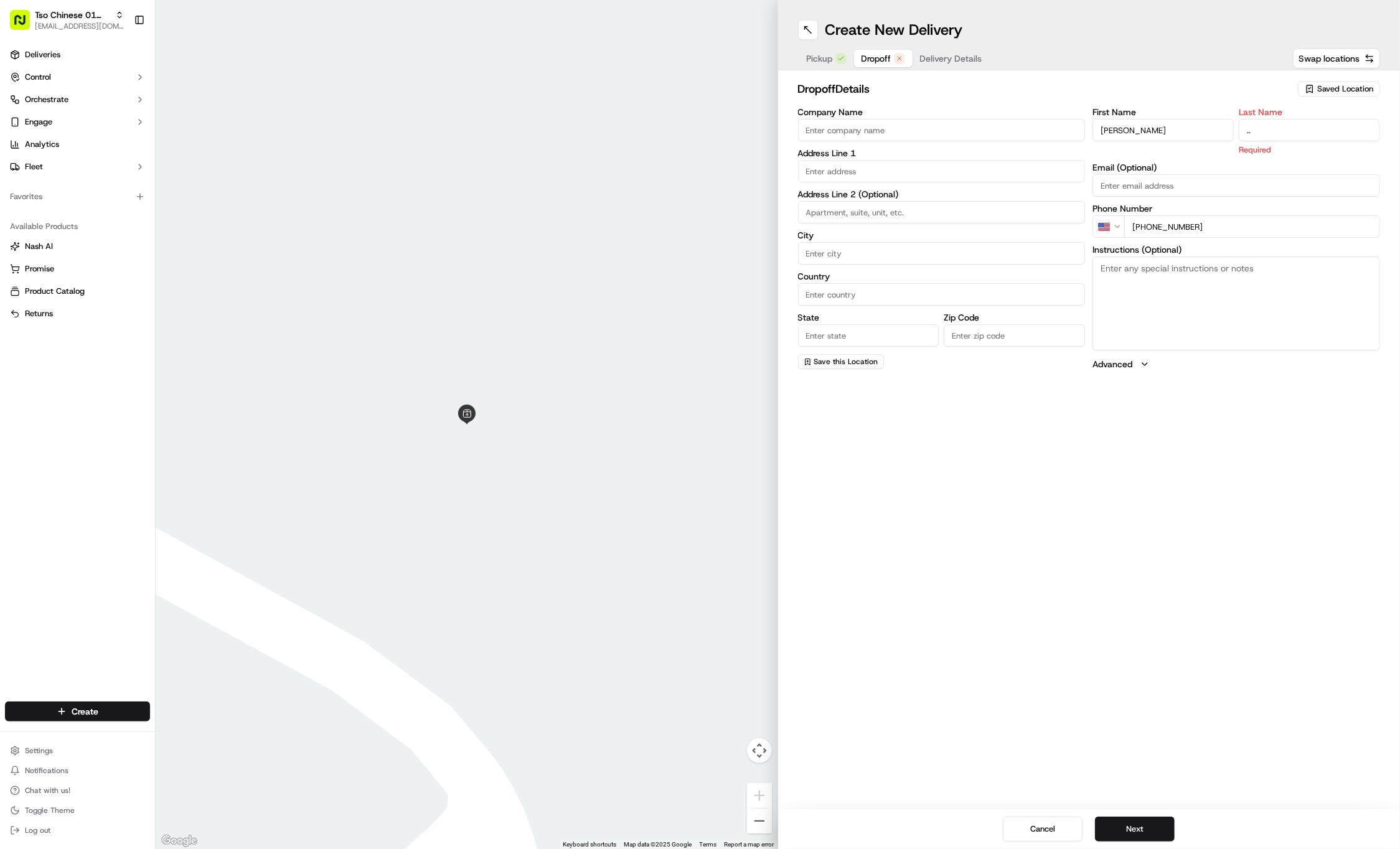
type input ".."
click at [1181, 305] on textarea "Instructions (Optional)" at bounding box center [1236, 302] width 287 height 93
paste textarea "Company: Holiday Inn Town Lake"
type textarea "Company: Holiday Inn Town Lake"
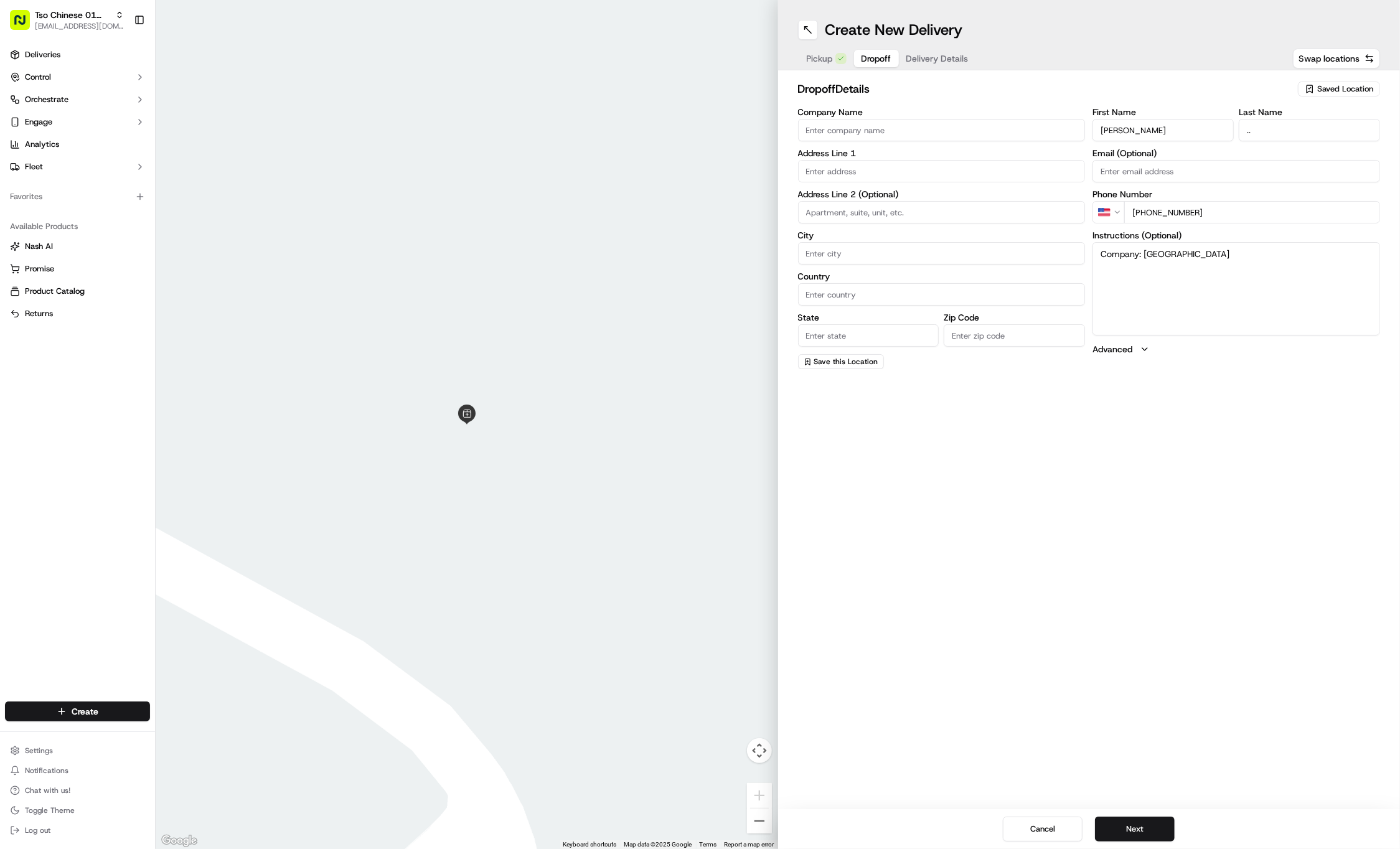
click at [868, 165] on input "text" at bounding box center [941, 171] width 287 height 23
paste input "20 N Interstate 35"
click at [931, 194] on div "20 North Interstate 35 Frontage Road, Austin, TX" at bounding box center [942, 196] width 281 height 19
type input "20 N Interstate 35 Frontage Rd, Austin, TX 78701, USA"
type input "Austin"
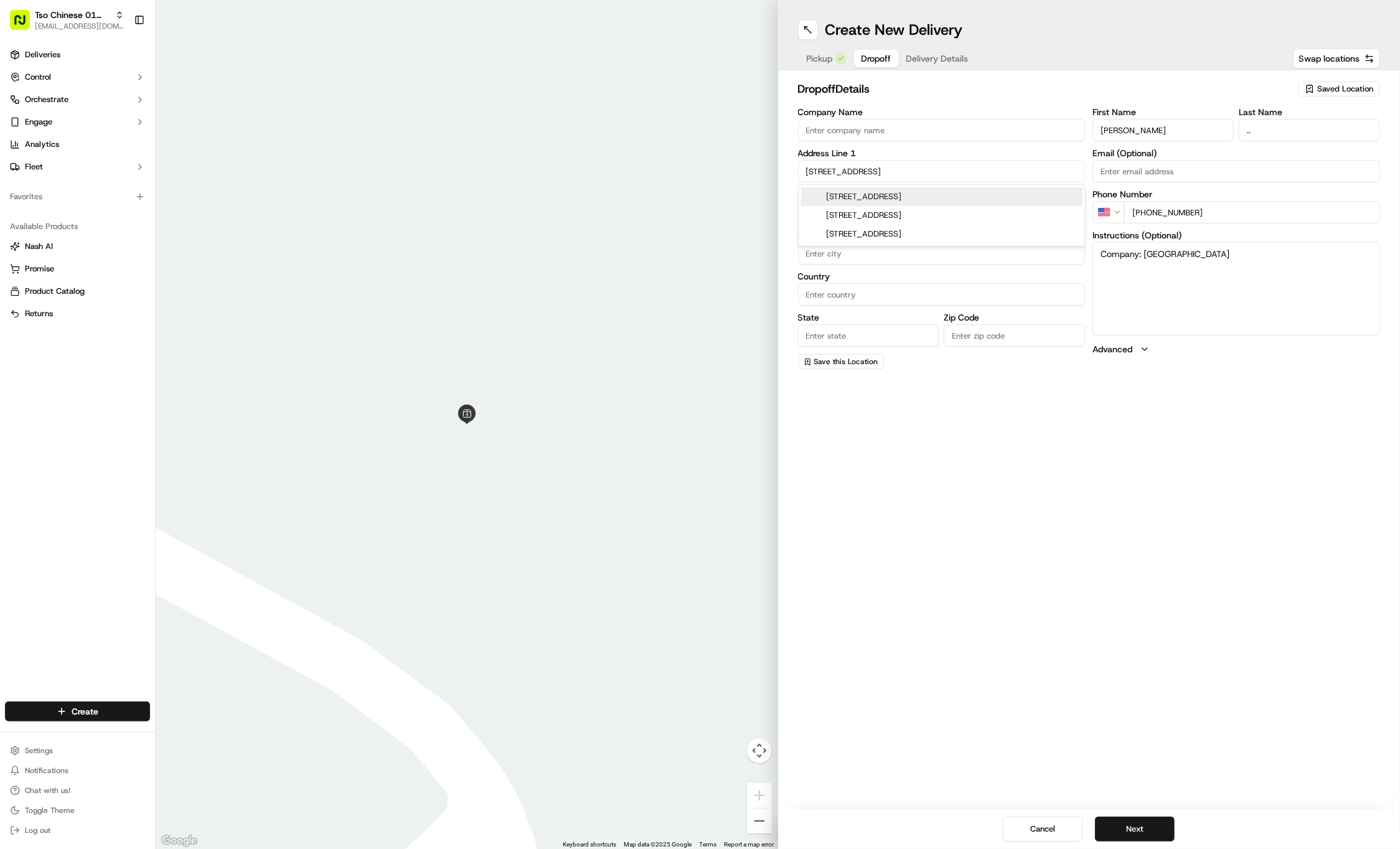
type input "United States"
type input "TX"
type input "78701"
type input "20 North Interstate 35 Frontage Road"
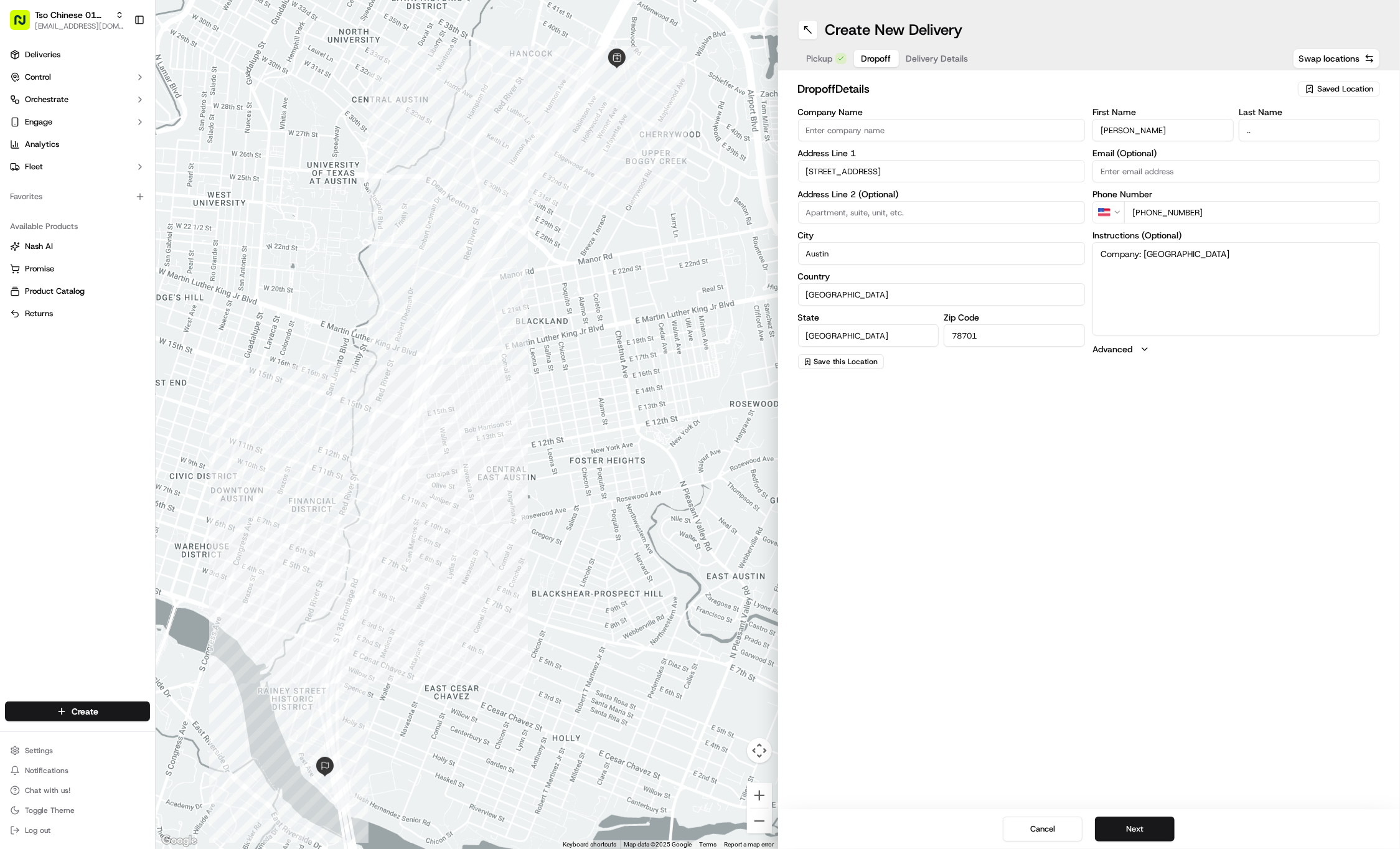
click at [1325, 248] on textarea "Company: Holiday Inn Town Lake" at bounding box center [1236, 288] width 287 height 93
paste textarea "Meet you in Lobby of hotel"
type textarea "Company: Holiday Inn Town Lake Meet you in Lobby of hotel"
click at [1325, 248] on textarea "Company: Holiday Inn Town Lake Meet you in Lobby of hotel" at bounding box center [1236, 288] width 287 height 93
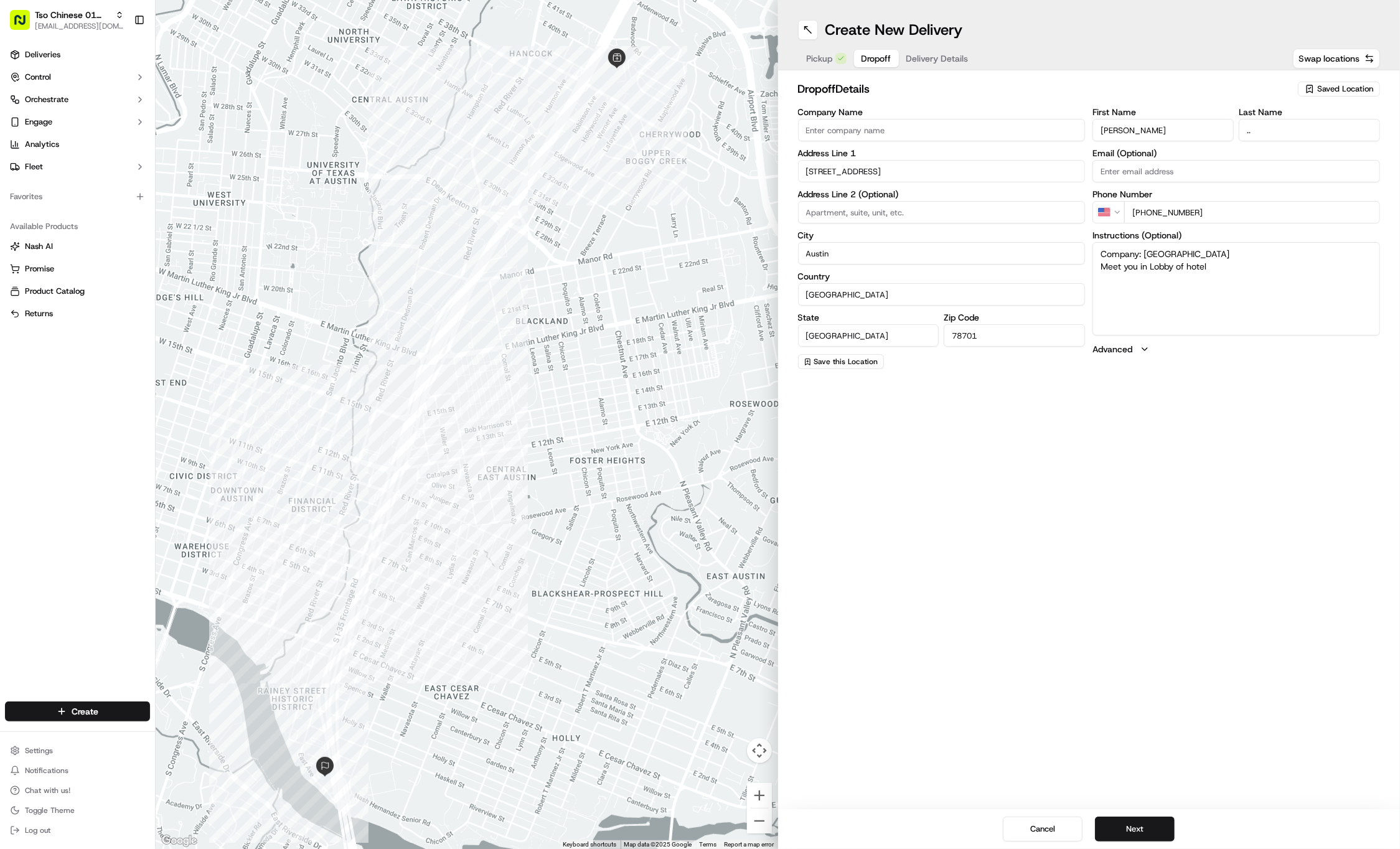
click at [932, 55] on span "Delivery Details" at bounding box center [937, 58] width 62 height 12
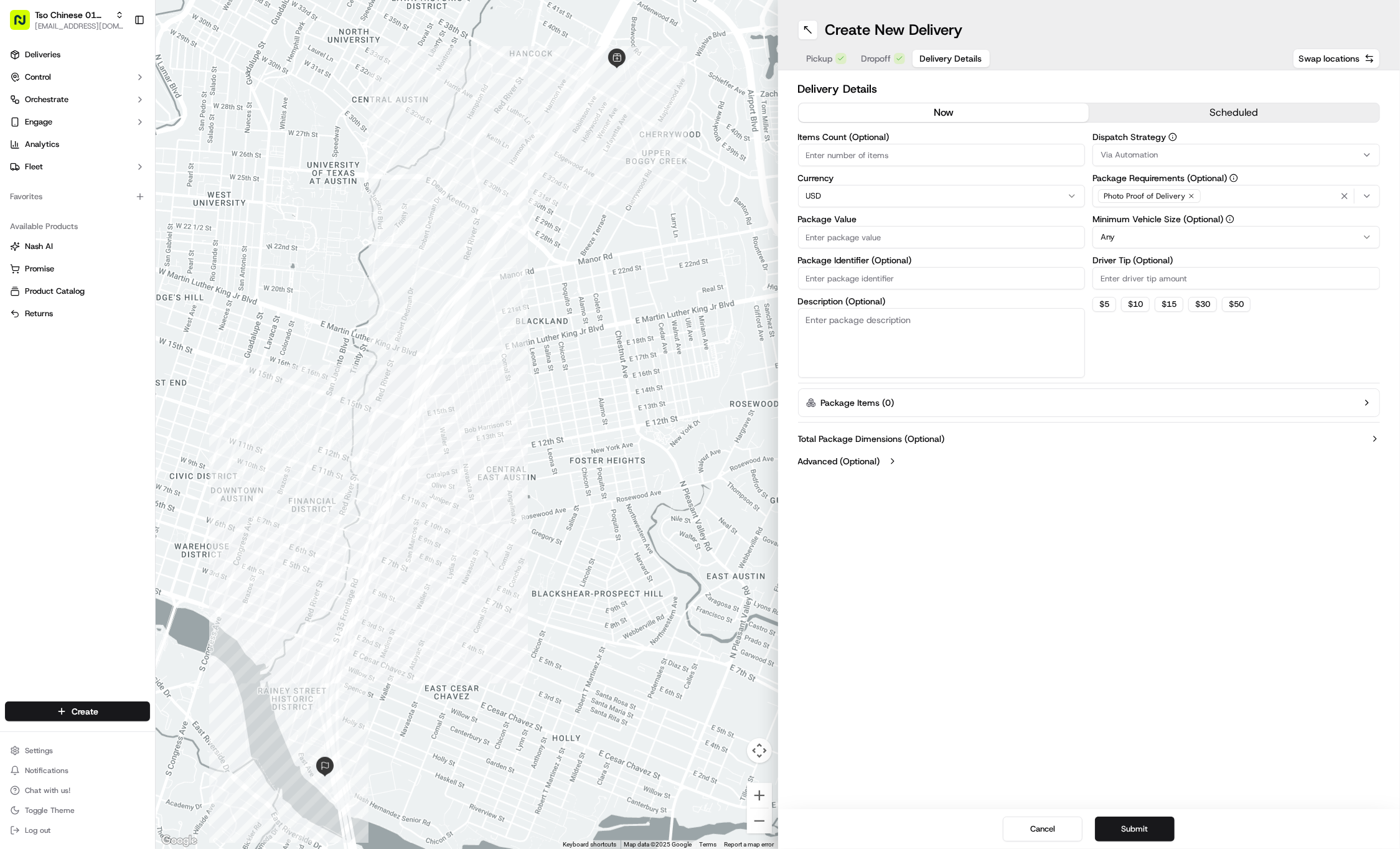
click at [1330, 150] on div "Via Automation" at bounding box center [1236, 155] width 281 height 11
click at [1213, 227] on span "Tso Cherrywood Strategy" at bounding box center [1191, 223] width 153 height 11
click at [1179, 80] on html "Tso Chinese 01 Cherrywood haran@tsochinese.com Toggle Sidebar Deliveries Contro…" at bounding box center [700, 424] width 1400 height 849
click at [1191, 197] on icon "button" at bounding box center [1191, 196] width 4 height 4
click at [1191, 197] on div "Select requirements" at bounding box center [1236, 196] width 281 height 11
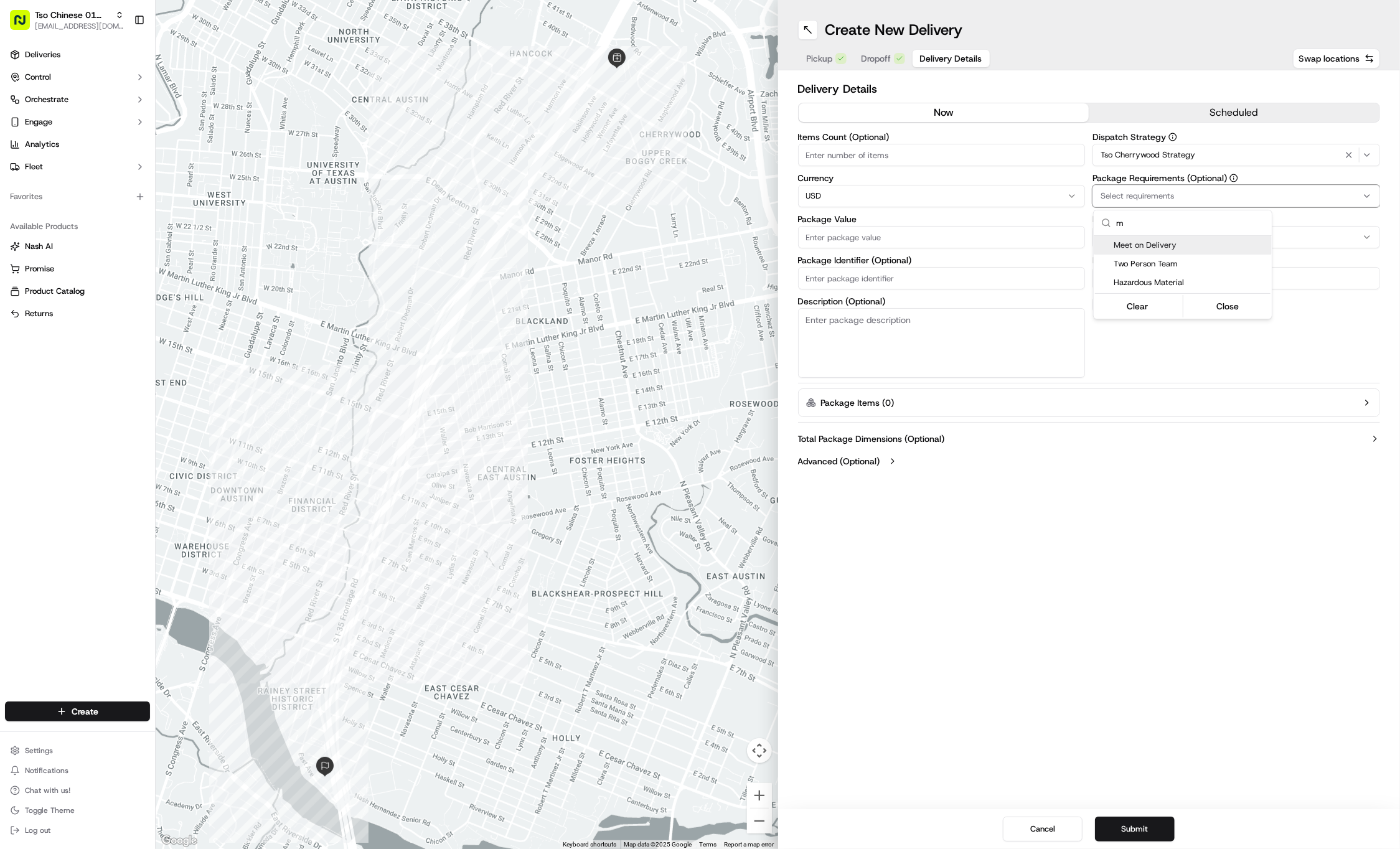
type input "m"
click at [1187, 247] on span "Meet on Delivery" at bounding box center [1191, 245] width 153 height 11
click at [1111, 43] on html "Tso Chinese 01 Cherrywood haran@tsochinese.com Toggle Sidebar Deliveries Contro…" at bounding box center [700, 424] width 1400 height 849
click at [1151, 277] on input "Driver Tip (Optional)" at bounding box center [1236, 278] width 287 height 23
type input "2"
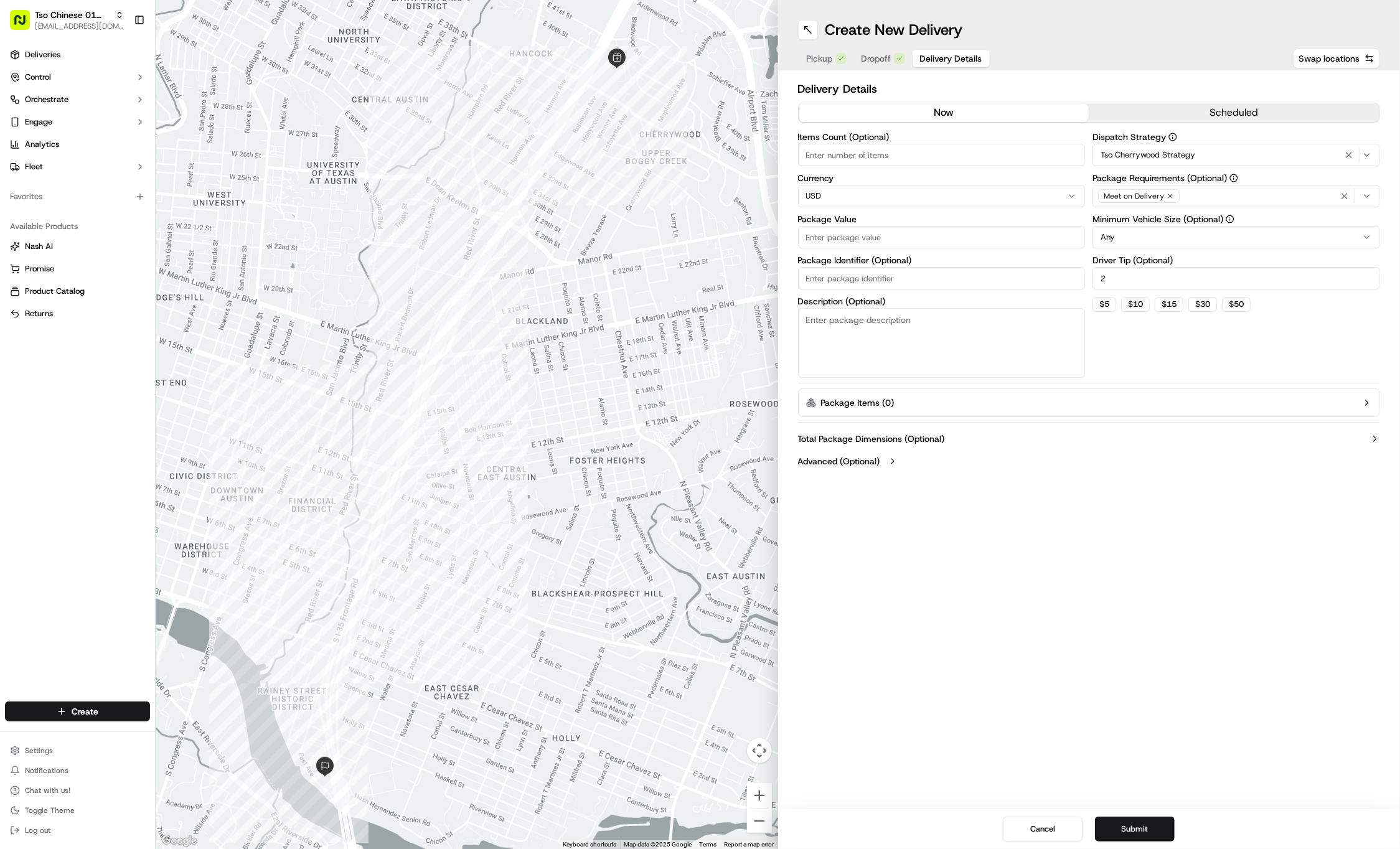
click at [935, 237] on input "Package Value" at bounding box center [941, 237] width 287 height 23
type input "39.94"
click at [890, 291] on div "Items Count (Optional) Currency USD Package Value 39.94 Package Identifier (Opt…" at bounding box center [941, 255] width 287 height 245
click at [889, 280] on input "Package Identifier (Optional)" at bounding box center [941, 278] width 287 height 23
paste input "#OHVHBAY"
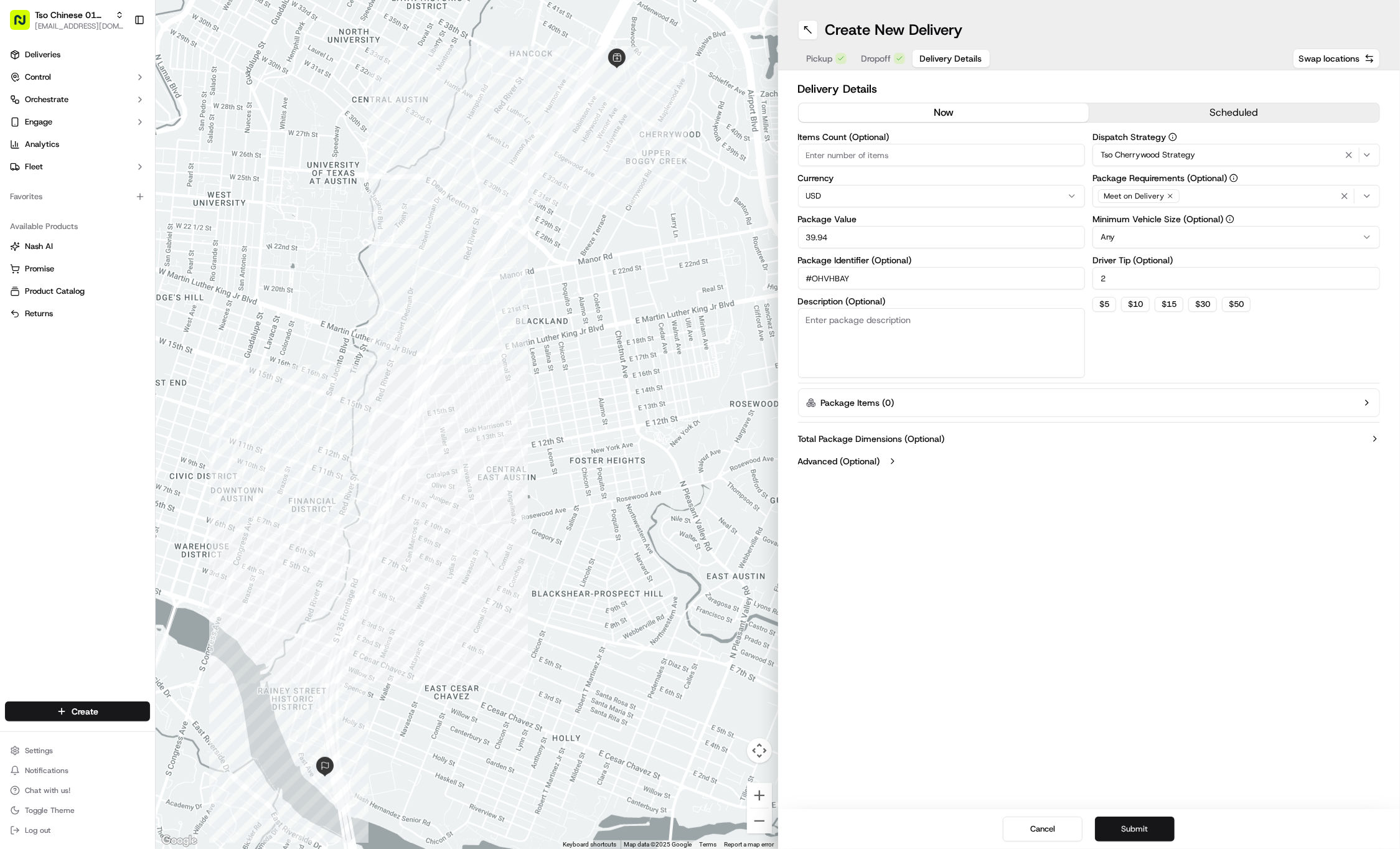
type input "#OHVHBAY"
click at [1115, 839] on button "Submit" at bounding box center [1135, 829] width 80 height 25
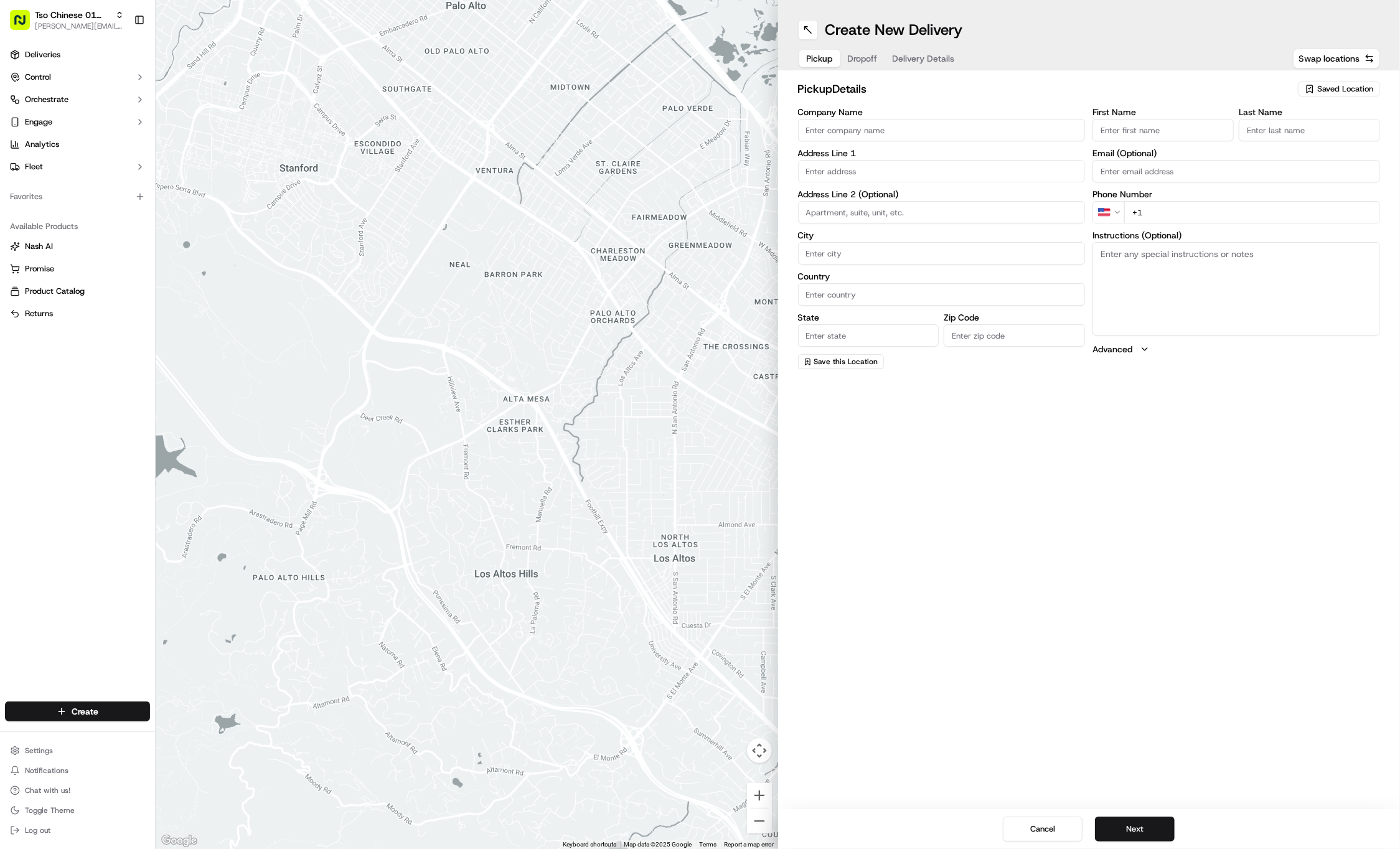
click at [287, 0] on div at bounding box center [466, 424] width 623 height 849
